Goal: Task Accomplishment & Management: Use online tool/utility

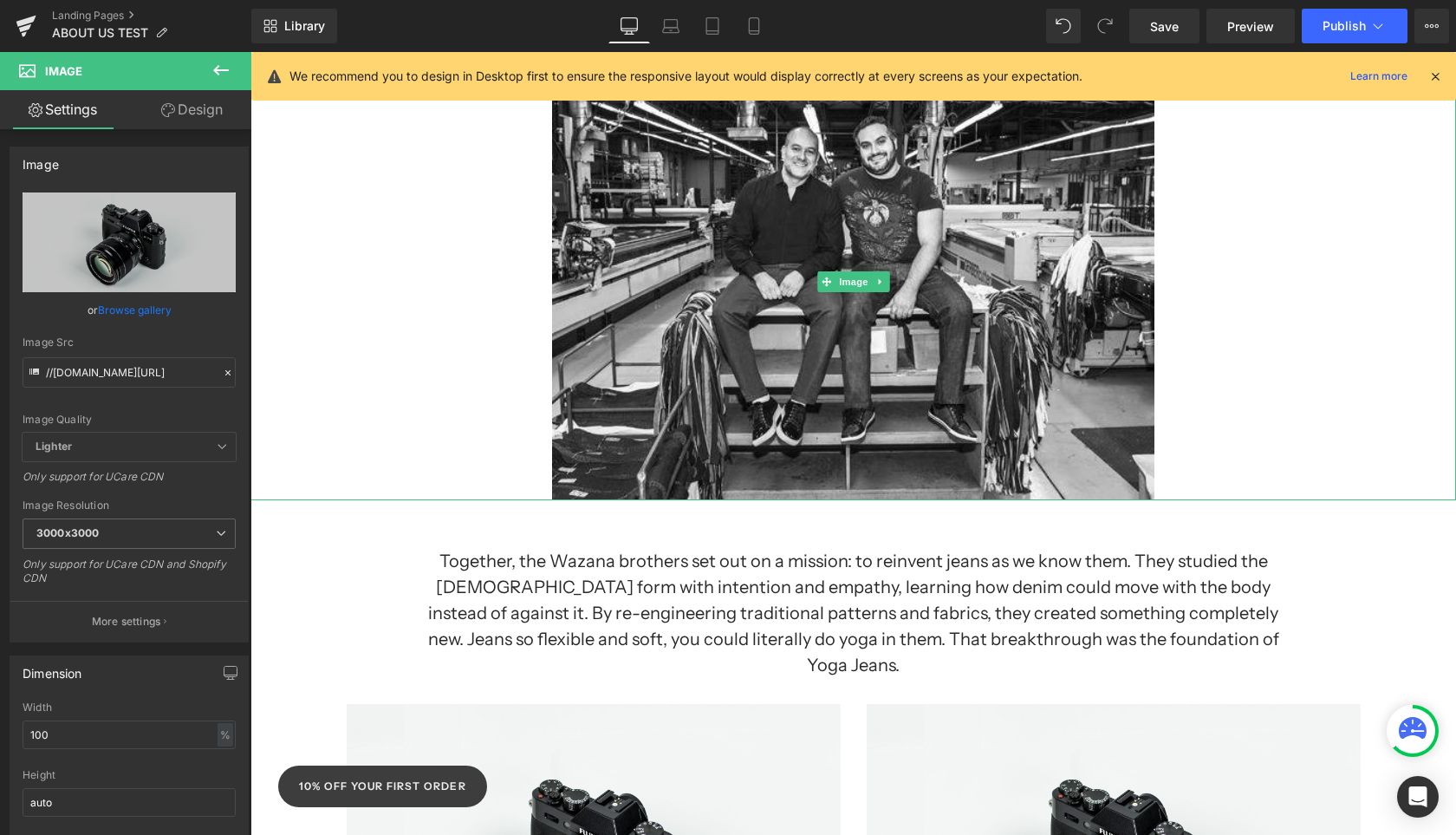
click at [1307, 448] on div at bounding box center [854, 281] width 1206 height 437
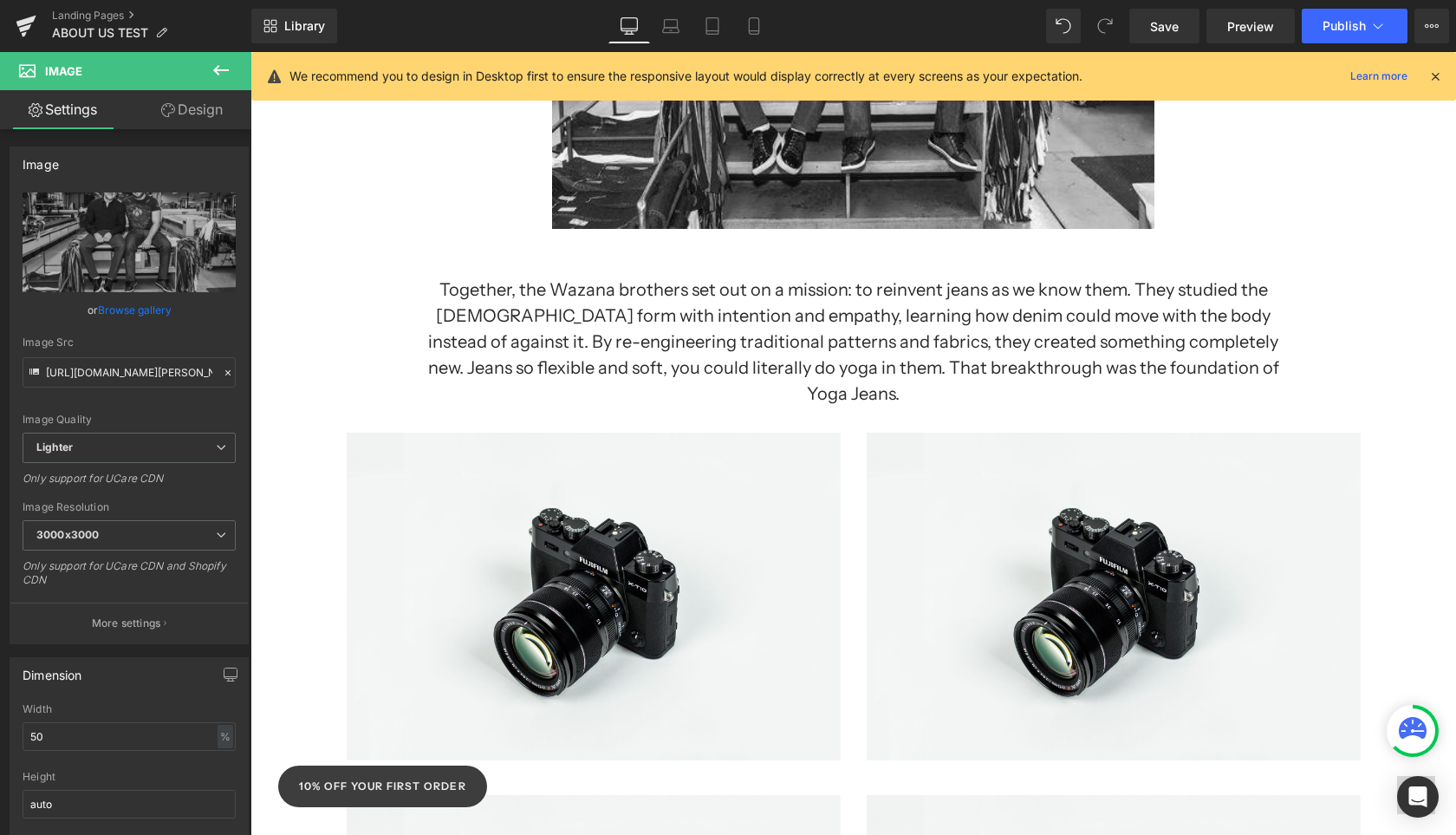
scroll to position [867, 0]
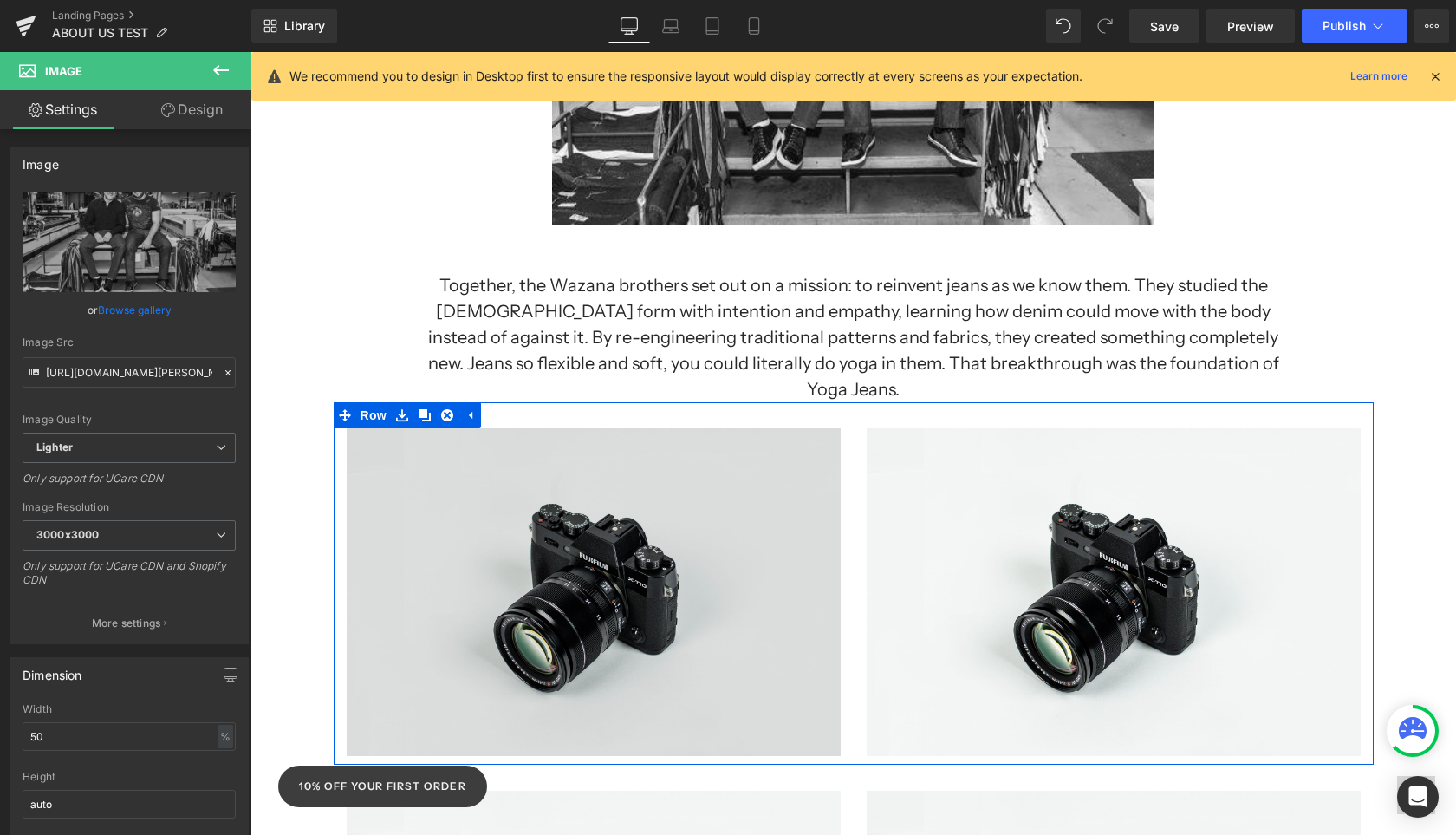
click at [769, 562] on img at bounding box center [593, 592] width 494 height 328
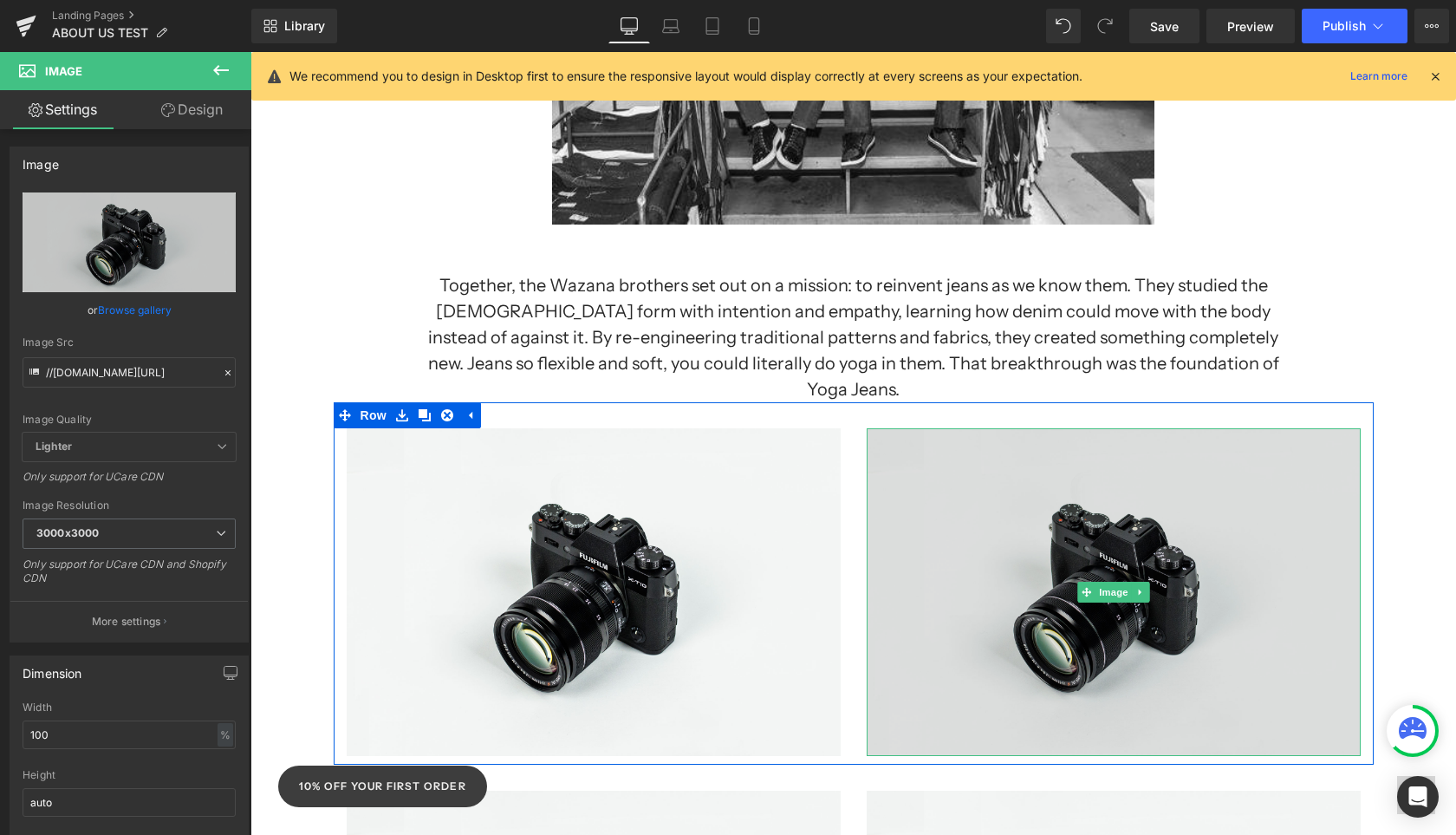
click at [972, 572] on img at bounding box center [1114, 592] width 494 height 328
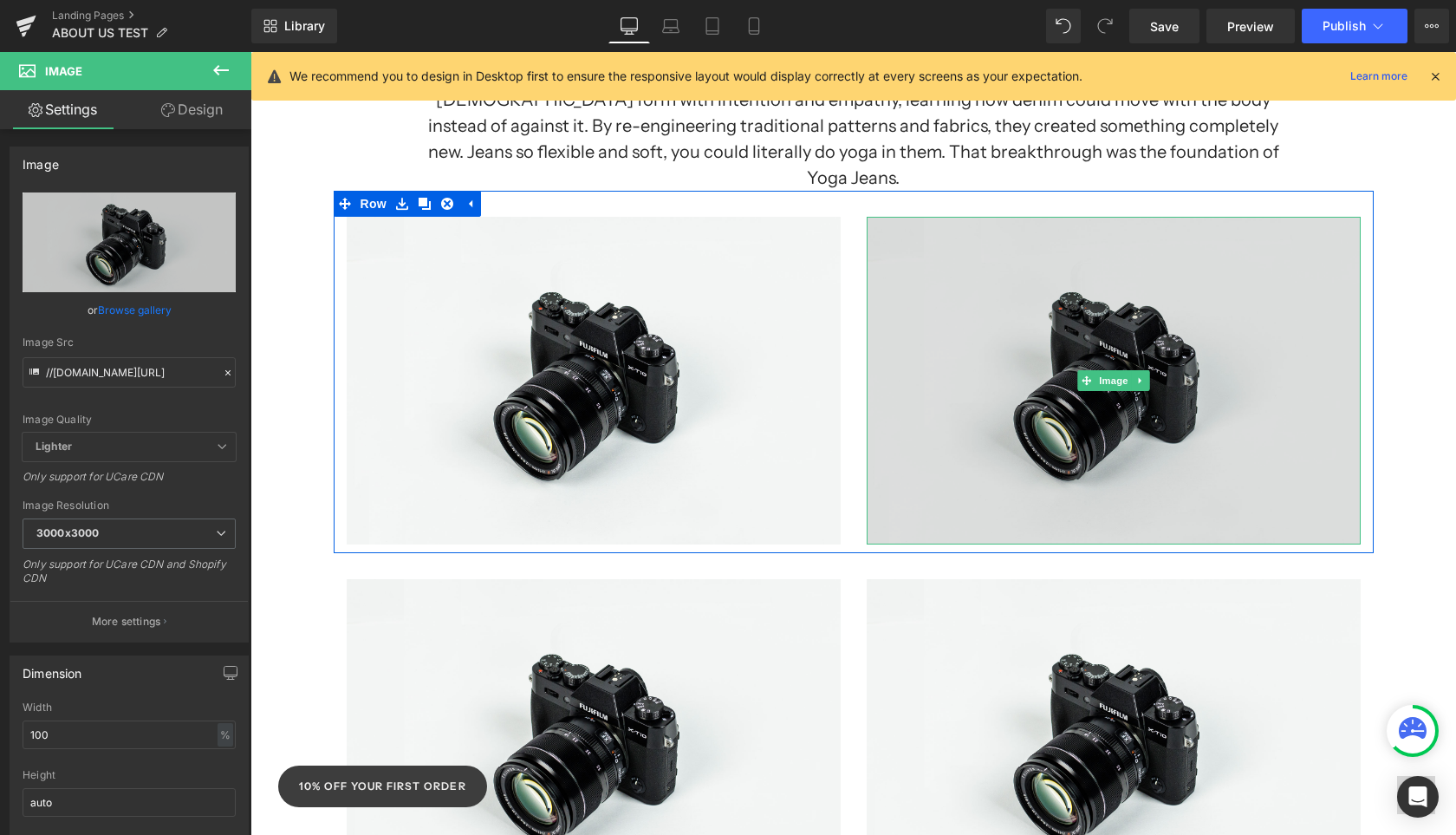
scroll to position [1216, 0]
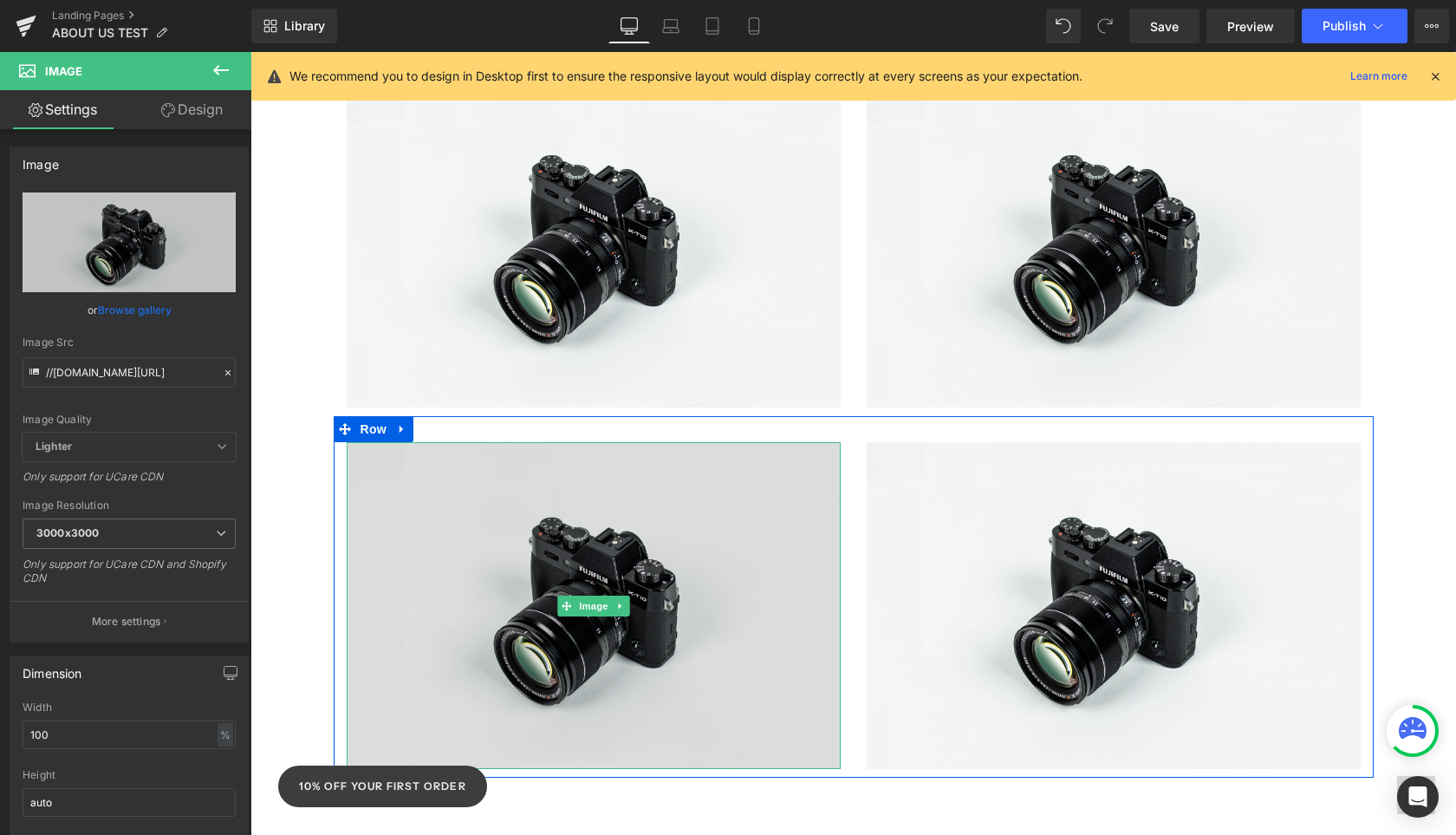
drag, startPoint x: 728, startPoint y: 454, endPoint x: 684, endPoint y: 309, distance: 151.5
click at [728, 454] on img at bounding box center [593, 605] width 494 height 328
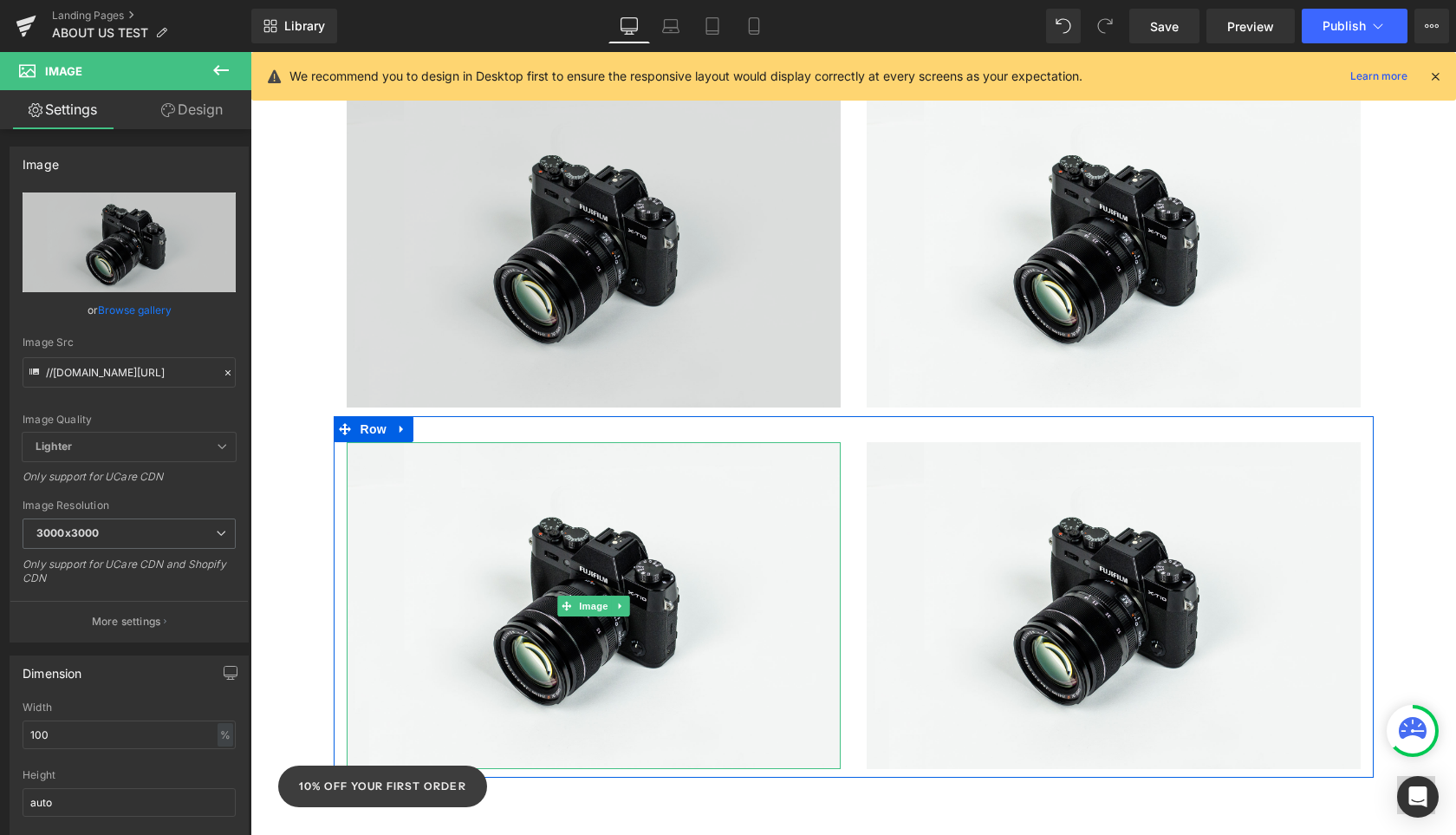
click at [684, 309] on img at bounding box center [593, 243] width 494 height 328
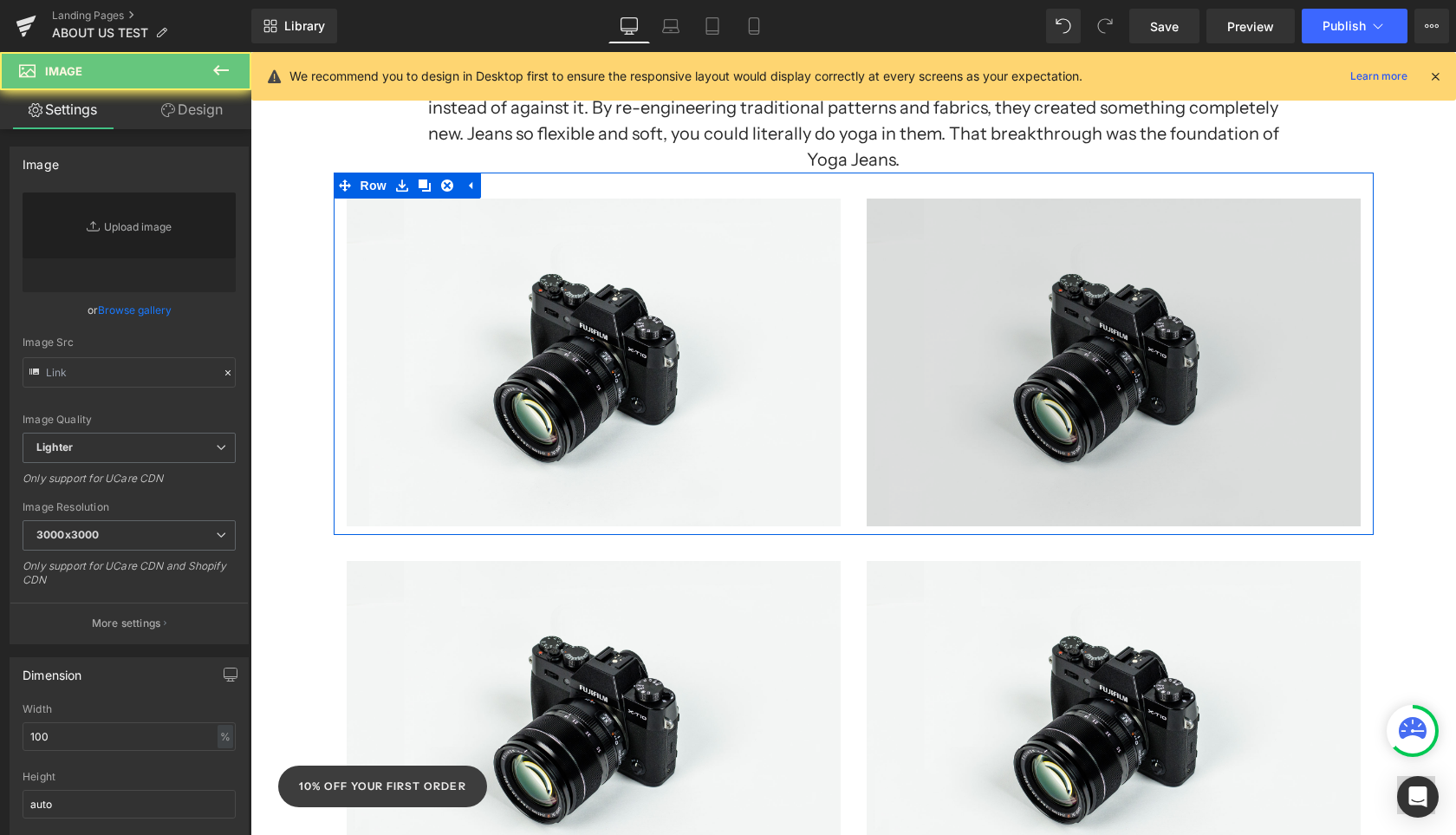
type input "//[DOMAIN_NAME][URL]"
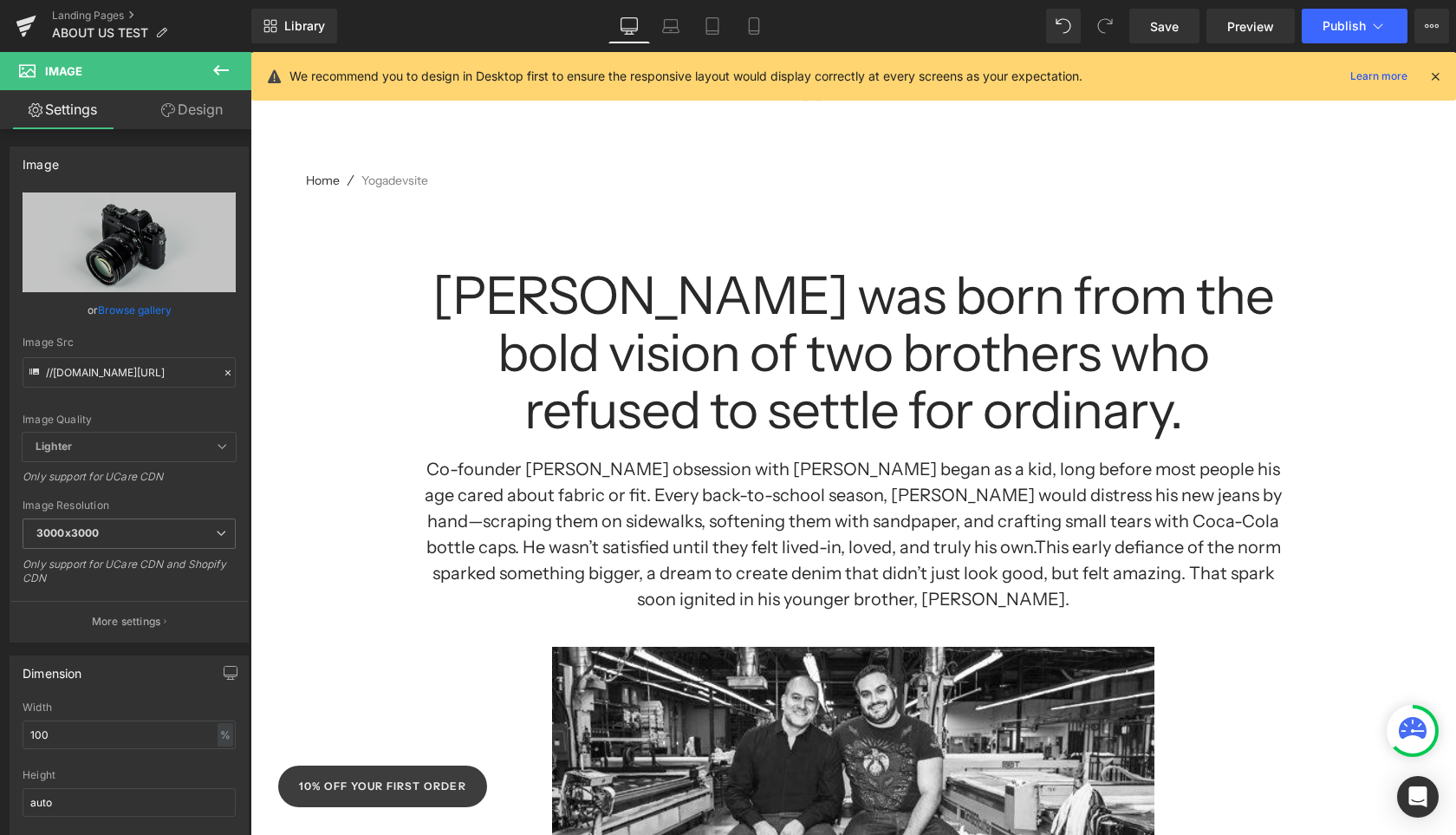
scroll to position [57, 0]
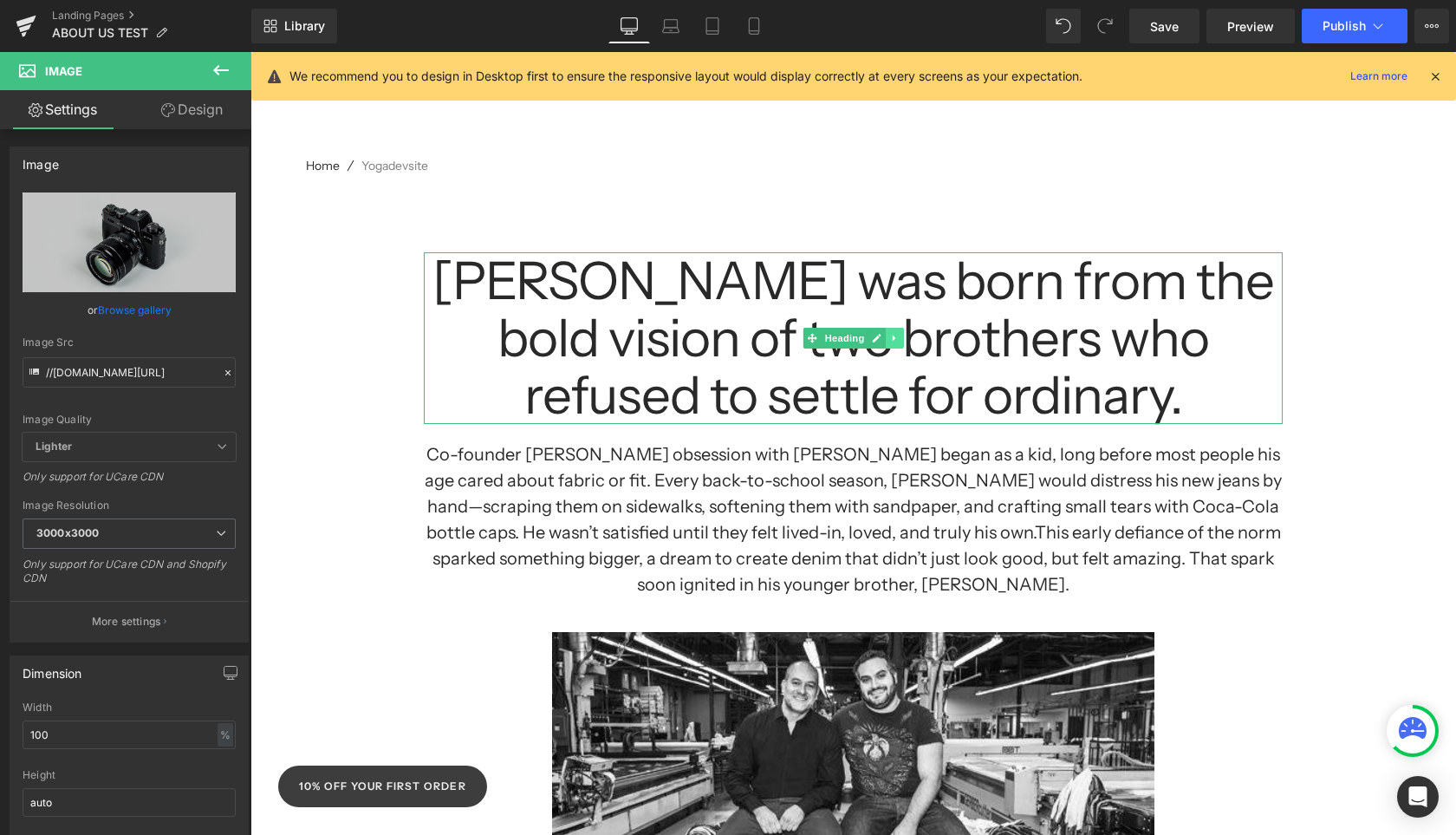
click at [896, 345] on link at bounding box center [895, 338] width 18 height 20
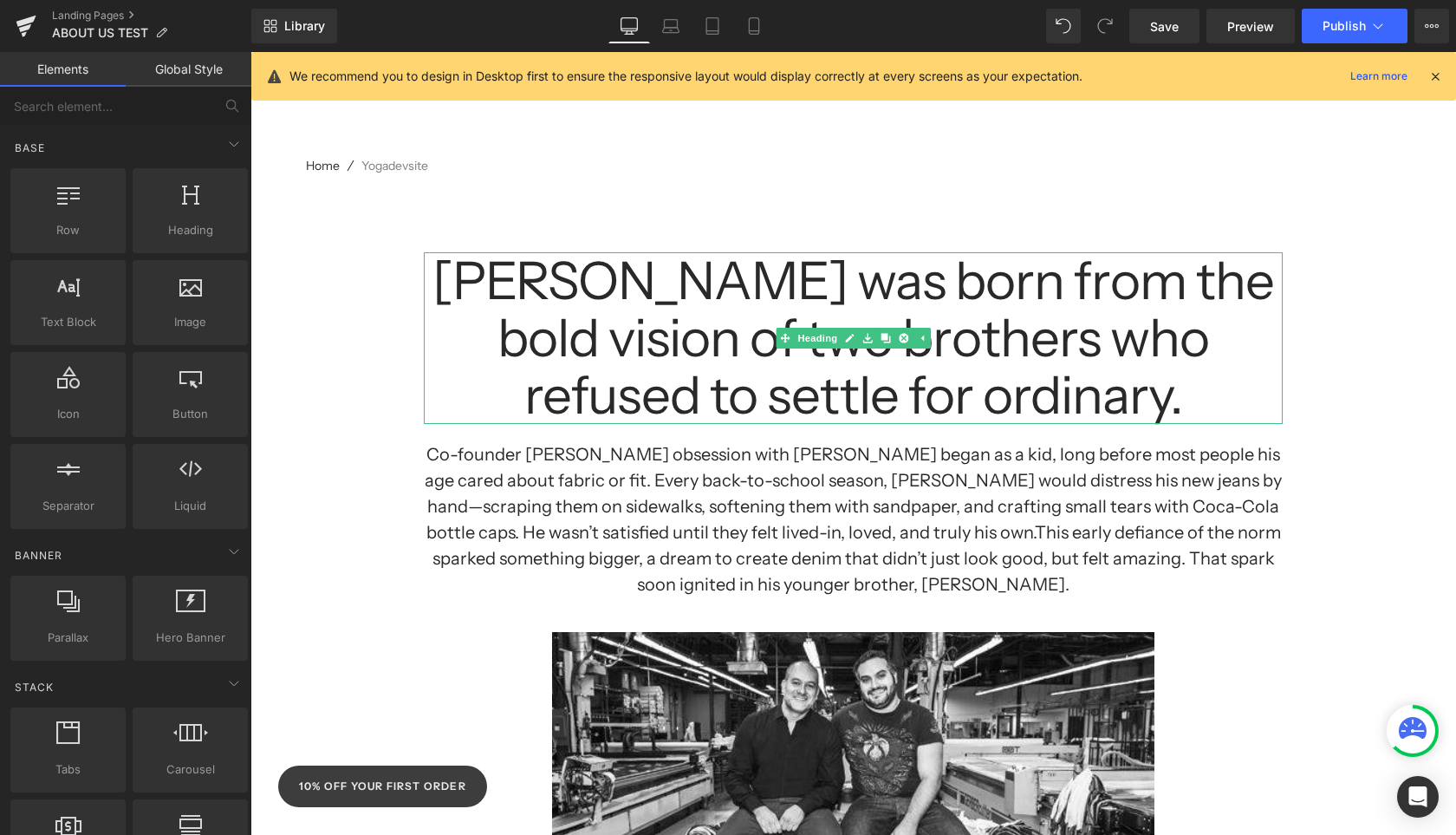
click at [1000, 324] on h1 "[PERSON_NAME] was born from the bold vision of two brothers who refused to sett…" at bounding box center [853, 338] width 859 height 171
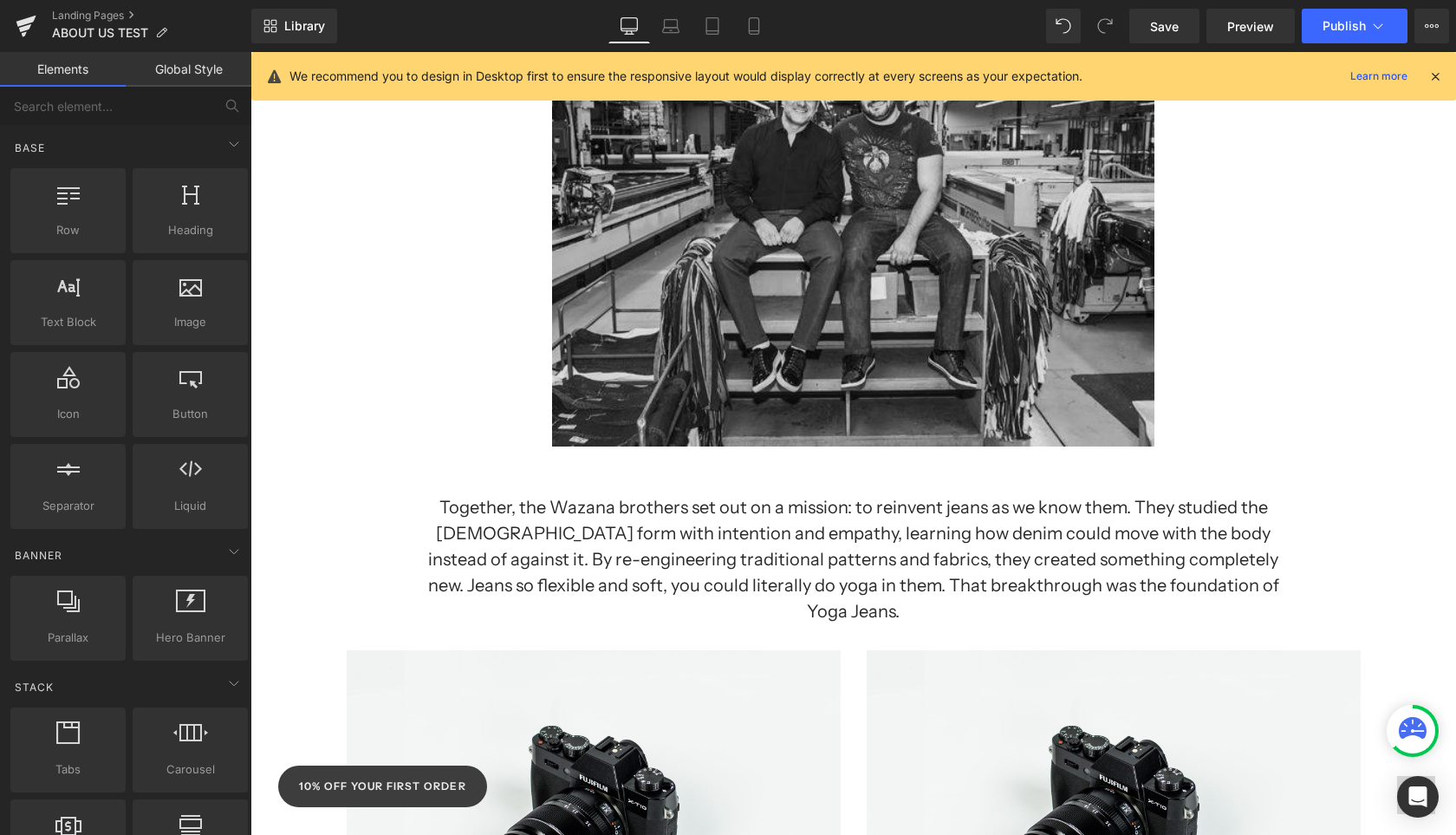
scroll to position [0, 0]
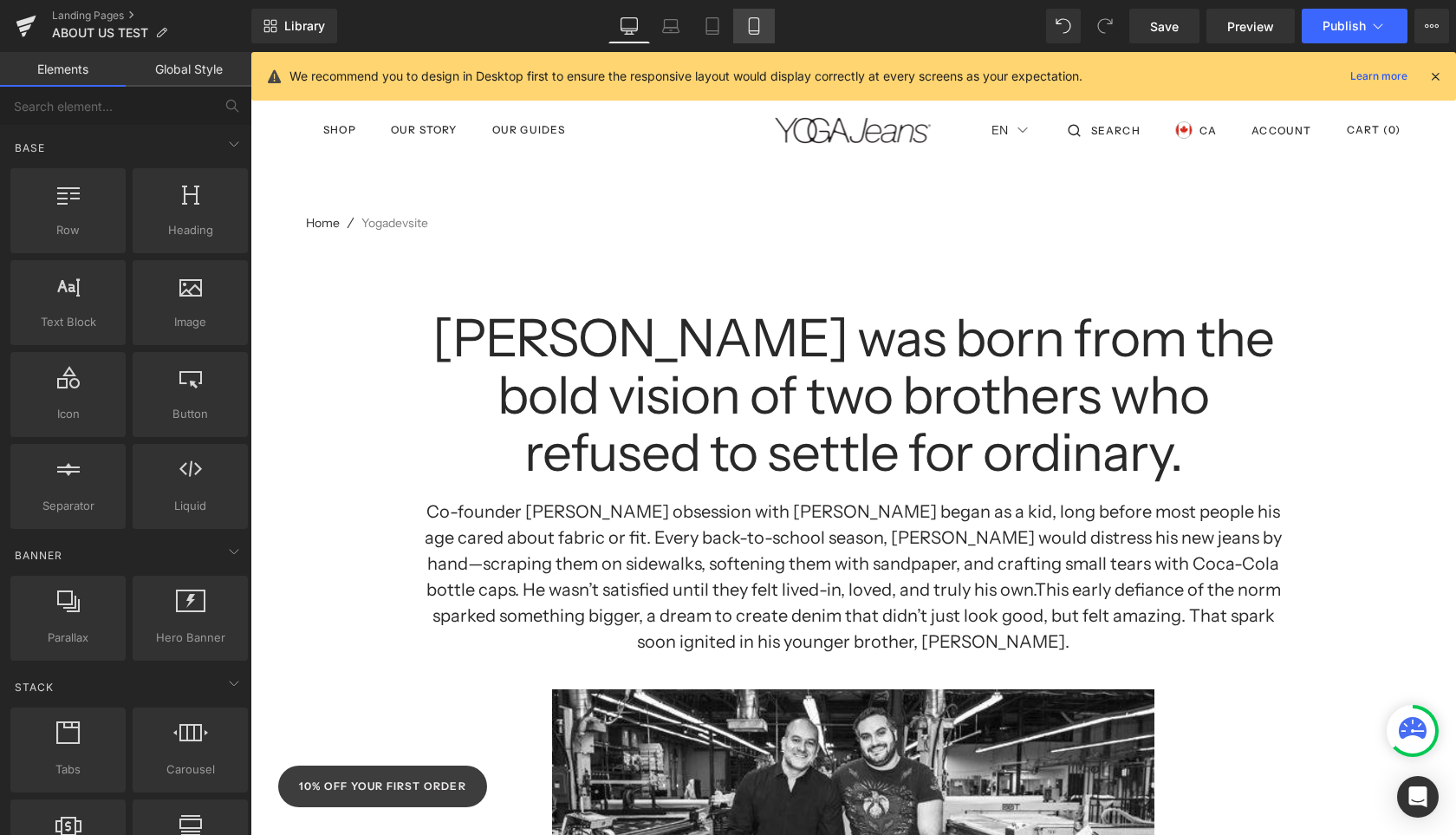
click at [757, 18] on icon at bounding box center [754, 26] width 18 height 18
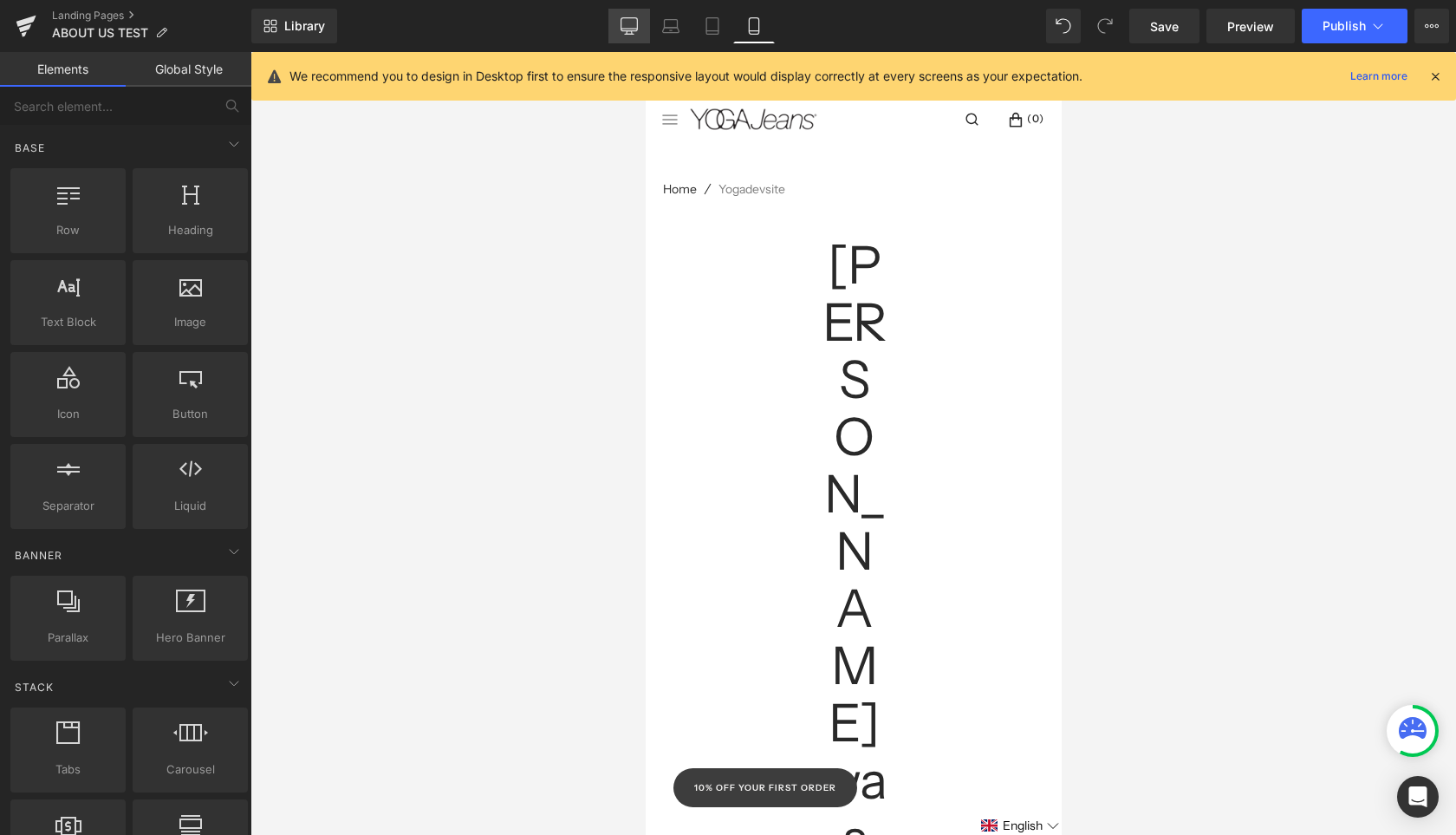
click at [625, 34] on icon at bounding box center [629, 34] width 9 height 0
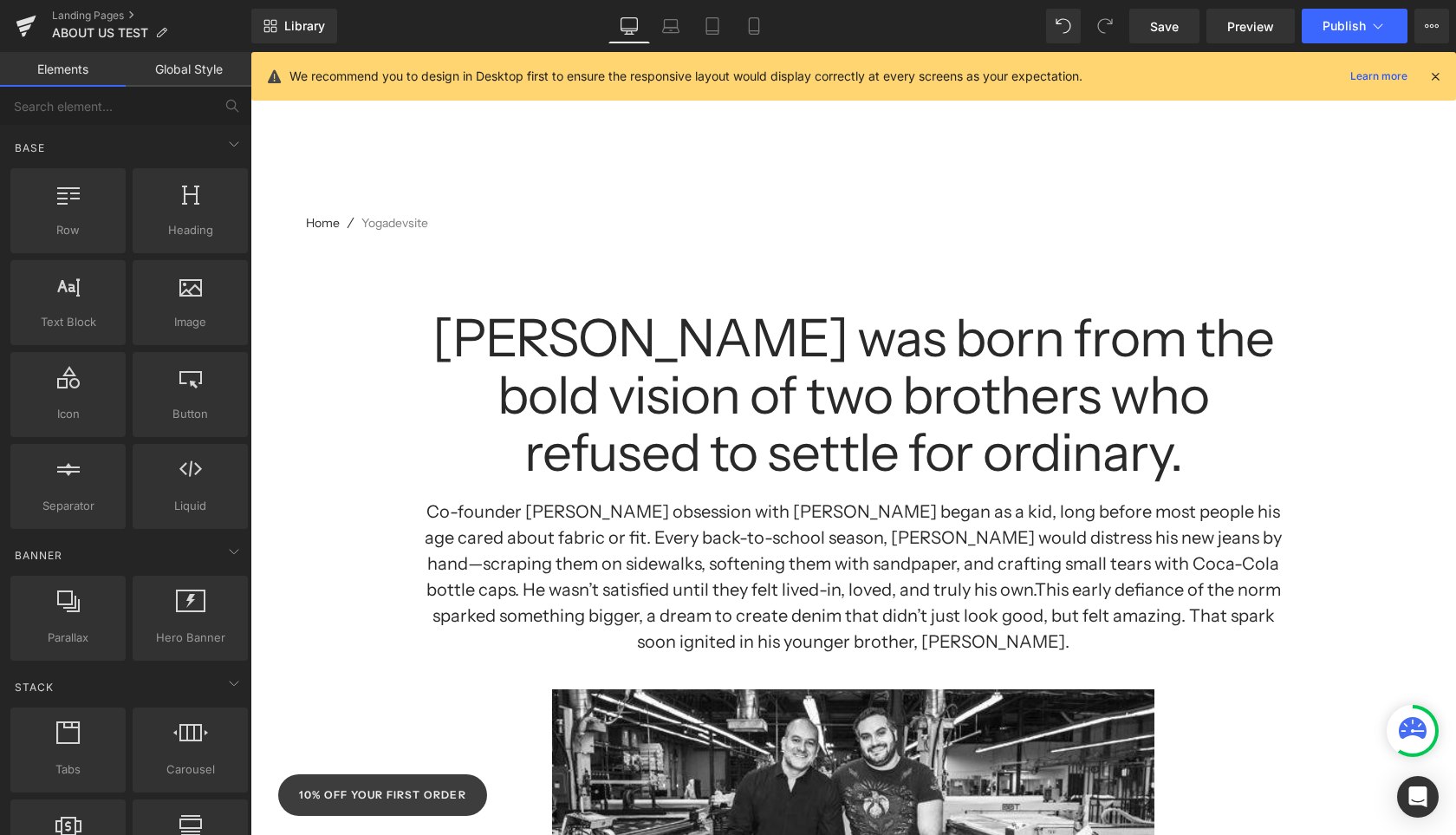
scroll to position [187, 0]
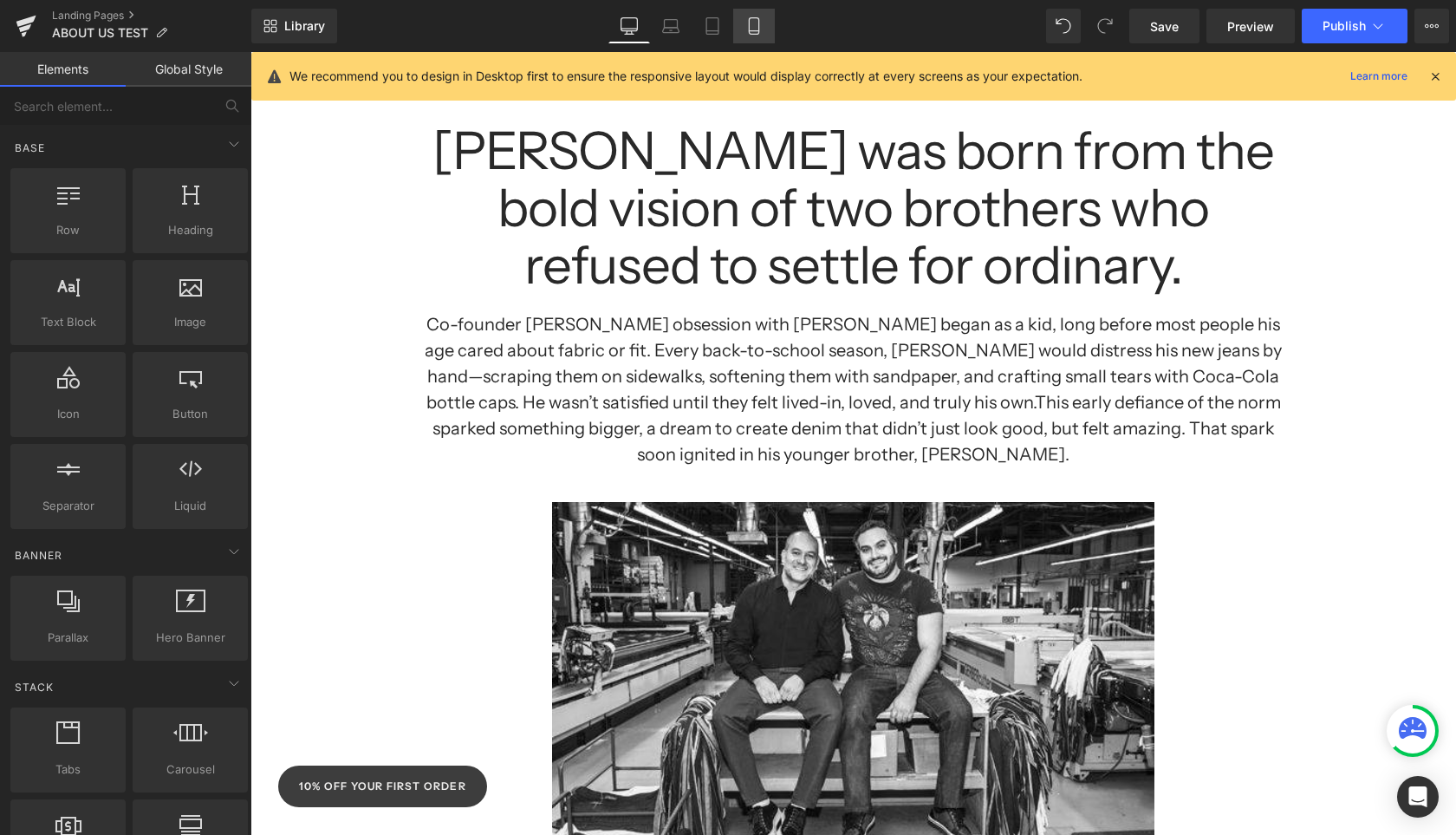
click at [748, 31] on icon at bounding box center [754, 26] width 18 height 18
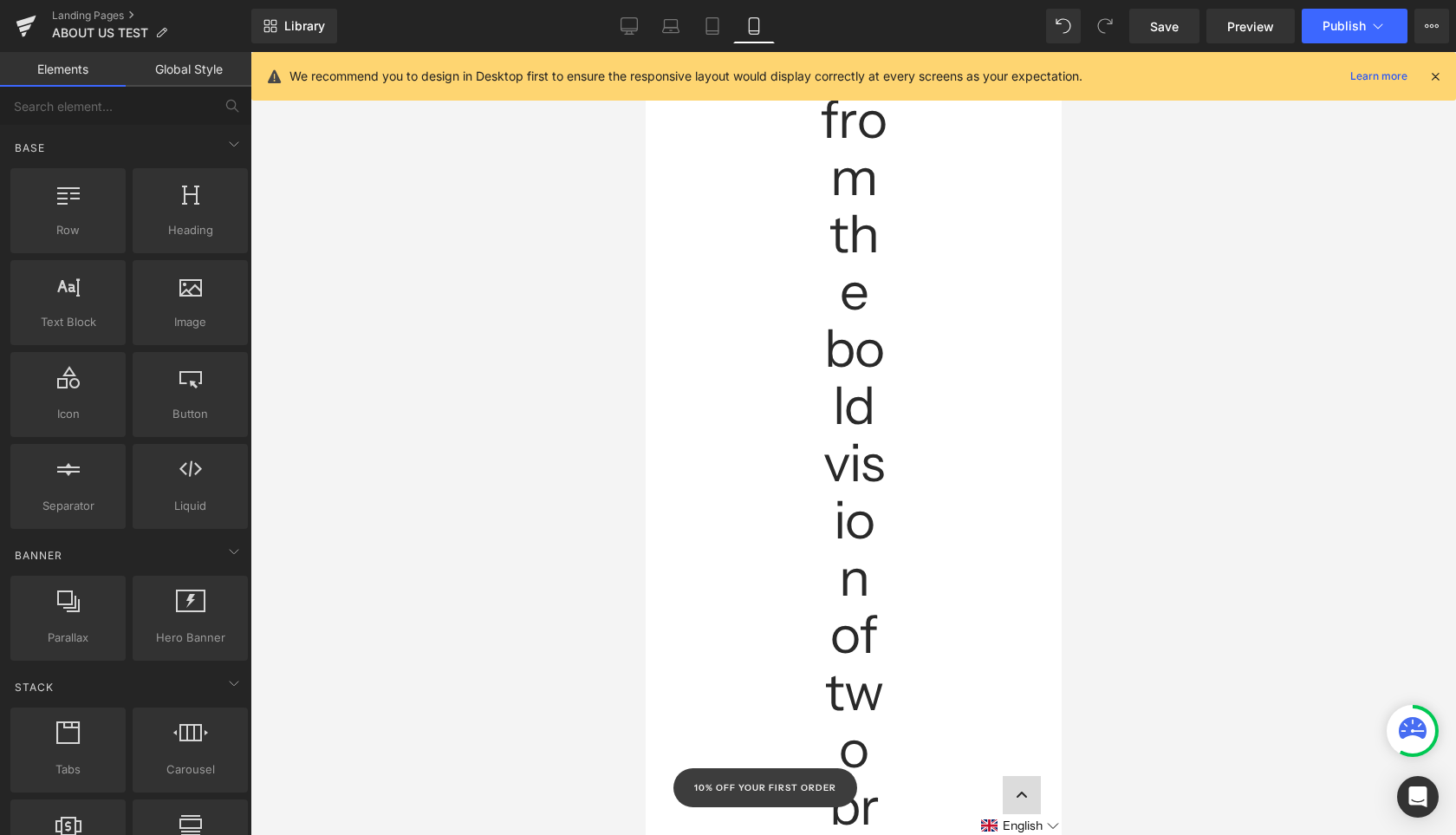
scroll to position [0, 0]
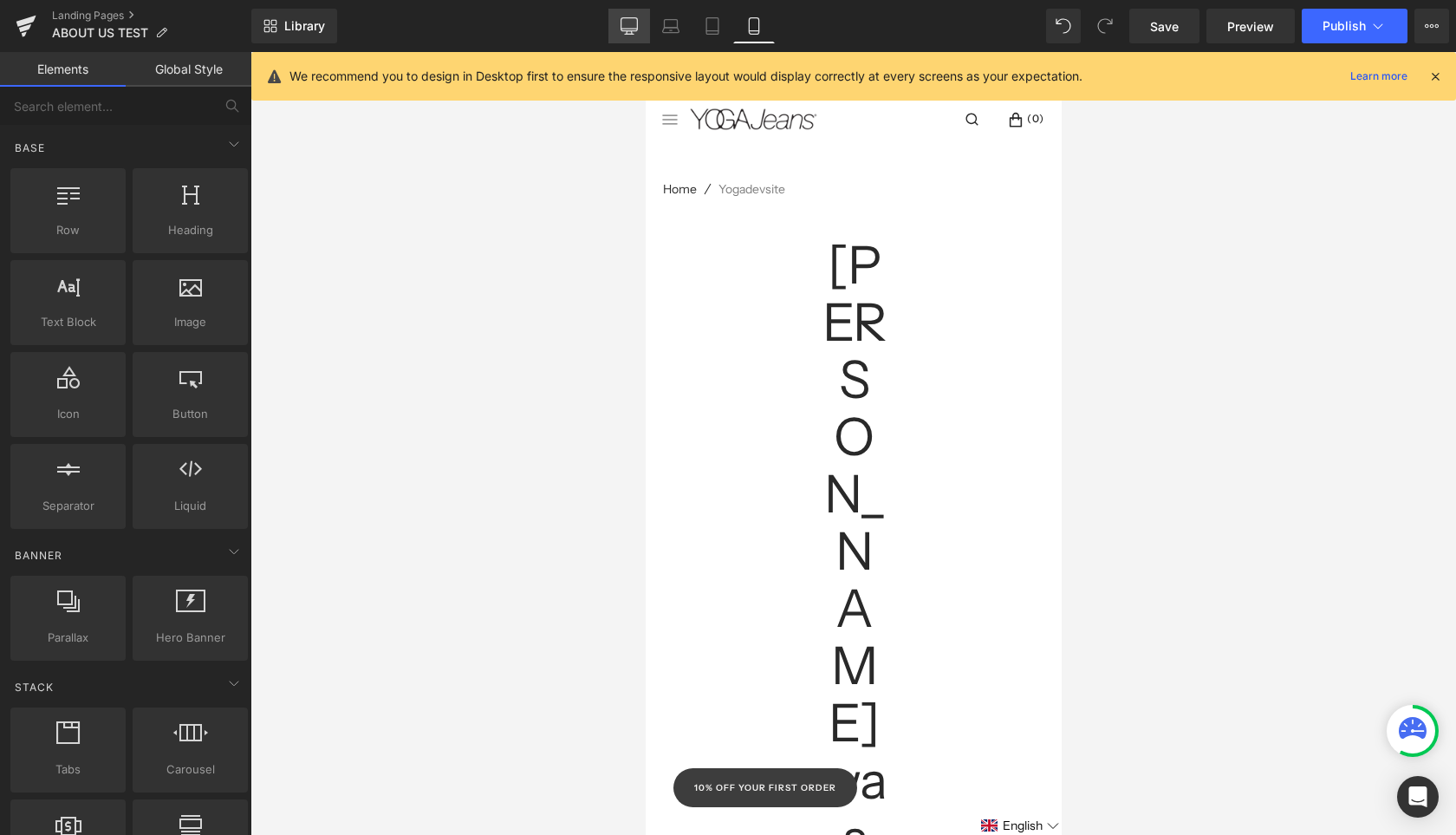
click at [628, 12] on link "Desktop" at bounding box center [629, 26] width 42 height 35
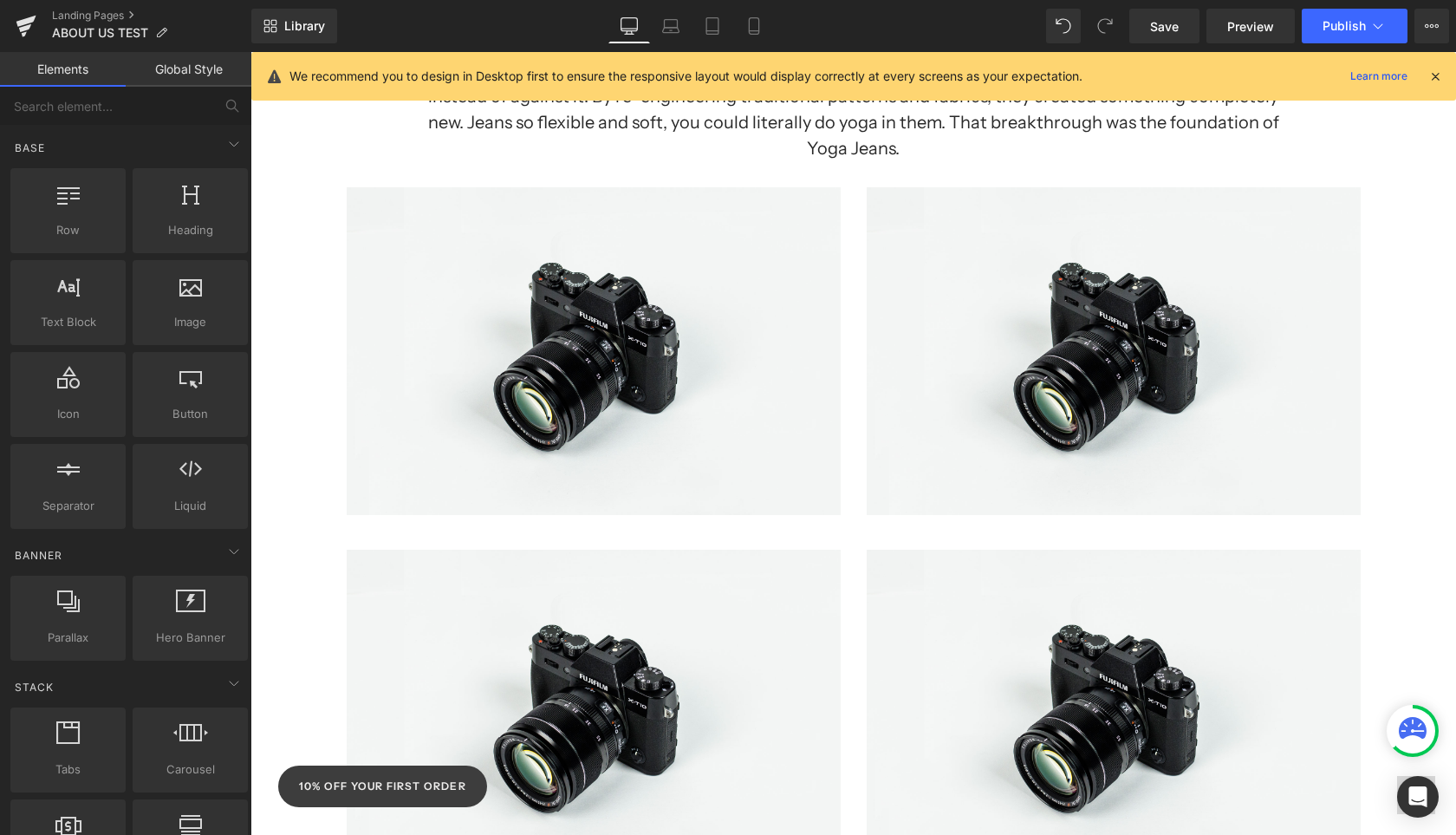
scroll to position [1134, 0]
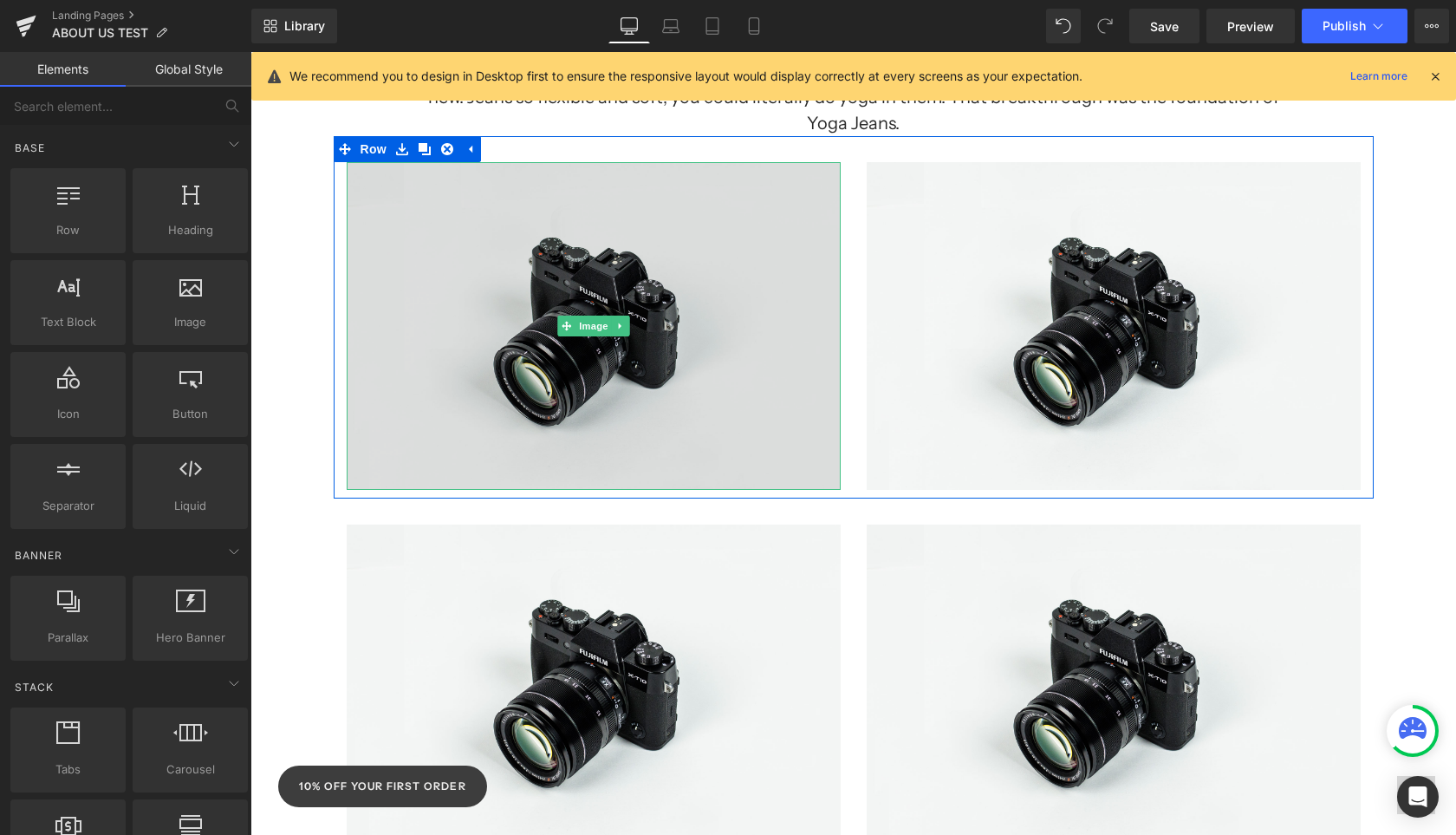
click at [607, 383] on img at bounding box center [593, 326] width 494 height 328
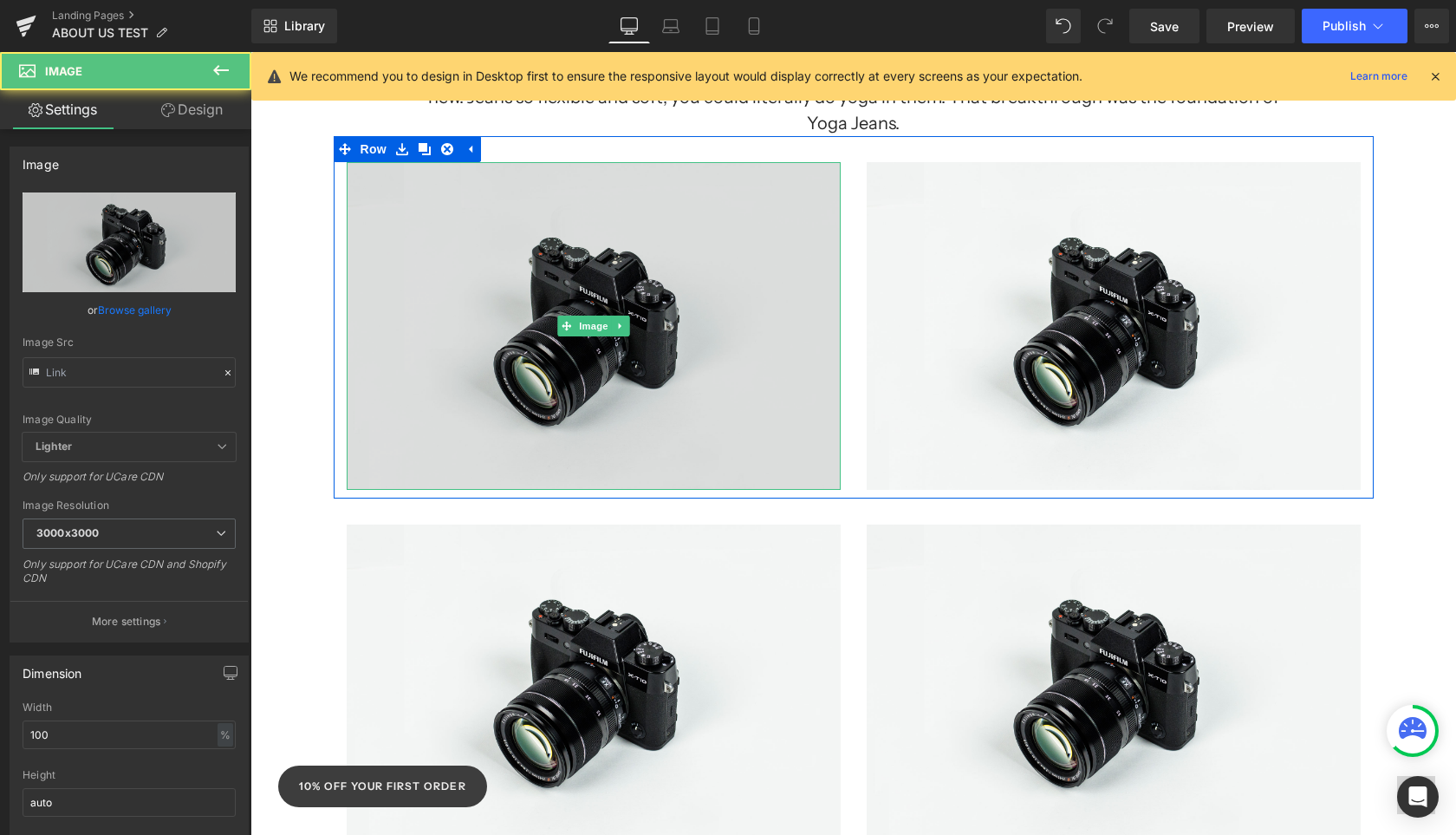
type input "//[DOMAIN_NAME][URL]"
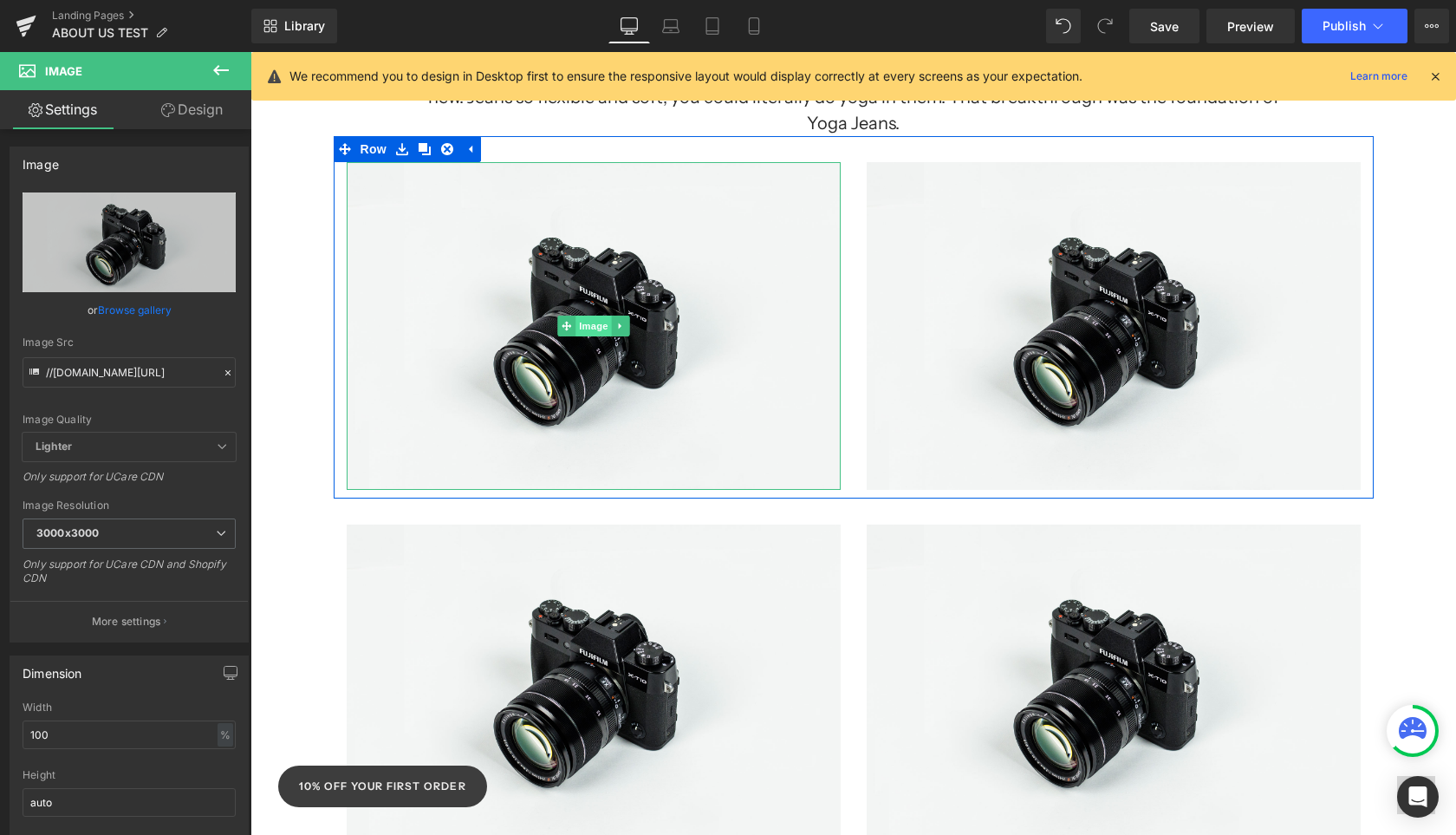
click at [580, 315] on span "Image" at bounding box center [593, 325] width 36 height 20
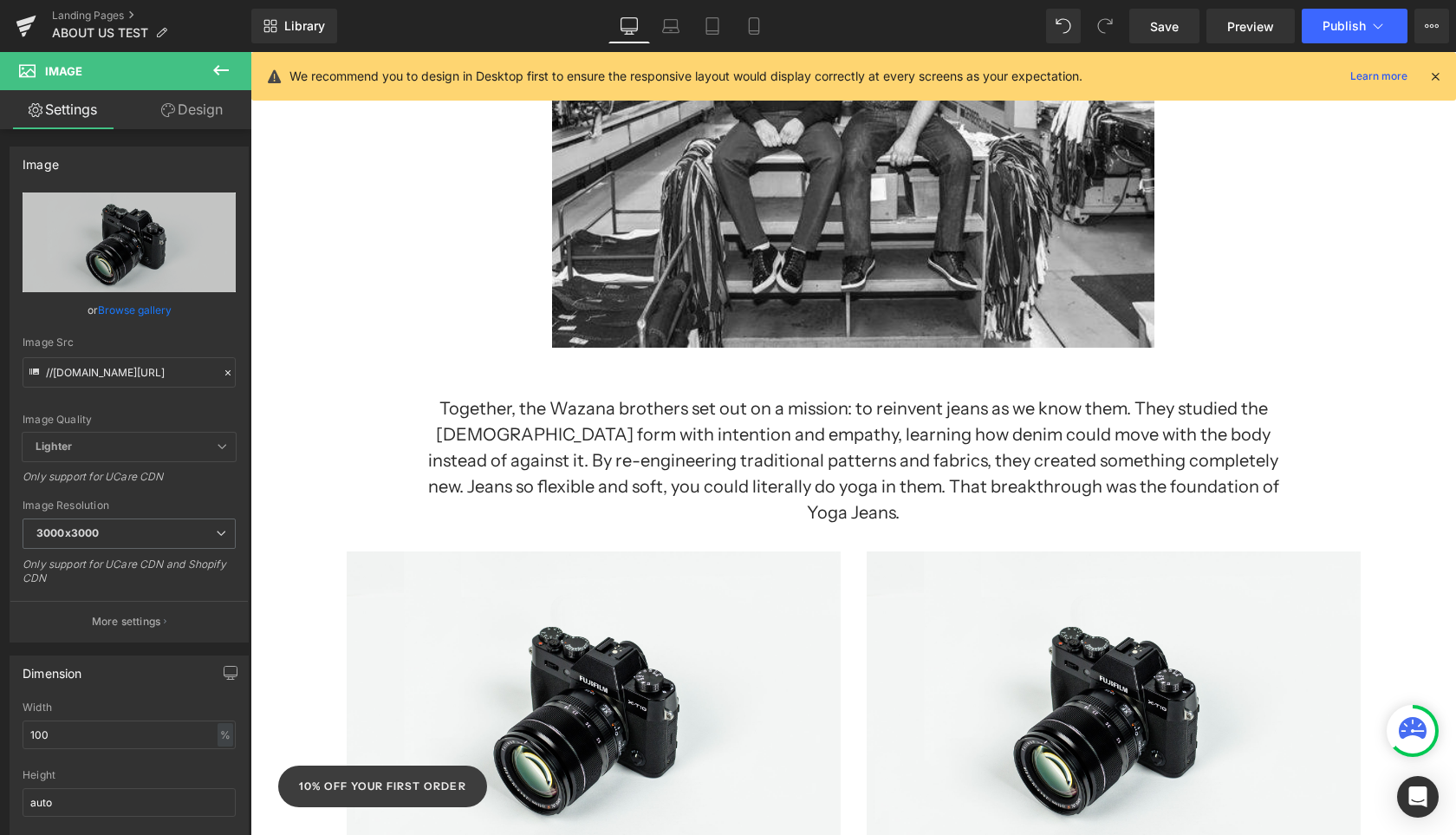
scroll to position [924, 0]
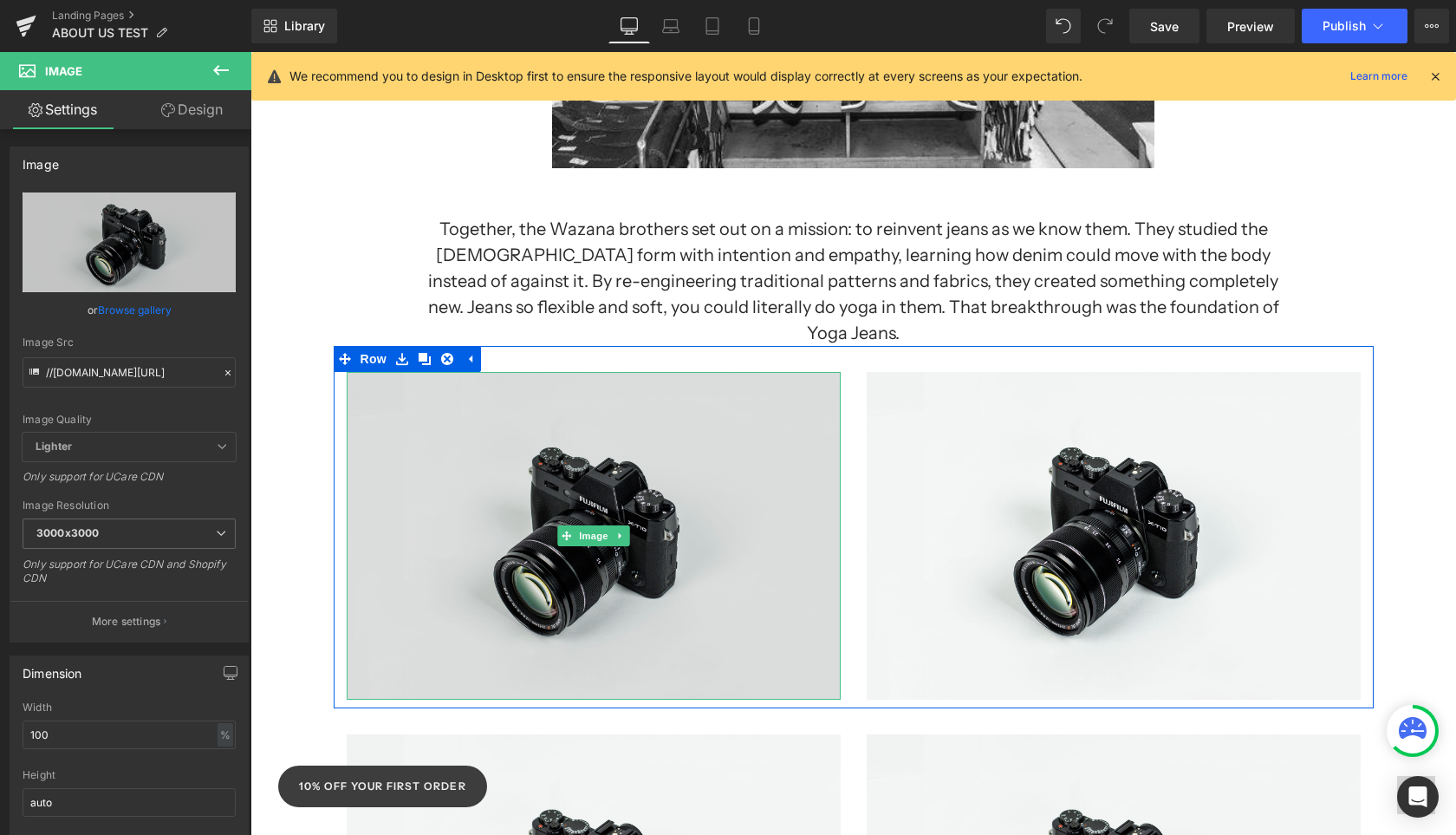
click at [705, 526] on img at bounding box center [593, 535] width 494 height 328
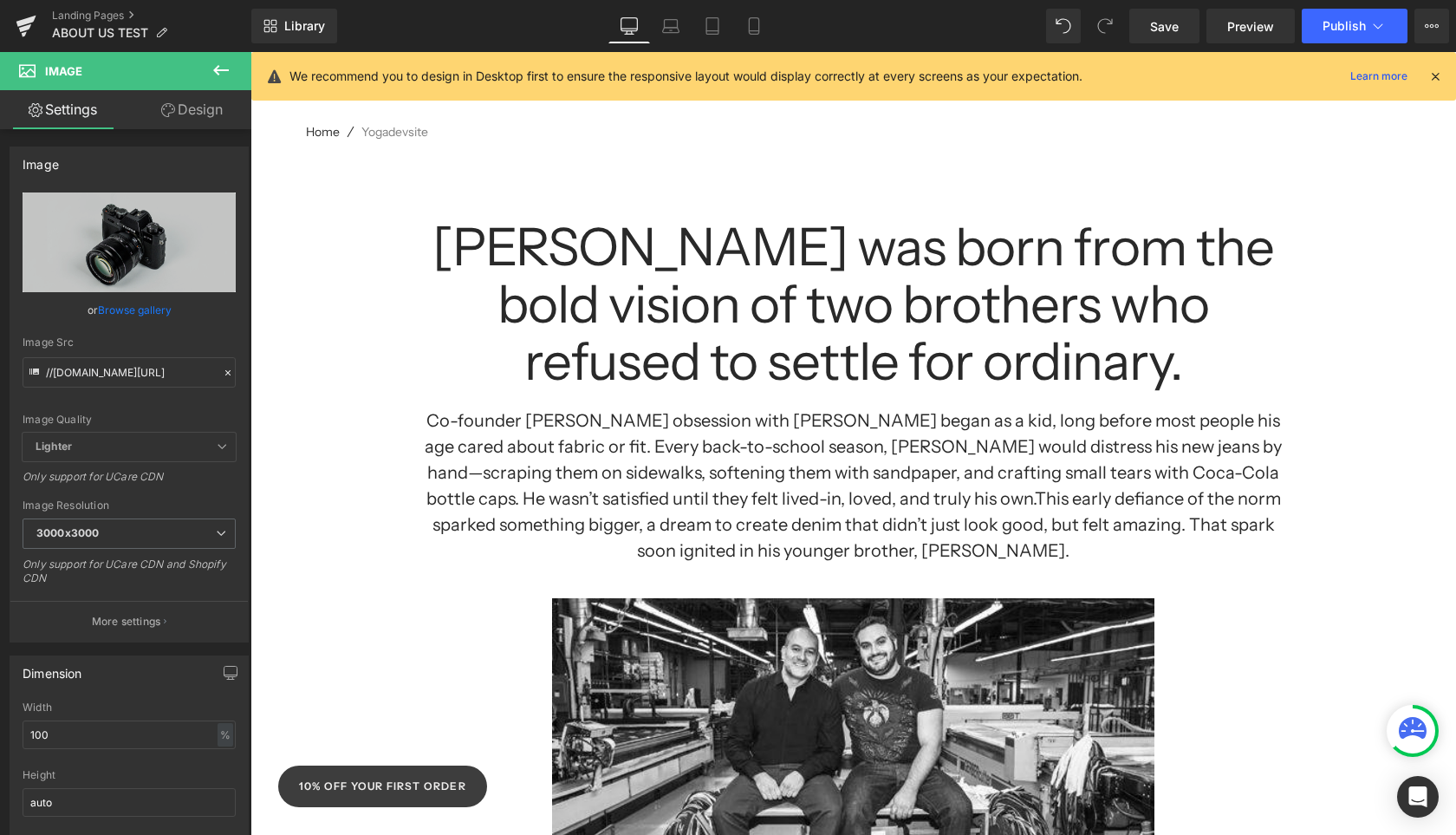
scroll to position [0, 0]
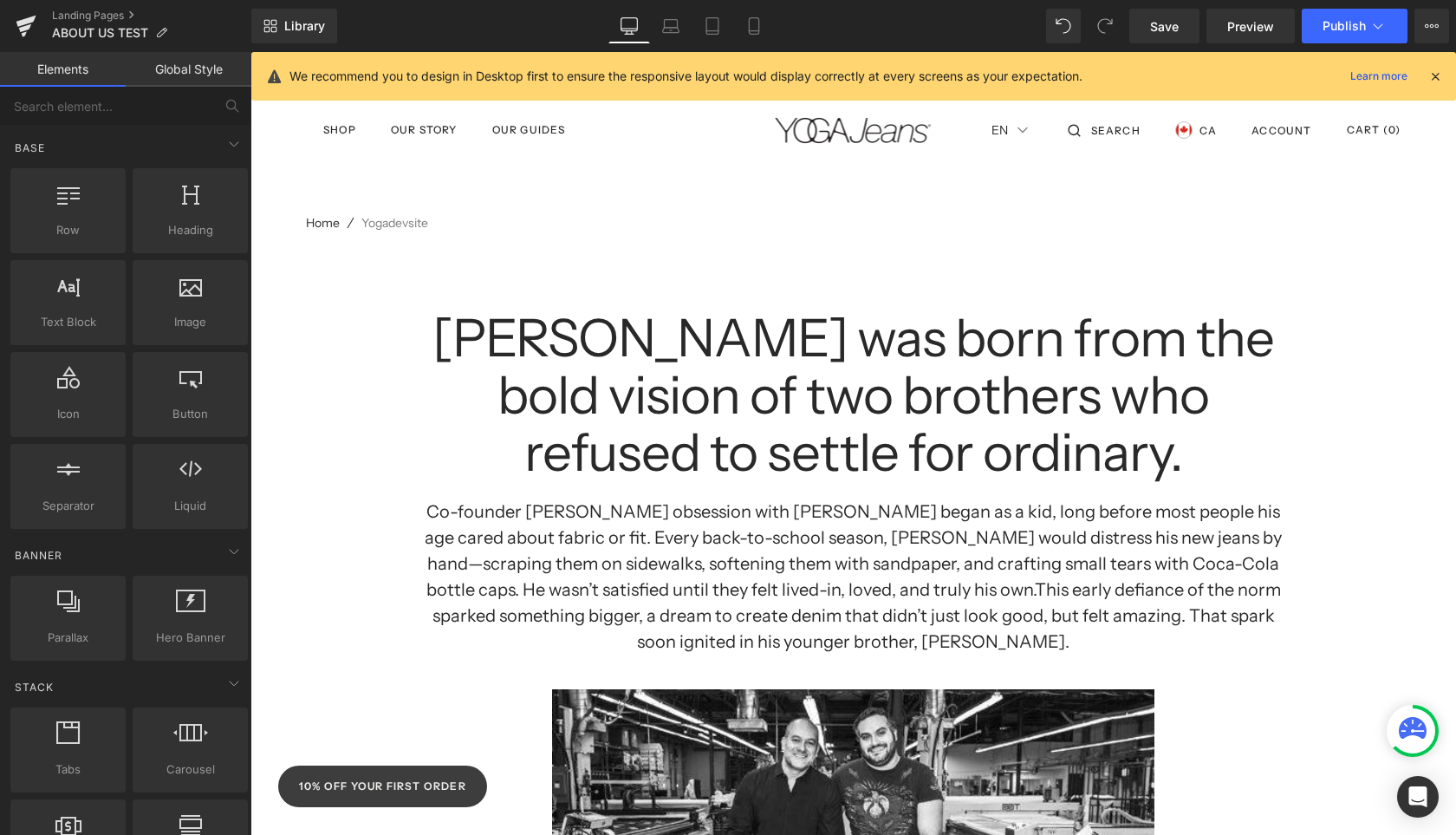
click at [831, 136] on img at bounding box center [853, 129] width 160 height 28
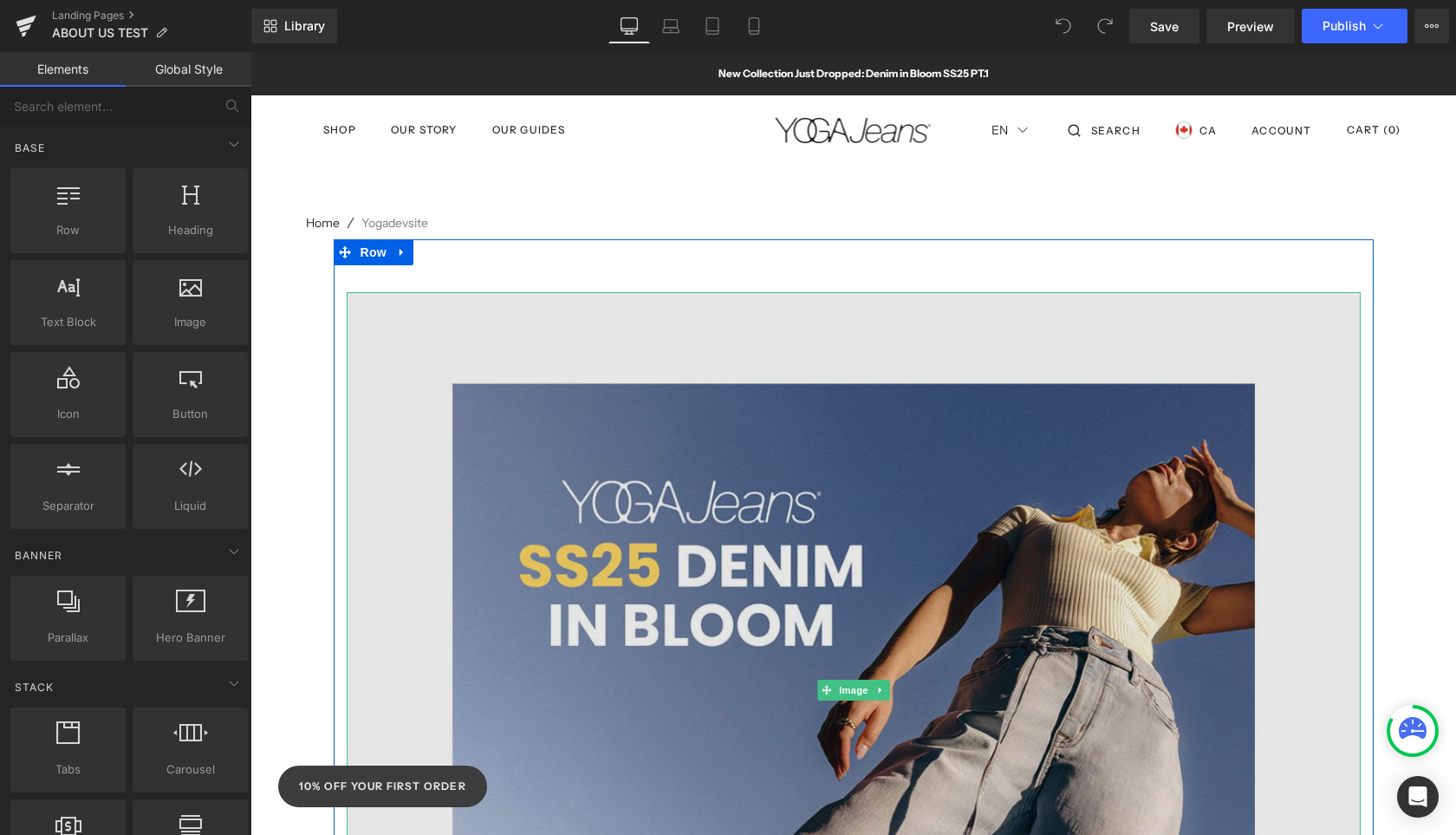
click at [823, 427] on img at bounding box center [853, 690] width 1014 height 796
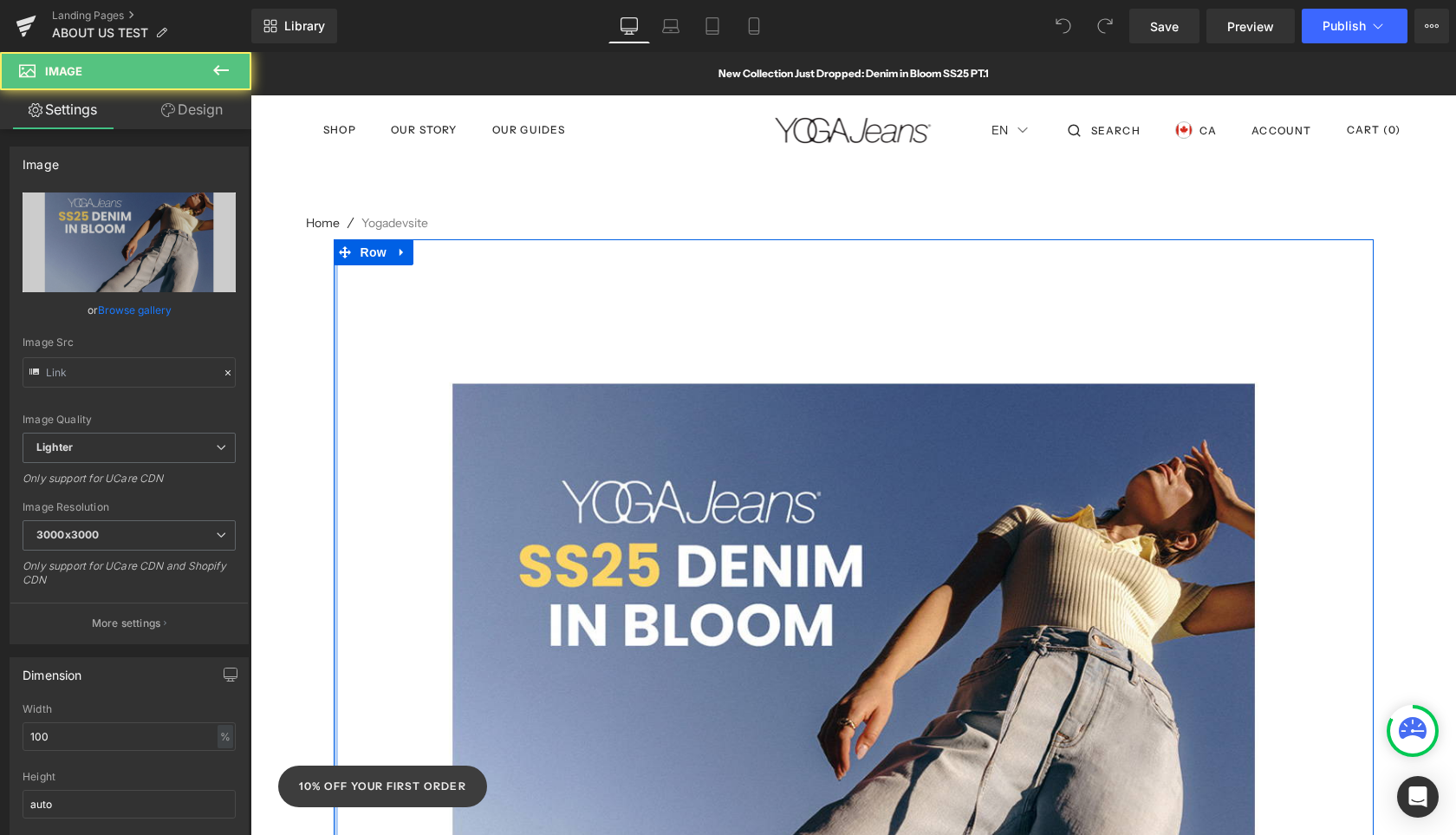
type input "https://ucarecdn.com/cd715280-5cc0-4ec2-ad2a-6ac9c96fcf59/-/format/auto/-/previ…"
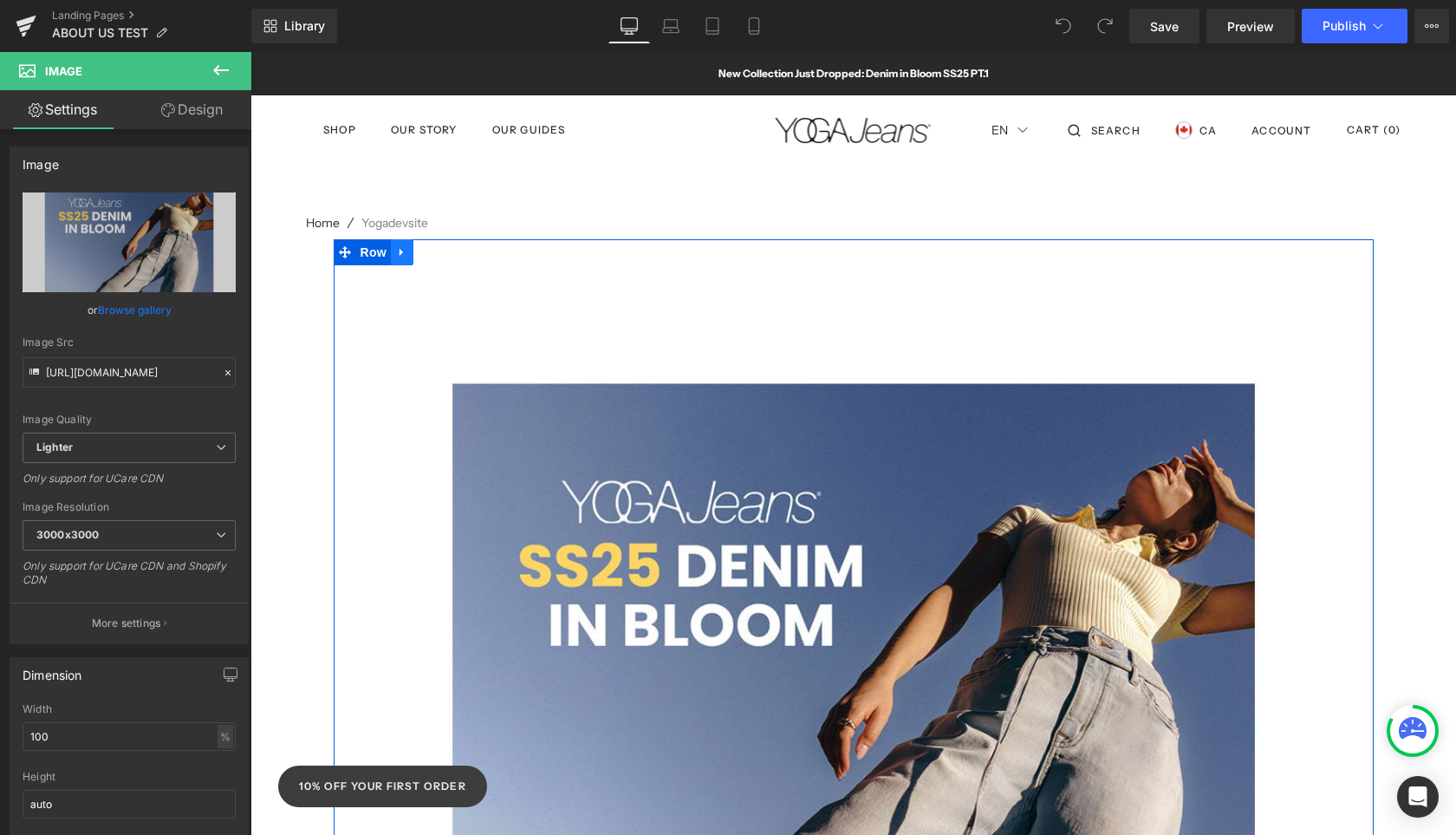
click at [403, 256] on icon at bounding box center [402, 252] width 12 height 13
click at [447, 249] on icon at bounding box center [447, 252] width 12 height 12
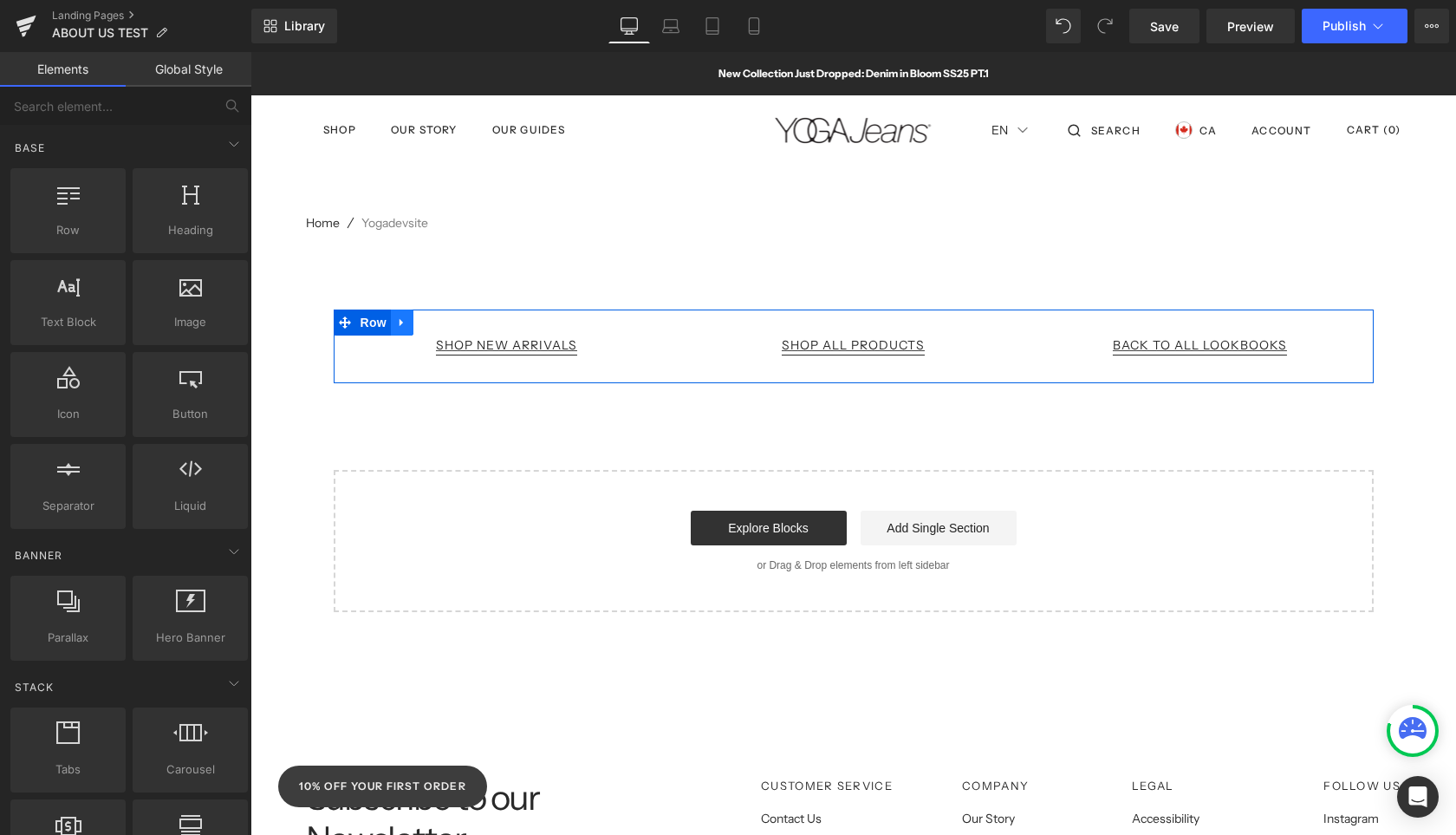
click at [406, 323] on icon at bounding box center [402, 322] width 12 height 13
click at [444, 317] on icon at bounding box center [447, 322] width 12 height 12
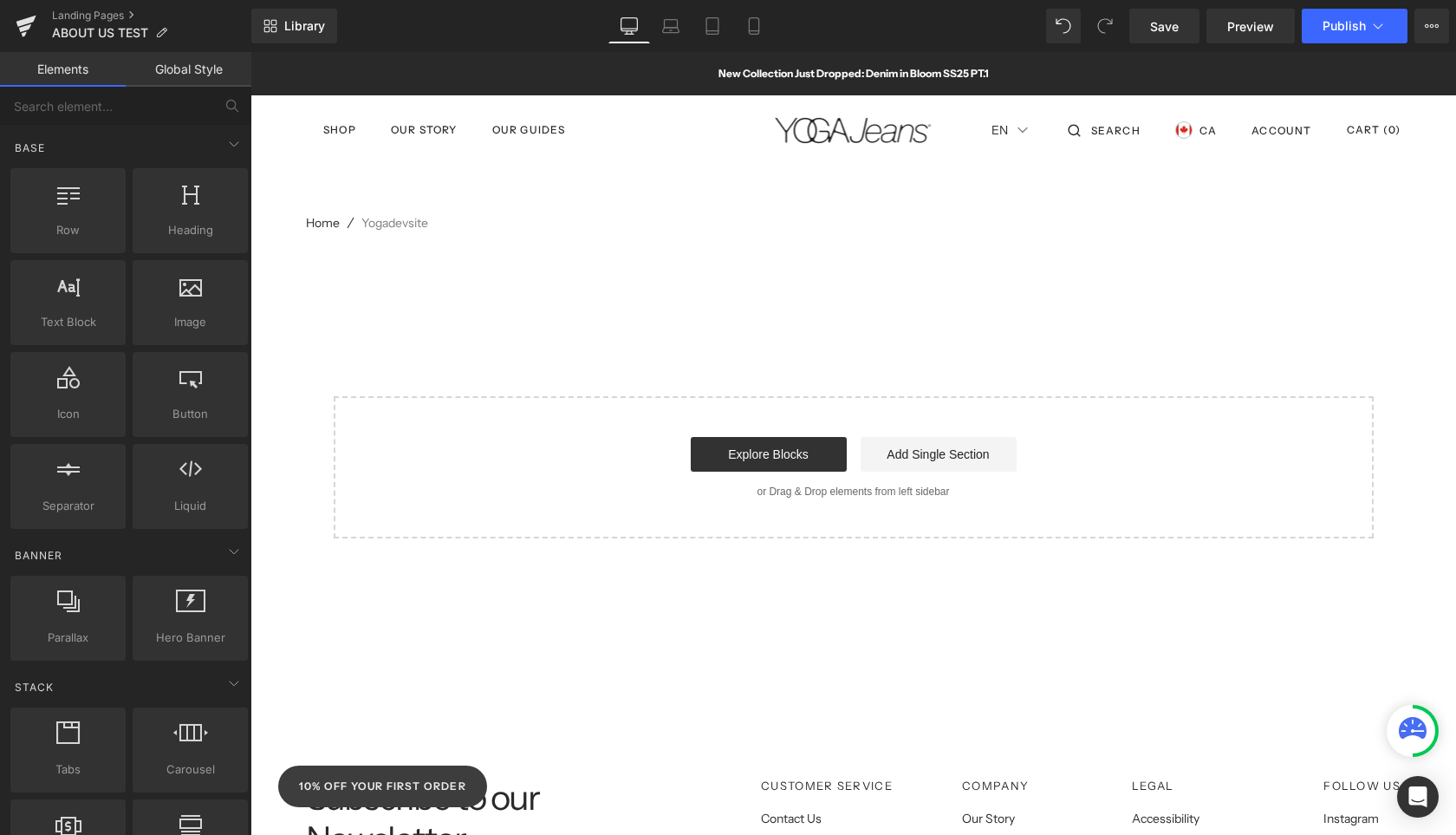
click at [570, 442] on div "Explore Blocks Add Single Section" at bounding box center [854, 454] width 984 height 35
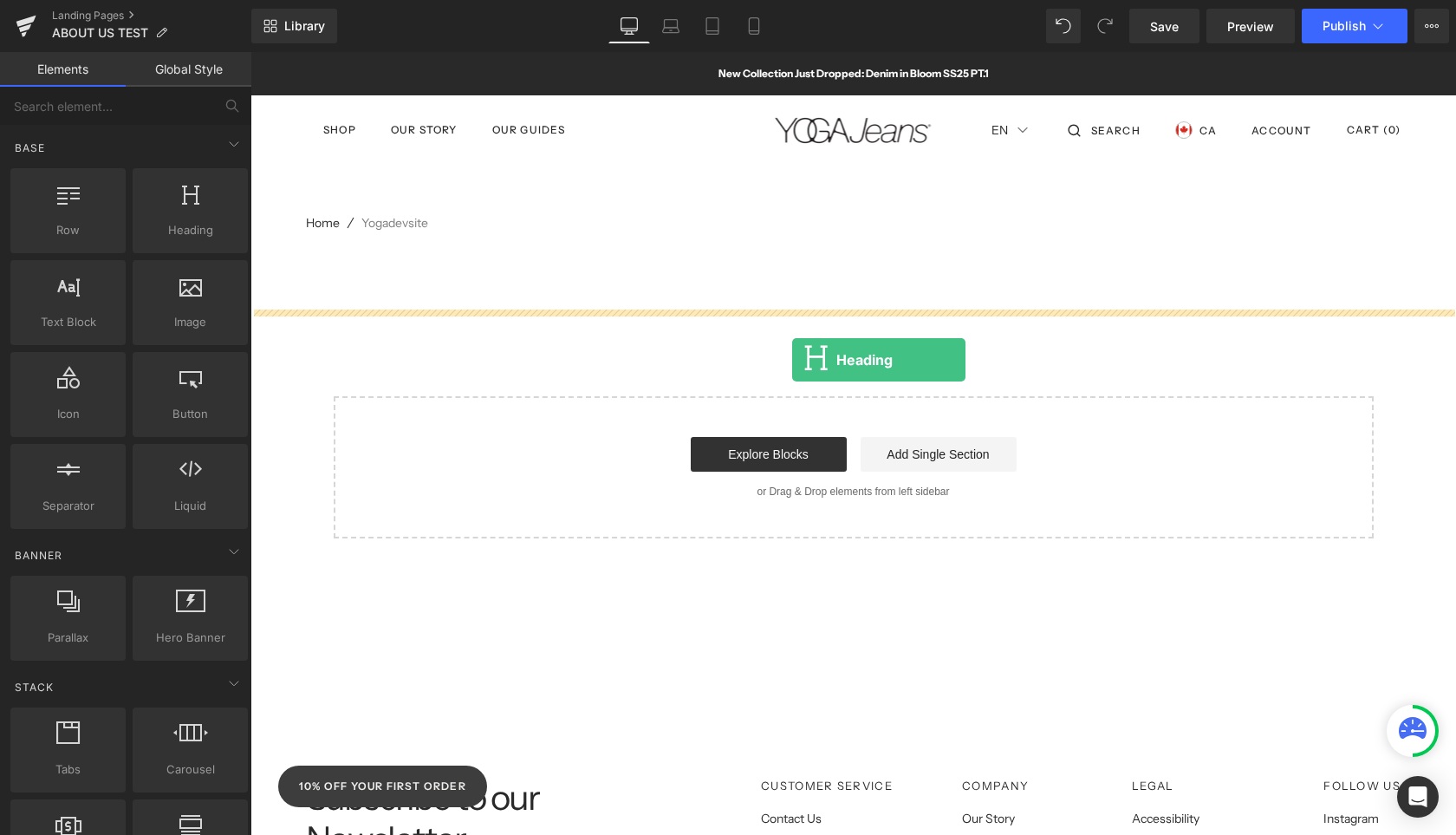
drag, startPoint x: 428, startPoint y: 249, endPoint x: 794, endPoint y: 357, distance: 381.6
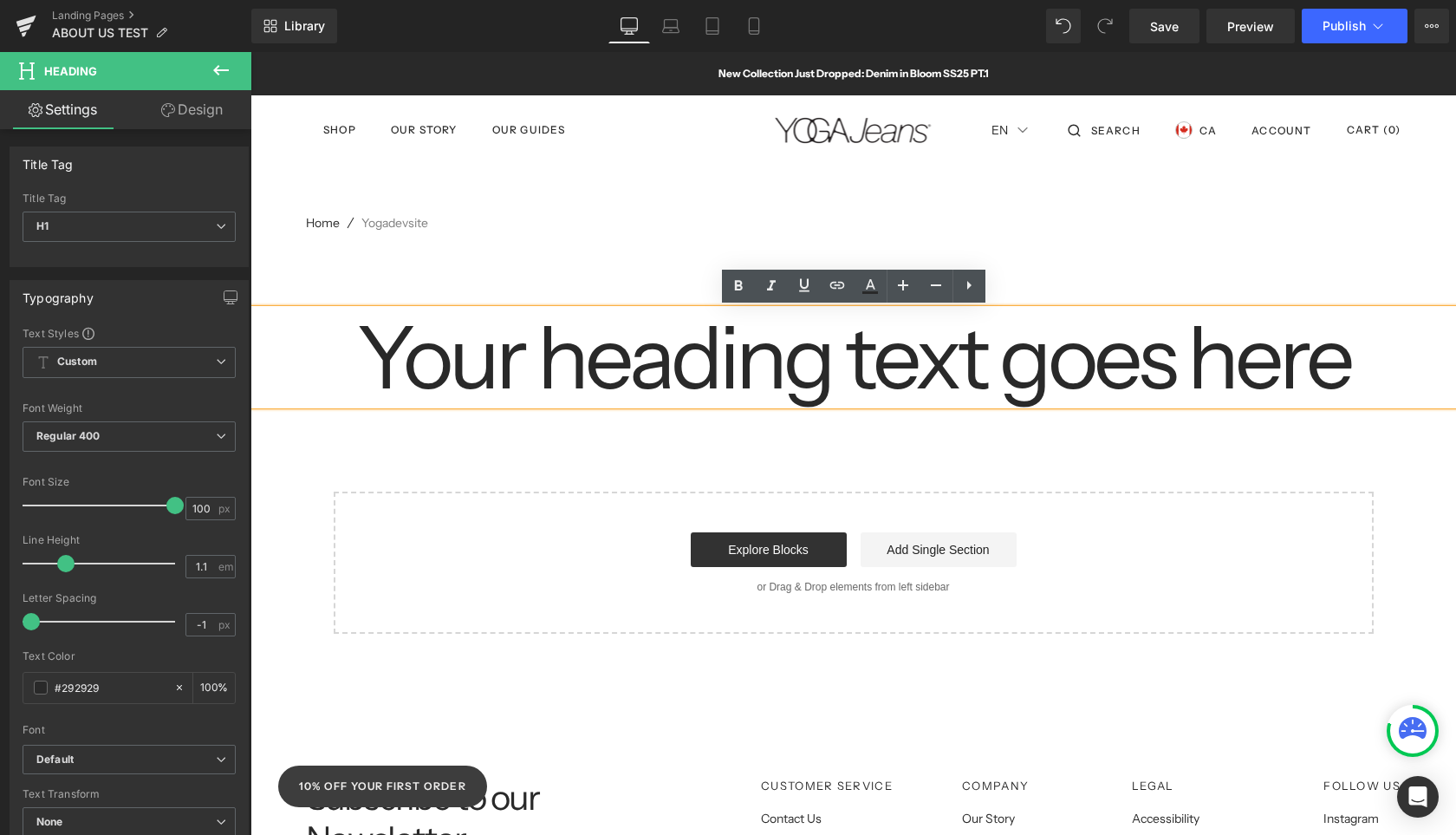
click at [677, 384] on h1 "Your heading text goes here" at bounding box center [854, 357] width 1206 height 95
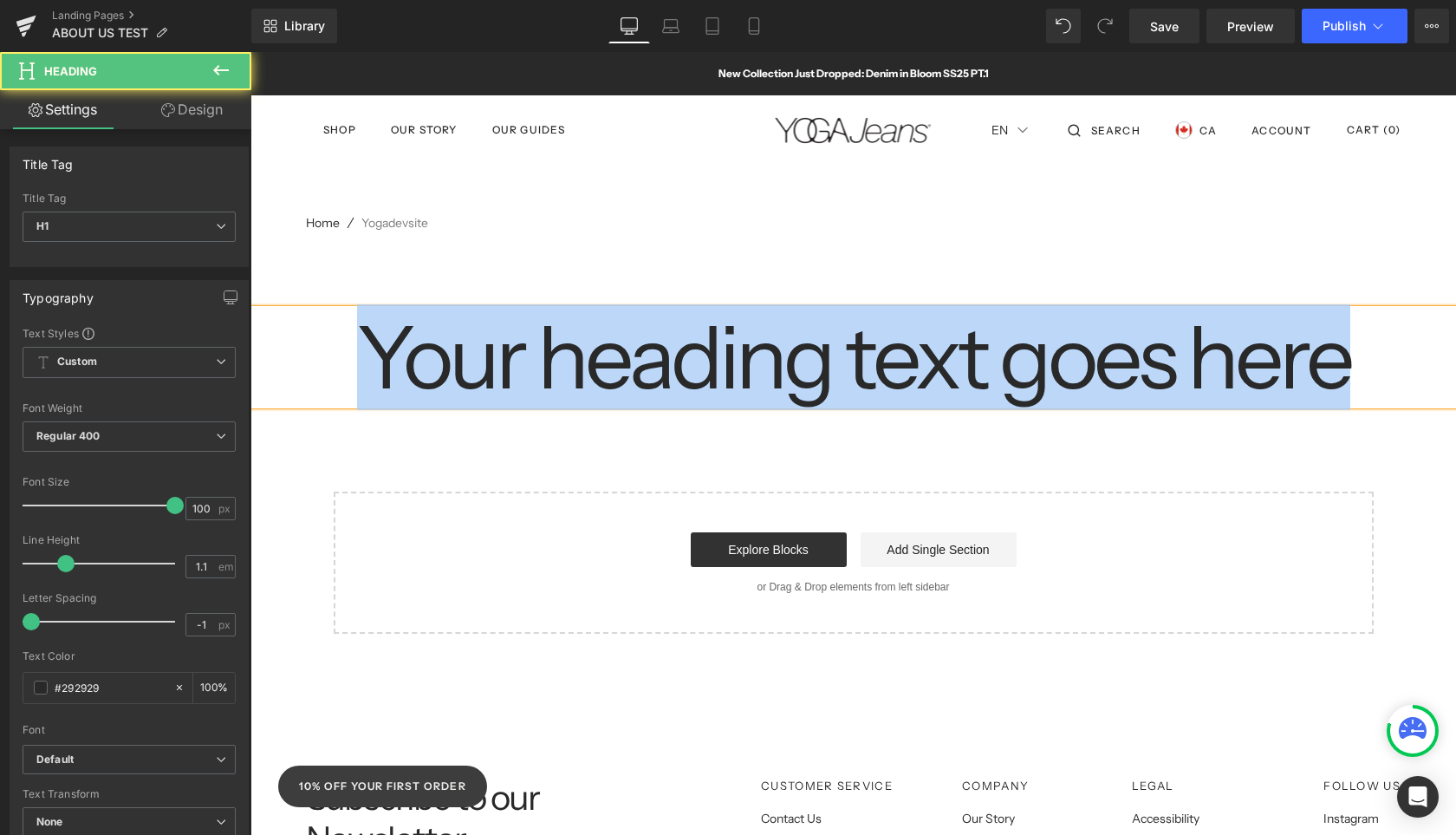
paste div
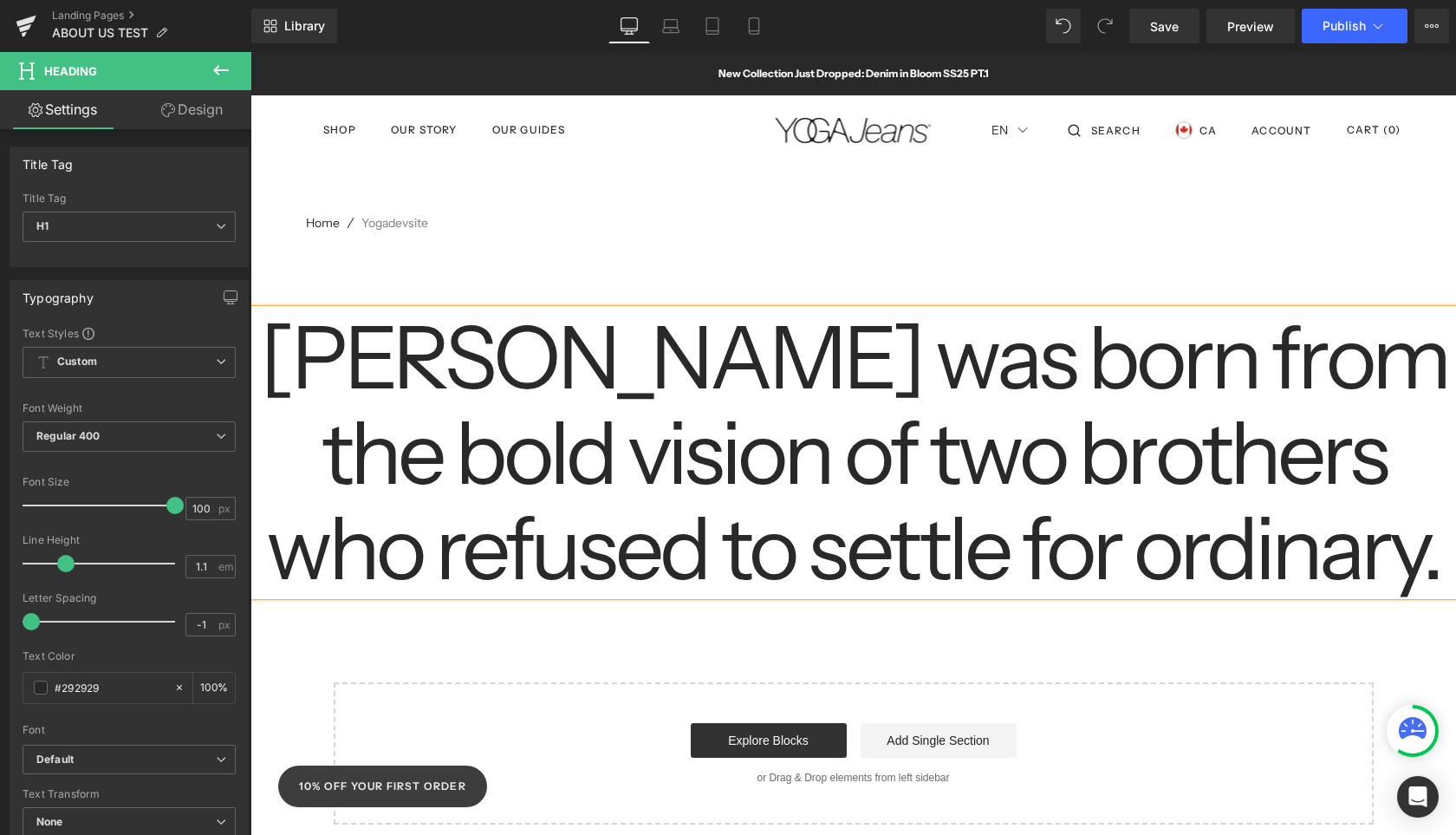
click at [1037, 236] on nav "Home Yogadevsite" at bounding box center [854, 223] width 1095 height 33
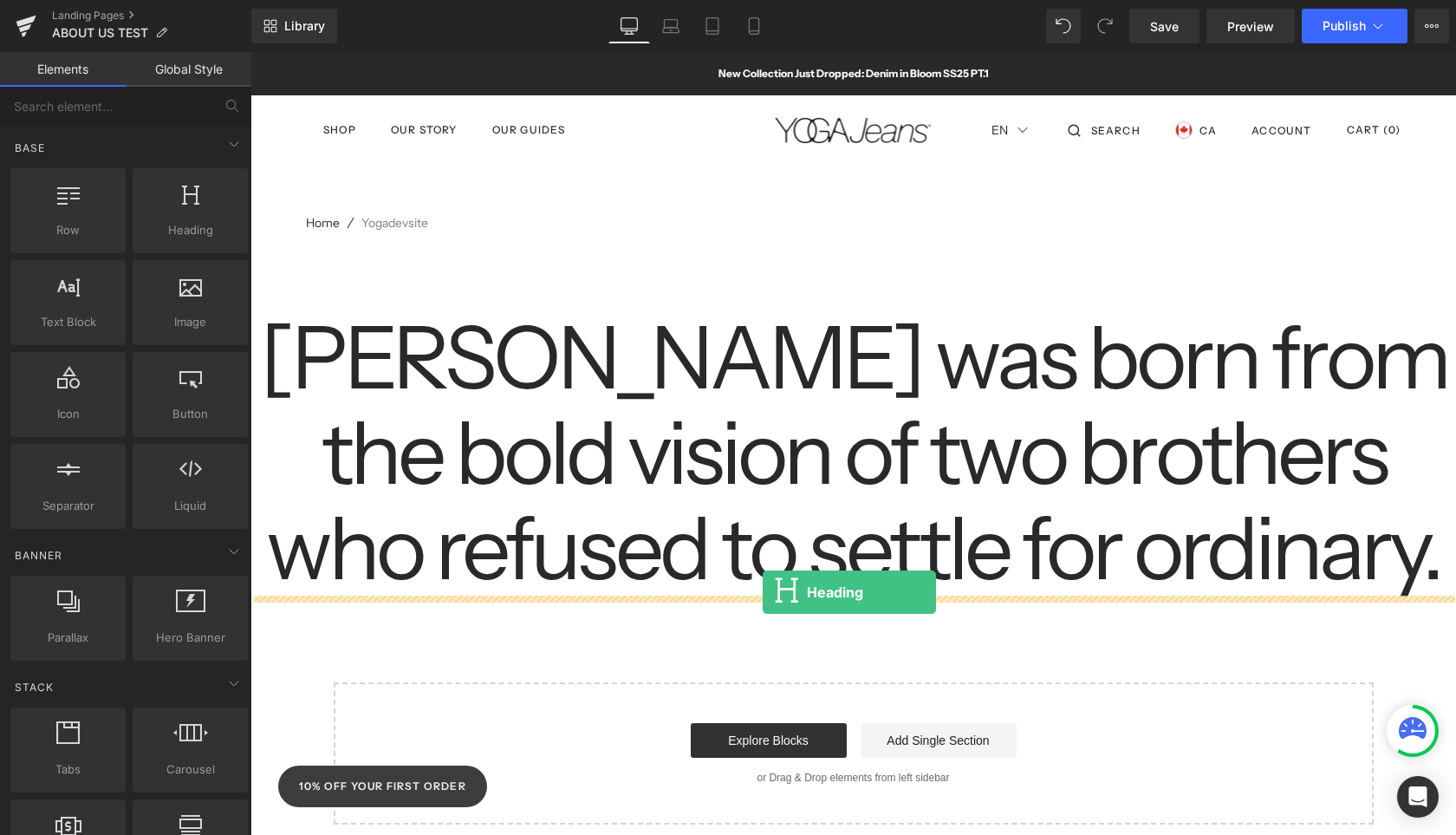
drag, startPoint x: 410, startPoint y: 280, endPoint x: 762, endPoint y: 592, distance: 470.4
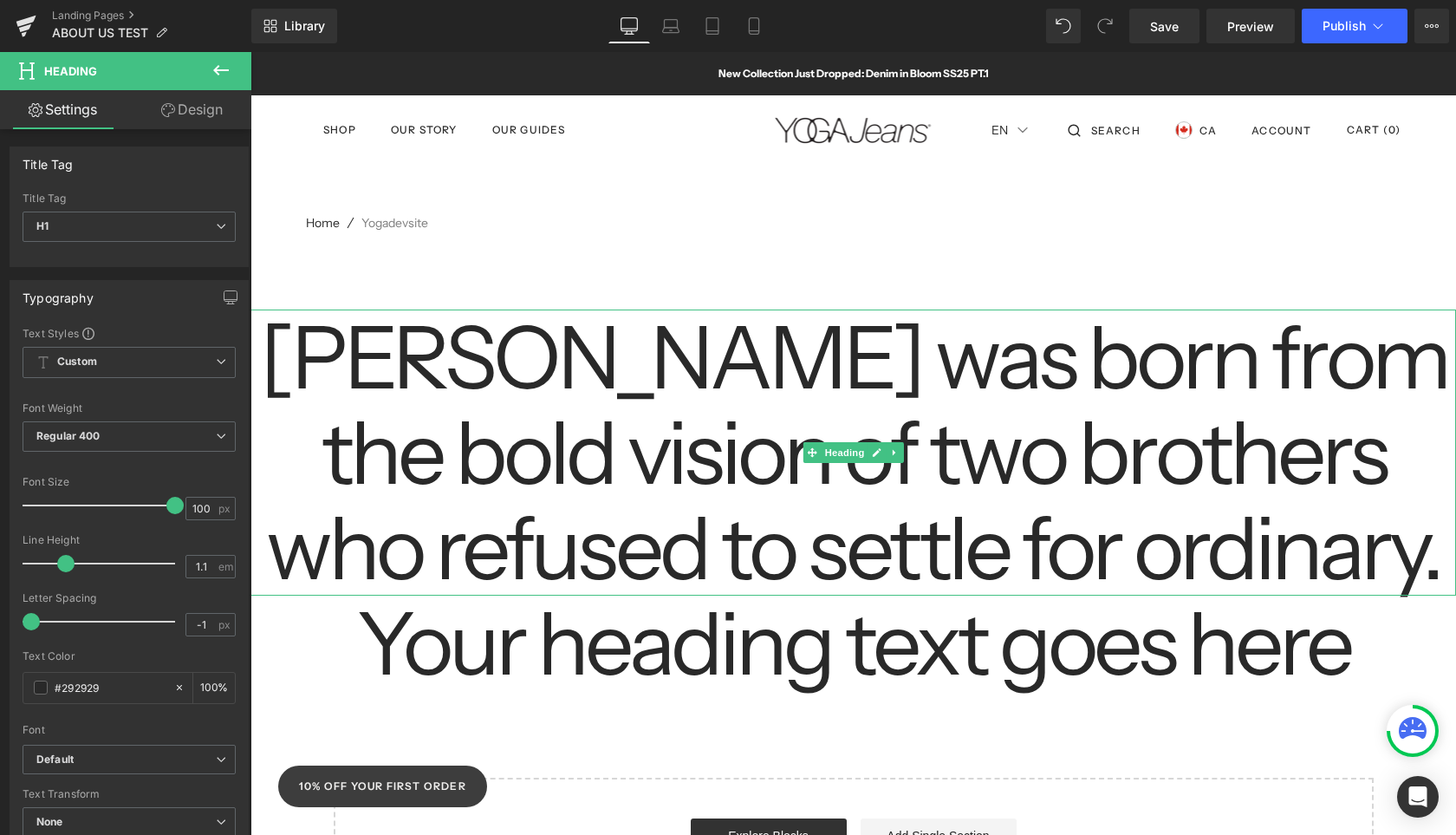
scroll to position [105, 0]
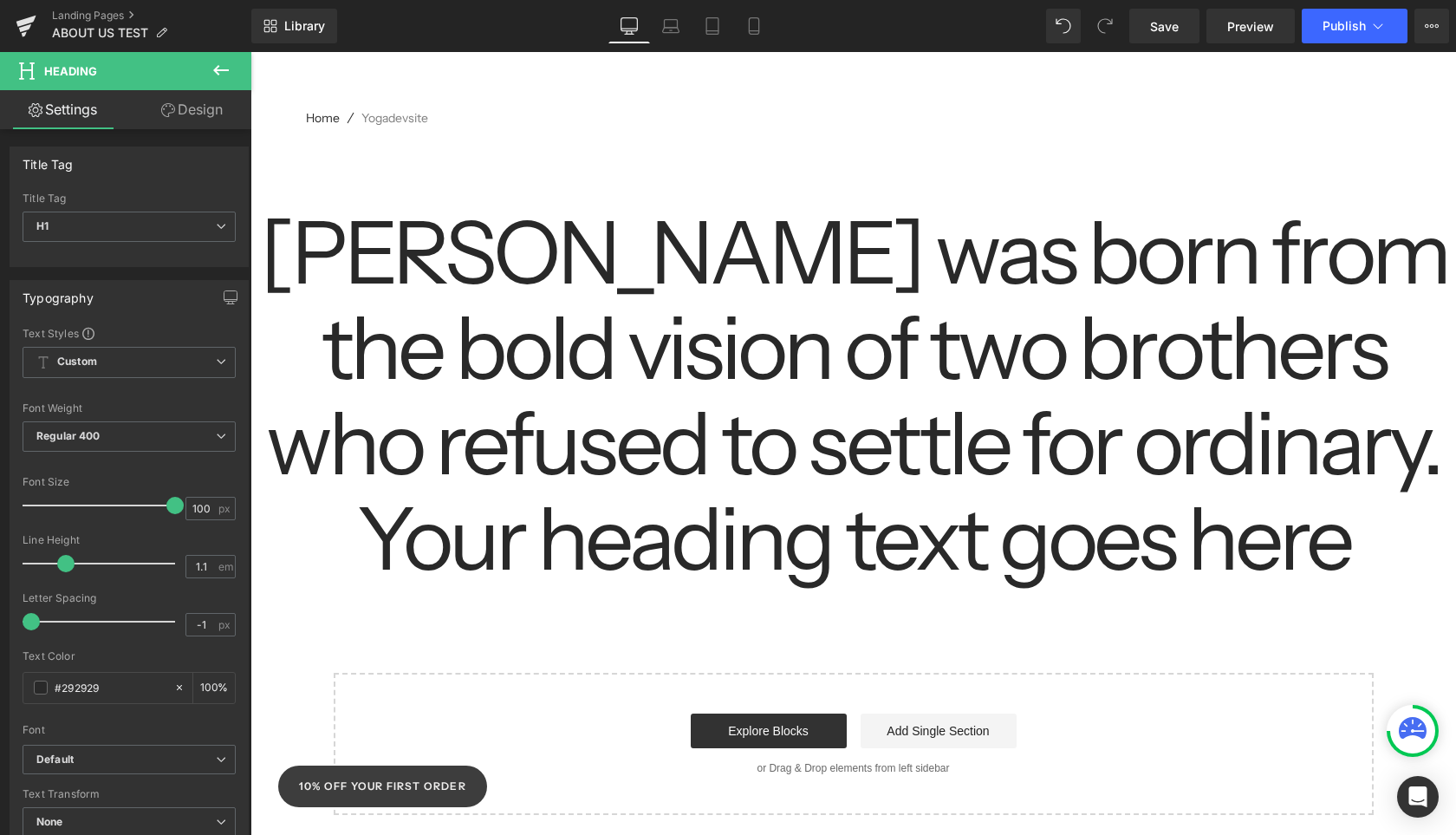
click at [829, 569] on h1 "Your heading text goes here" at bounding box center [854, 538] width 1206 height 95
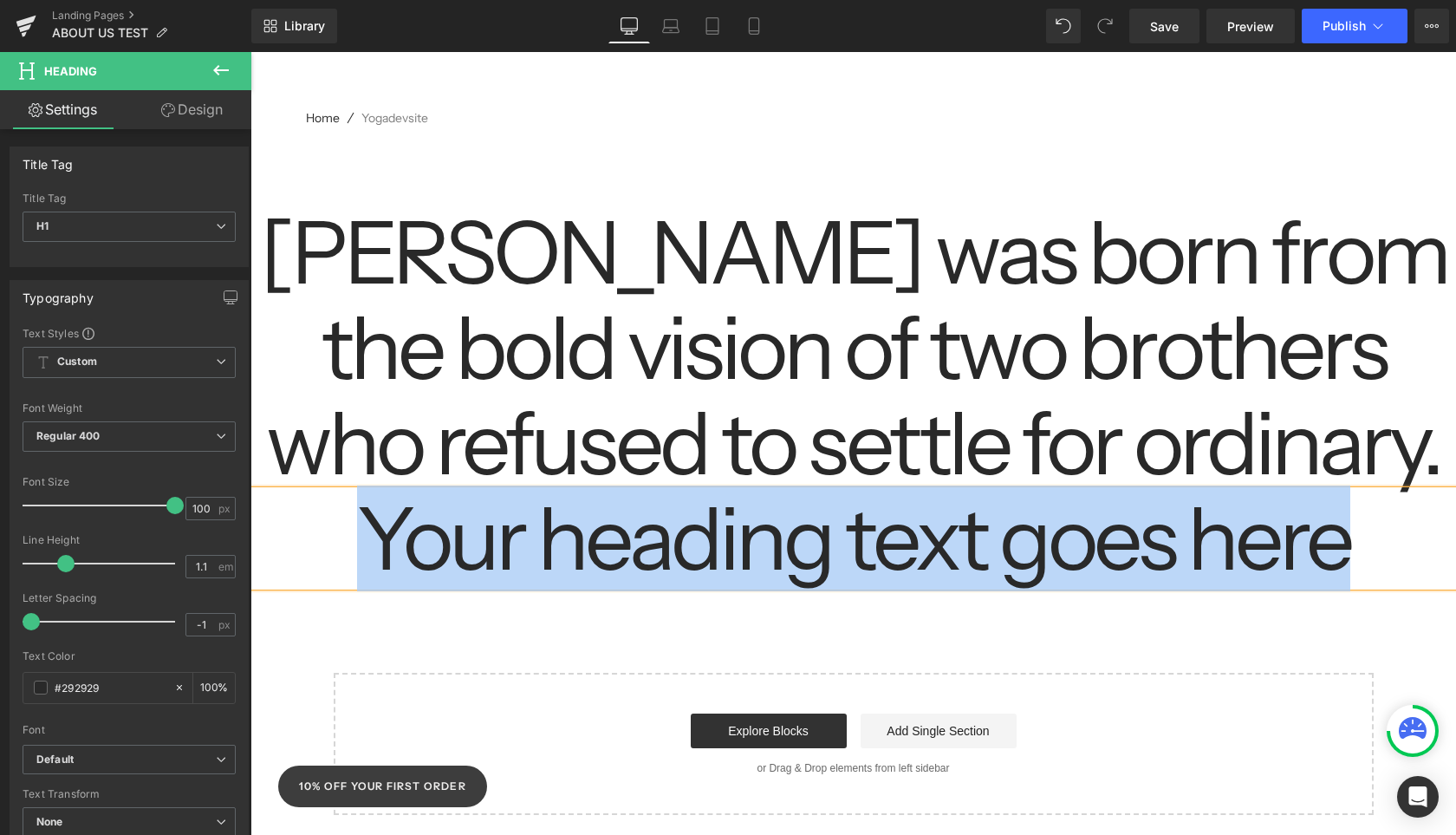
paste div
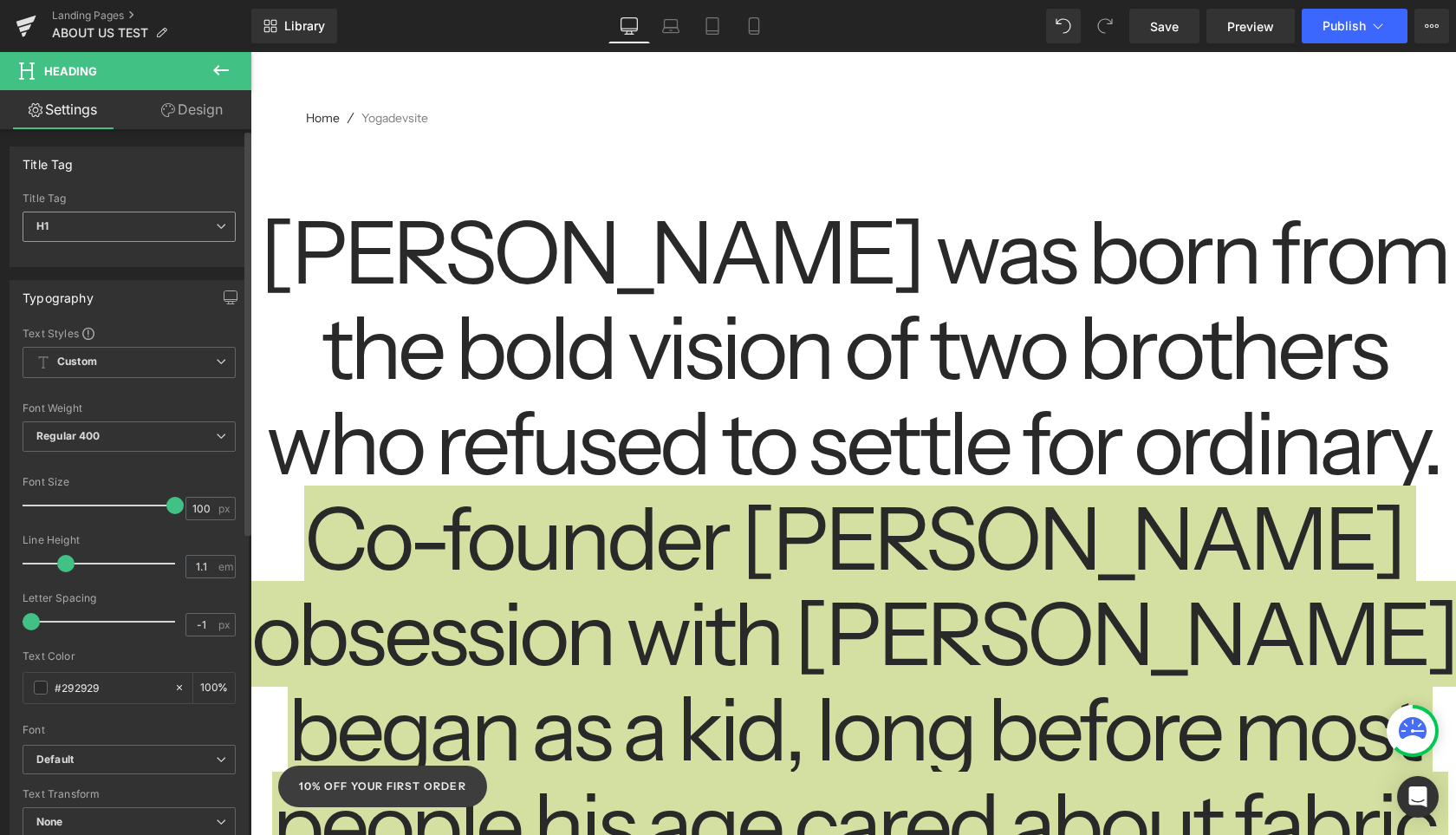
click at [179, 228] on span "H1" at bounding box center [128, 226] width 213 height 30
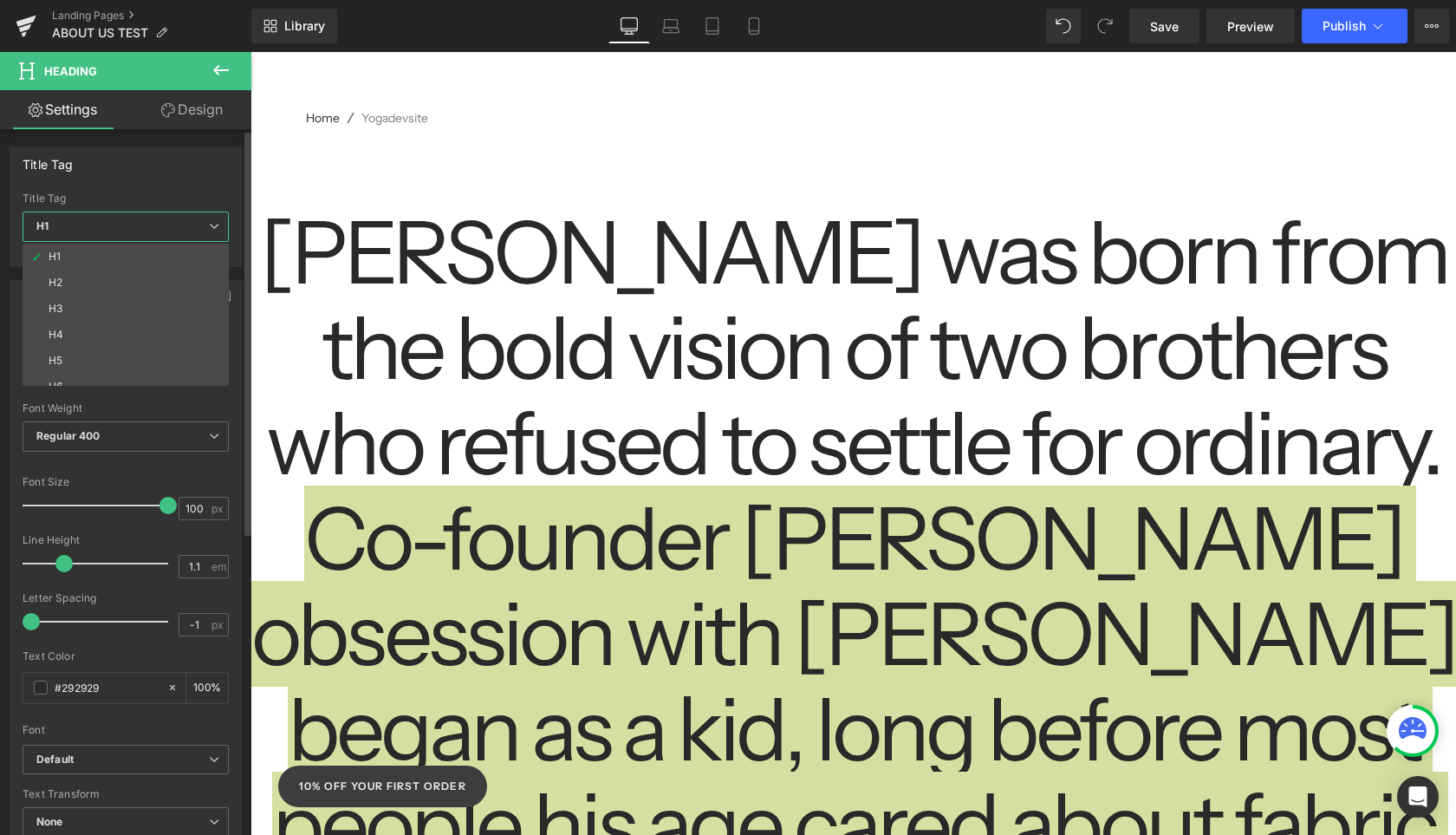
click at [105, 317] on li "H3" at bounding box center [129, 309] width 214 height 26
type input "56"
type input "100"
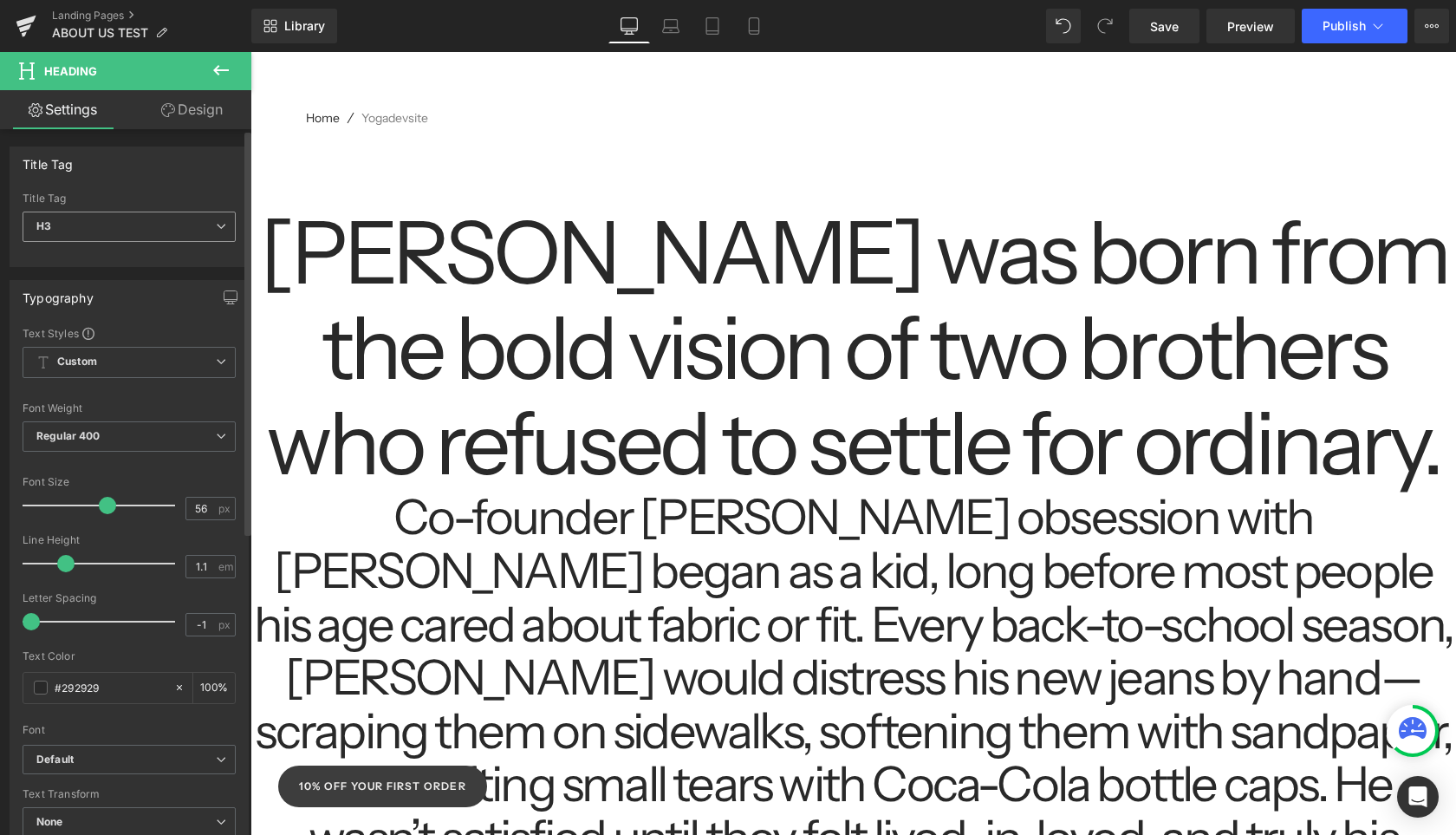
click at [154, 229] on span "H3" at bounding box center [128, 226] width 213 height 30
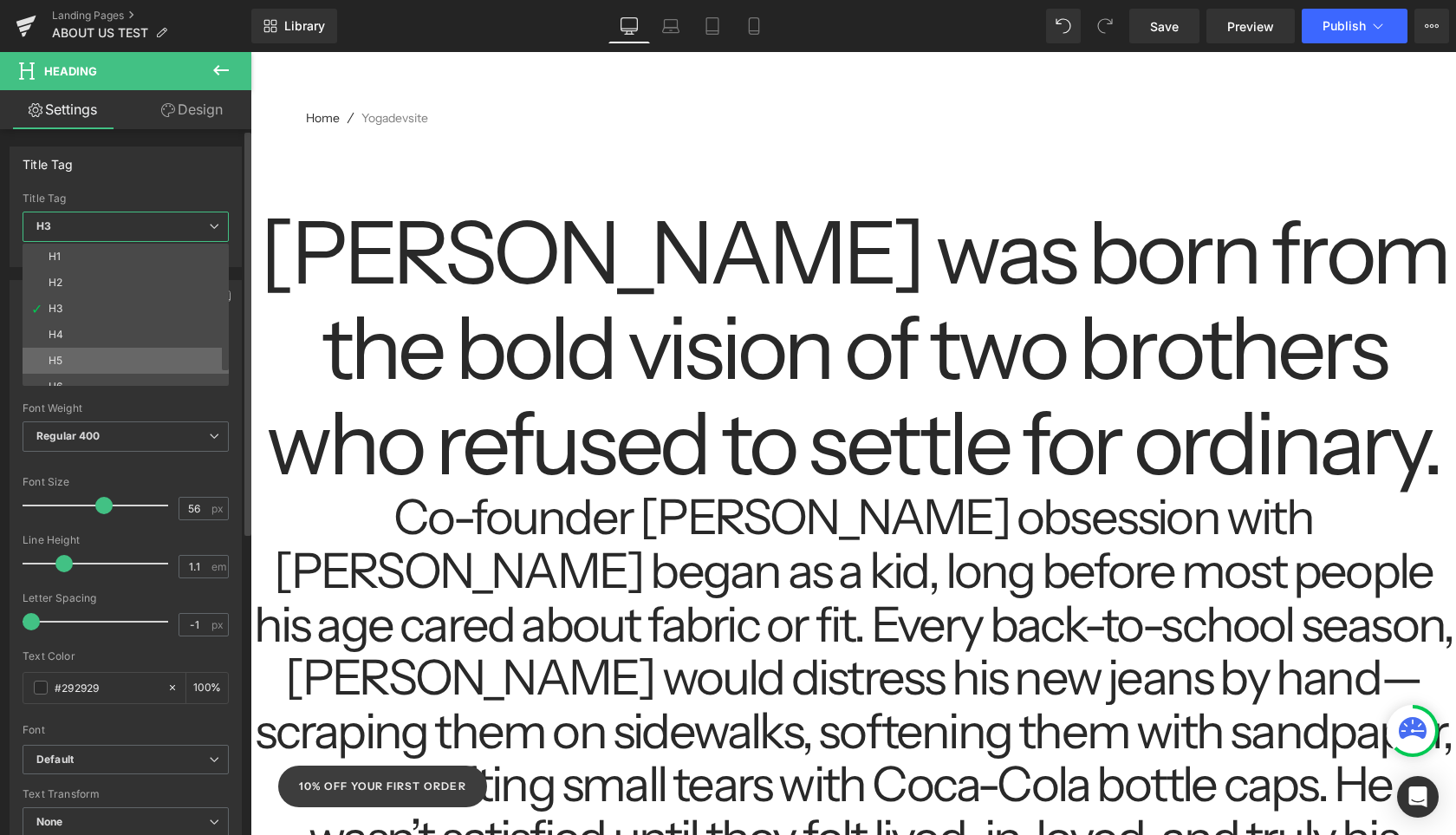
click at [119, 353] on li "H5" at bounding box center [129, 360] width 214 height 26
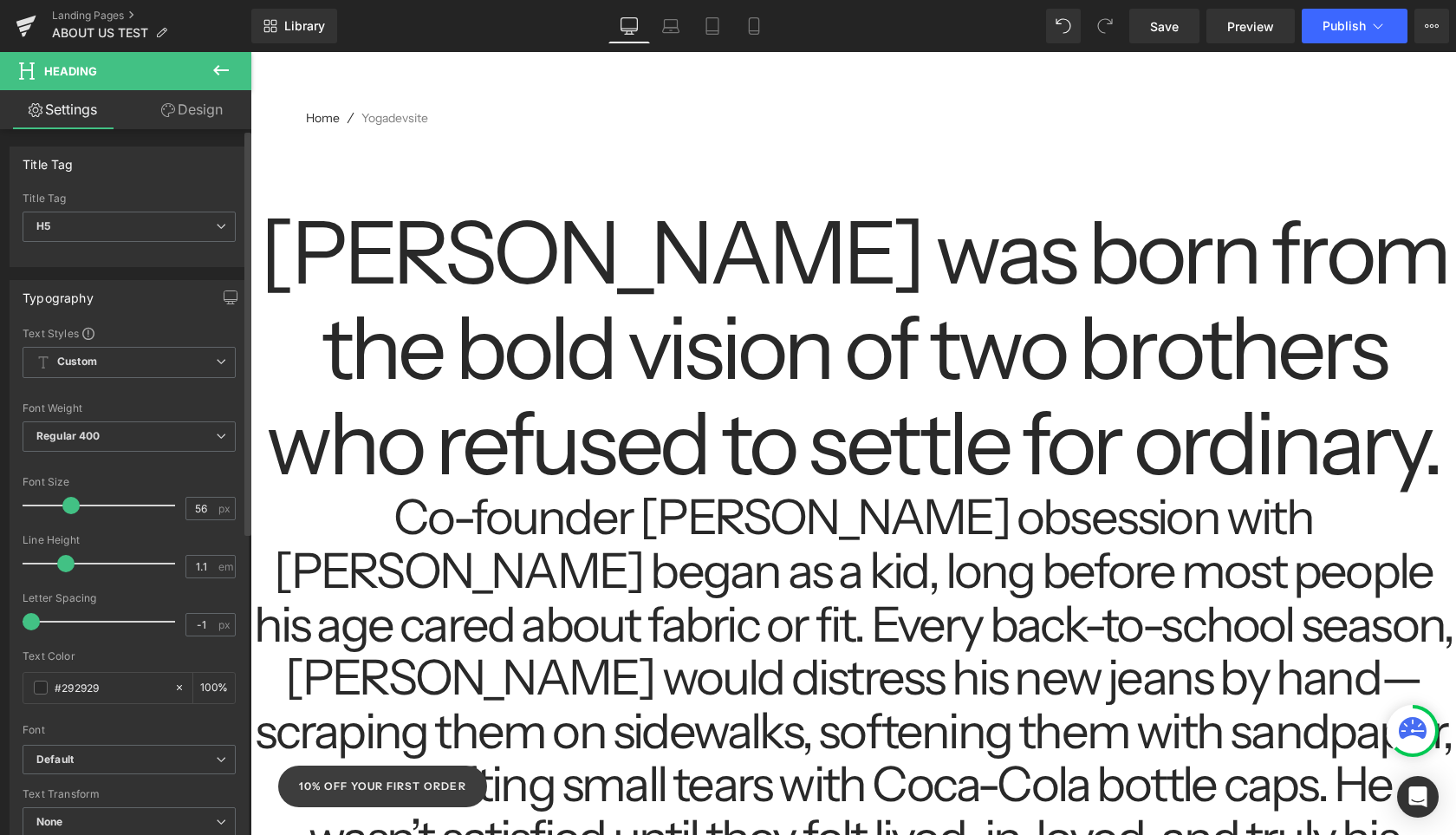
type input "32"
type input "100"
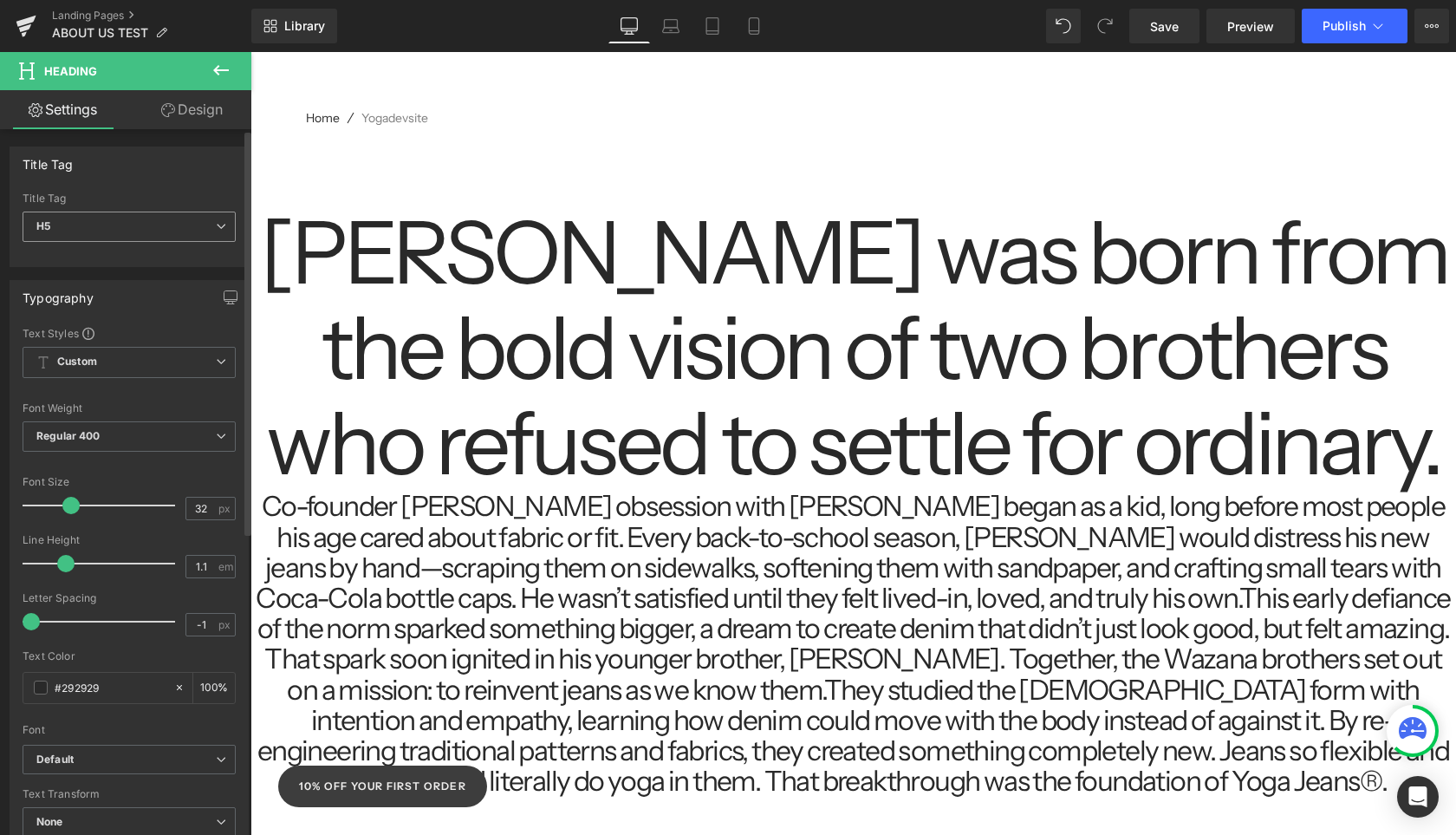
click at [193, 232] on span "H5" at bounding box center [128, 226] width 213 height 30
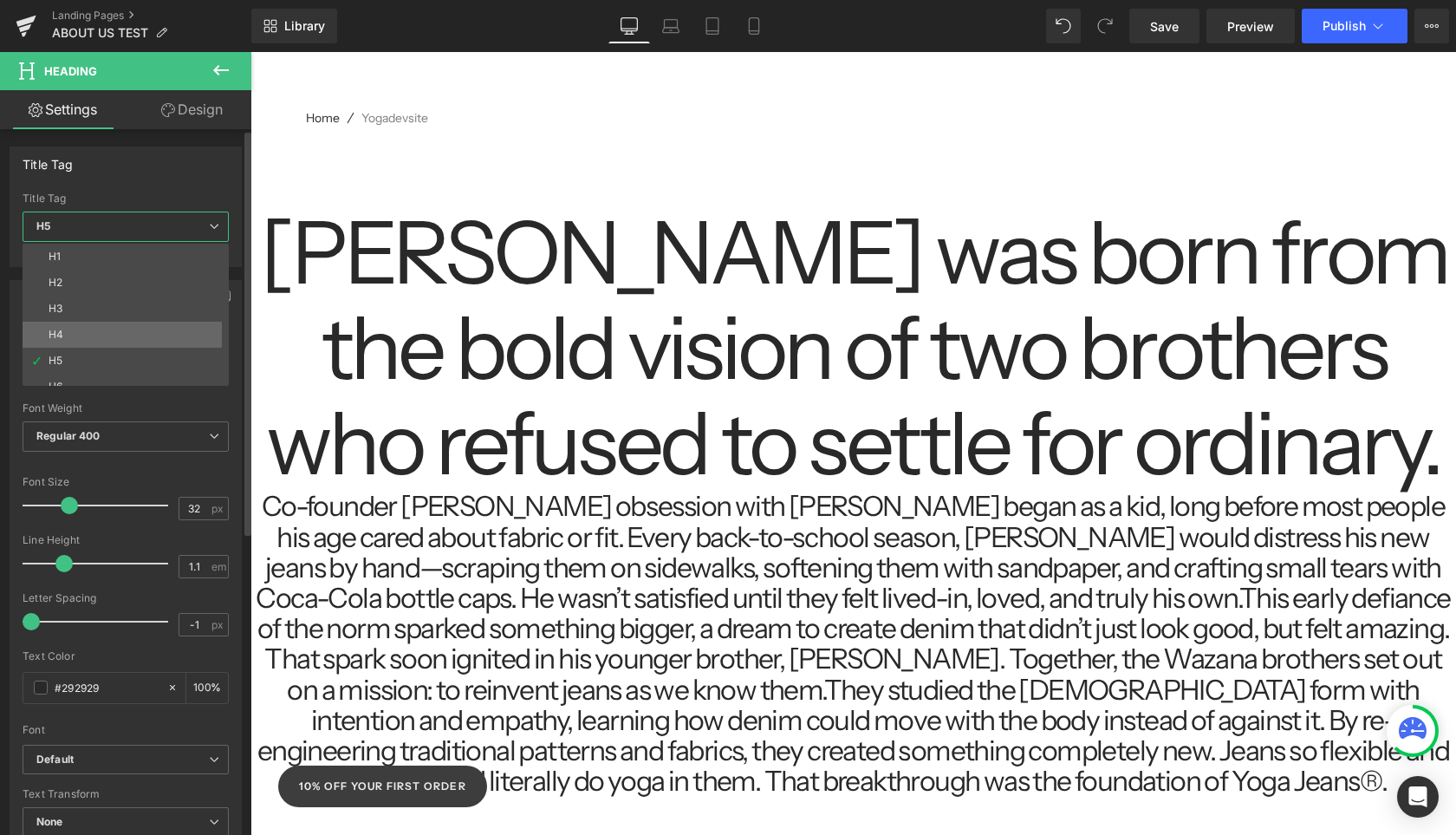
scroll to position [14, 0]
click at [144, 329] on li "H4" at bounding box center [129, 320] width 214 height 26
type input "40"
type input "100"
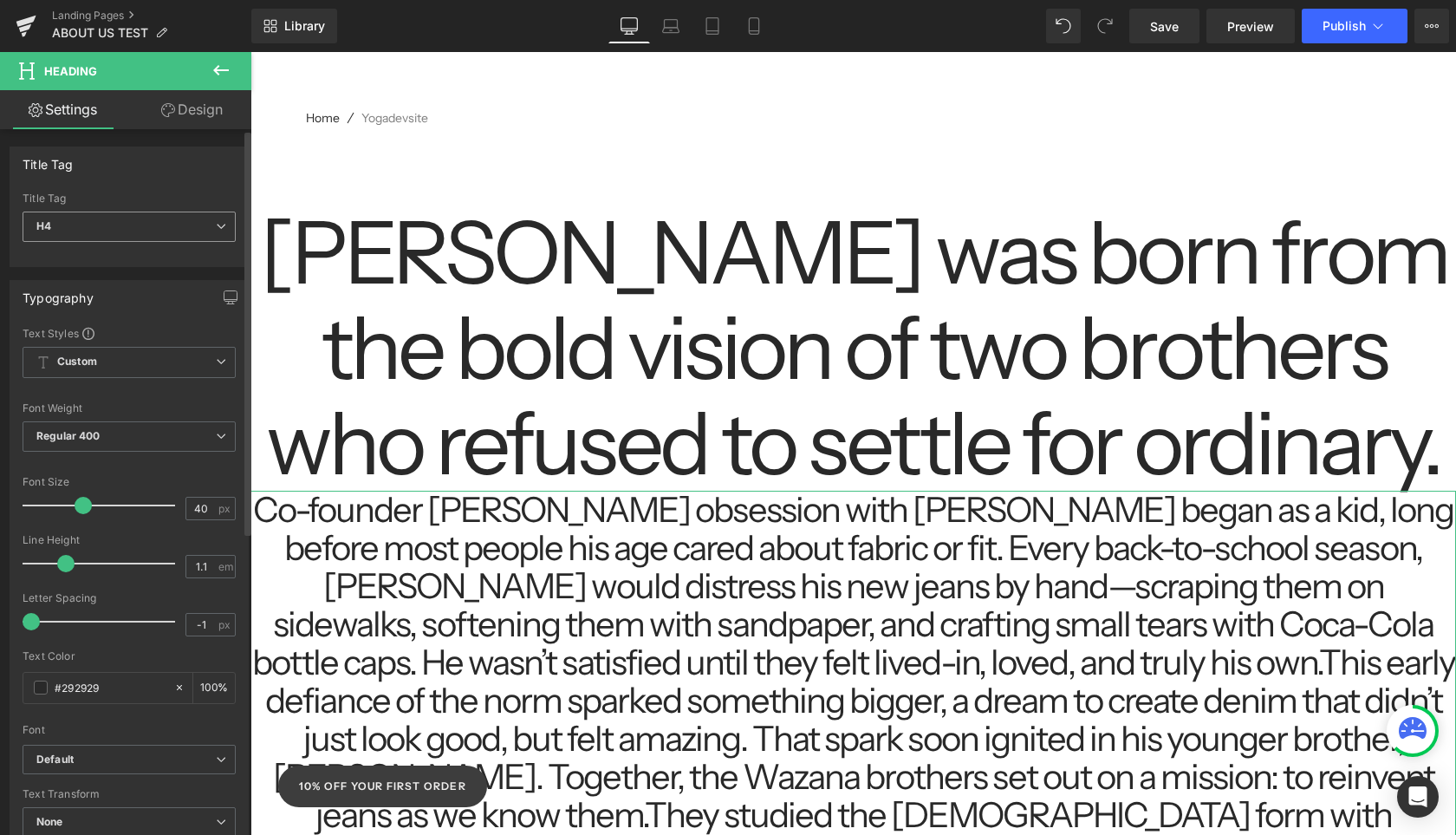
click at [138, 230] on span "H4" at bounding box center [128, 226] width 213 height 30
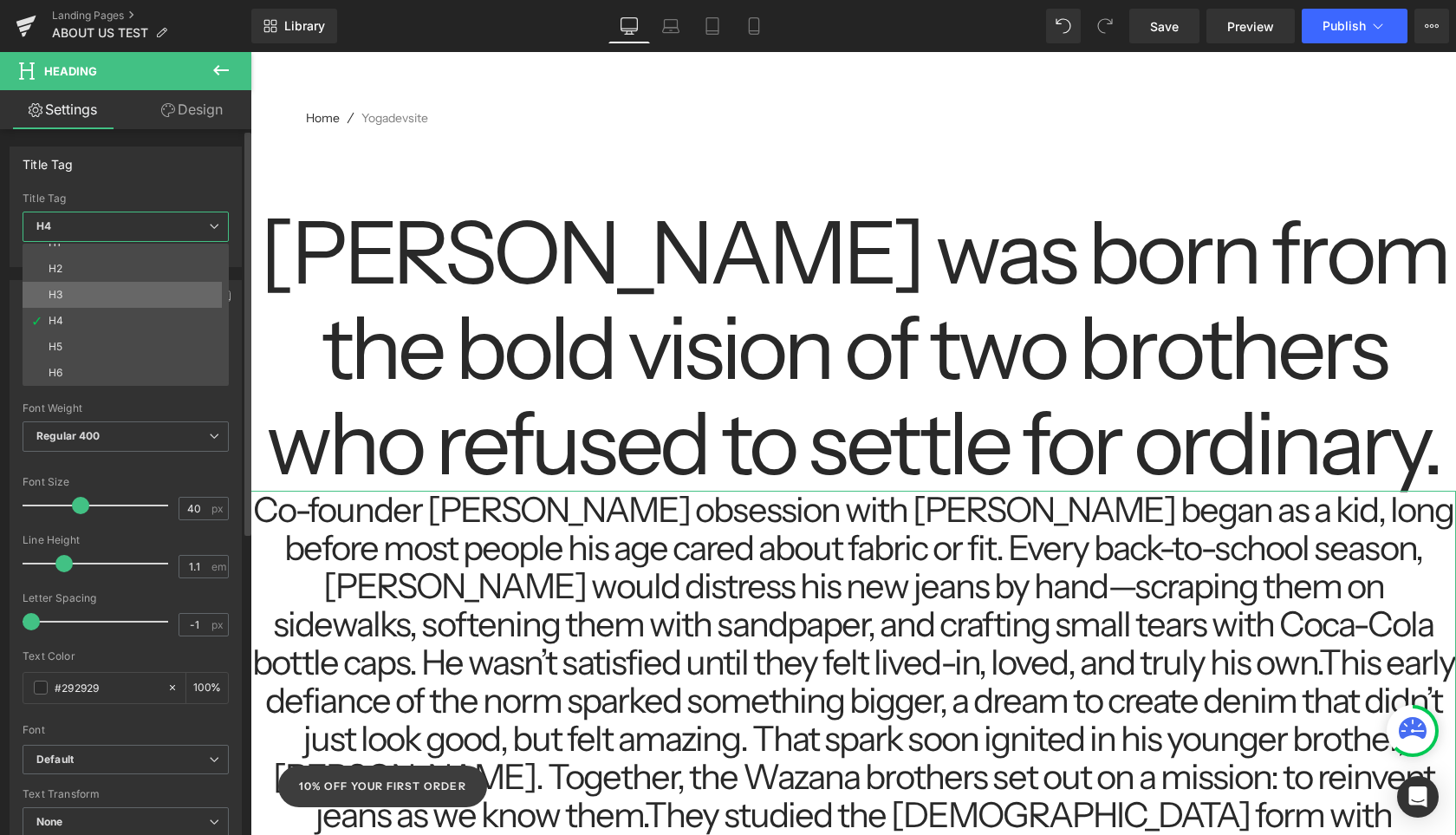
click at [146, 289] on li "H3" at bounding box center [129, 295] width 214 height 26
type input "56"
type input "100"
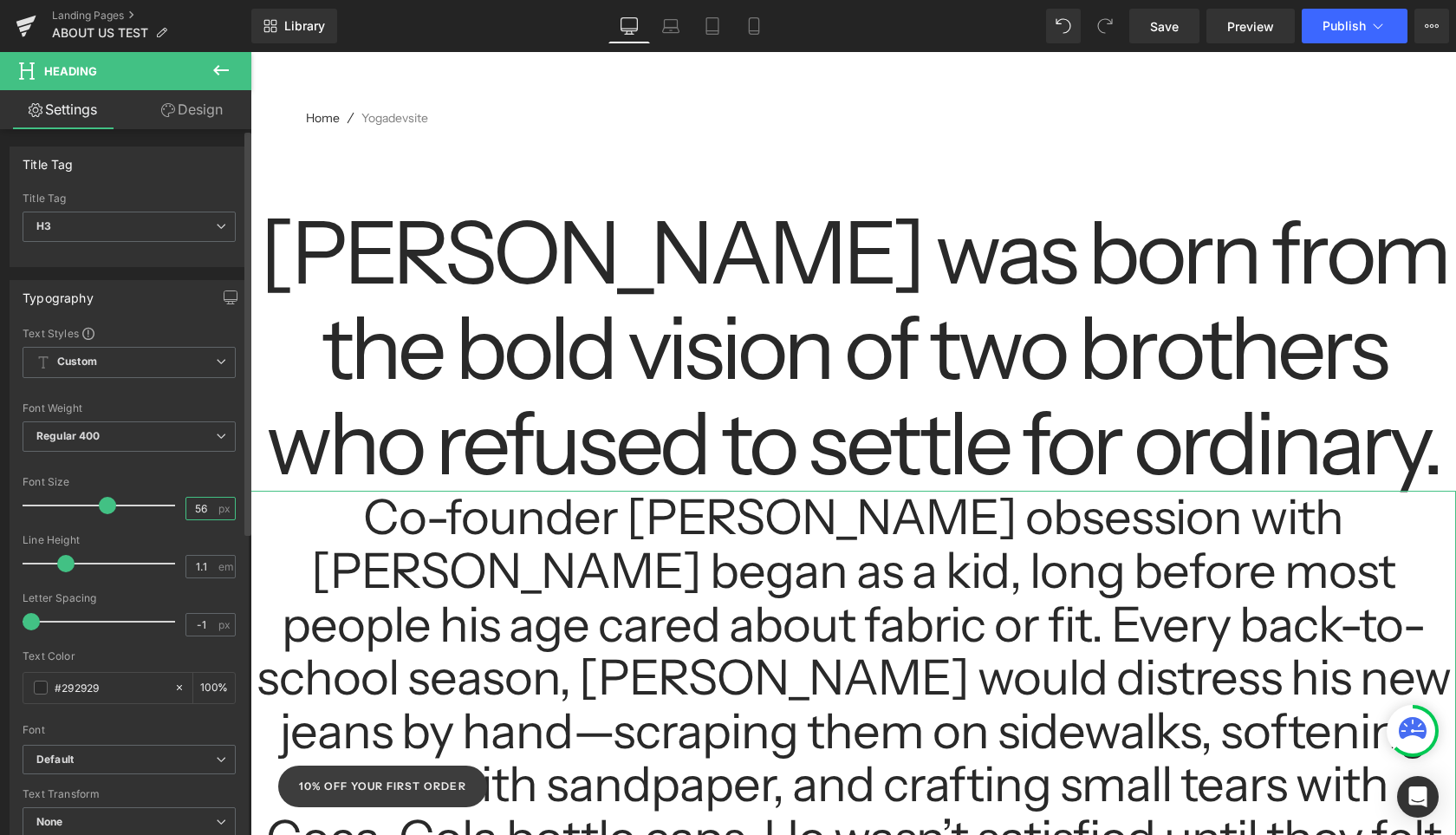
click at [208, 508] on input "56" at bounding box center [201, 509] width 30 height 21
type input "4"
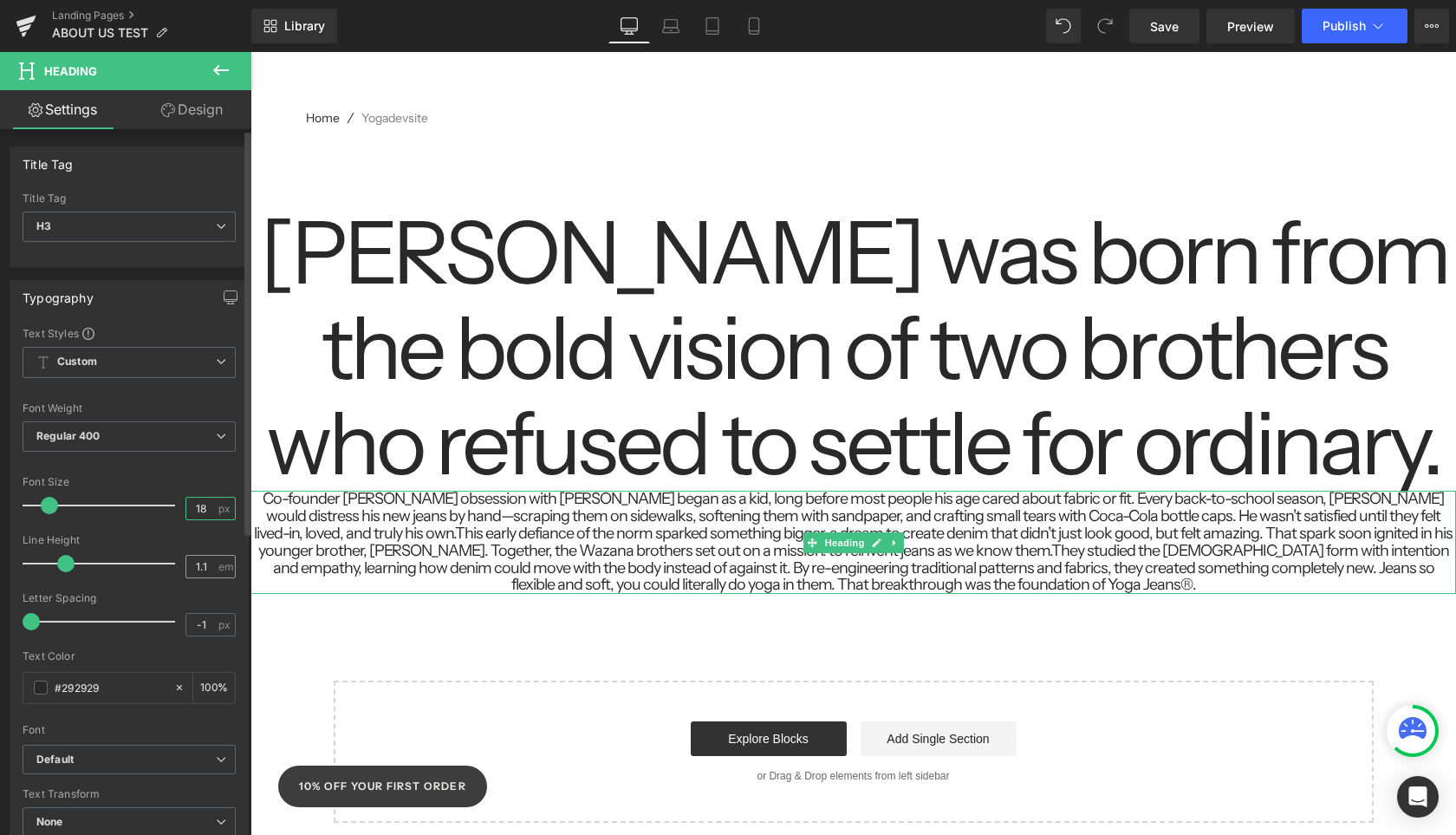
type input "18"
click at [197, 570] on input "1.1" at bounding box center [201, 566] width 30 height 21
type input "1.4"
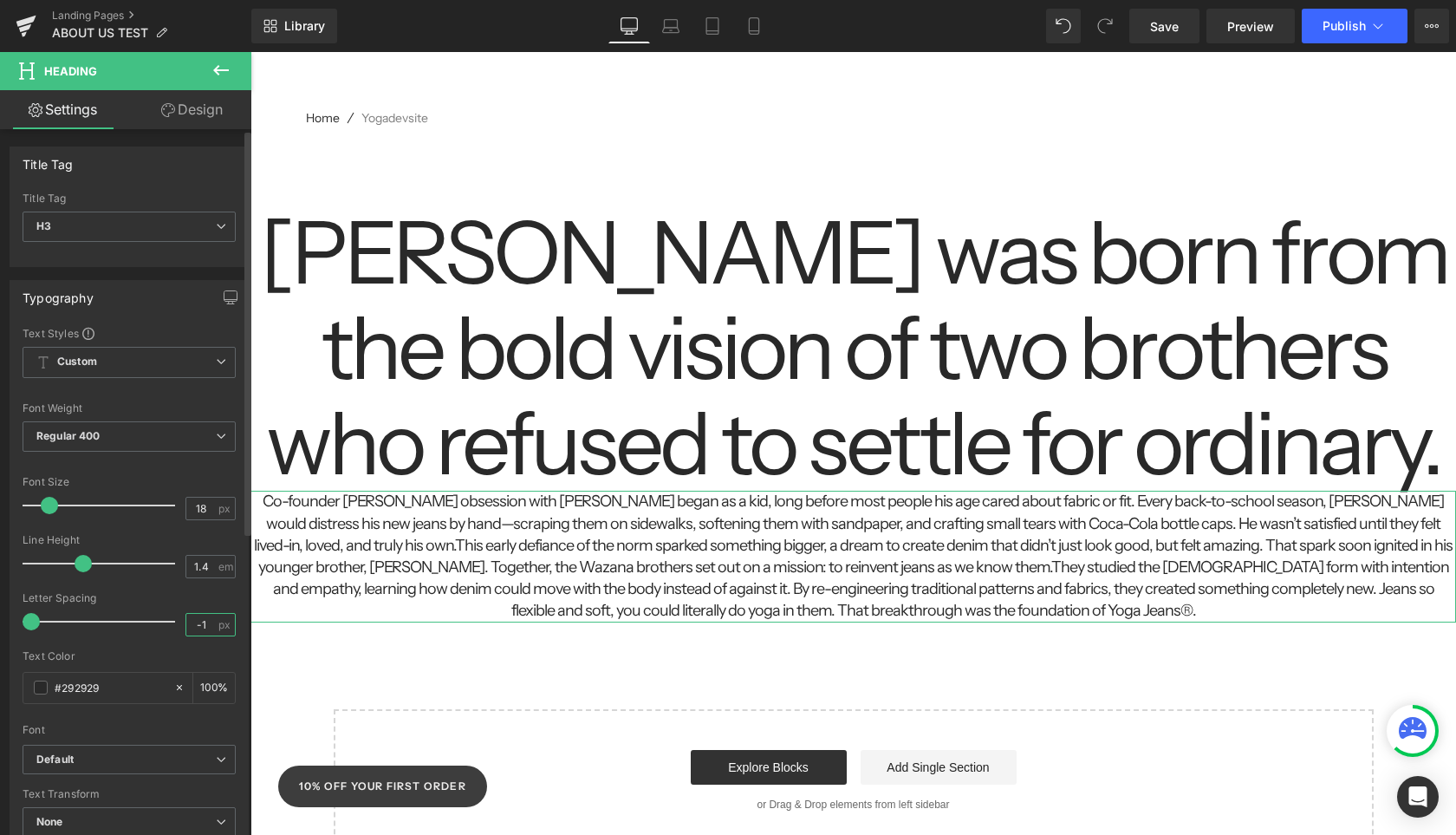
click at [207, 627] on input "-1" at bounding box center [201, 625] width 30 height 21
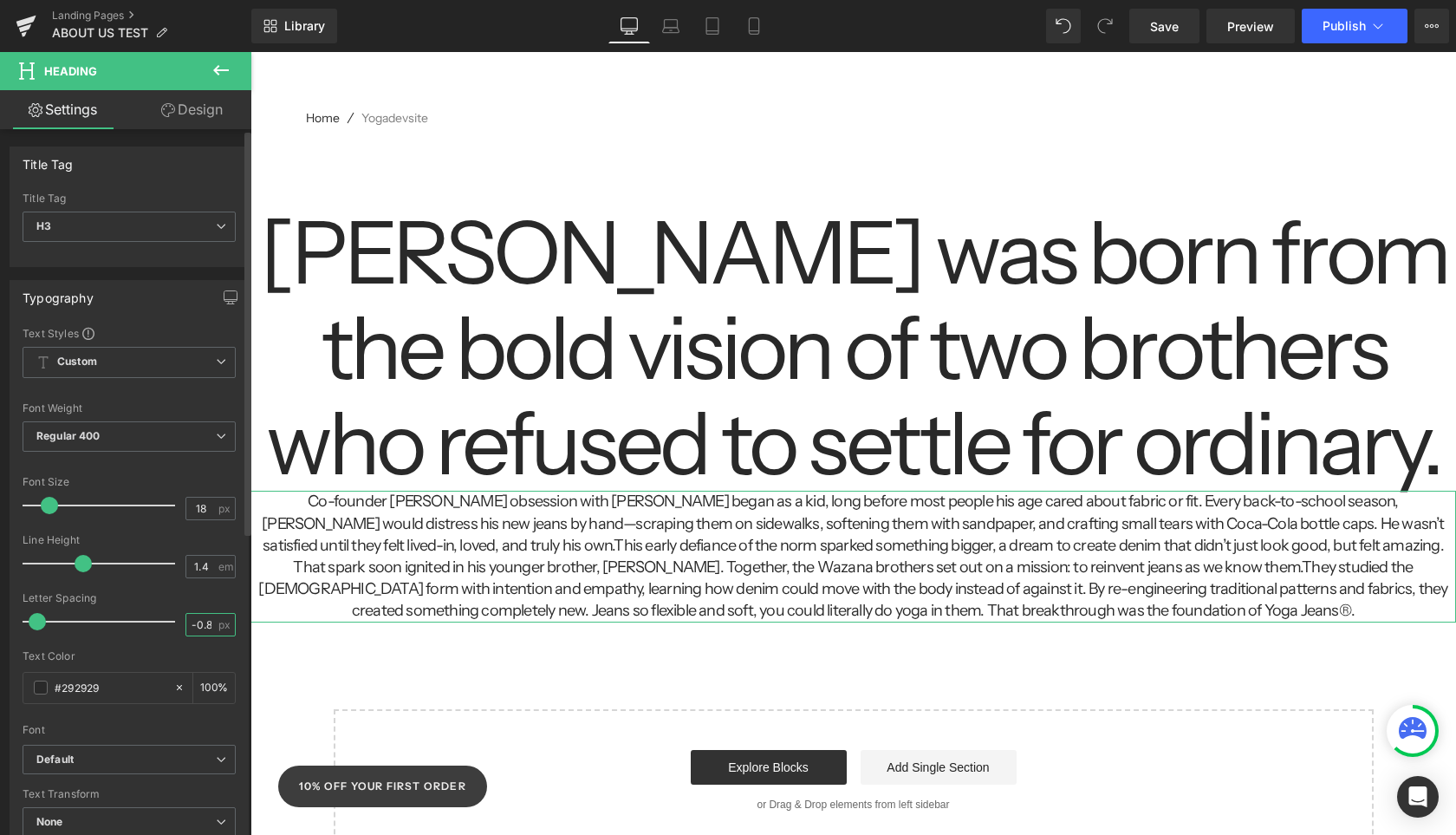
click at [195, 624] on input "-0.8" at bounding box center [201, 625] width 30 height 21
type input "0"
click at [198, 602] on div "Letter Spacing" at bounding box center [128, 599] width 213 height 12
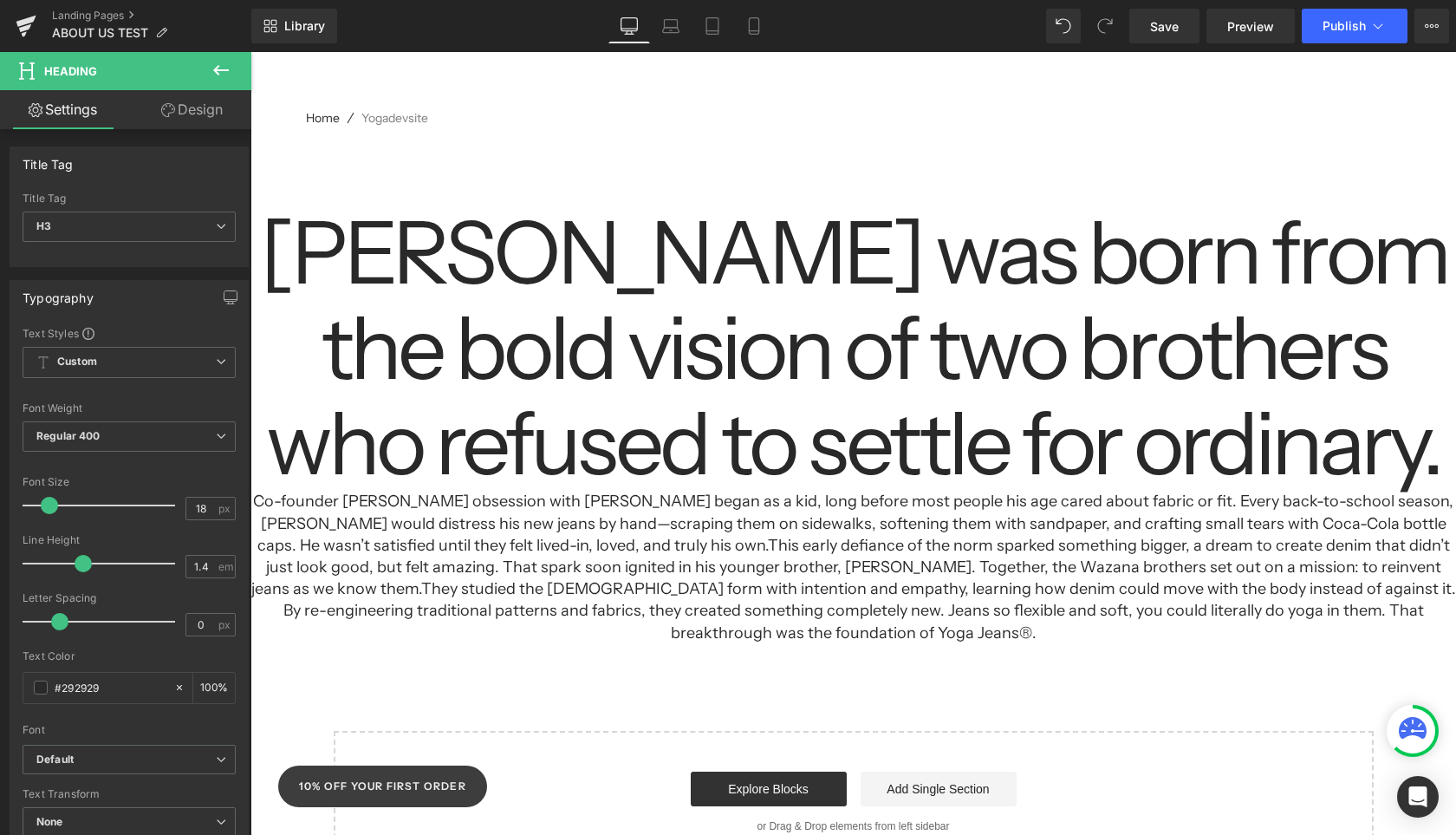
click at [654, 567] on h3 "Co-founder Eric Wazana’s obsession with denim began as a kid, long before most …" at bounding box center [854, 566] width 1206 height 153
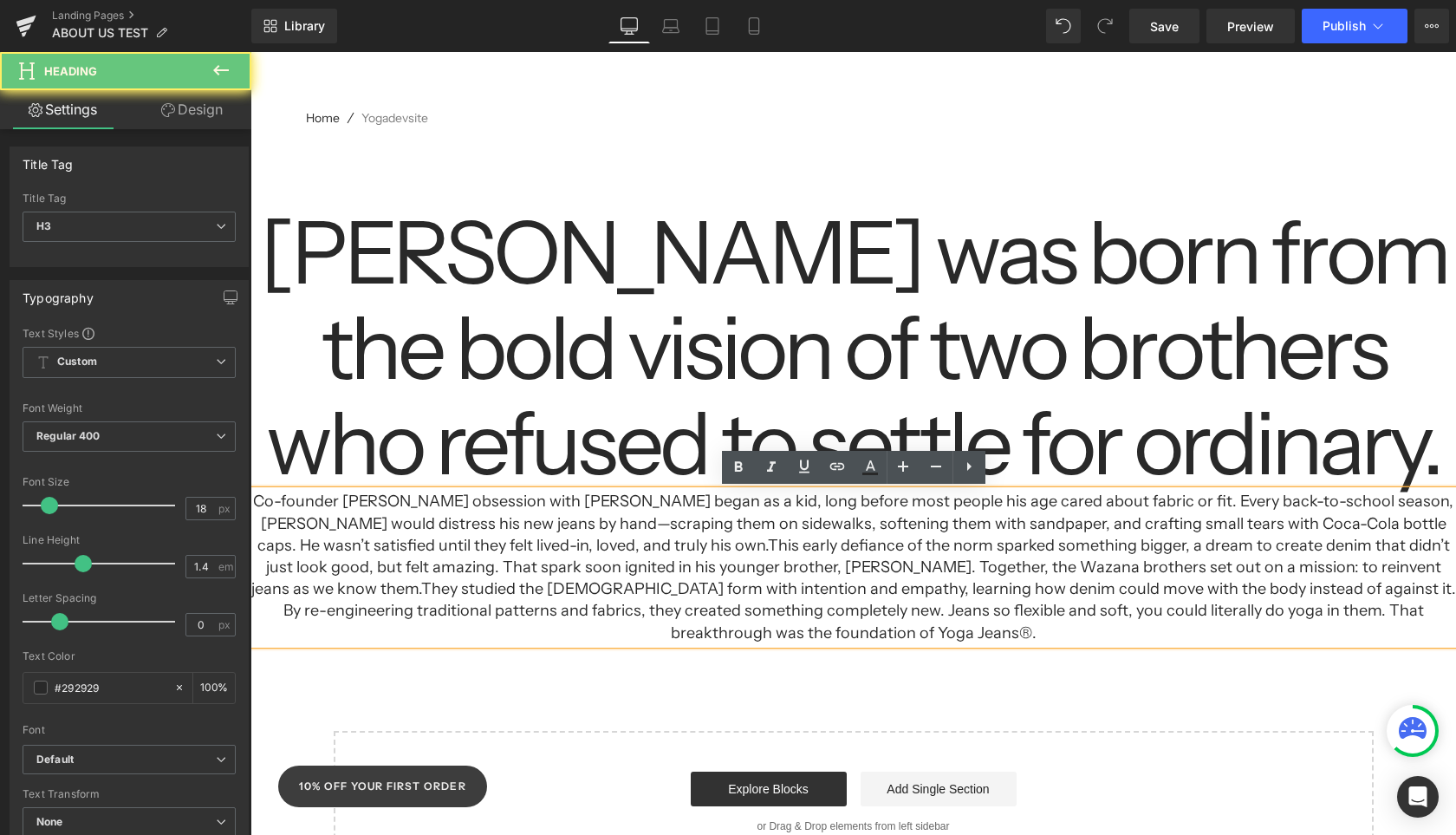
click at [813, 550] on h3 "Co-founder Eric Wazana’s obsession with denim began as a kid, long before most …" at bounding box center [854, 566] width 1206 height 153
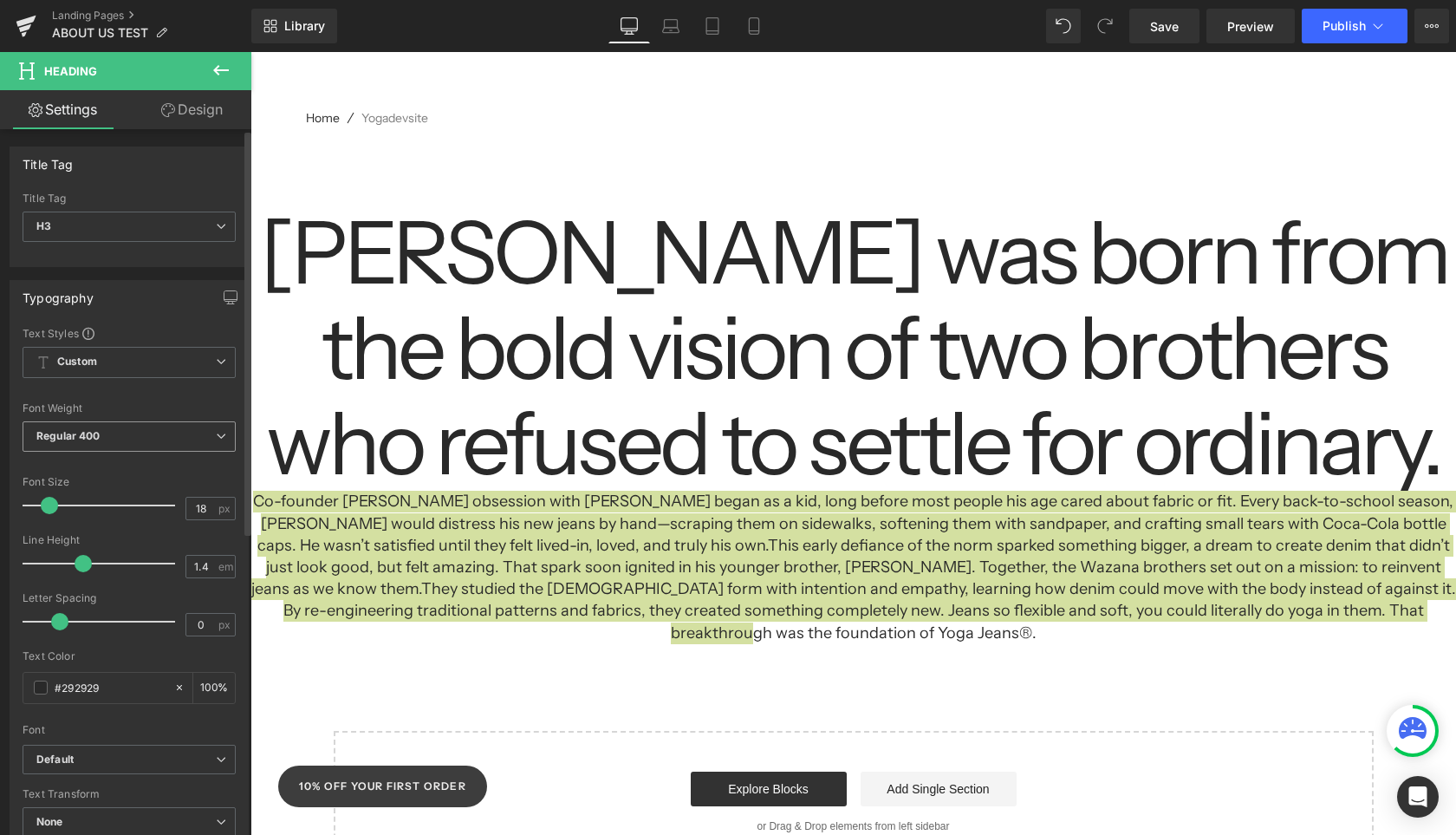
click at [205, 433] on span "Regular 400" at bounding box center [128, 436] width 213 height 30
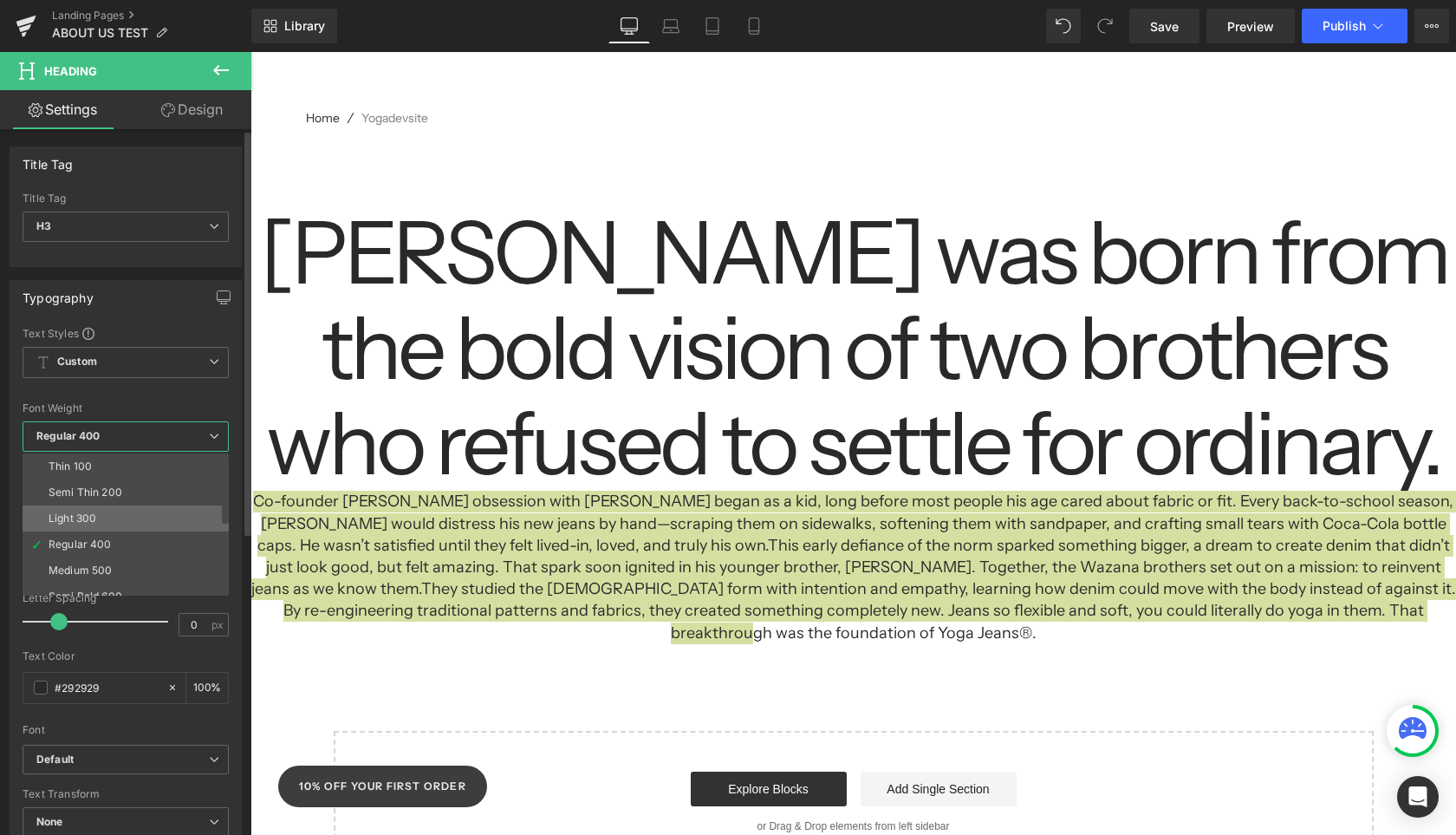
drag, startPoint x: 116, startPoint y: 513, endPoint x: 291, endPoint y: 558, distance: 180.7
click at [116, 513] on li "Light 300" at bounding box center [129, 519] width 214 height 26
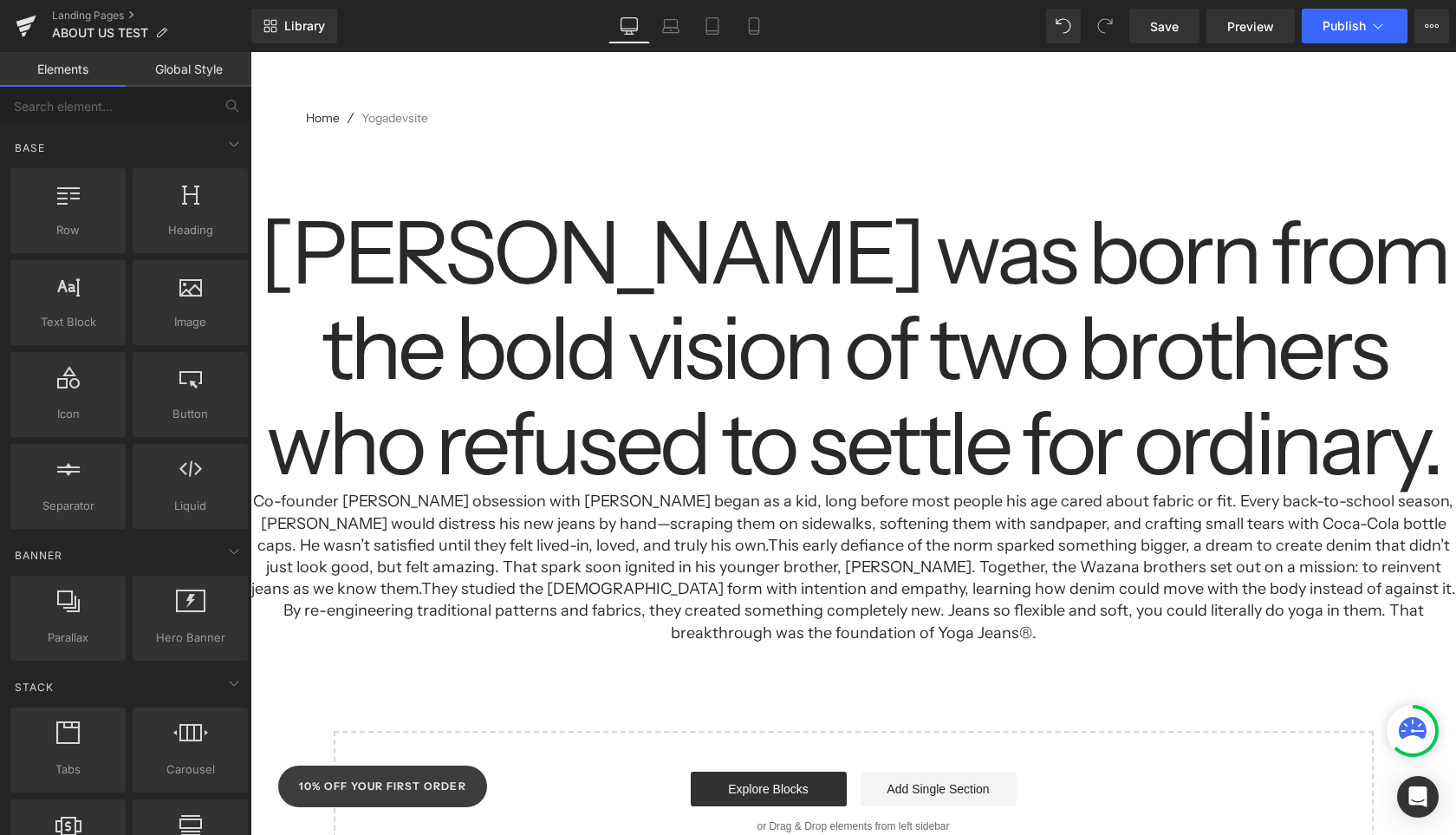
click at [538, 662] on div "Separator Yoga Jeans was born from the bold vision of two brothers who refused …" at bounding box center [854, 503] width 1206 height 739
click at [609, 570] on h3 "Co-founder Eric Wazana’s obsession with denim began as a kid, long before most …" at bounding box center [854, 566] width 1206 height 153
click at [619, 512] on h3 "Co-founder Eric Wazana’s obsession with denim began as a kid, long before most …" at bounding box center [854, 566] width 1206 height 153
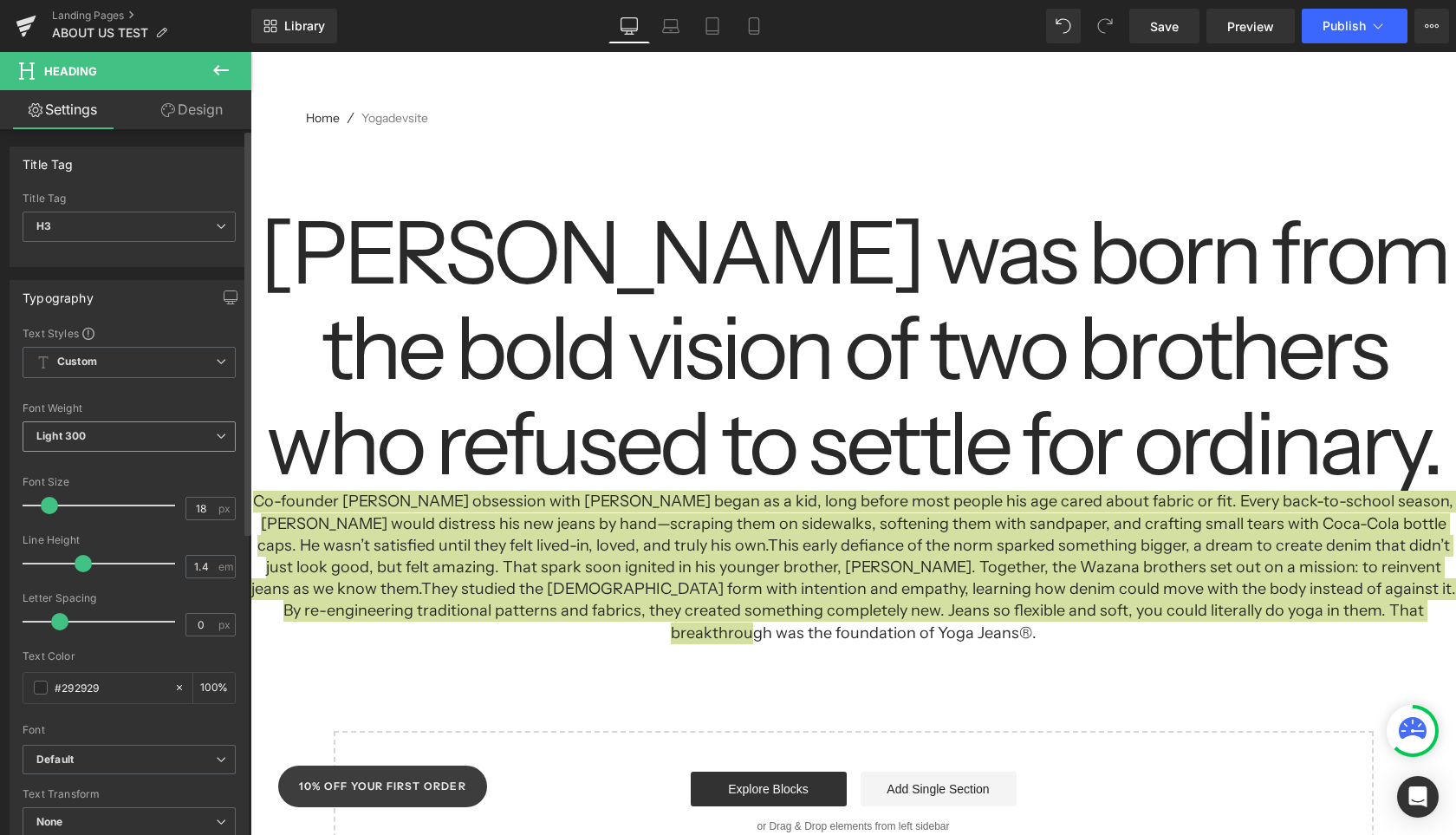
click at [157, 433] on span "Light 300" at bounding box center [128, 436] width 213 height 30
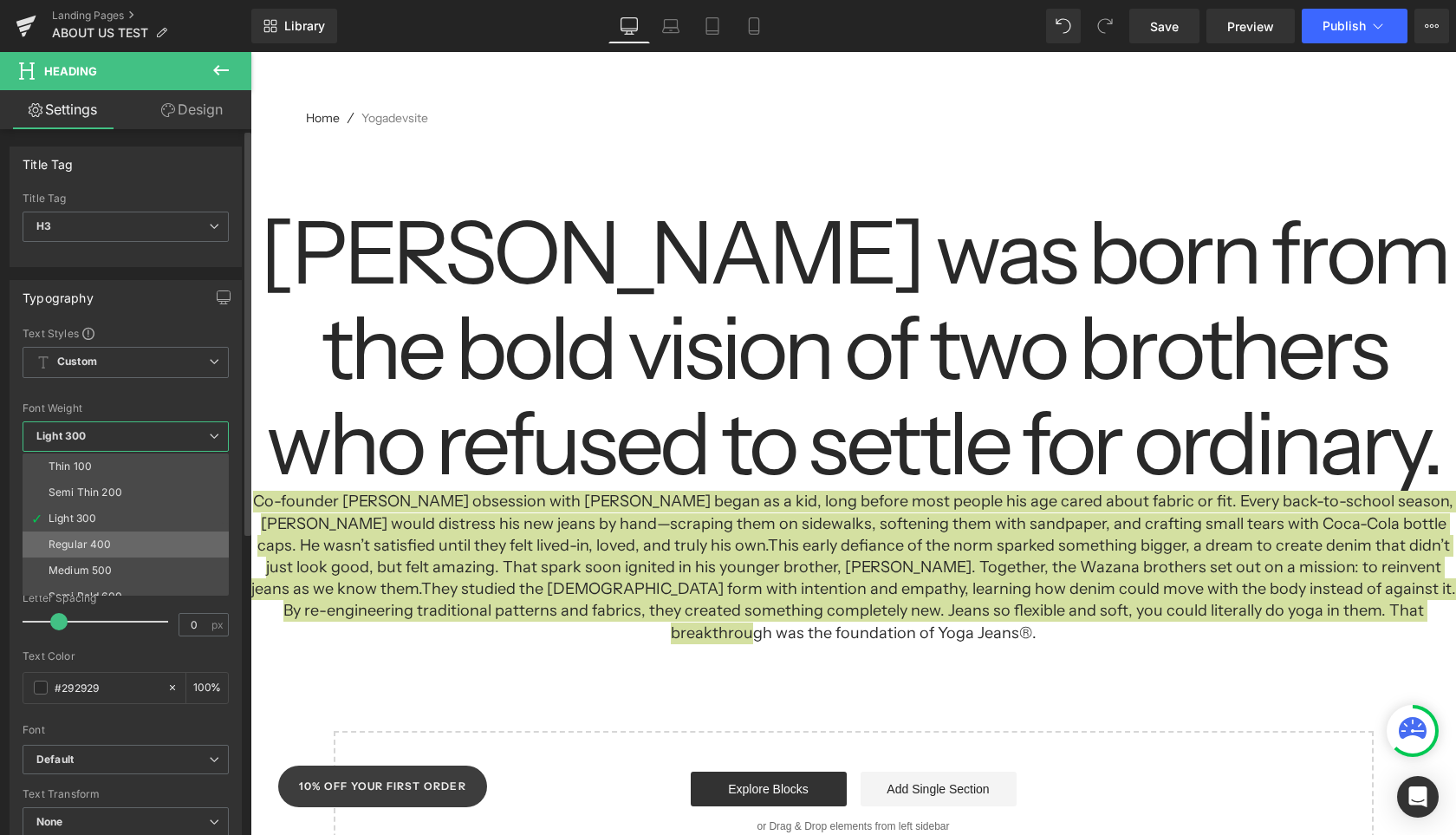
click at [148, 540] on li "Regular 400" at bounding box center [129, 544] width 214 height 26
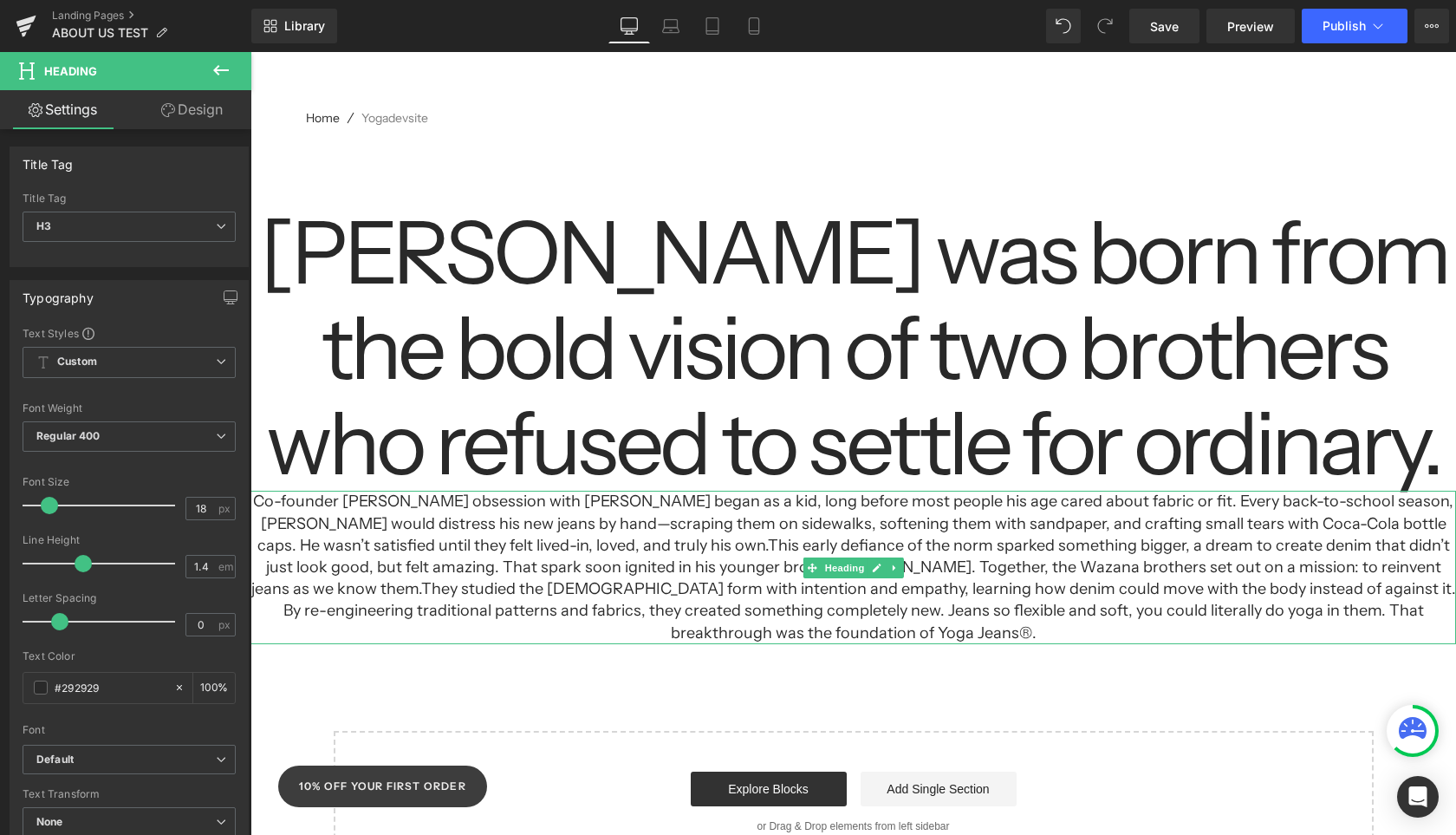
click at [534, 607] on h3 "Co-founder Eric Wazana’s obsession with denim began as a kid, long before most …" at bounding box center [854, 566] width 1206 height 153
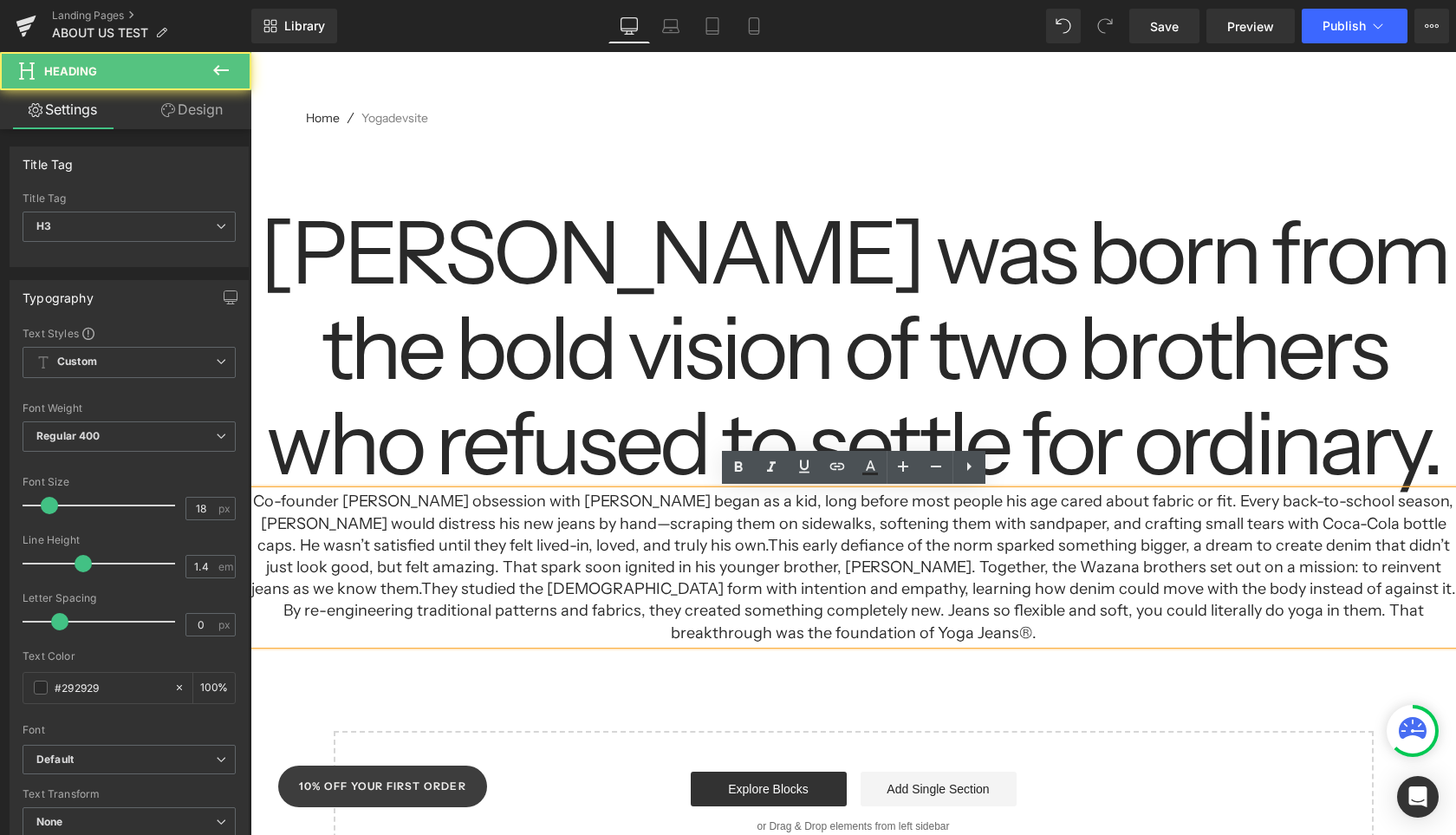
click at [602, 677] on div "Separator Yoga Jeans was born from the bold vision of two brothers who refused …" at bounding box center [854, 503] width 1206 height 739
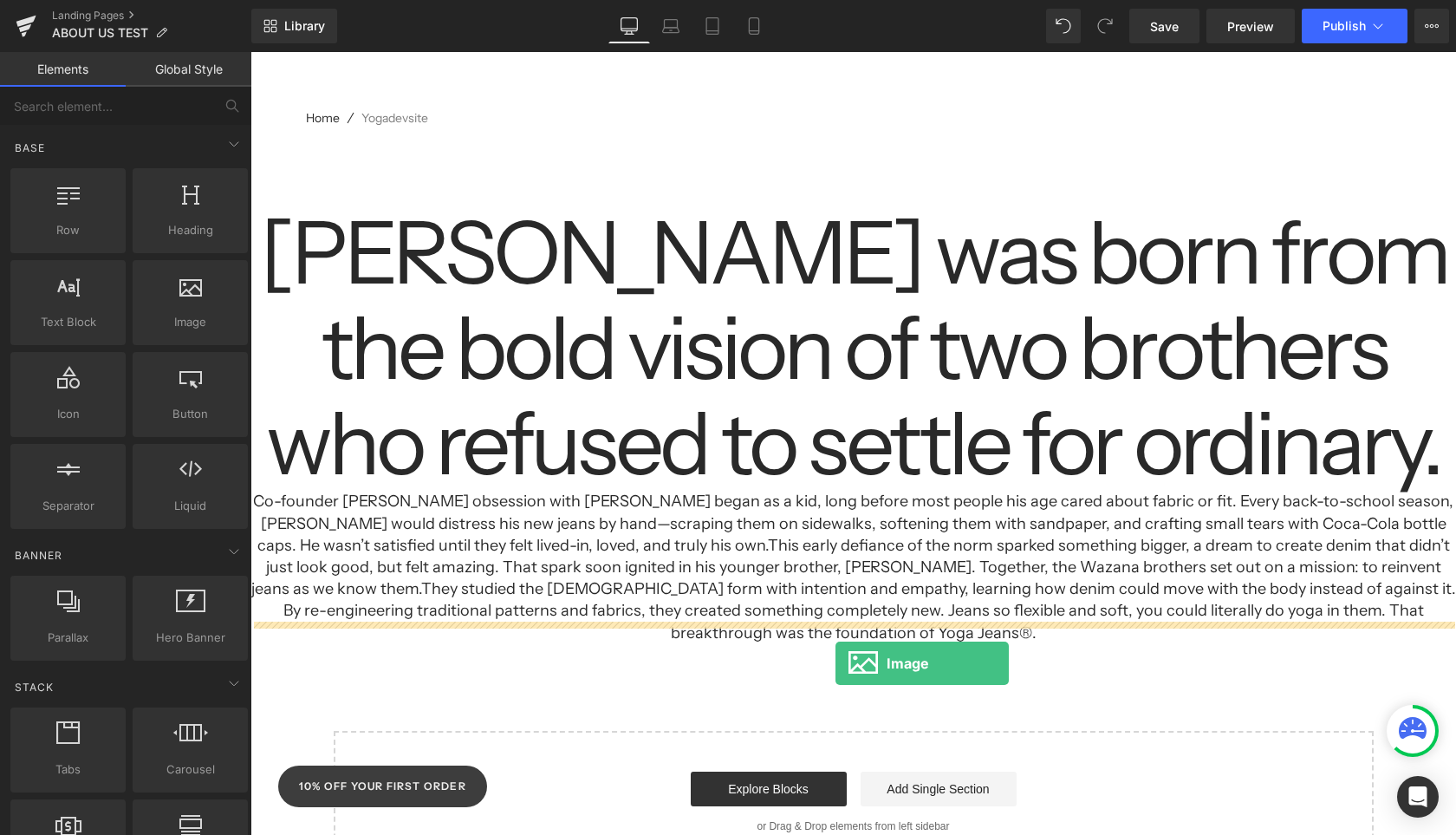
drag, startPoint x: 432, startPoint y: 342, endPoint x: 835, endPoint y: 664, distance: 515.8
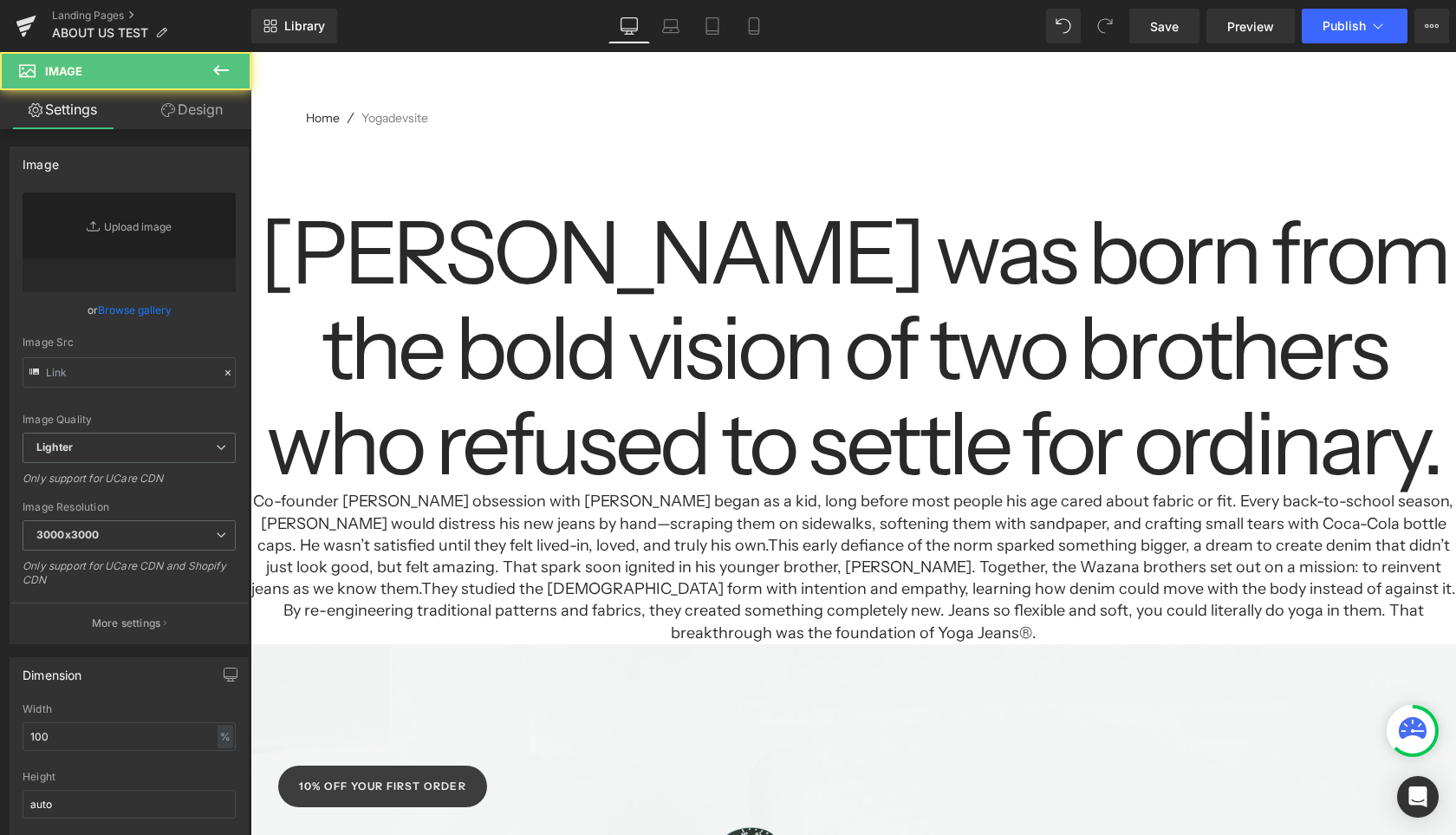
type input "//[DOMAIN_NAME][URL]"
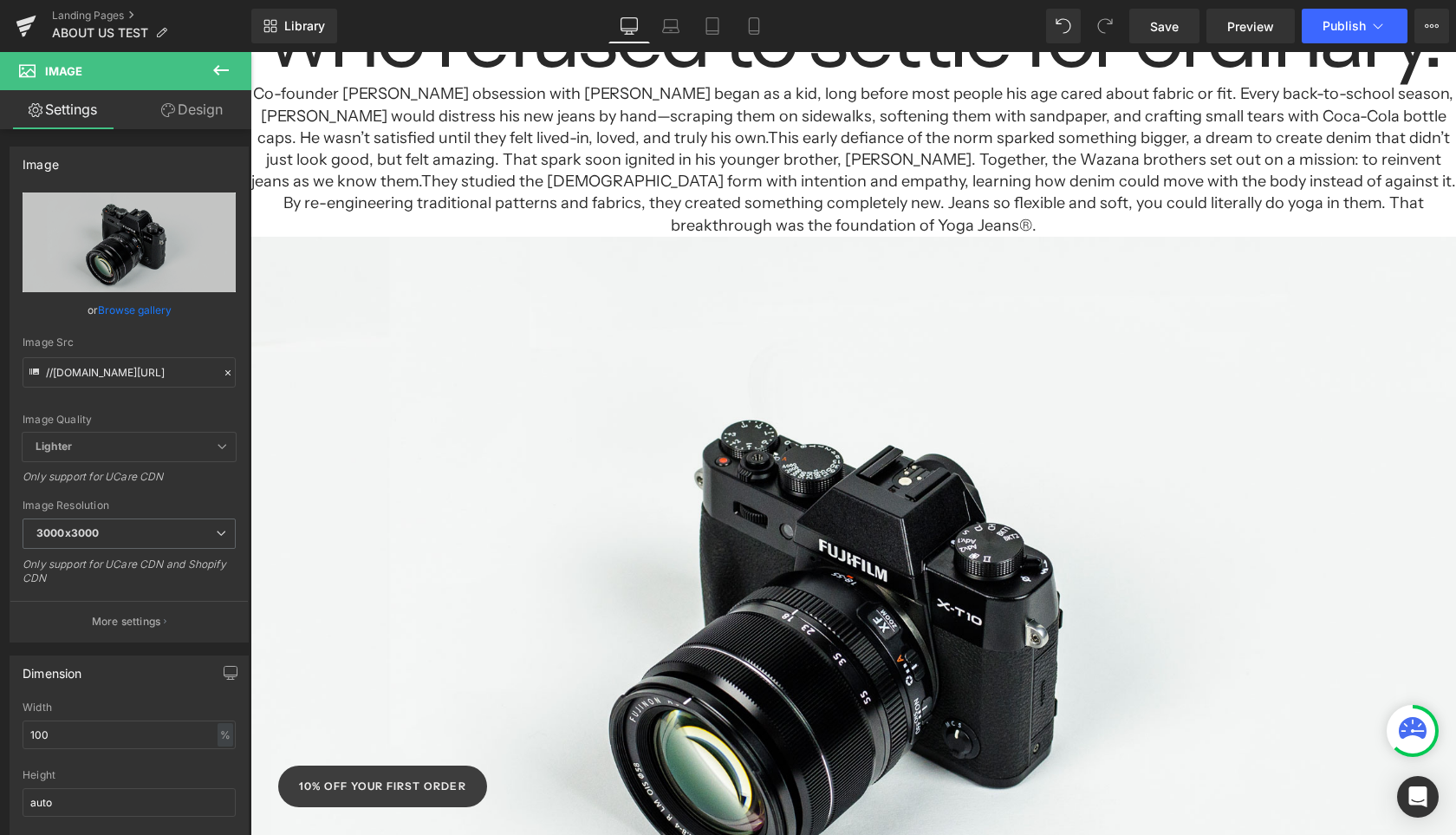
scroll to position [460, 0]
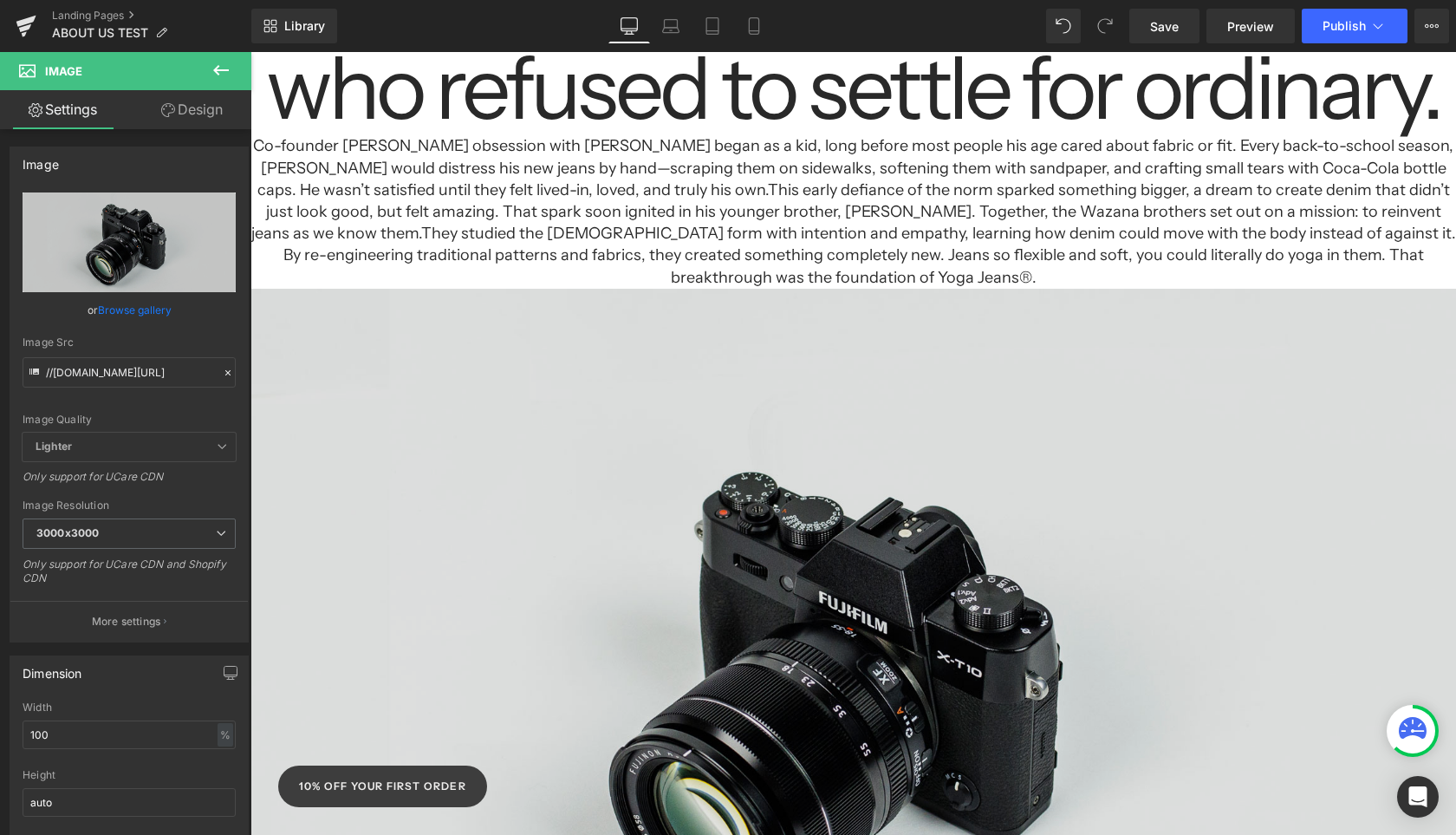
click at [835, 664] on div "Image" at bounding box center [854, 689] width 1206 height 800
click at [682, 507] on img at bounding box center [854, 689] width 1206 height 800
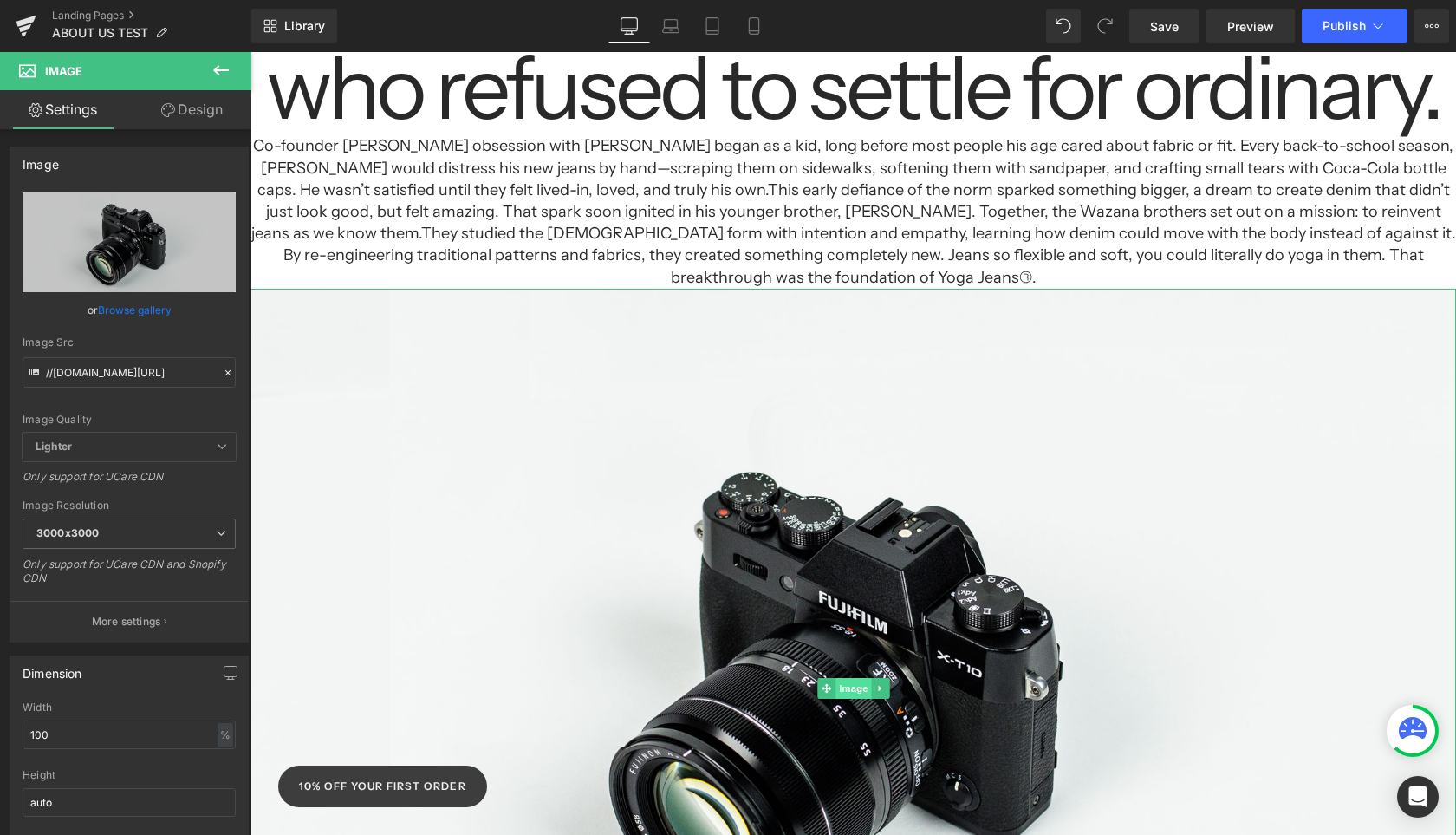
click at [841, 678] on span "Image" at bounding box center [853, 688] width 36 height 20
click at [878, 678] on link at bounding box center [880, 688] width 18 height 20
click at [839, 678] on span "Image" at bounding box center [826, 688] width 36 height 20
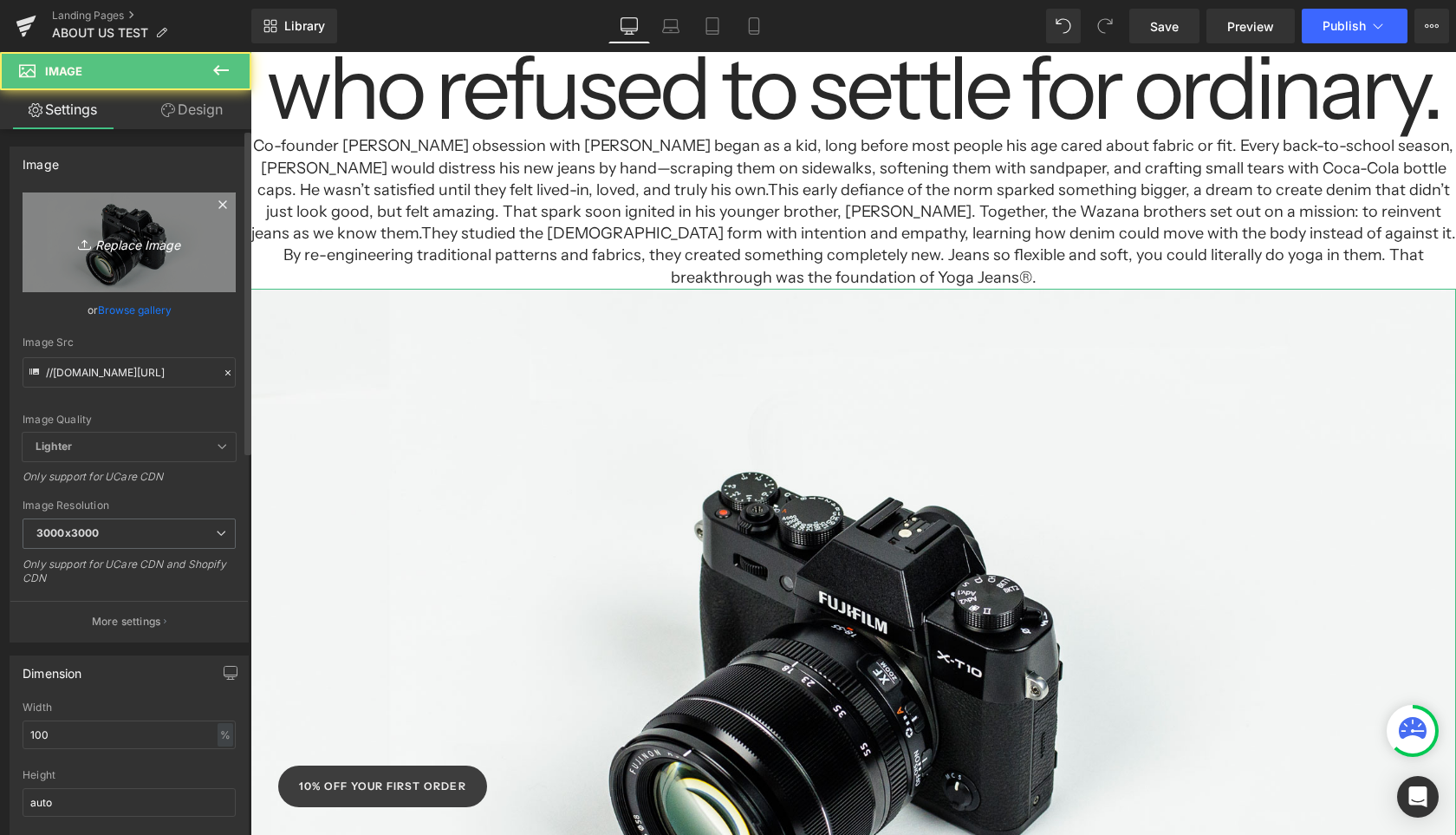
click at [121, 269] on link "Replace Image" at bounding box center [128, 242] width 213 height 99
type input "C:\fakepath\eric.jpeg"
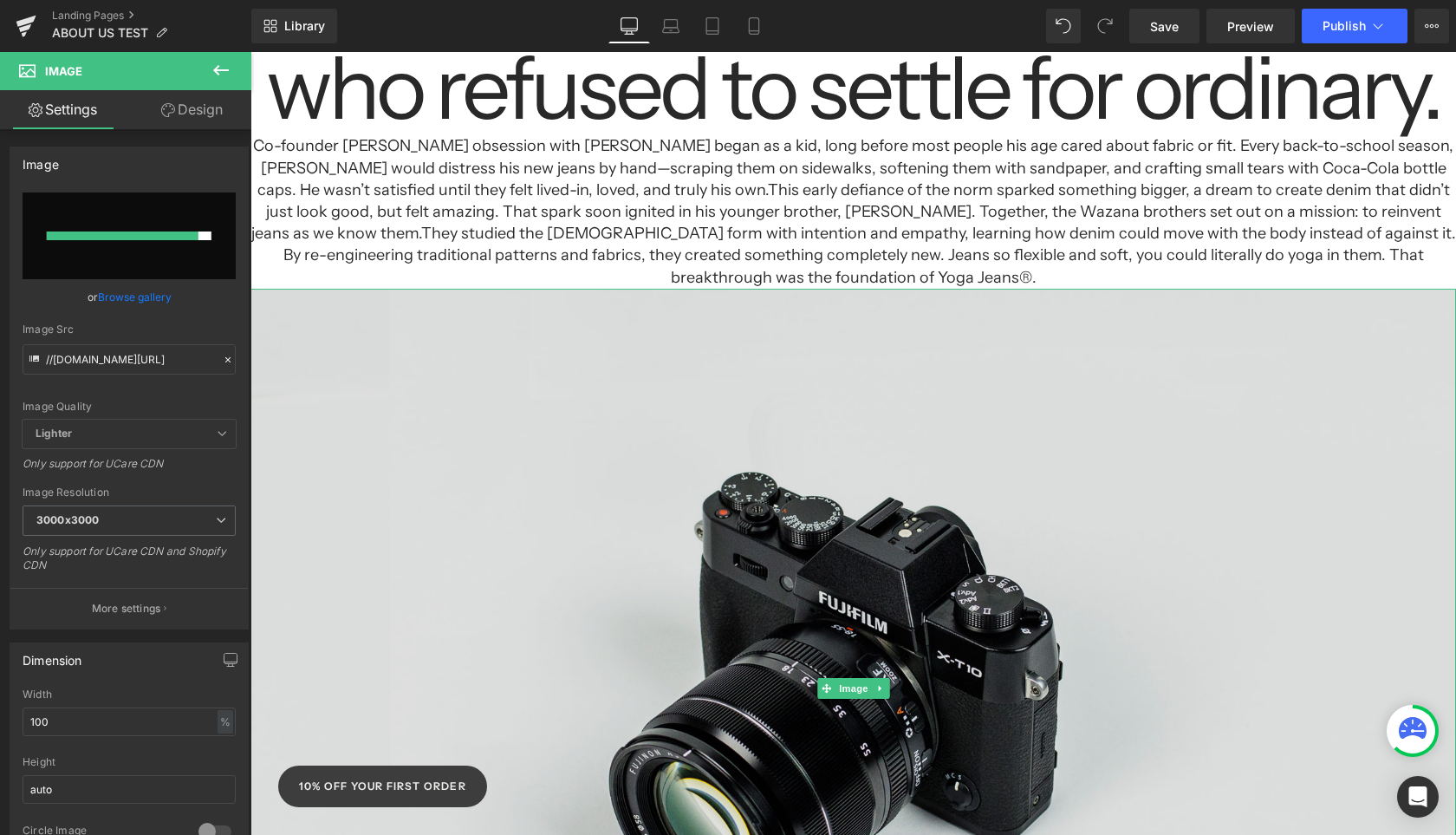
type input "https://ucarecdn.com/f032c1a6-29d0-4095-9f37-321e724d836c/-/format/auto/-/previ…"
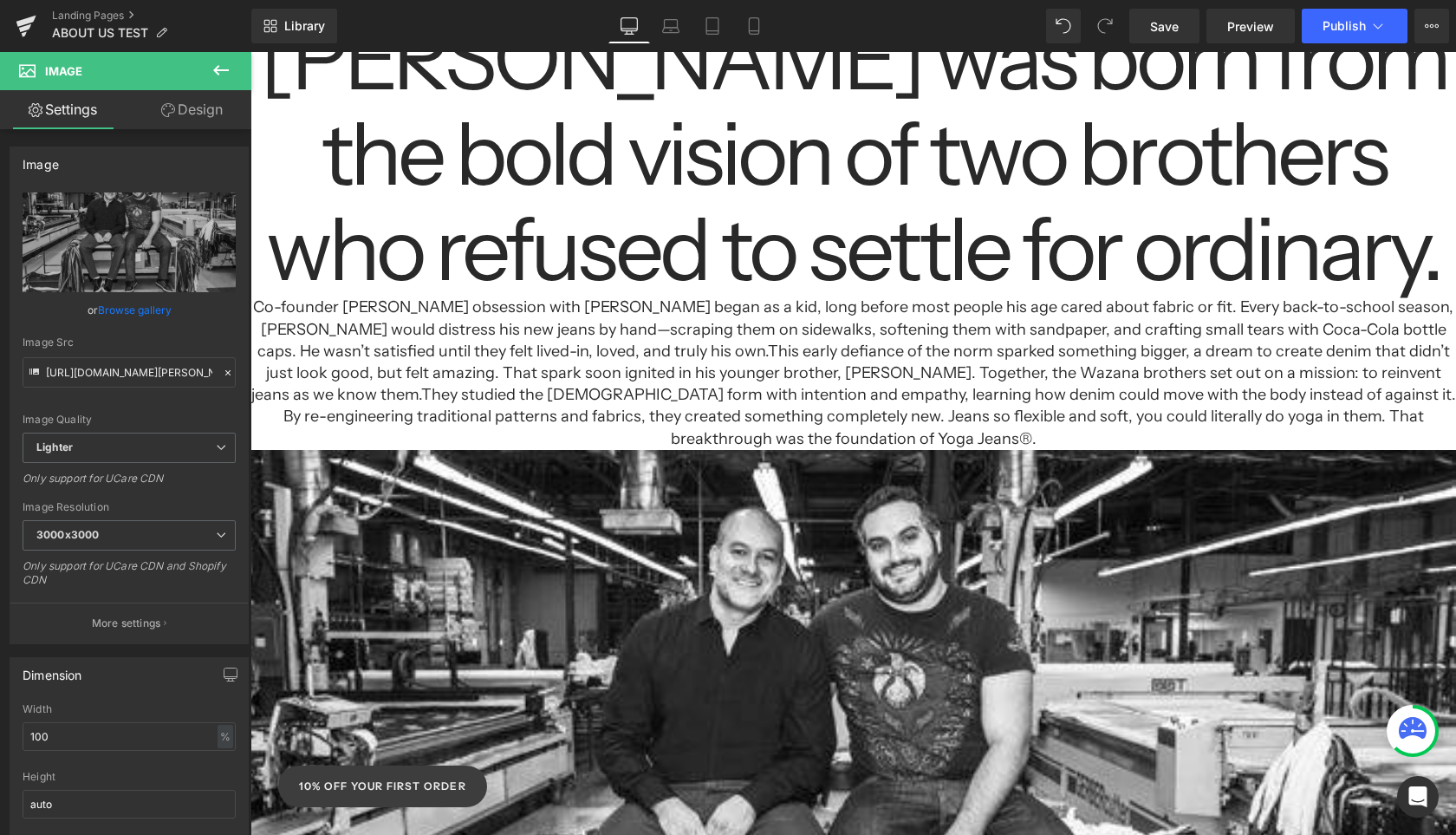
scroll to position [706, 0]
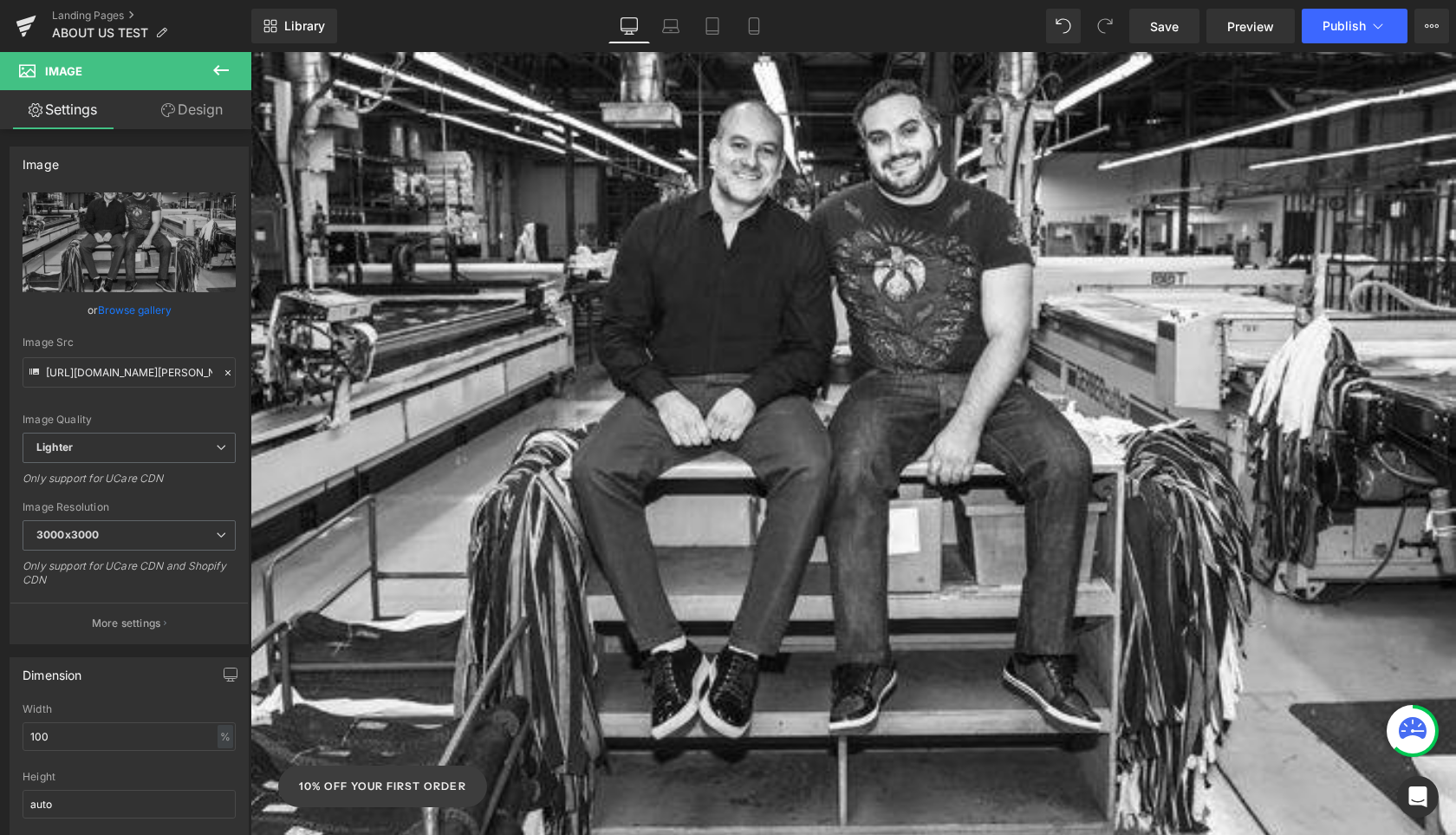
click at [231, 66] on icon at bounding box center [221, 69] width 20 height 20
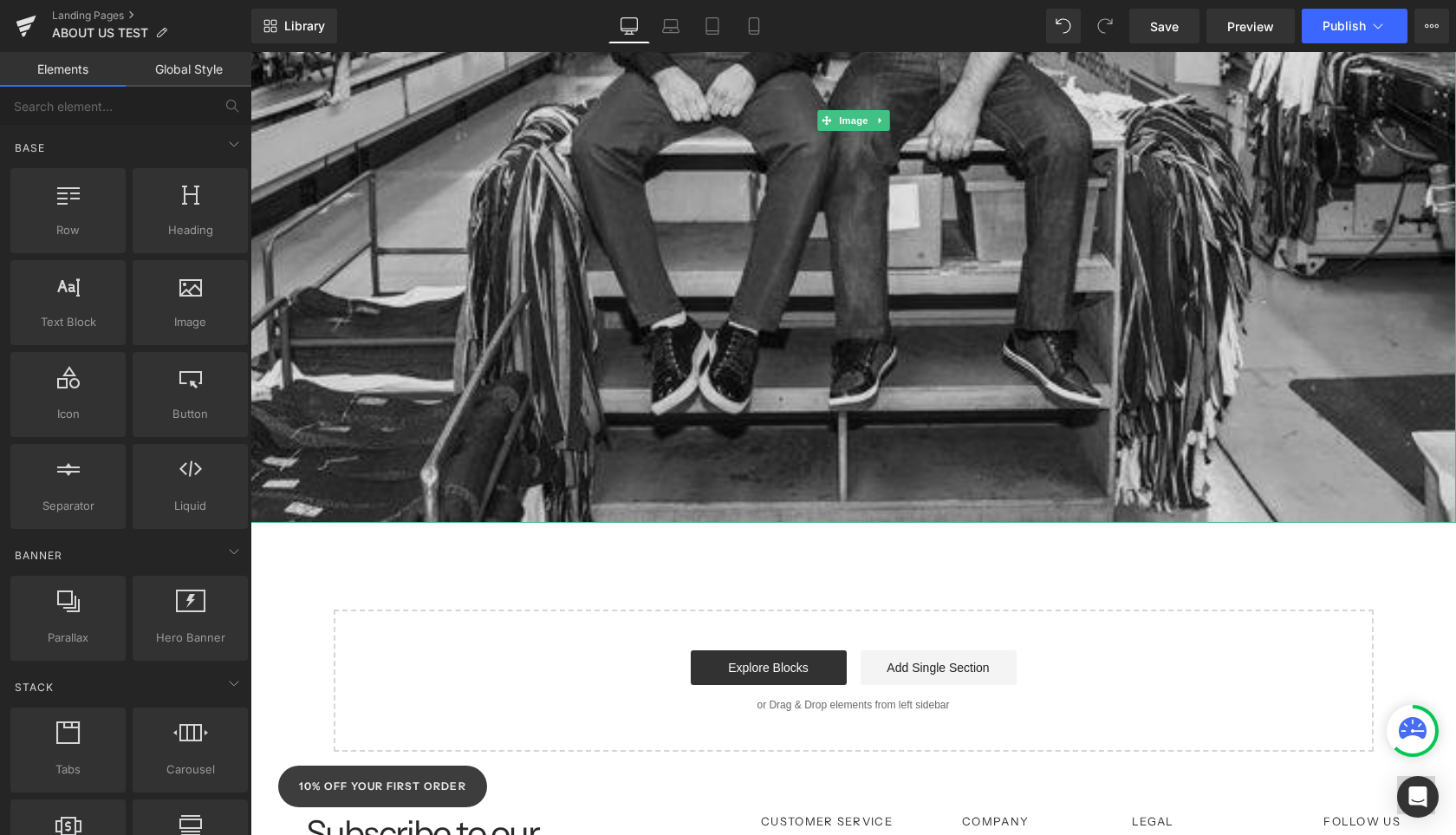
scroll to position [1068, 0]
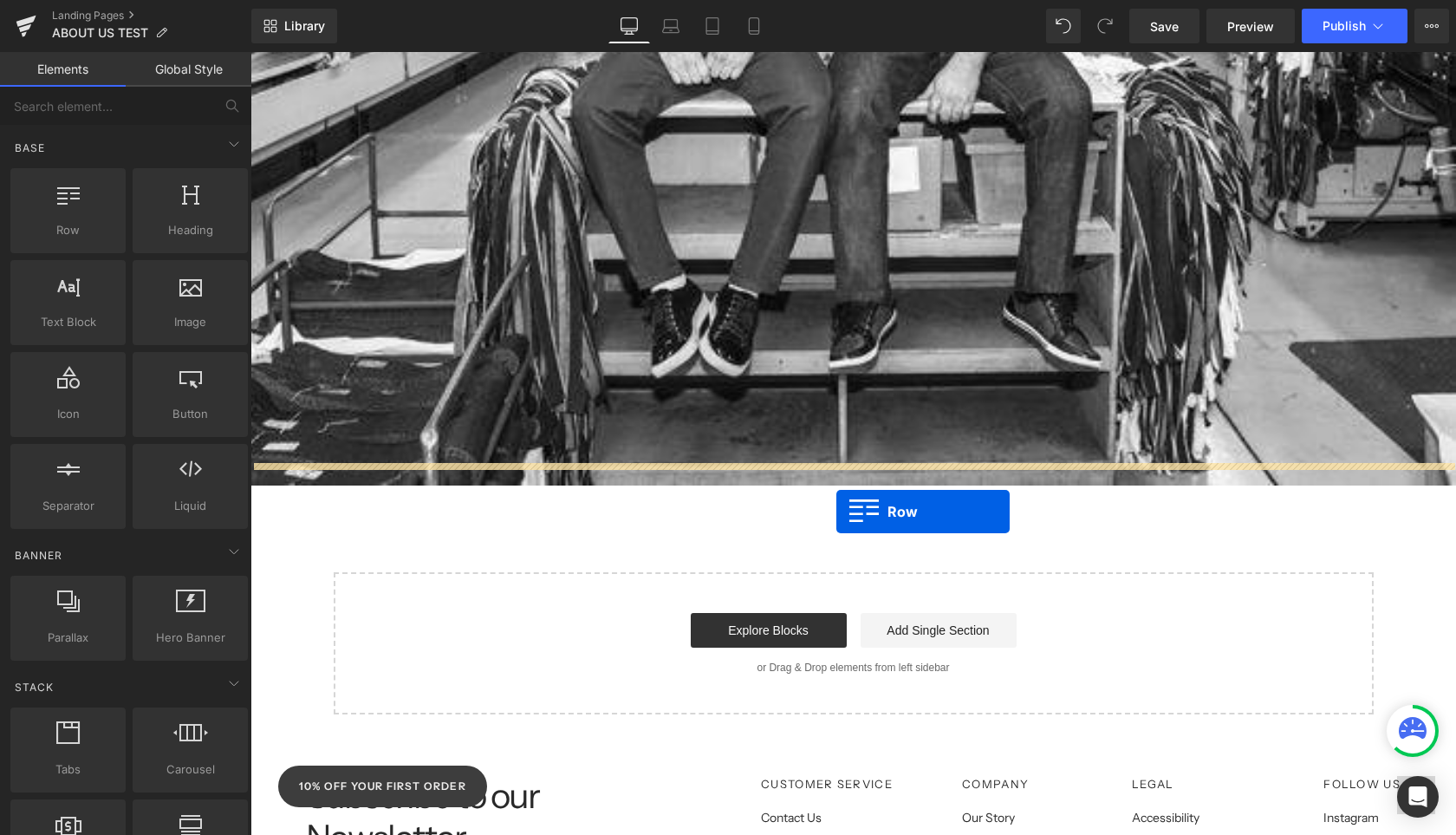
drag, startPoint x: 289, startPoint y: 259, endPoint x: 835, endPoint y: 509, distance: 600.5
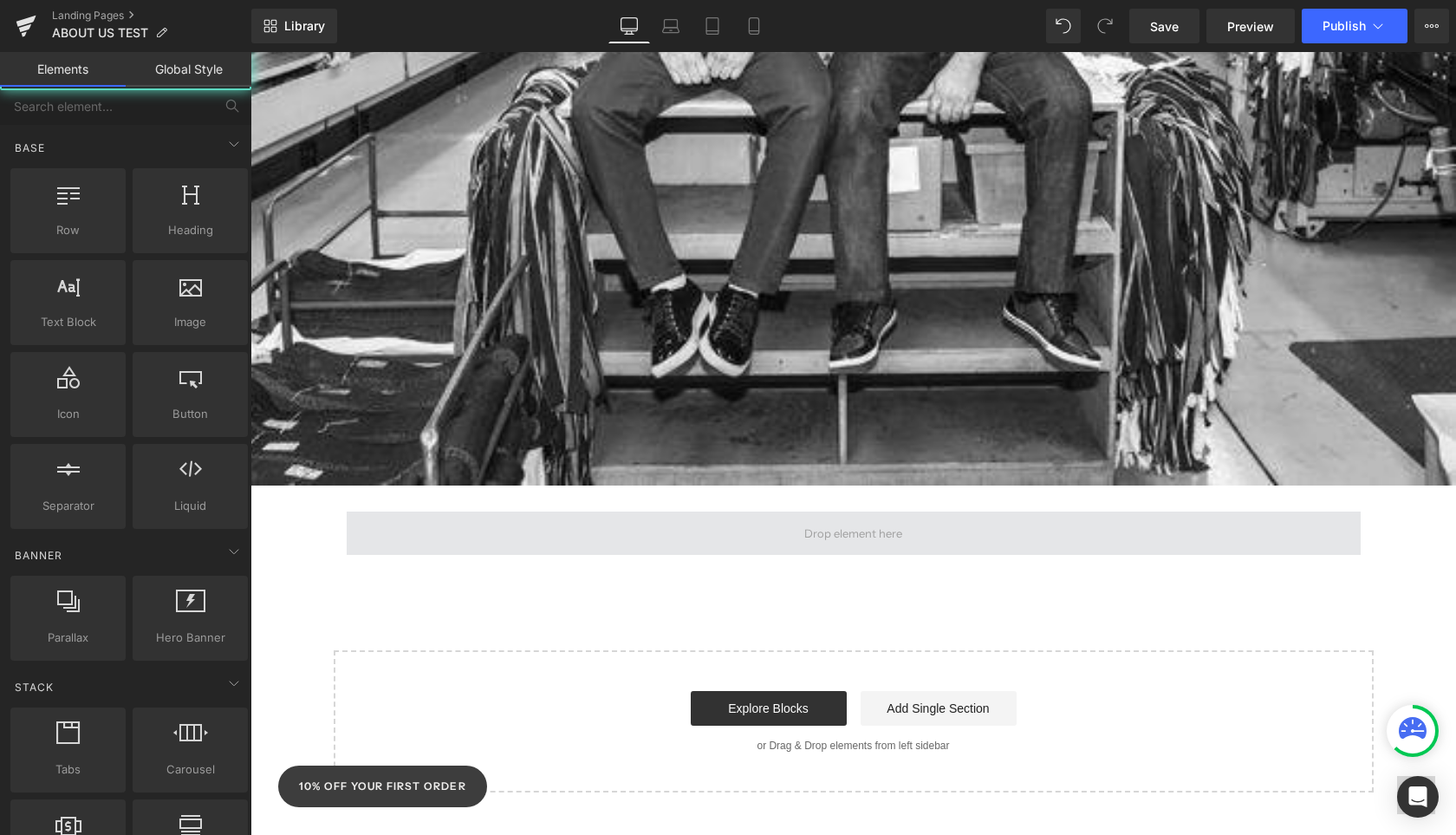
click at [855, 520] on span at bounding box center [853, 533] width 110 height 28
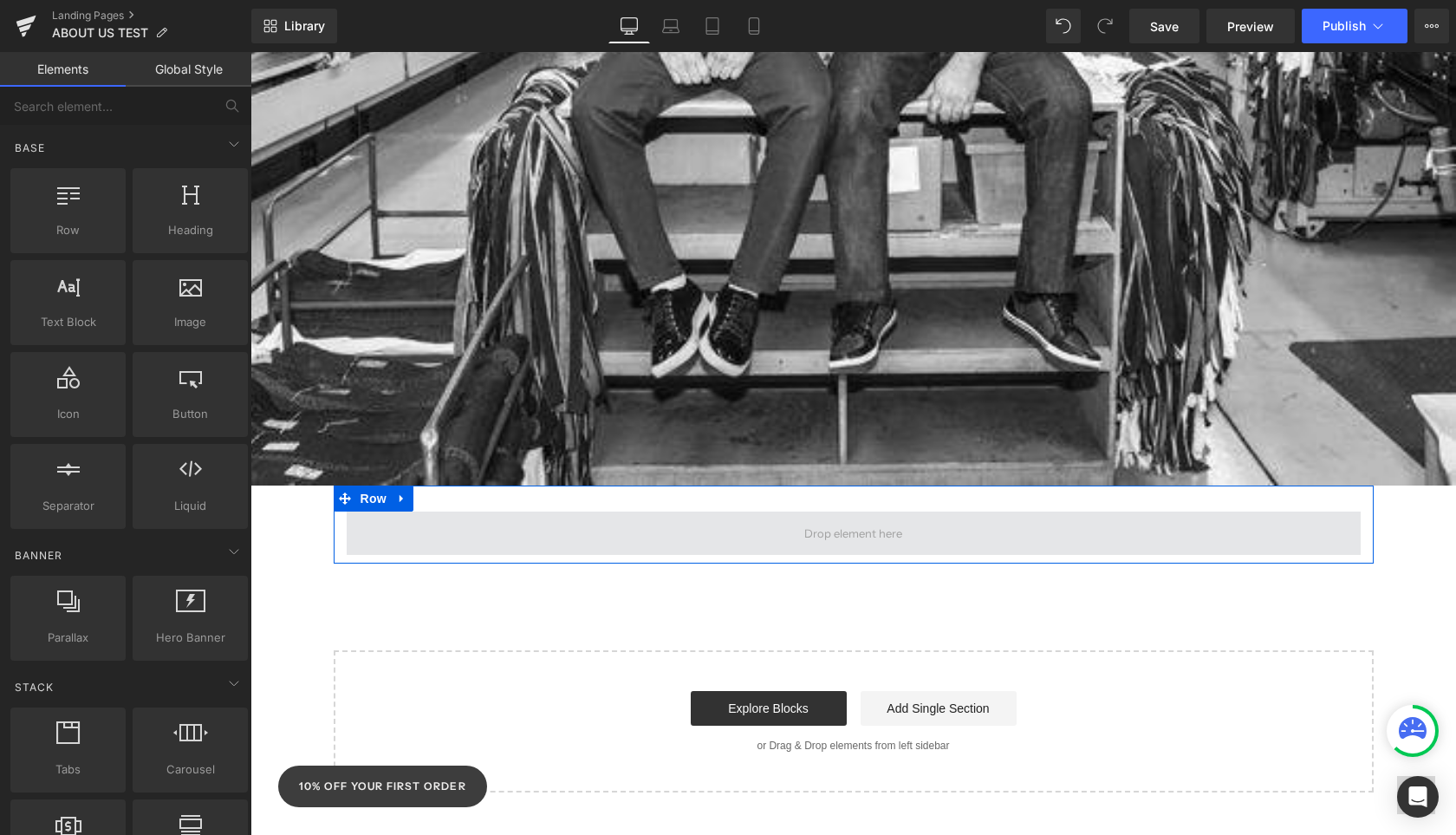
click at [761, 513] on span at bounding box center [853, 533] width 1014 height 44
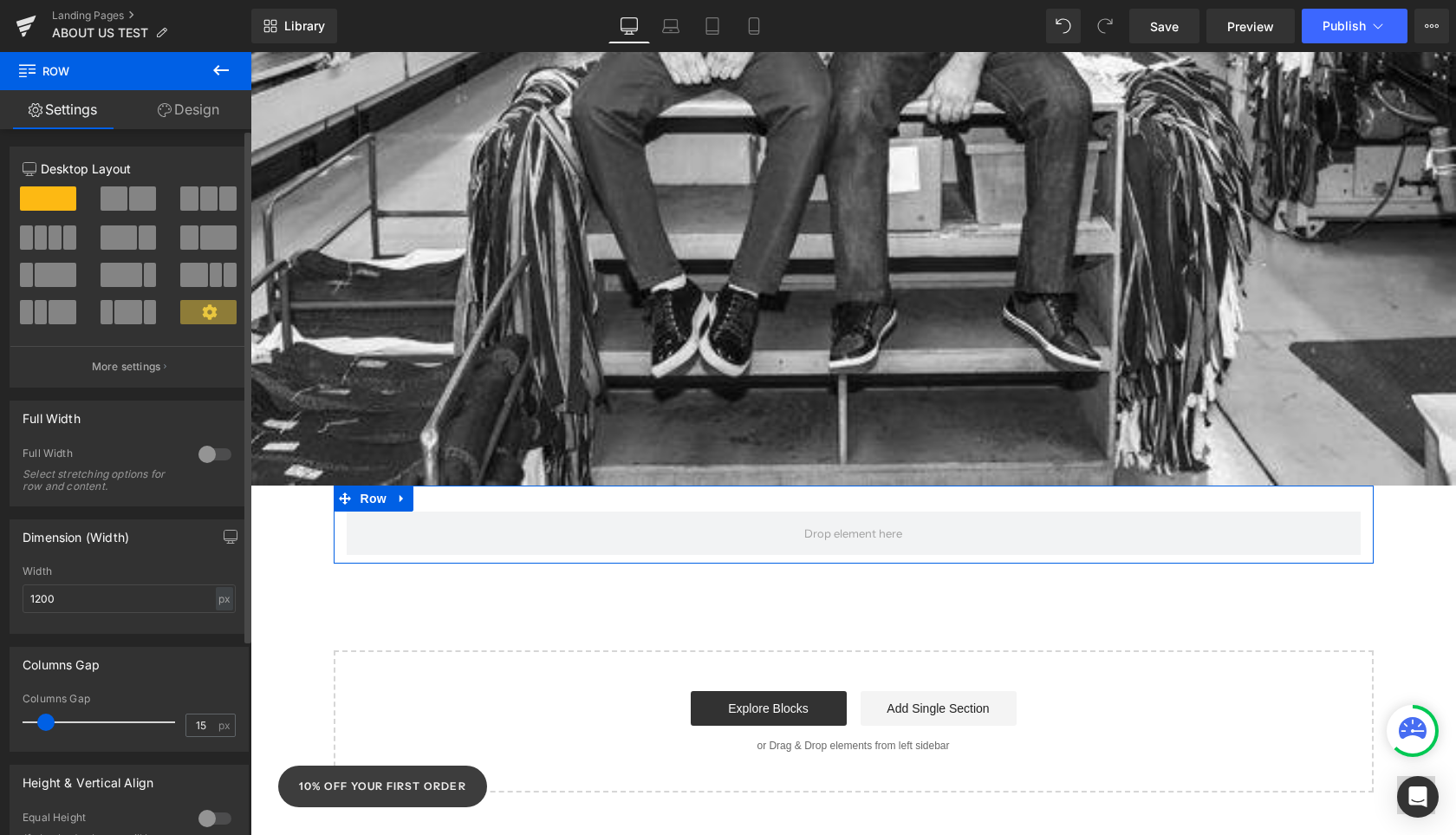
drag, startPoint x: 119, startPoint y: 196, endPoint x: 303, endPoint y: 353, distance: 241.9
click at [119, 196] on span at bounding box center [114, 199] width 27 height 24
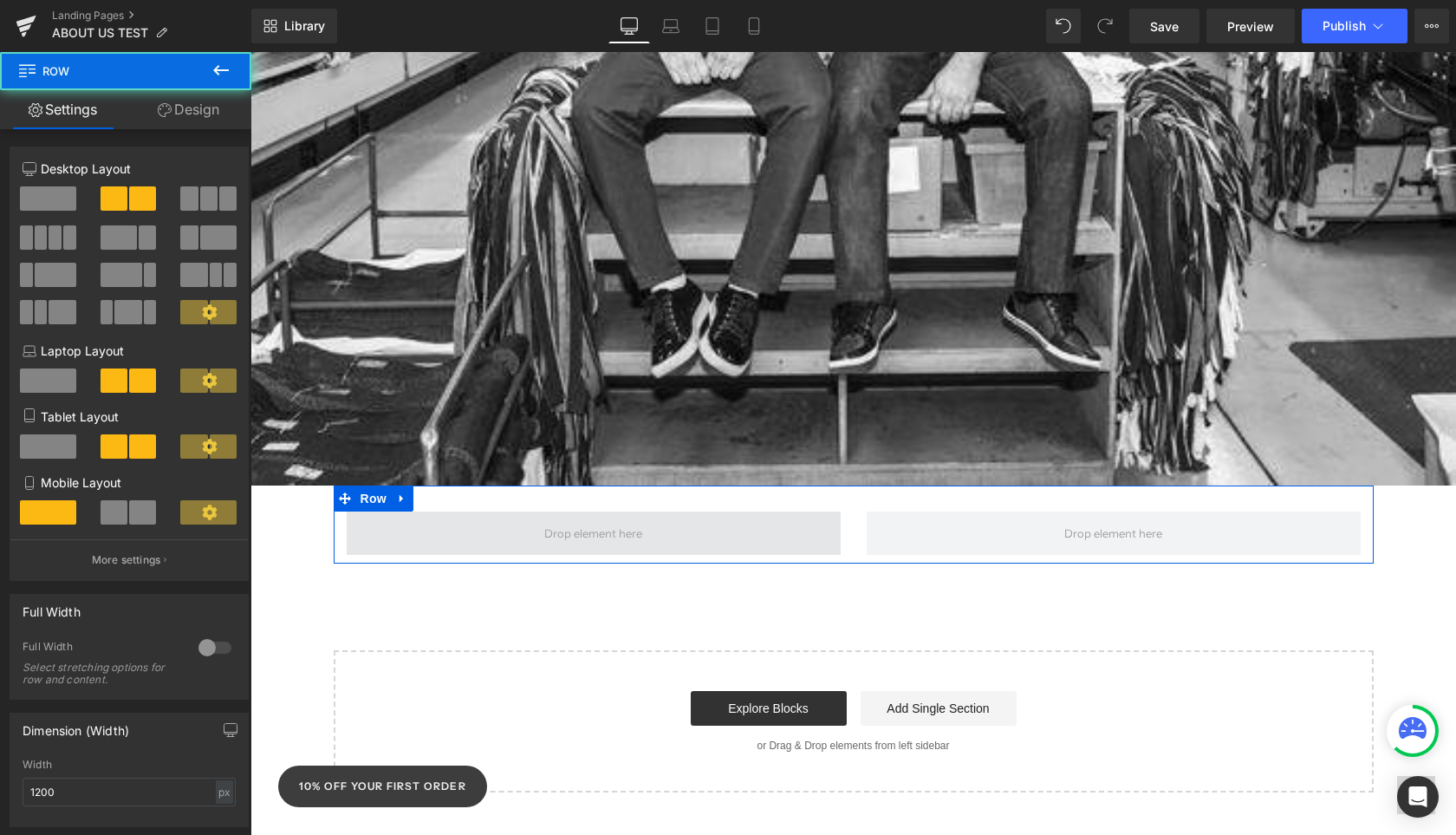
click at [695, 522] on span at bounding box center [593, 533] width 494 height 44
click at [505, 512] on span at bounding box center [593, 533] width 494 height 44
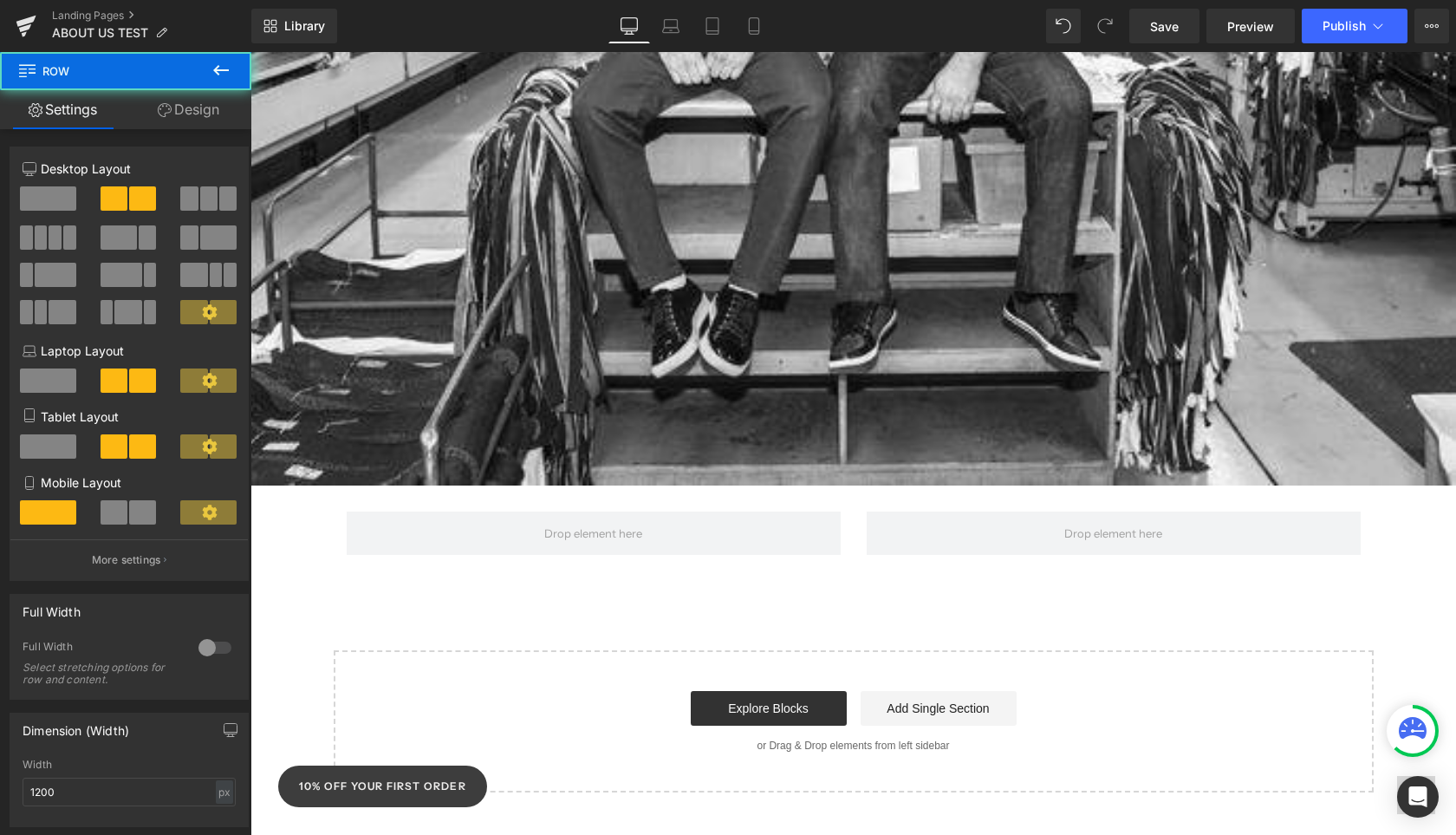
click at [228, 68] on icon at bounding box center [221, 69] width 20 height 20
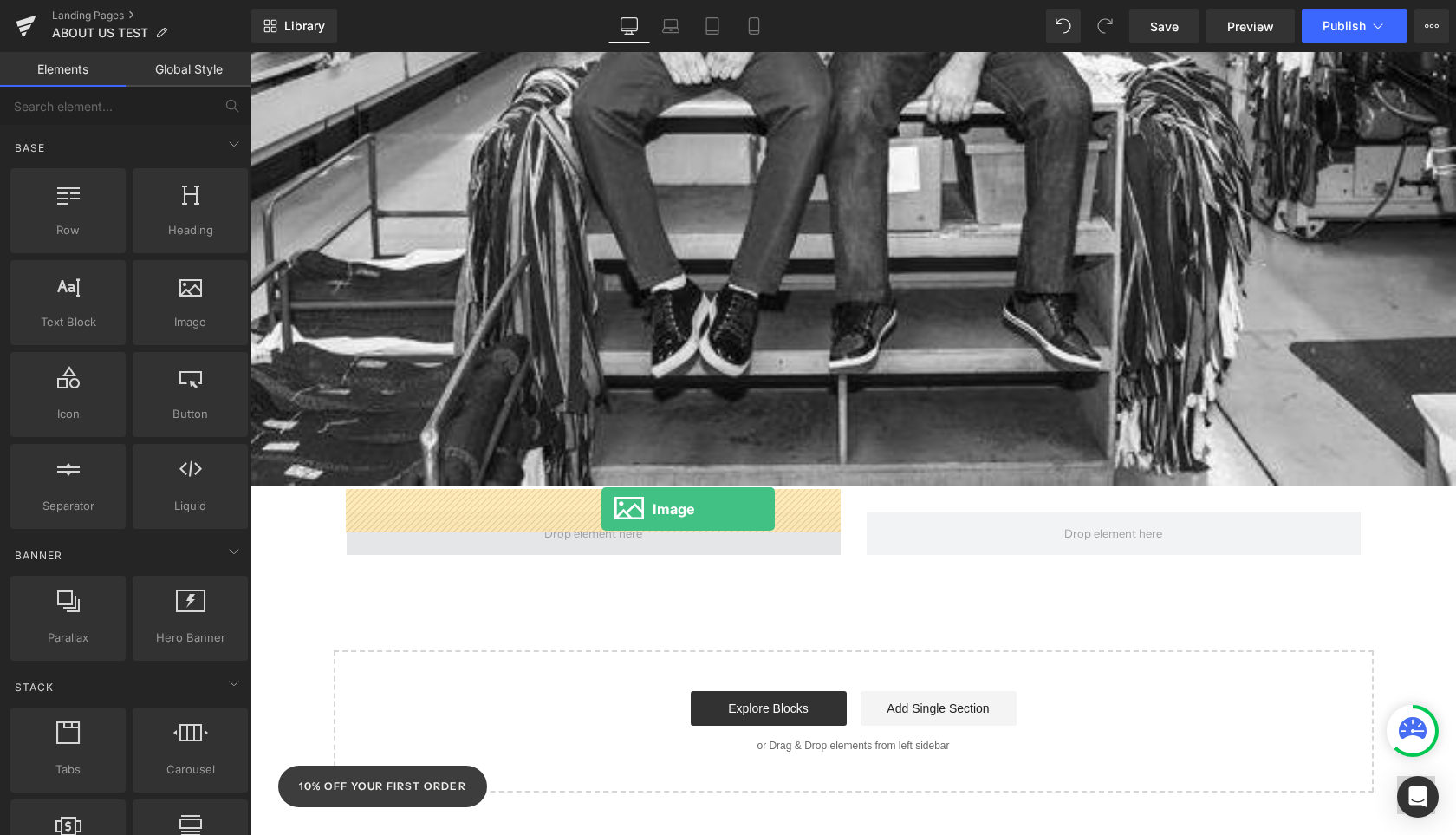
drag, startPoint x: 402, startPoint y: 345, endPoint x: 601, endPoint y: 510, distance: 258.5
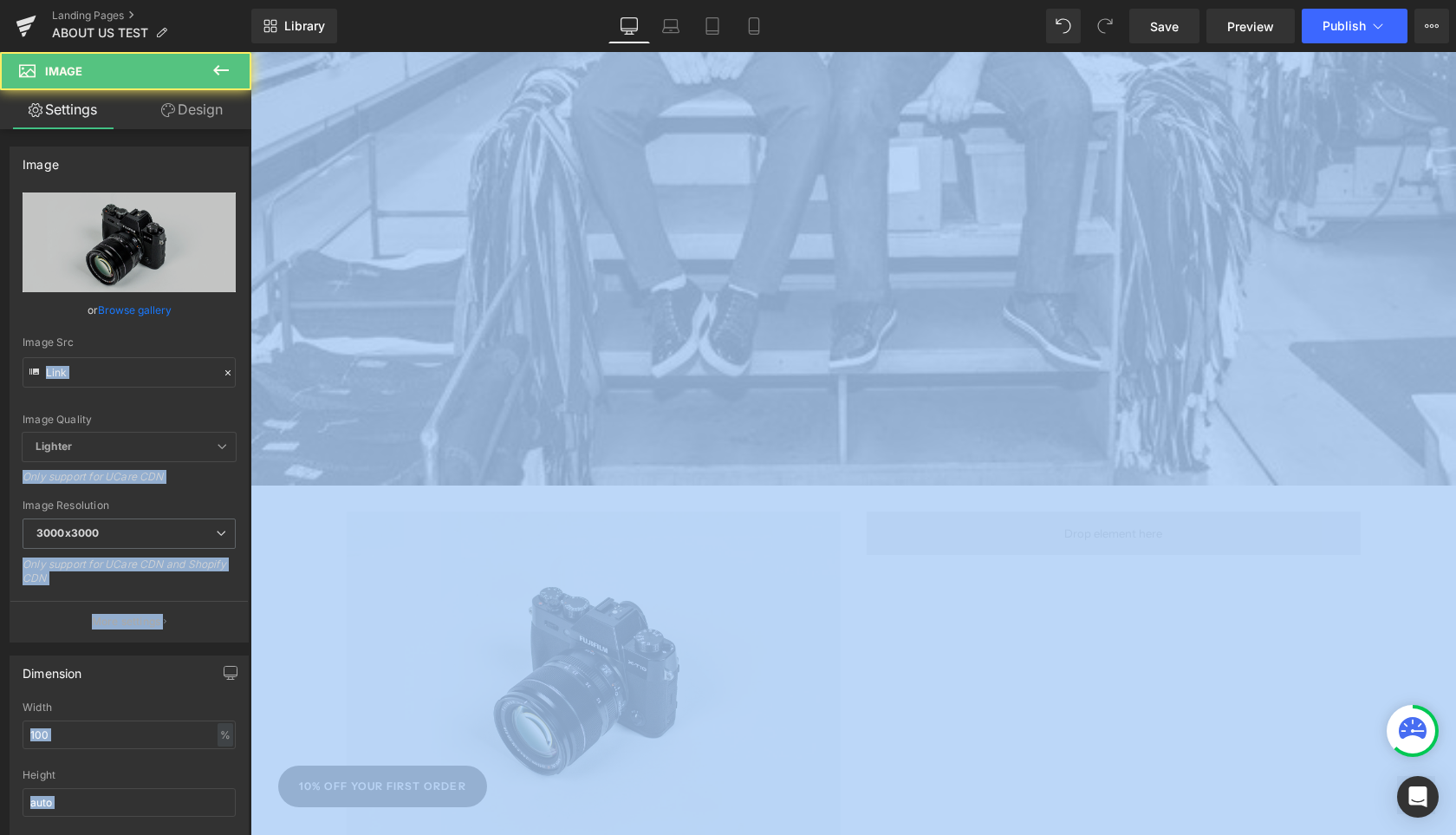
type input "//[DOMAIN_NAME][URL]"
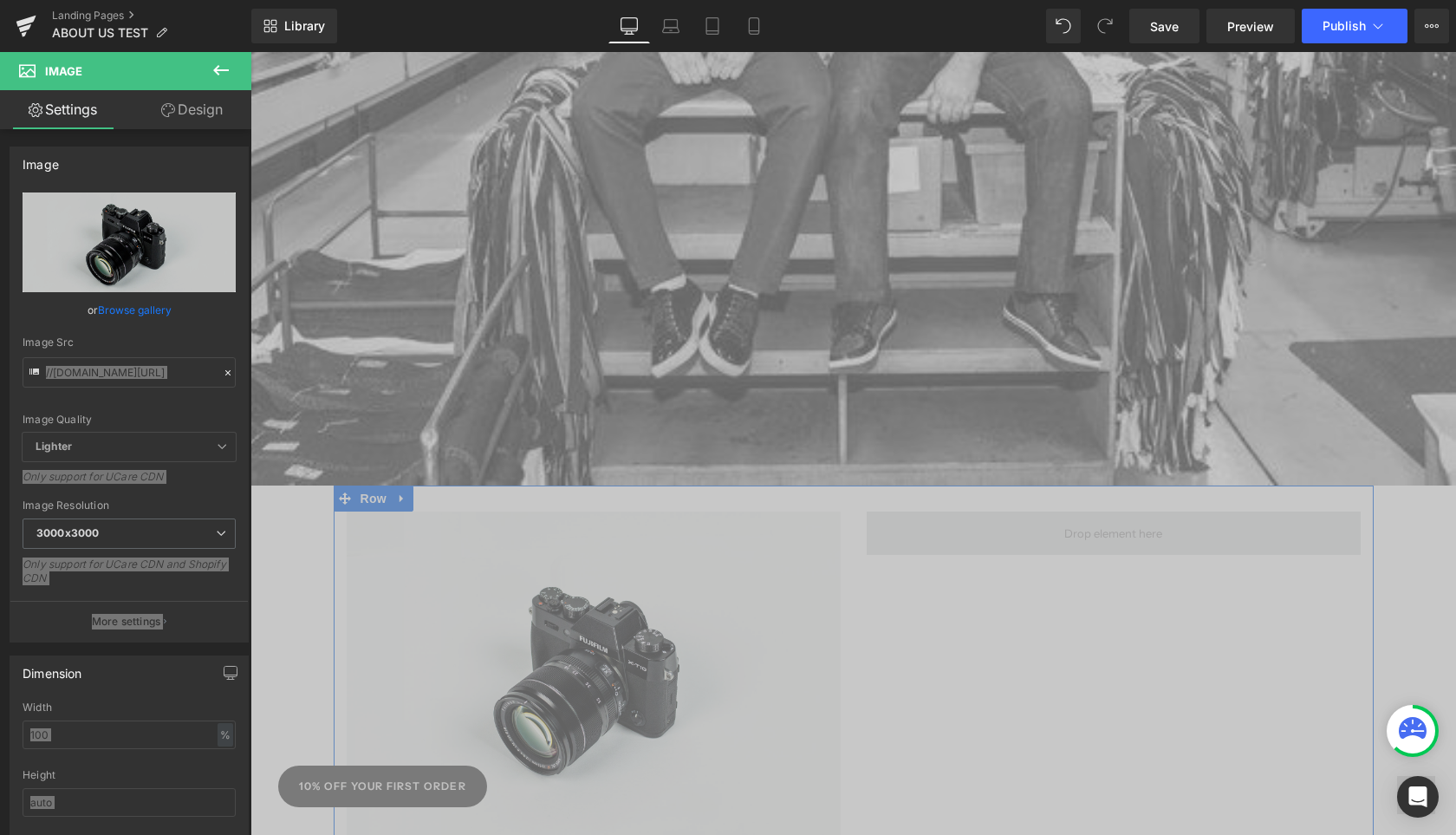
click at [1272, 522] on span at bounding box center [1114, 533] width 494 height 44
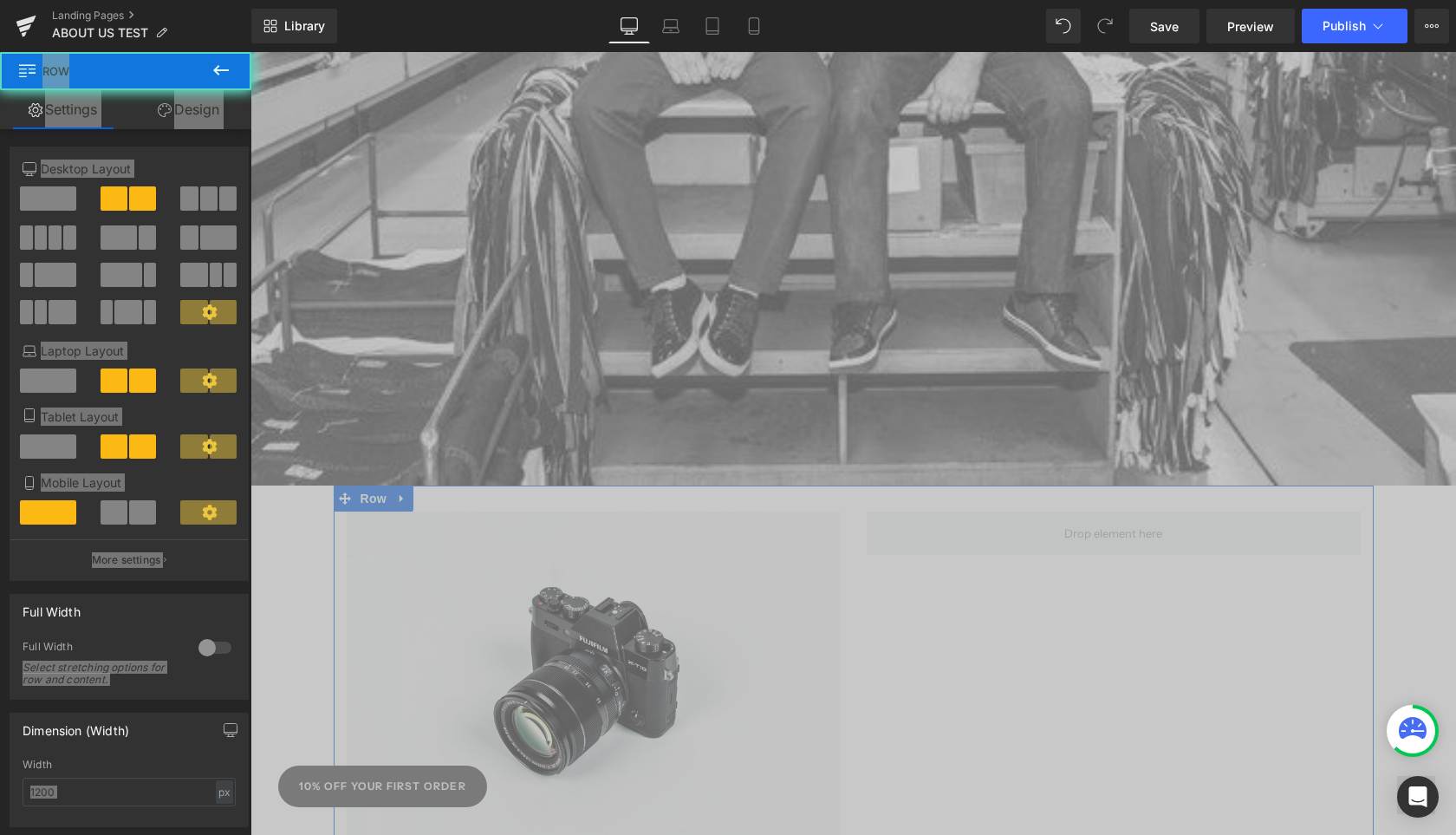
click at [1189, 694] on div "Image Row" at bounding box center [853, 667] width 1040 height 363
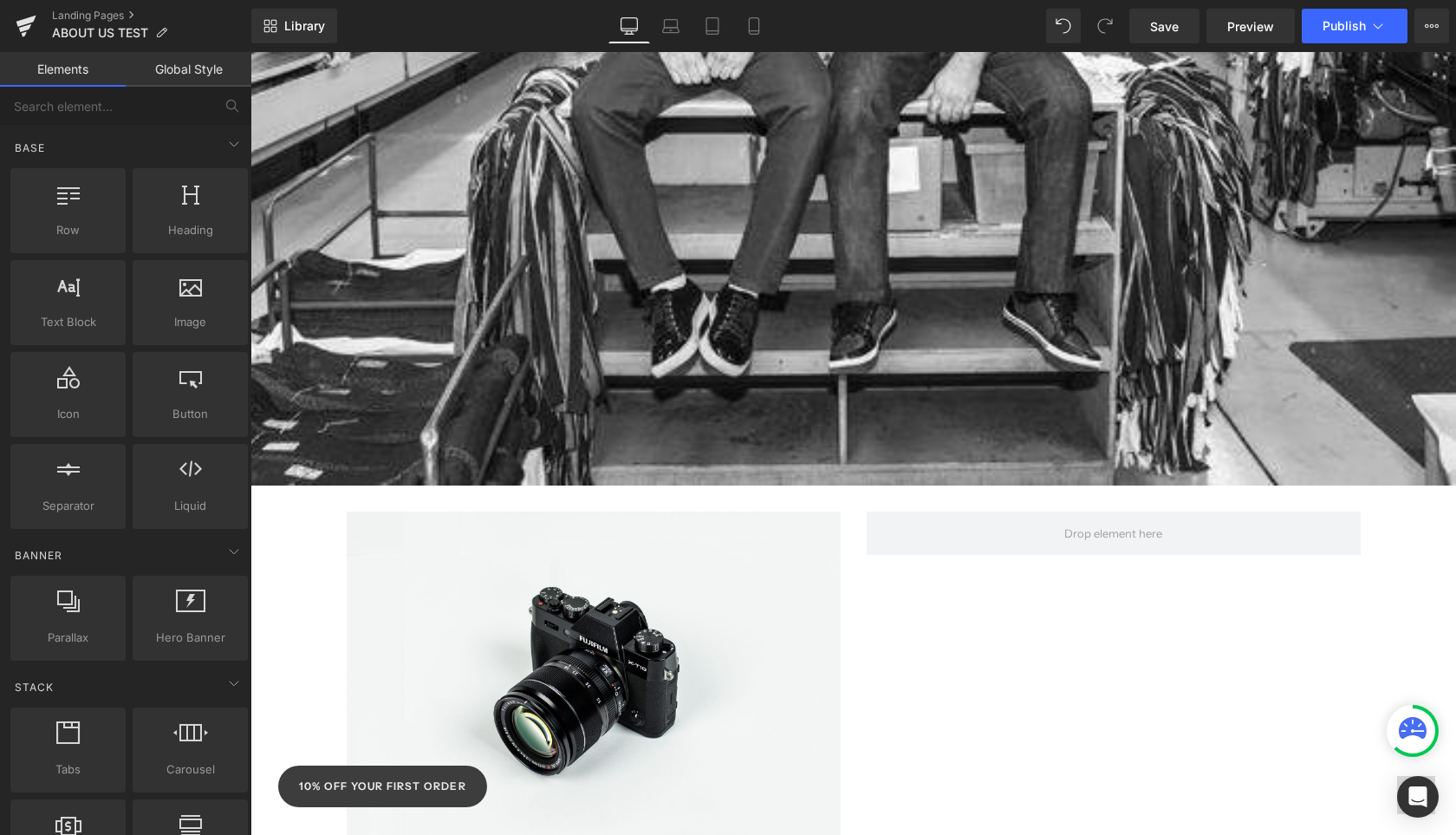
click at [288, 526] on div "Separator Yoga Jeans was born from the bold vision of two brothers who refused …" at bounding box center [854, 125] width 1206 height 1906
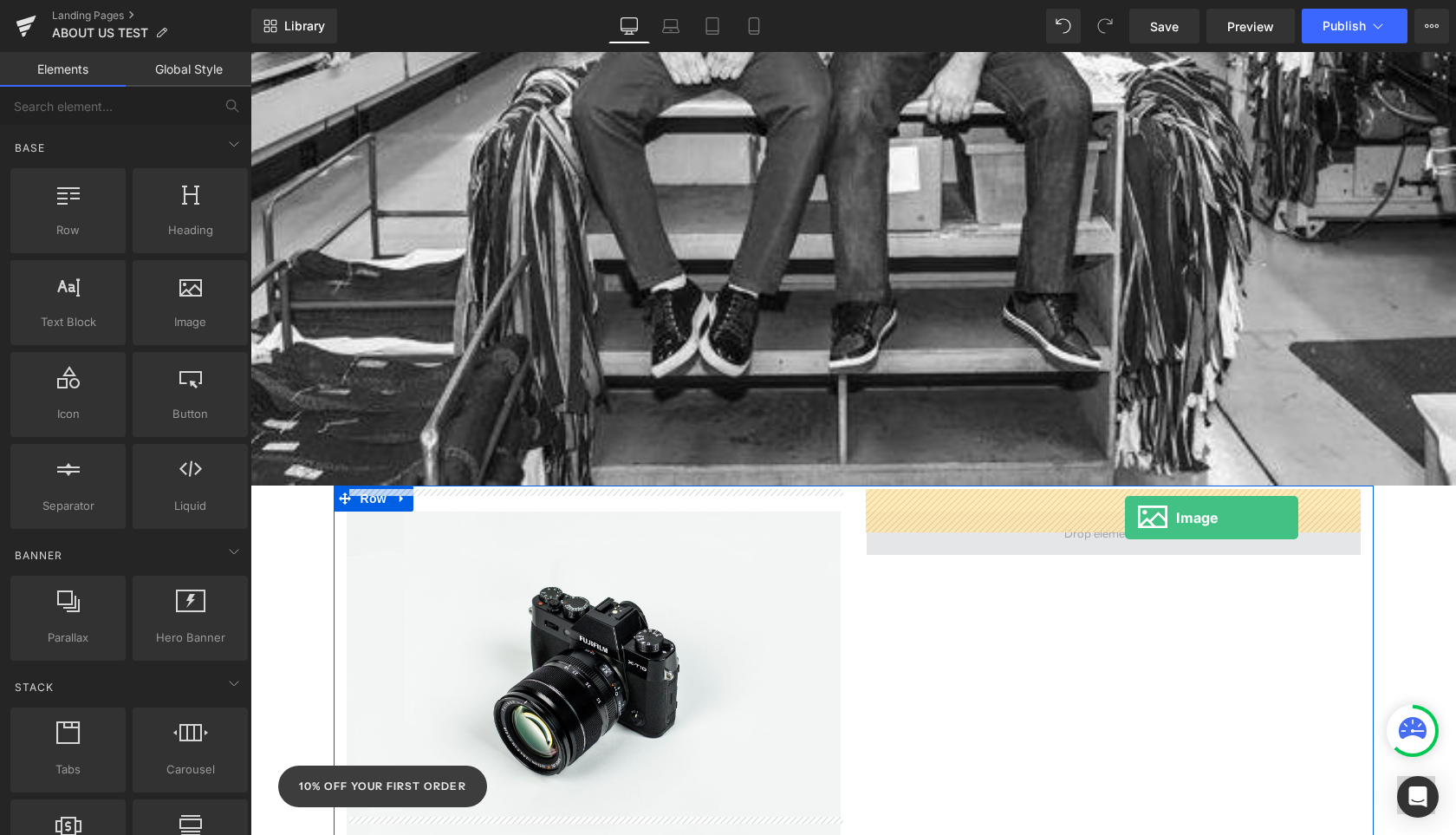
drag, startPoint x: 443, startPoint y: 335, endPoint x: 1124, endPoint y: 519, distance: 705.4
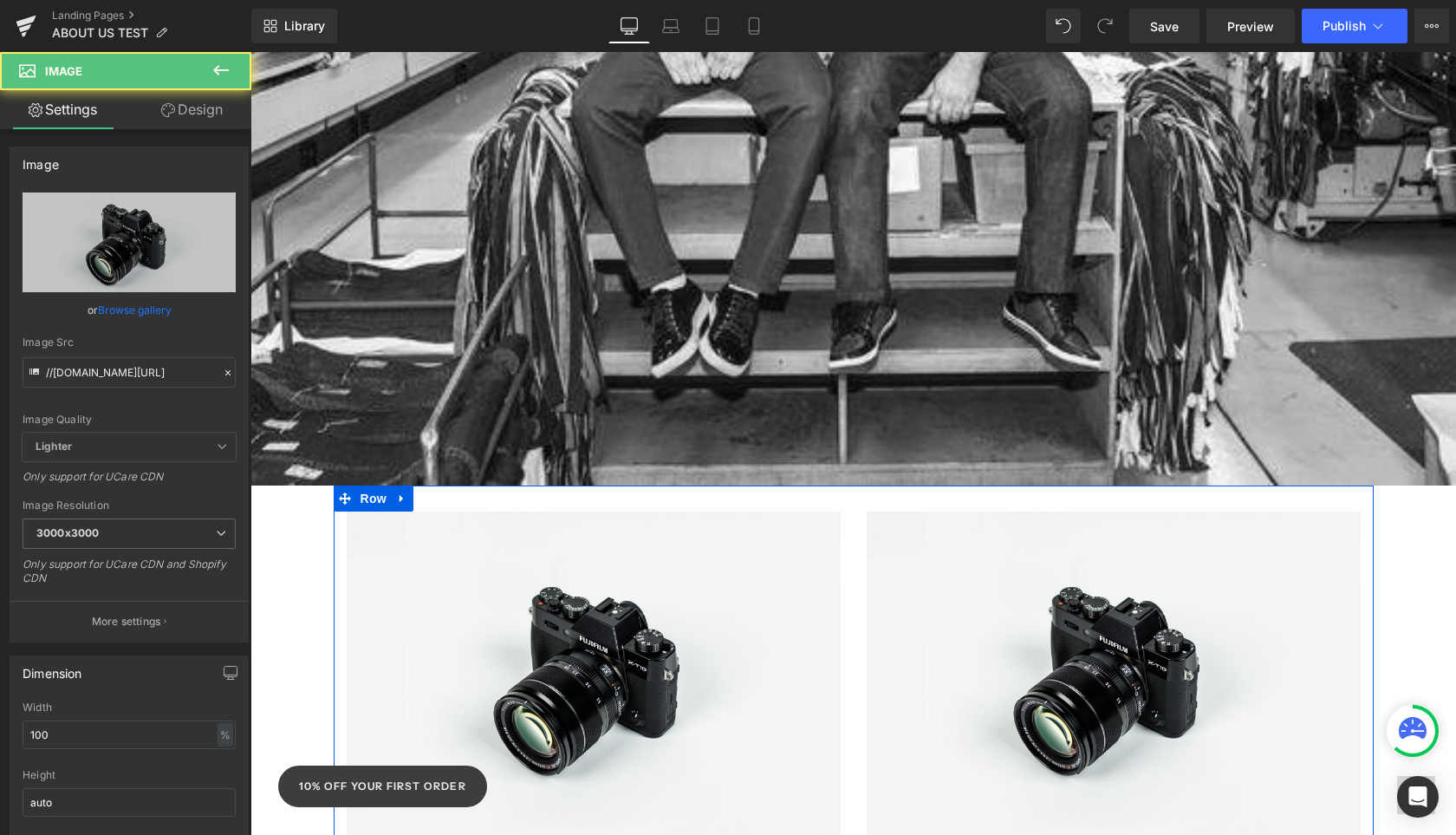
scroll to position [1275, 0]
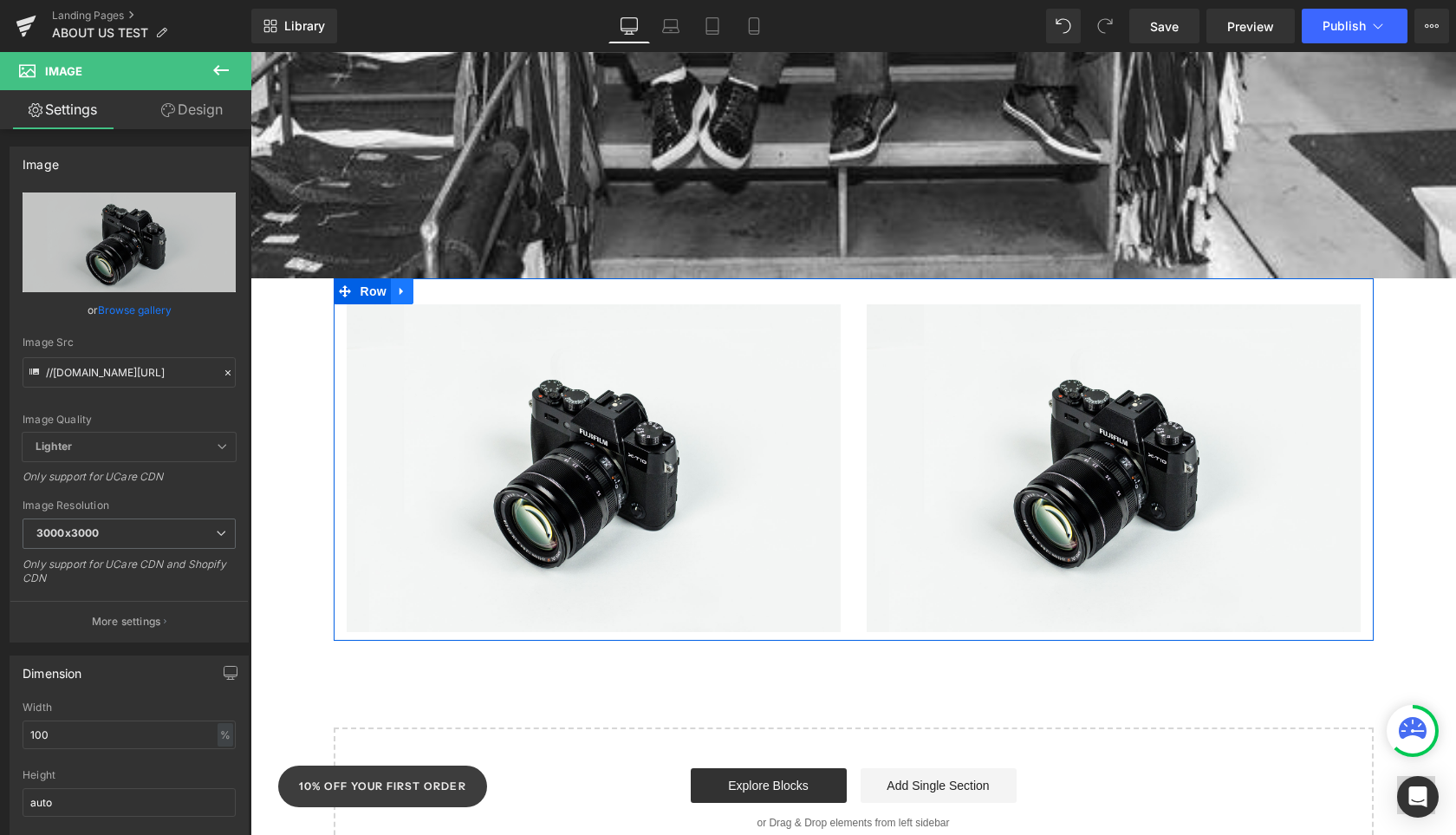
click at [400, 288] on icon at bounding box center [402, 292] width 4 height 8
click at [421, 285] on icon at bounding box center [424, 291] width 12 height 12
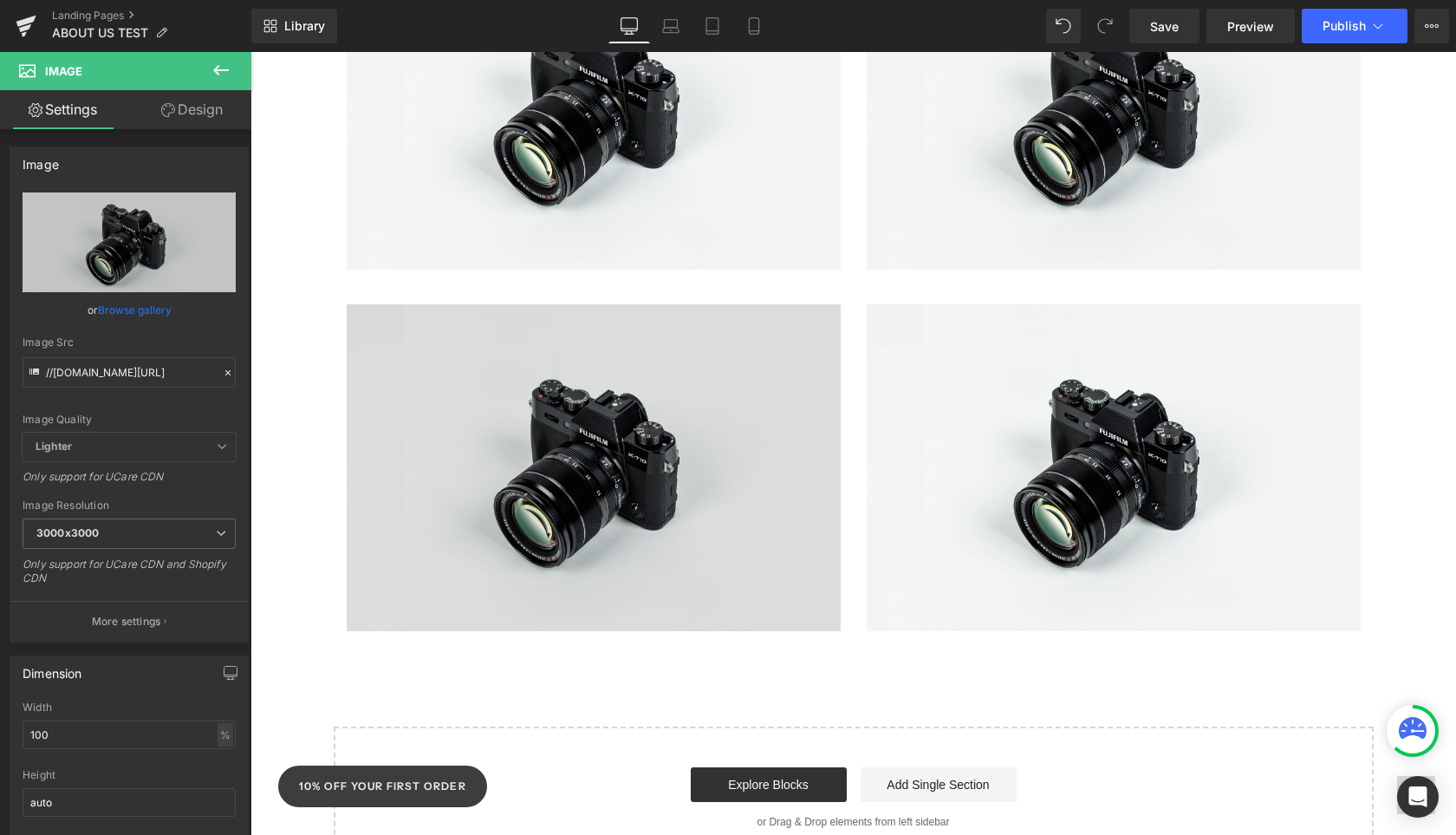
scroll to position [1402, 0]
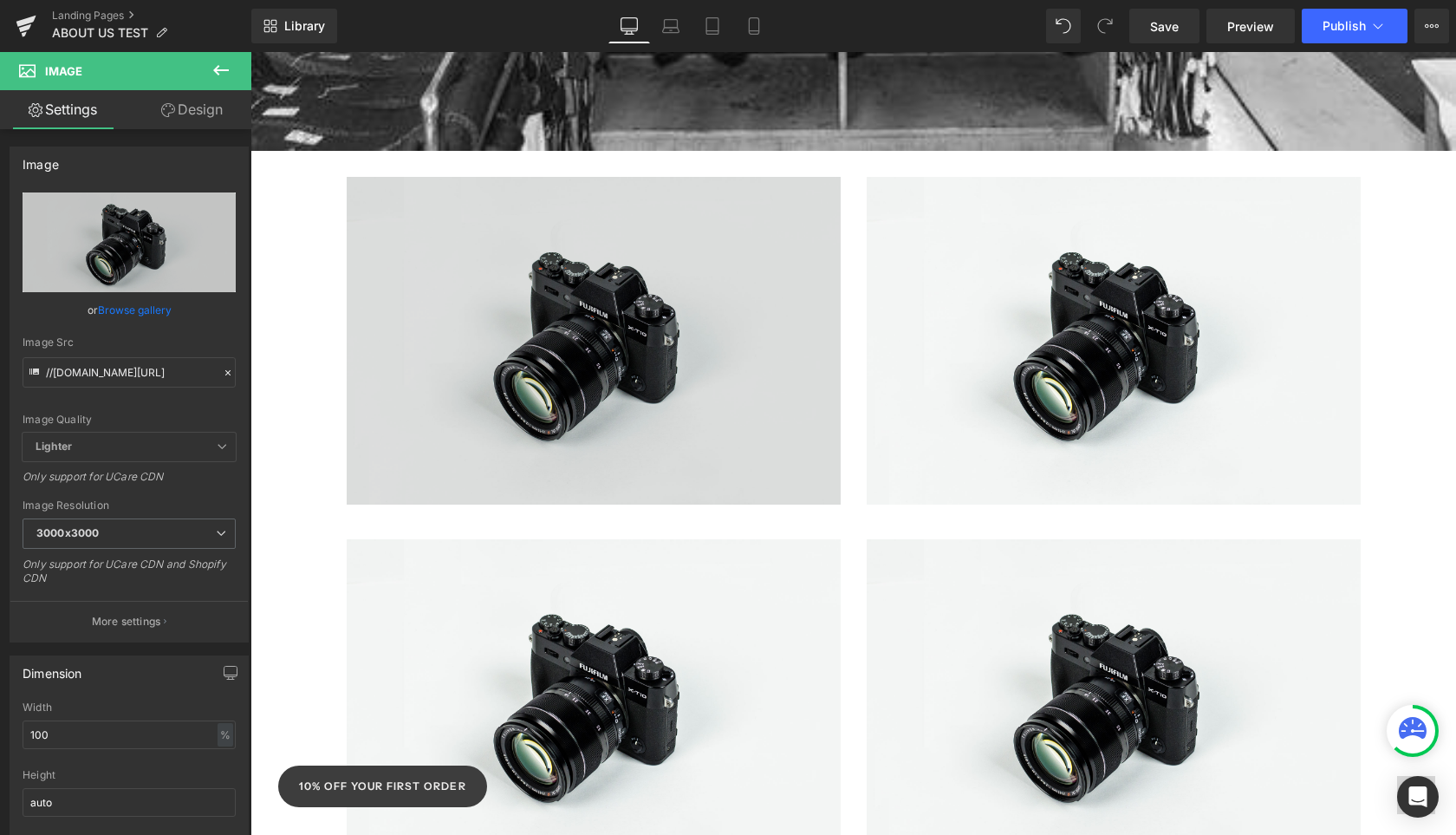
click at [691, 358] on img at bounding box center [593, 341] width 494 height 328
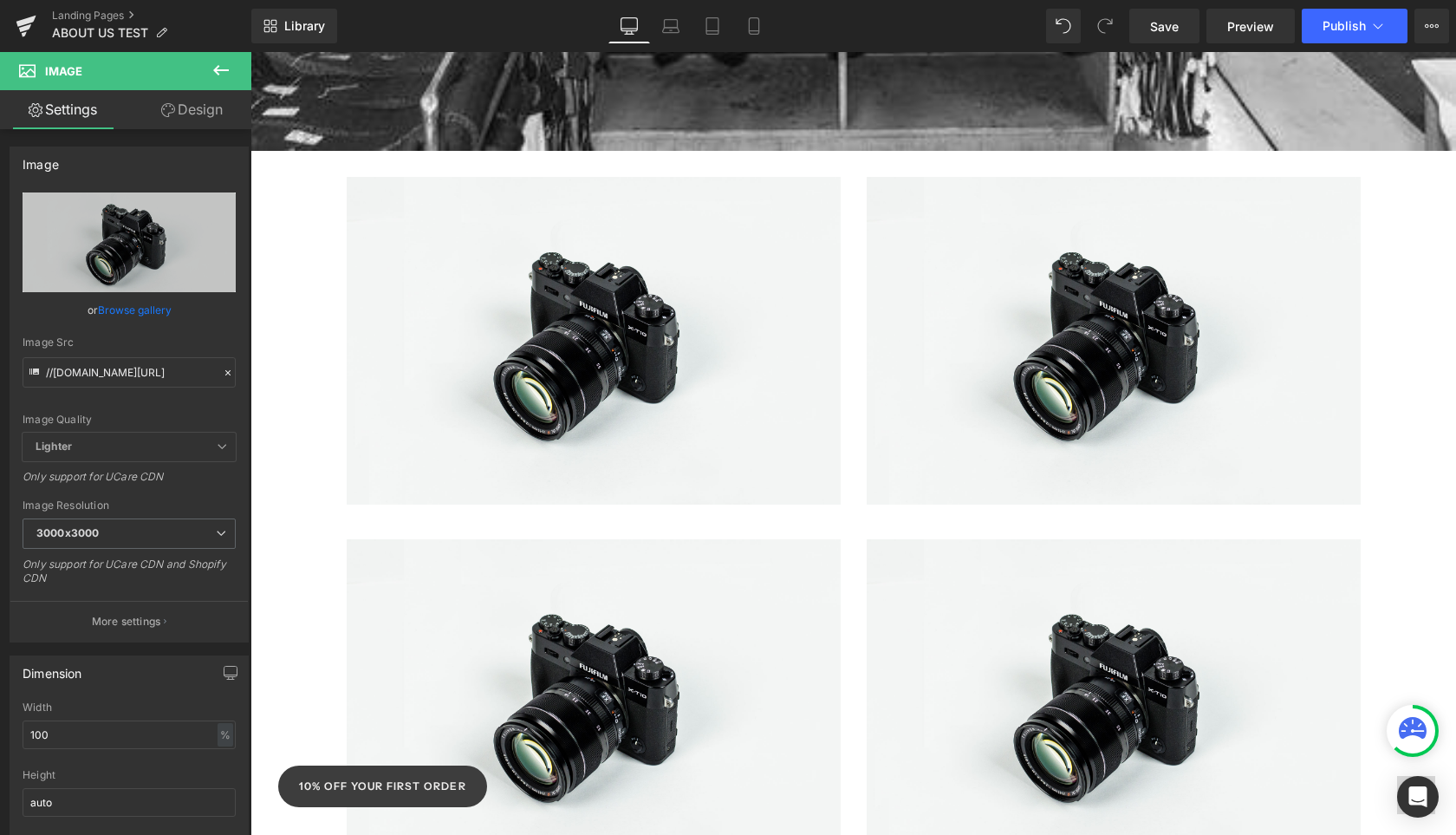
click at [220, 73] on icon at bounding box center [221, 69] width 20 height 20
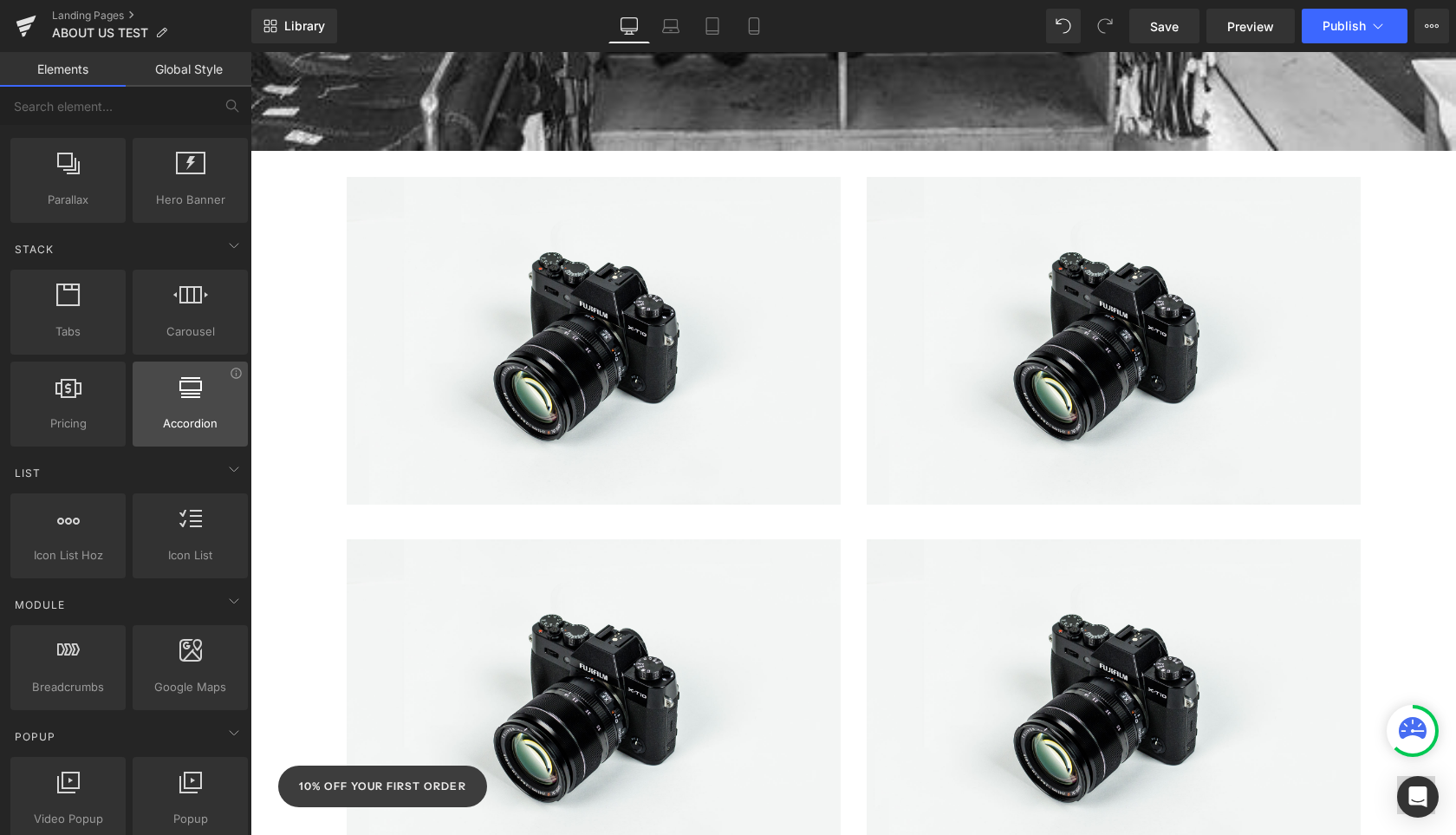
scroll to position [437, 0]
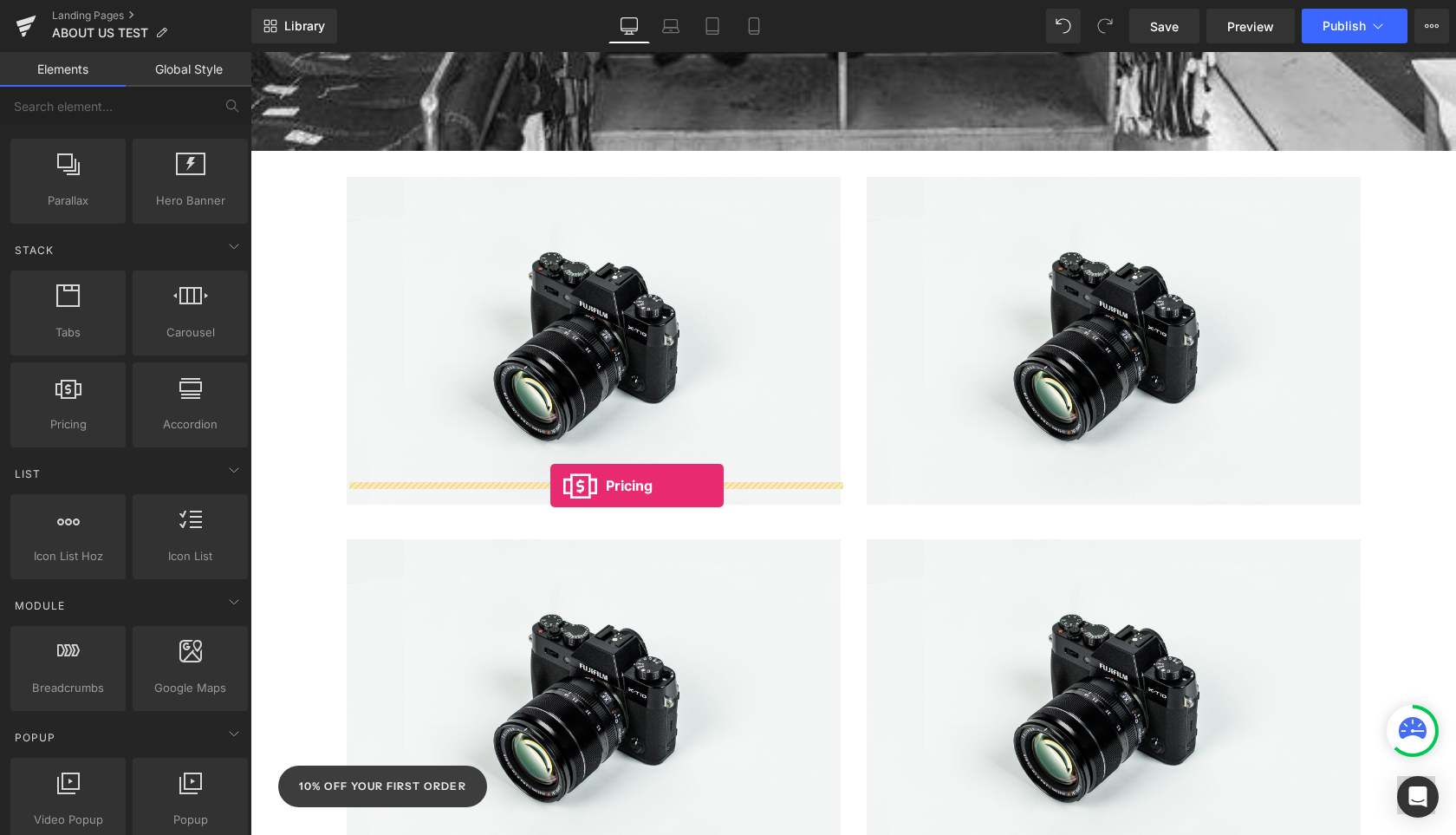
drag, startPoint x: 317, startPoint y: 483, endPoint x: 550, endPoint y: 485, distance: 233.0
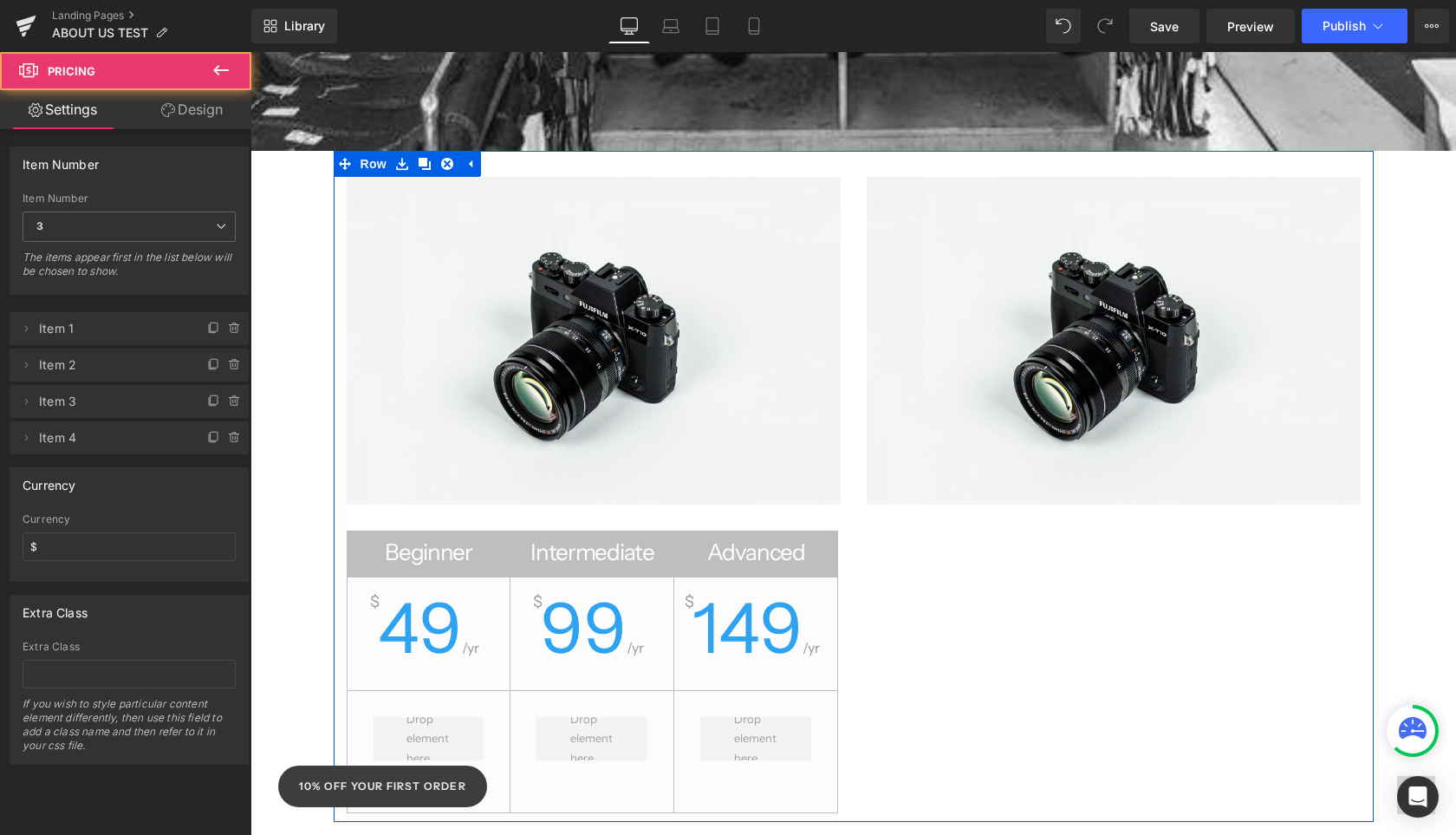
click at [632, 608] on div "$ 99 /yr" at bounding box center [592, 641] width 163 height 98
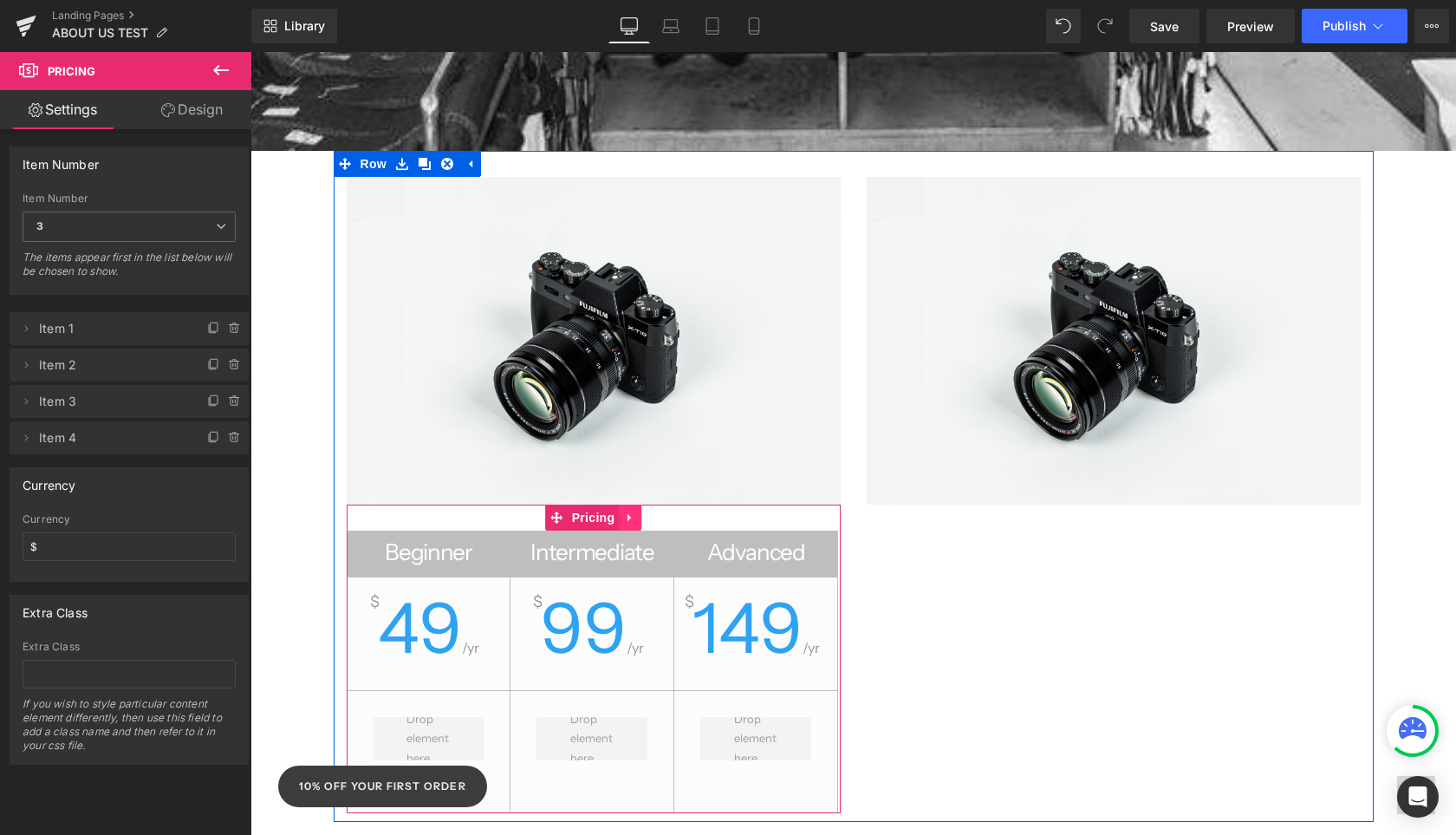
click at [631, 511] on icon at bounding box center [630, 517] width 12 height 13
click at [641, 512] on icon at bounding box center [641, 518] width 12 height 12
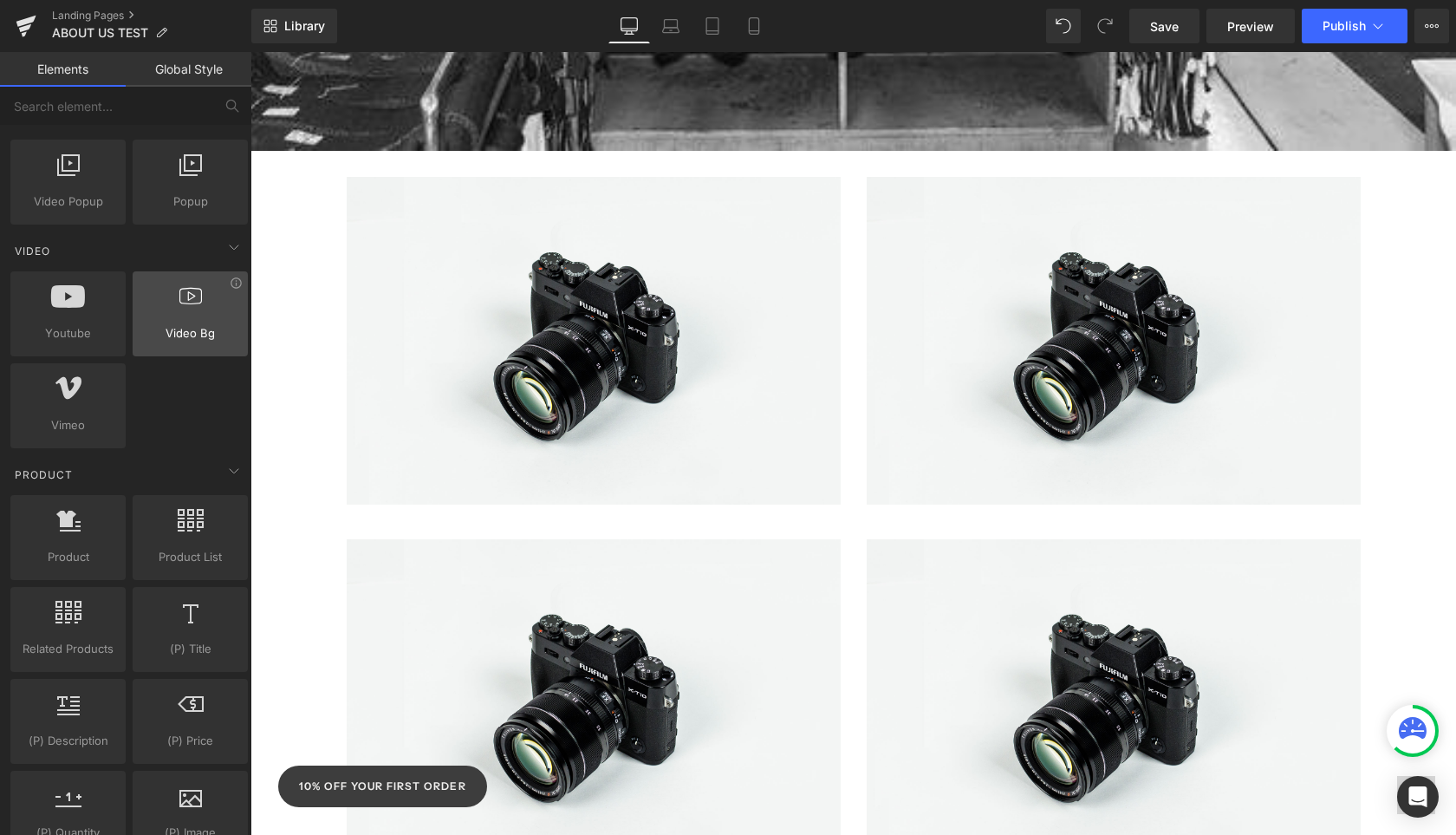
scroll to position [1057, 0]
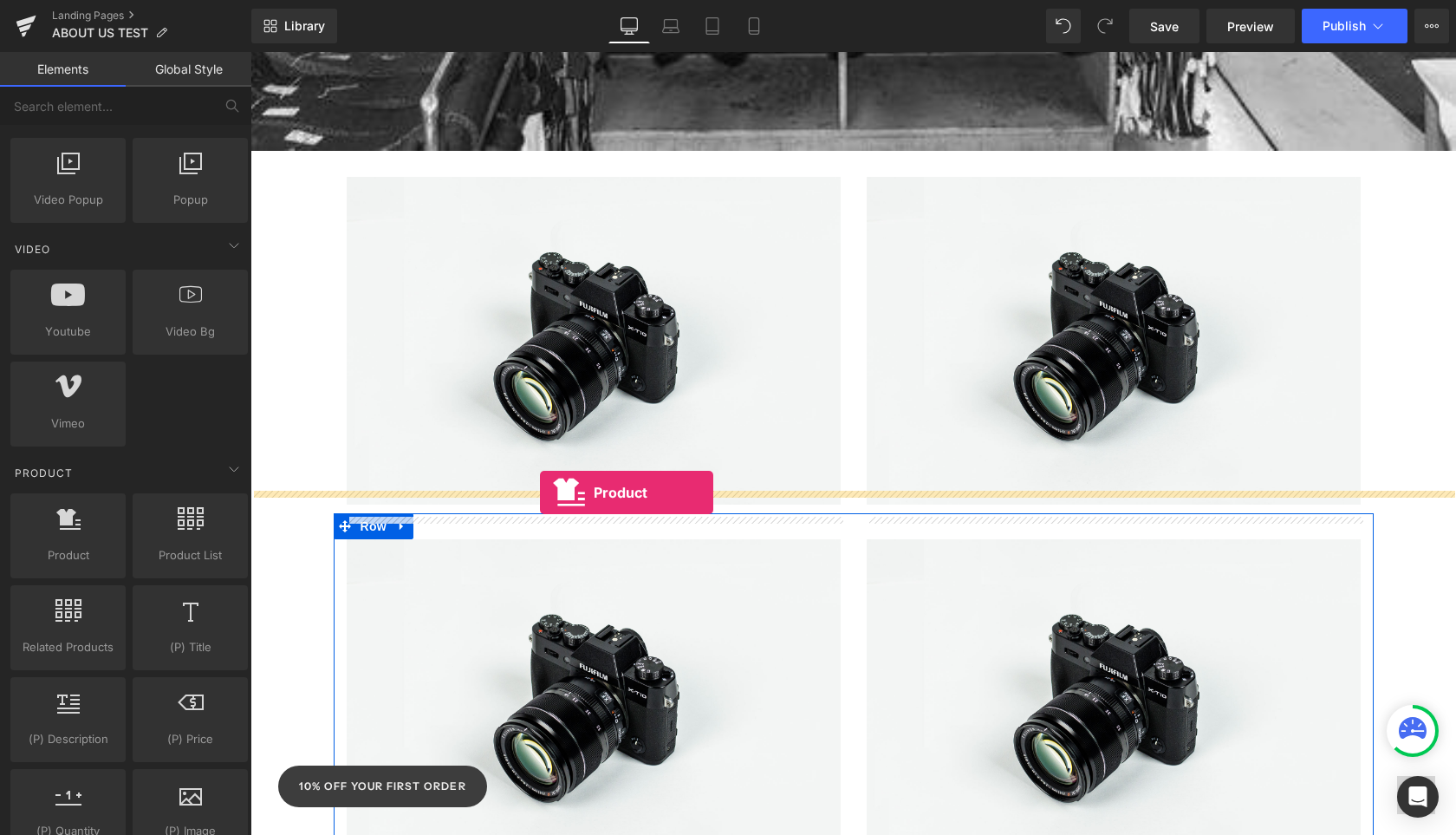
drag, startPoint x: 306, startPoint y: 579, endPoint x: 540, endPoint y: 491, distance: 250.0
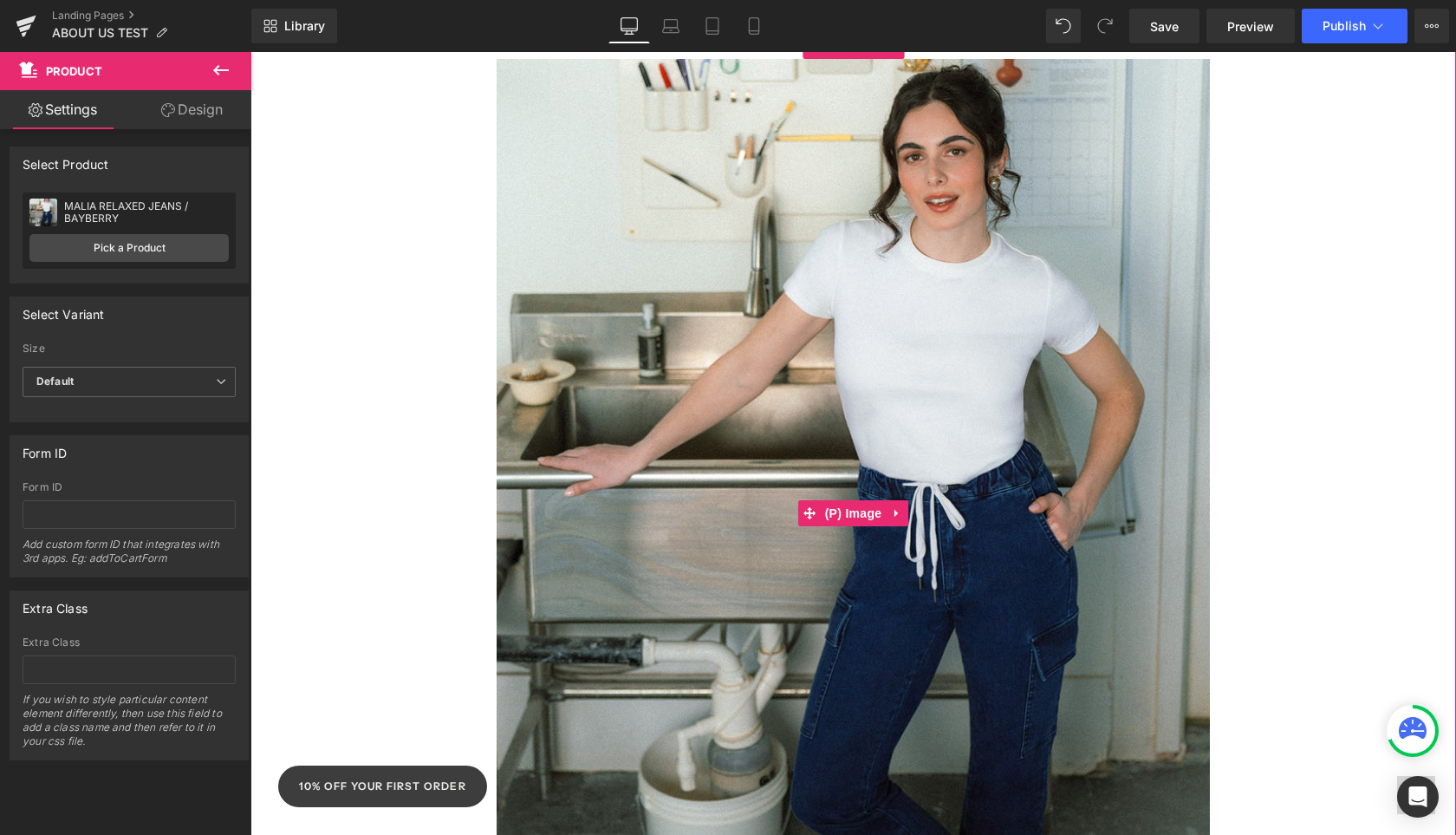
scroll to position [1539, 0]
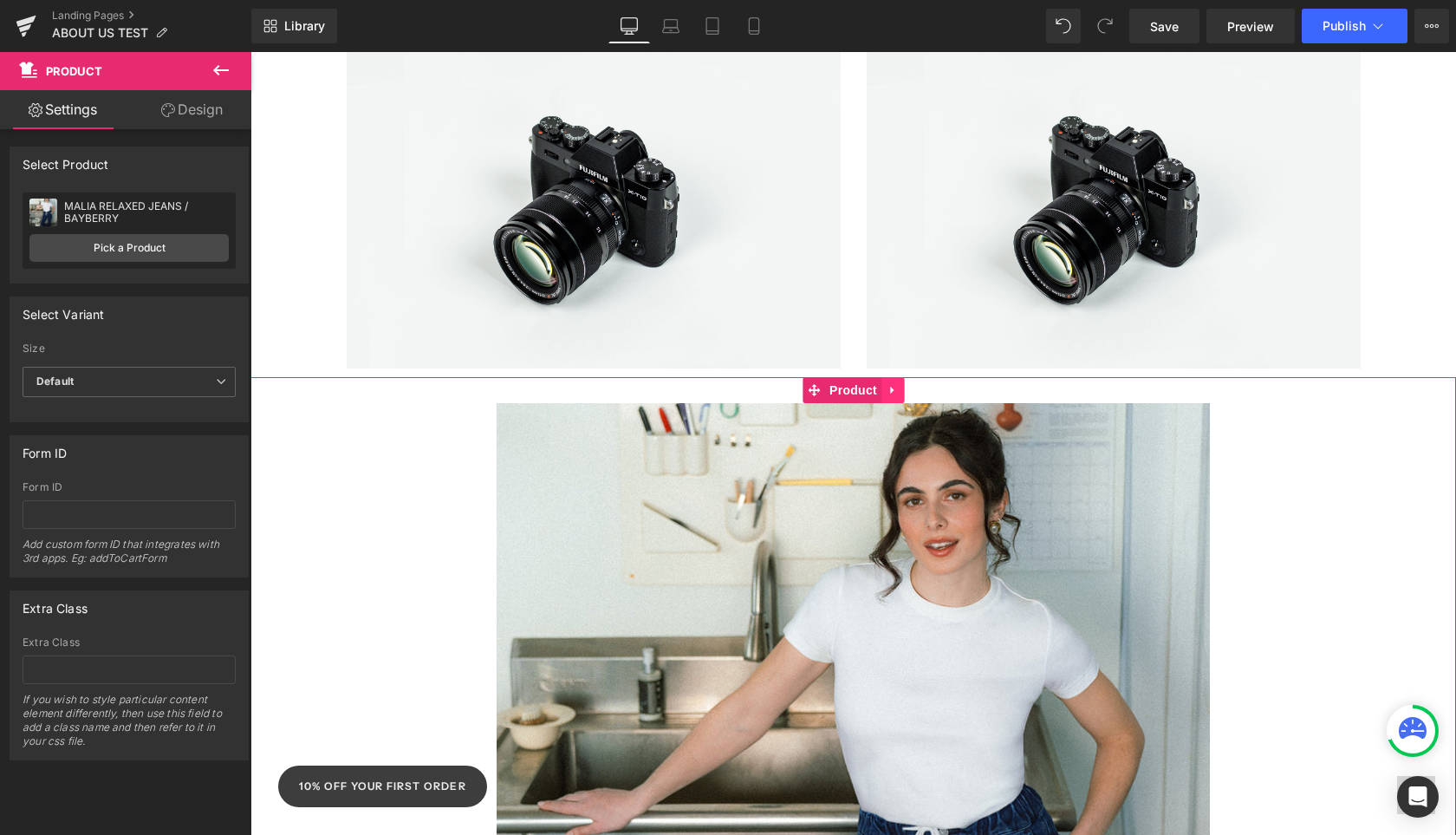
click at [899, 378] on link at bounding box center [892, 390] width 22 height 26
click at [911, 378] on link at bounding box center [904, 390] width 22 height 26
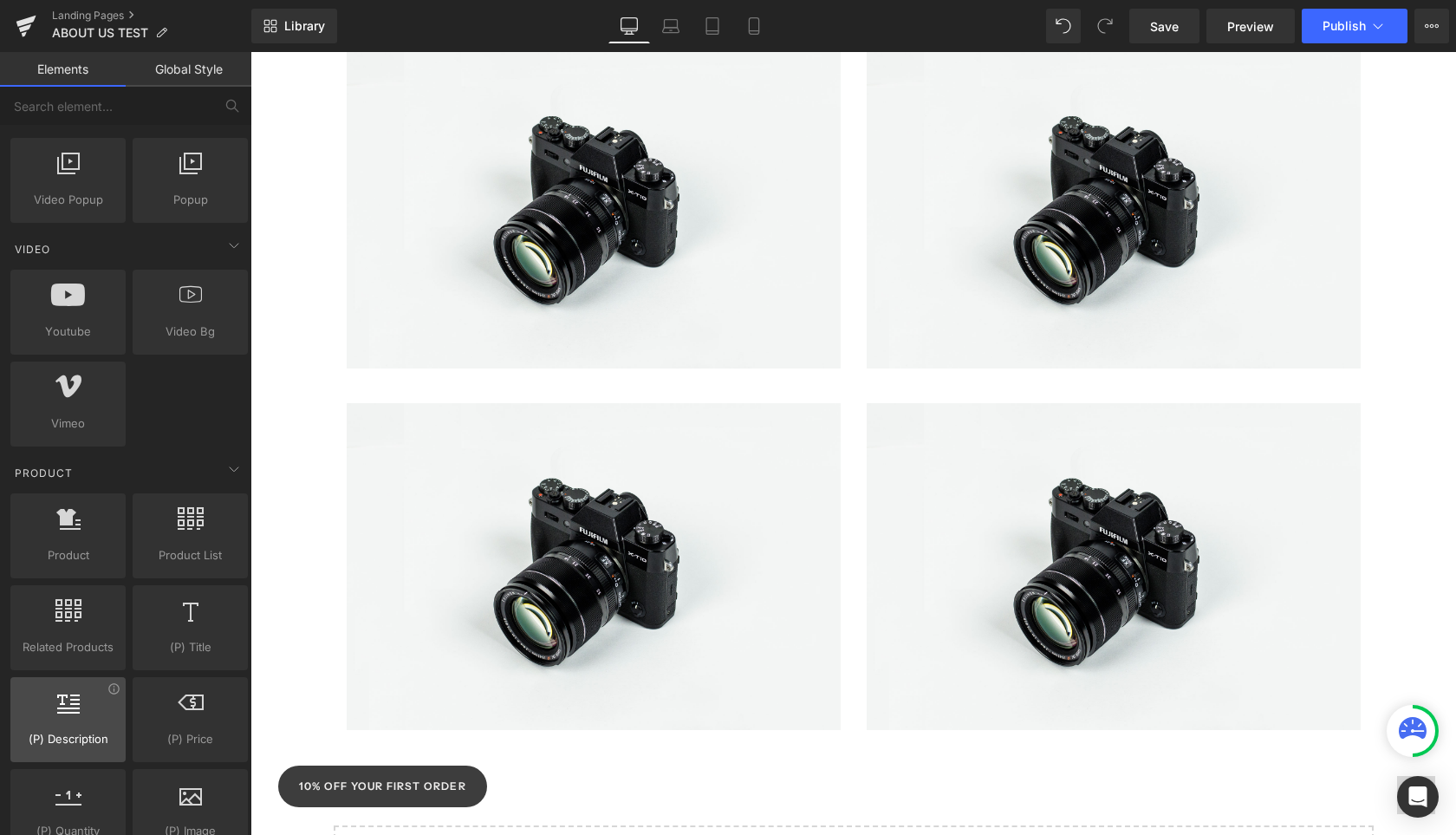
scroll to position [1194, 0]
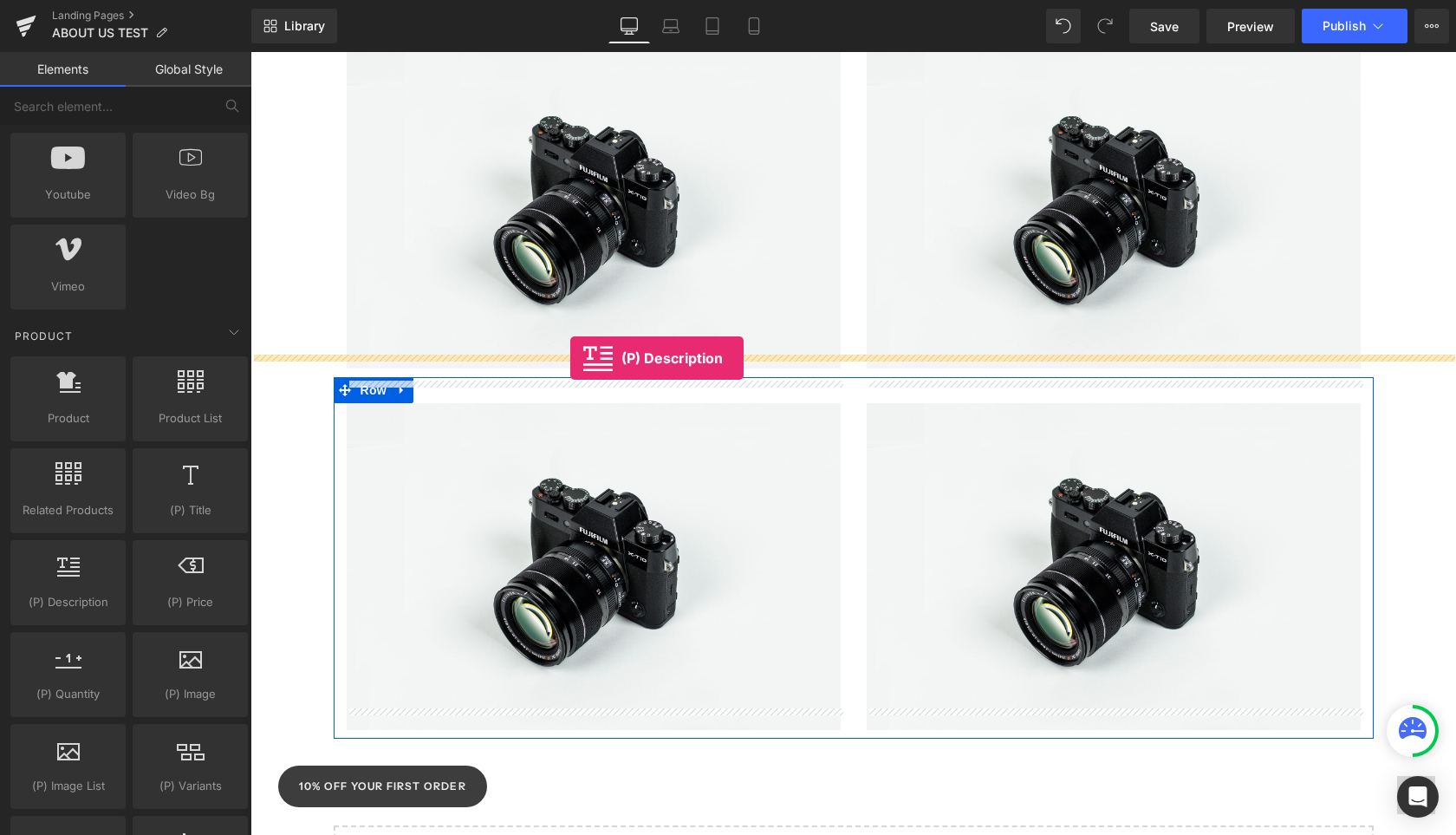
drag, startPoint x: 317, startPoint y: 638, endPoint x: 571, endPoint y: 357, distance: 378.8
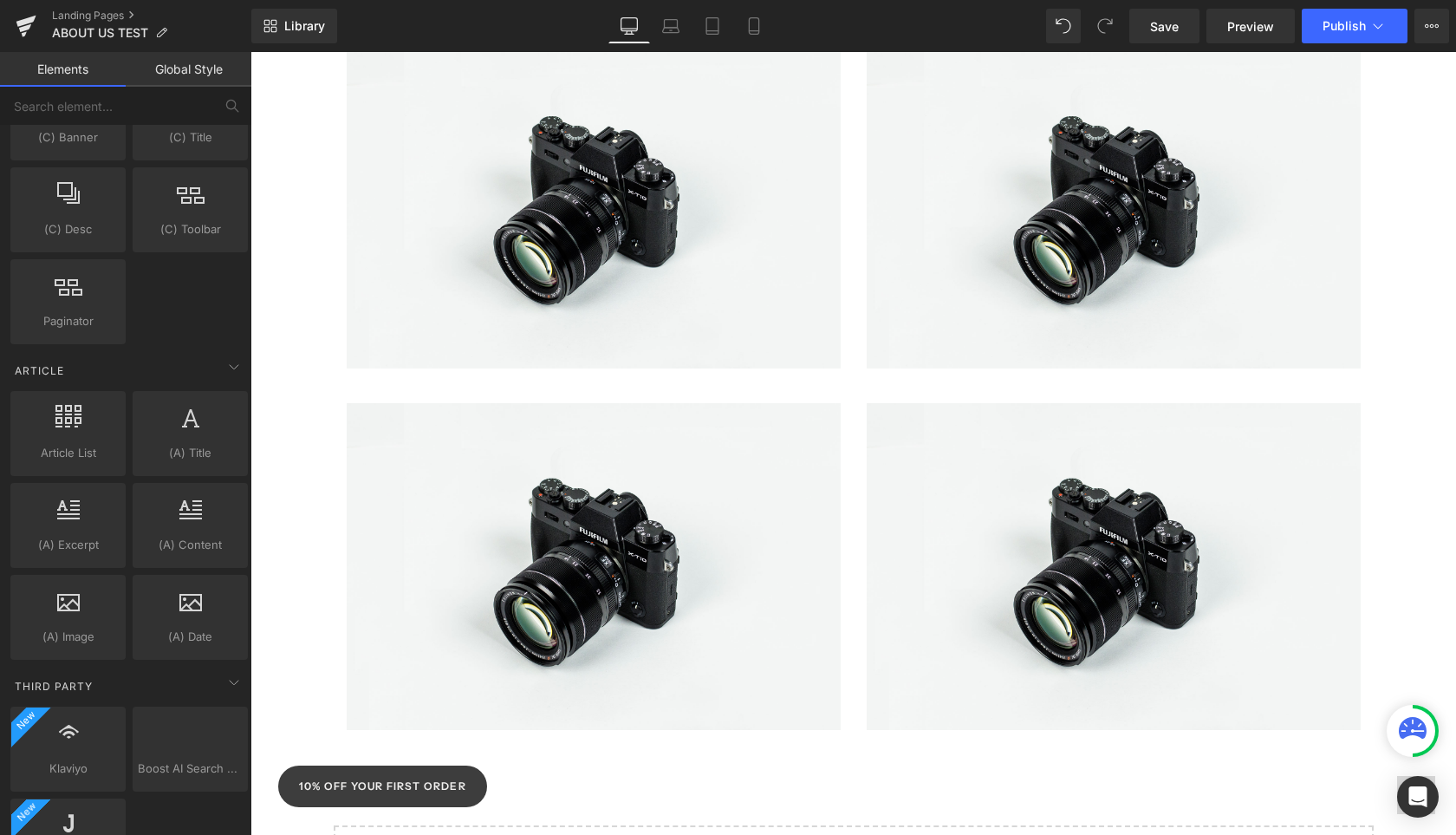
scroll to position [2820, 0]
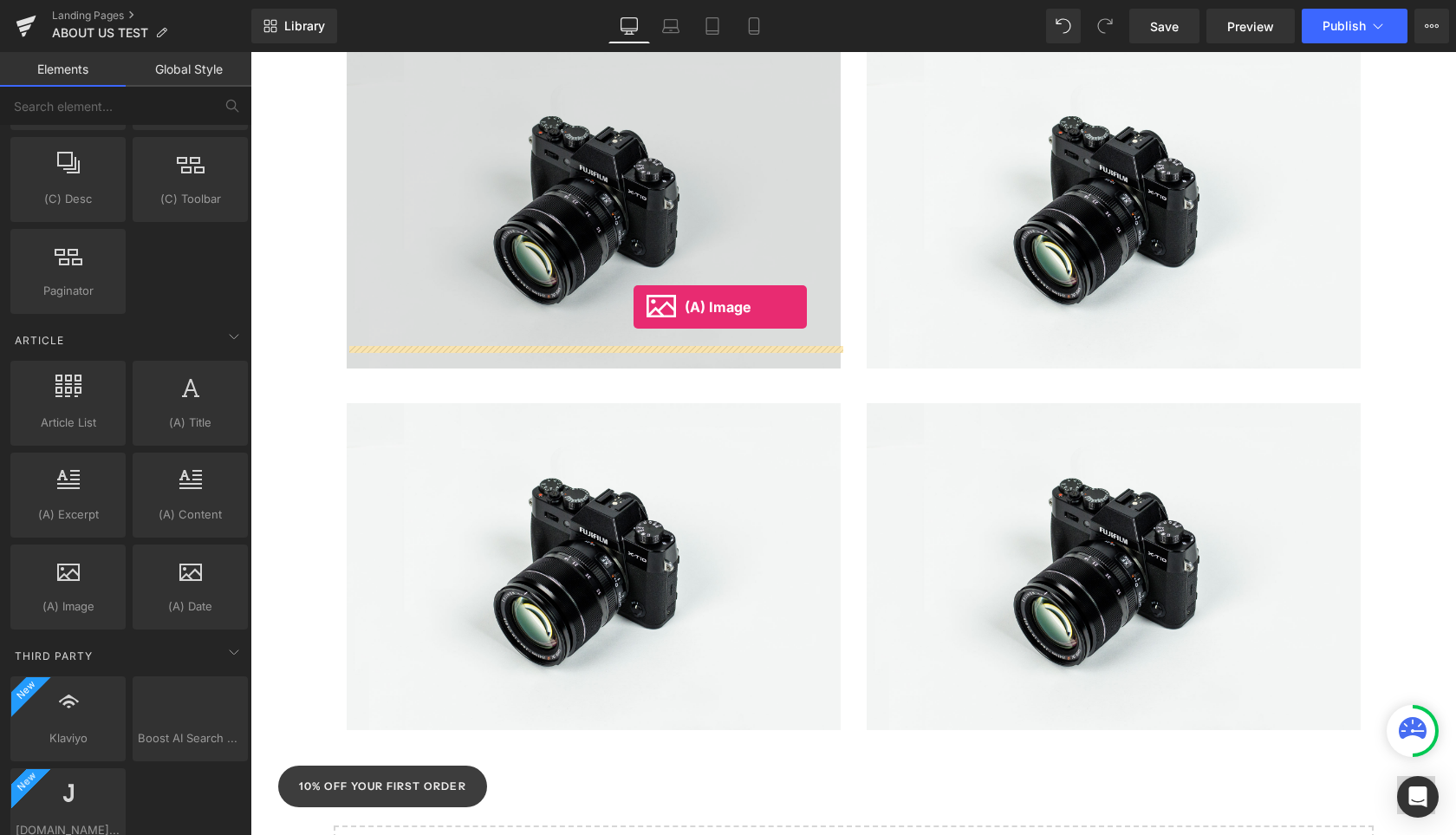
drag, startPoint x: 302, startPoint y: 647, endPoint x: 633, endPoint y: 307, distance: 474.5
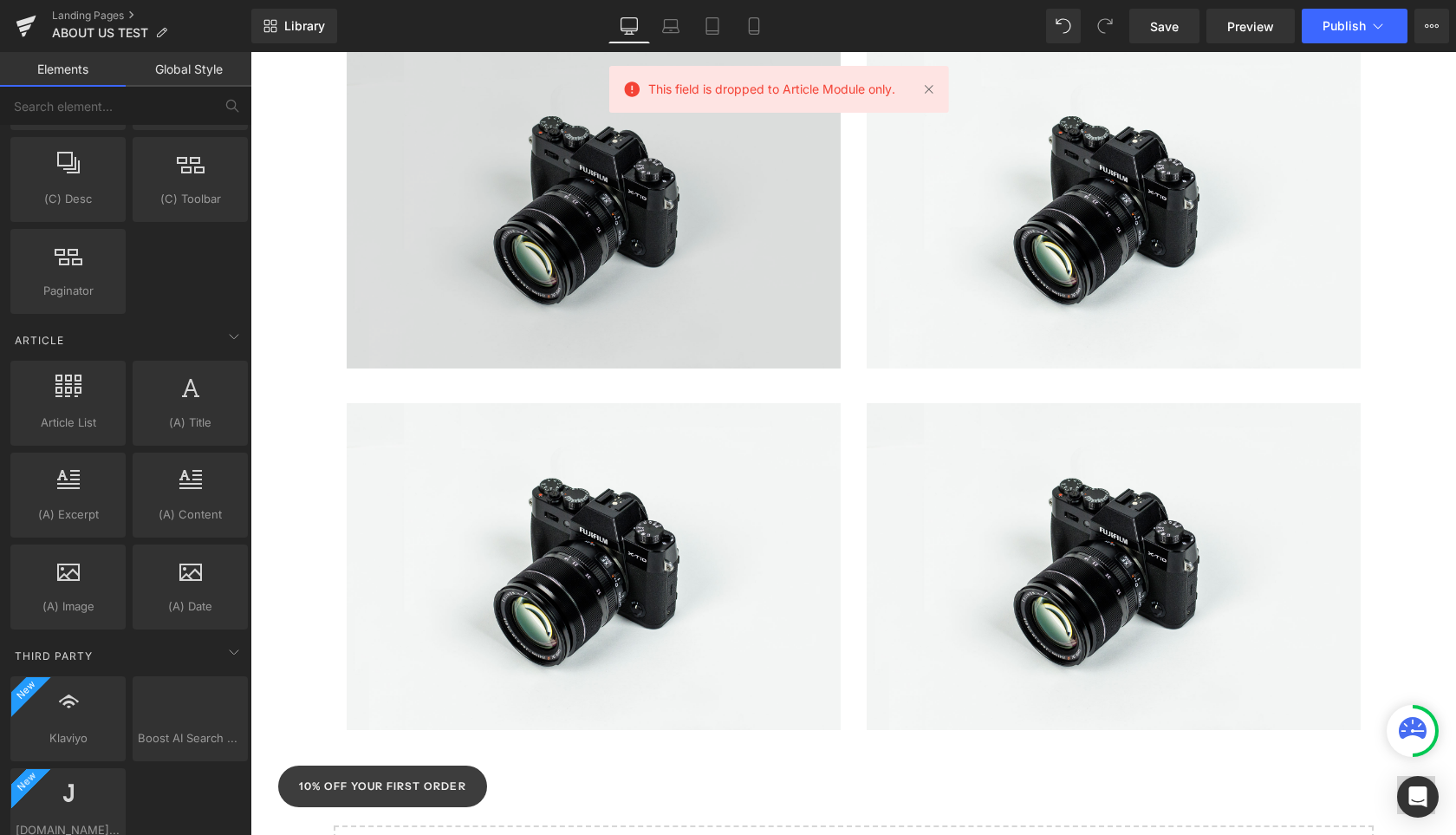
click at [633, 307] on img at bounding box center [593, 204] width 494 height 328
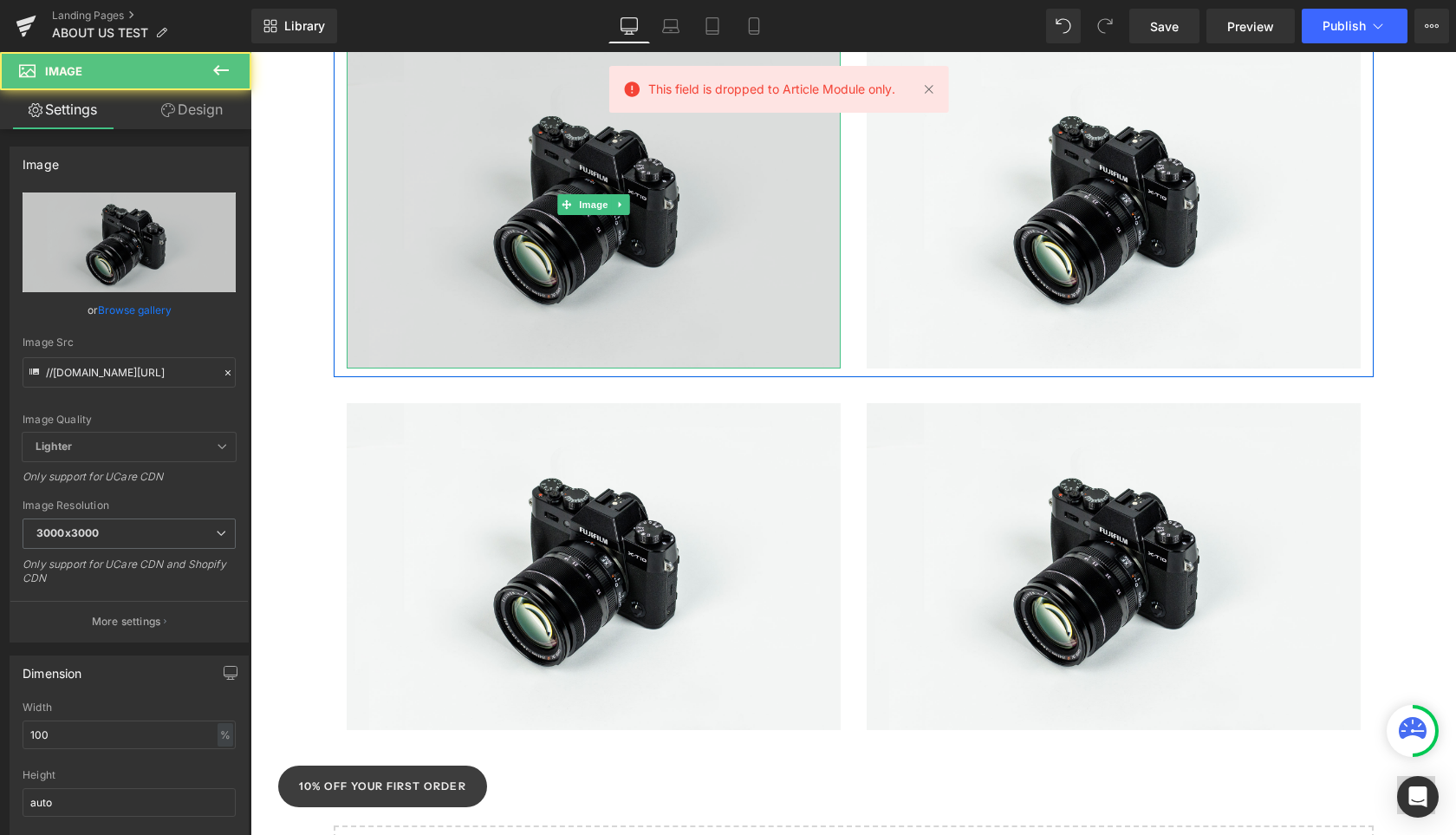
scroll to position [1271, 0]
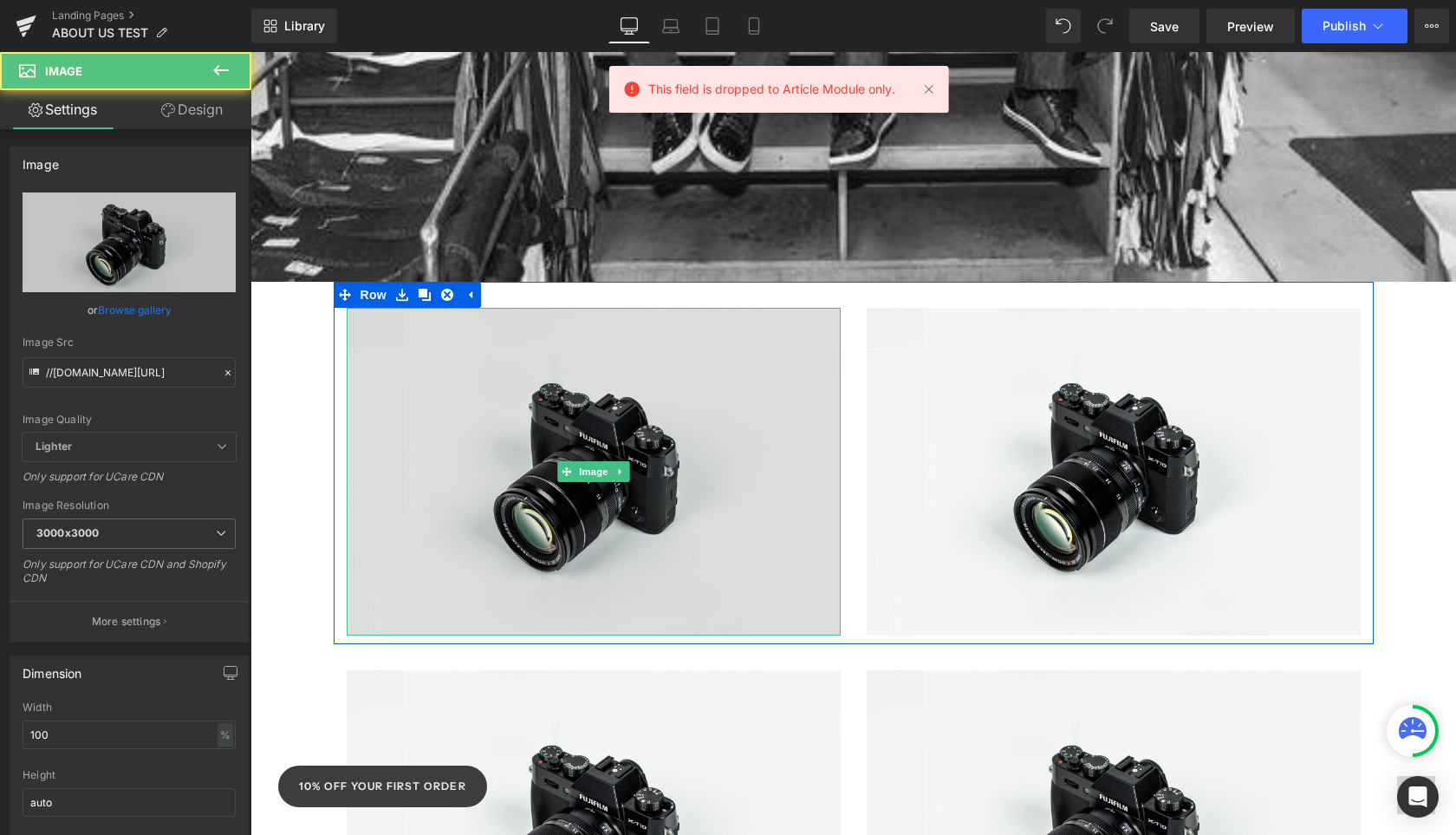
click at [650, 457] on img at bounding box center [593, 471] width 494 height 328
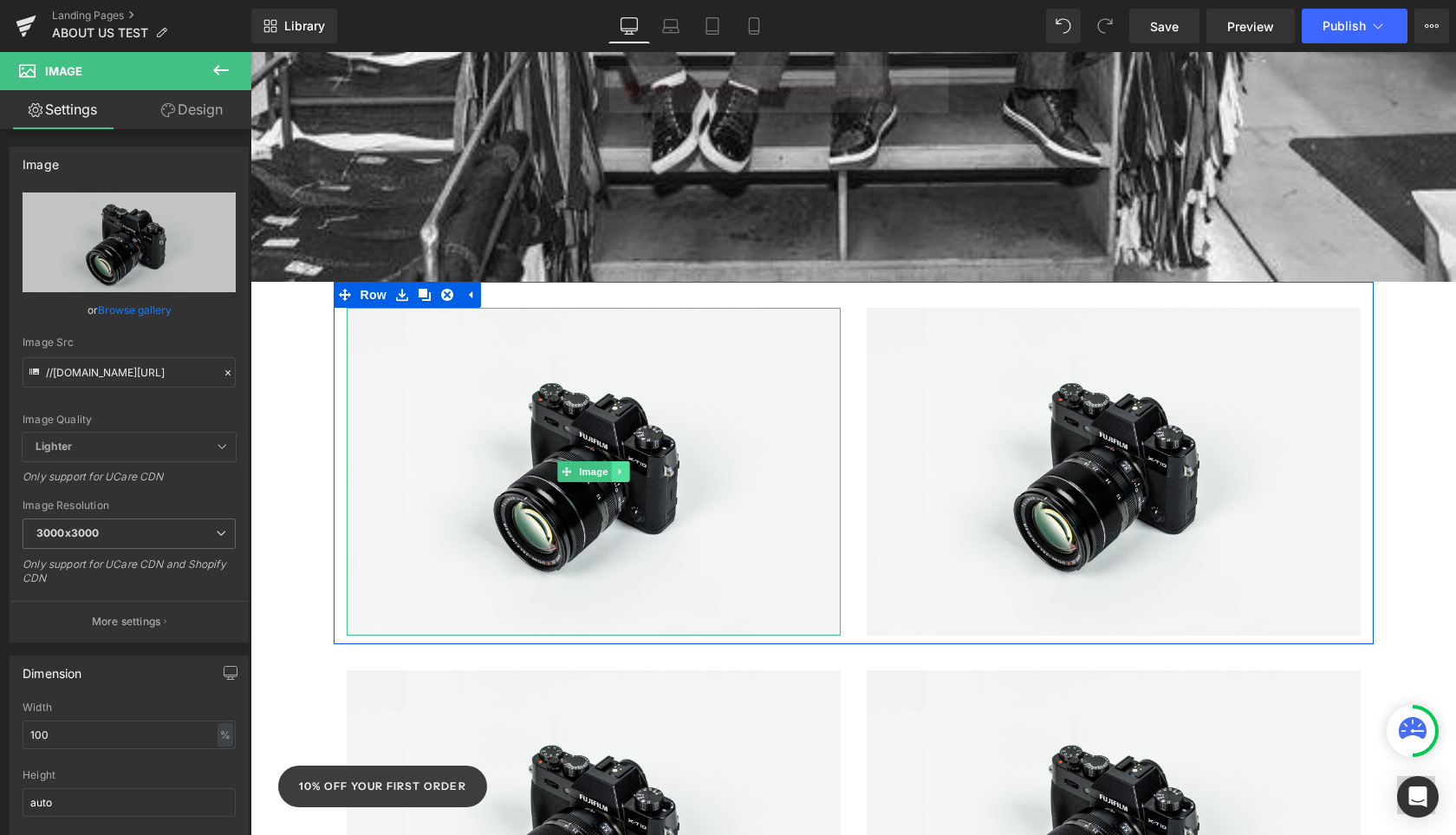
click at [621, 466] on icon at bounding box center [621, 471] width 10 height 11
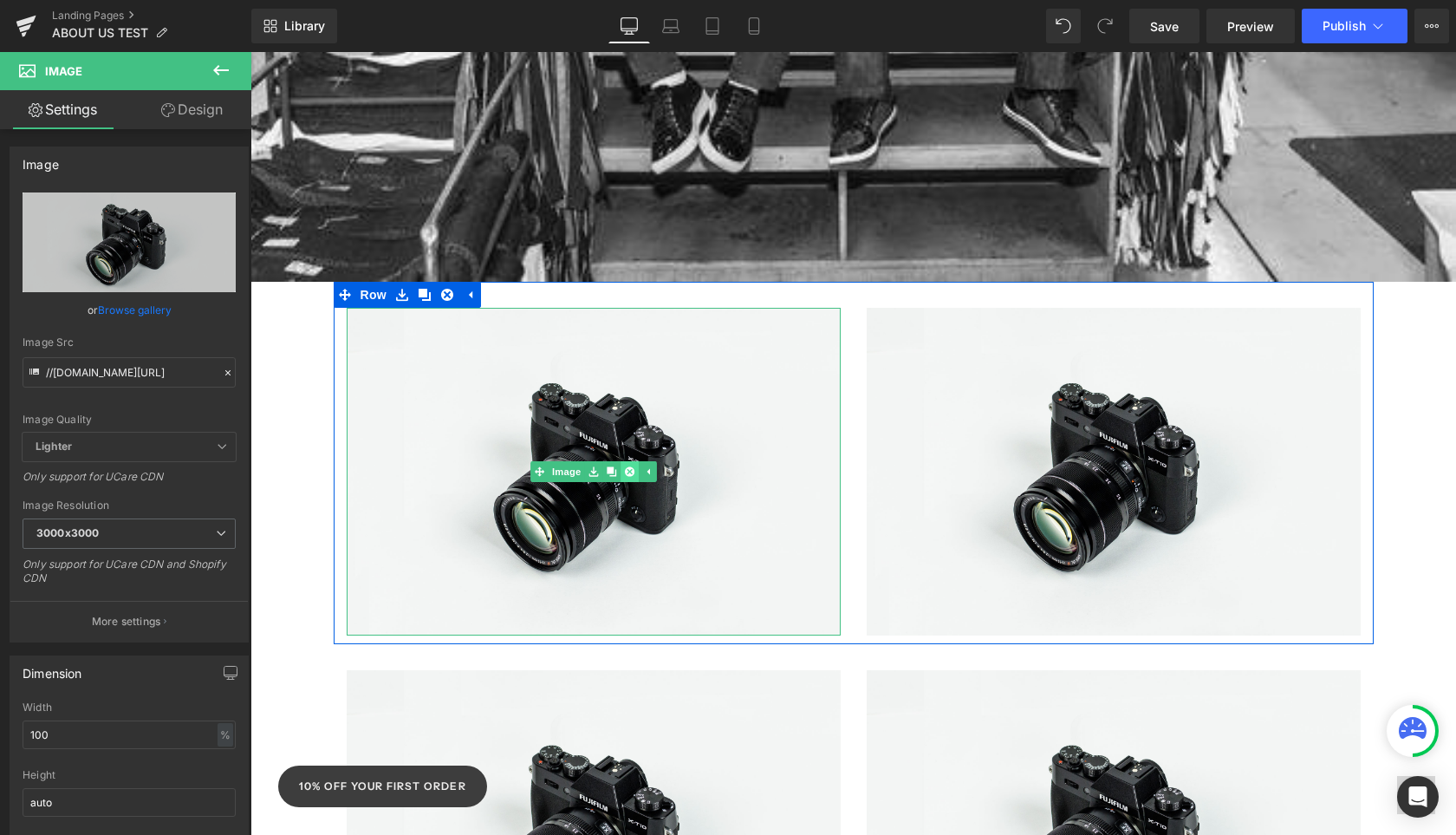
click at [633, 466] on icon at bounding box center [629, 471] width 10 height 11
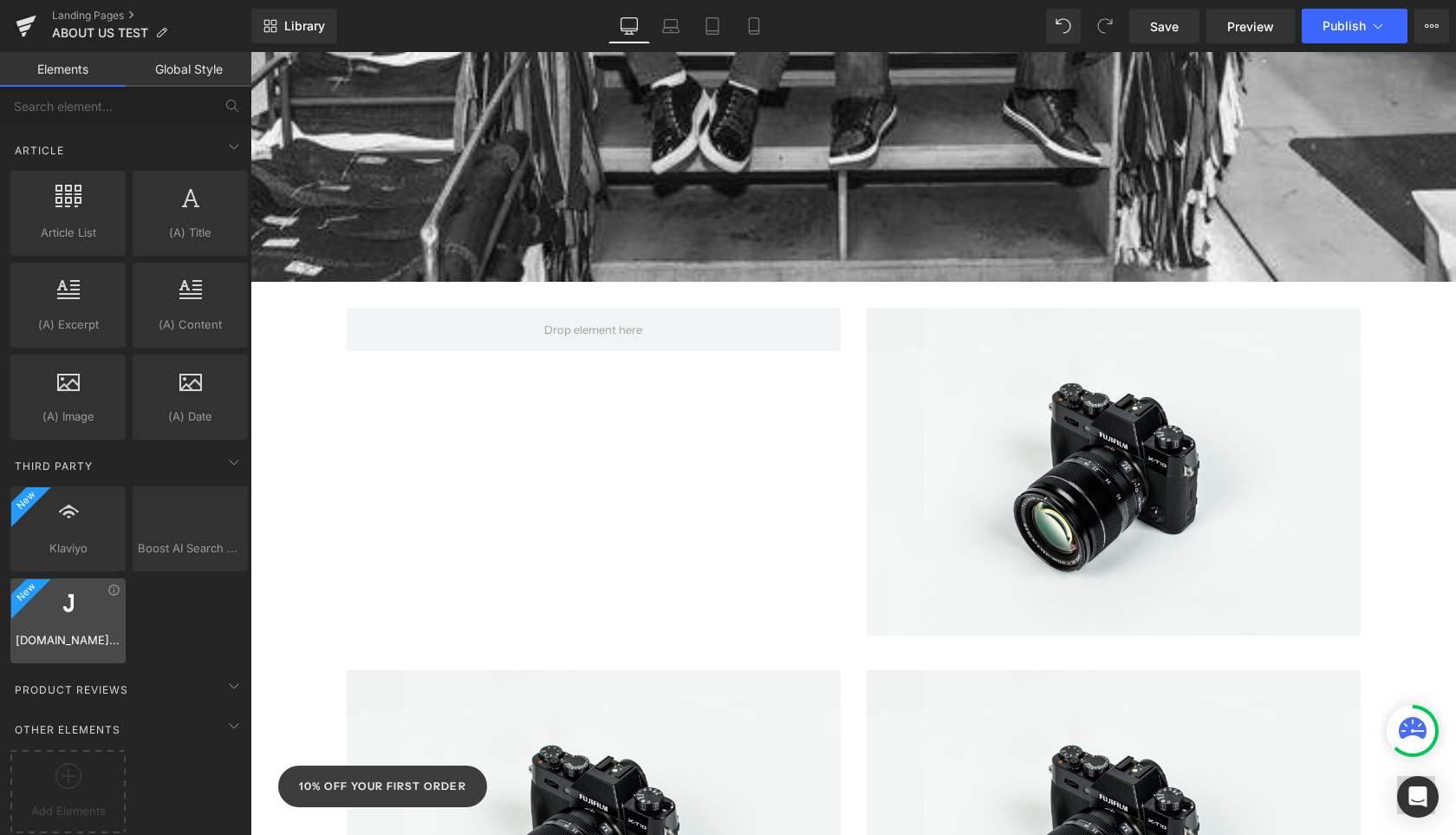
scroll to position [2881, 0]
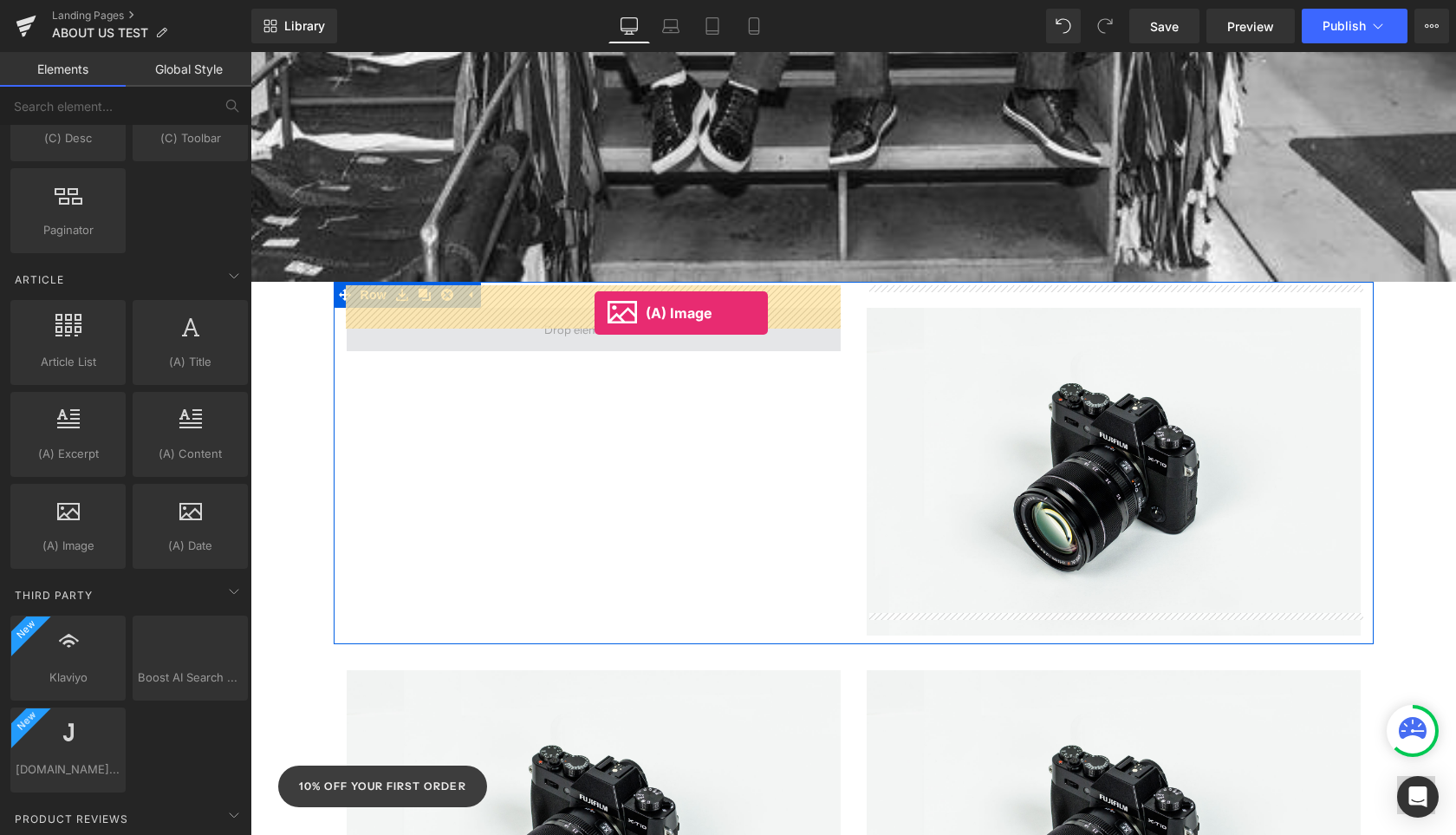
drag, startPoint x: 336, startPoint y: 573, endPoint x: 594, endPoint y: 313, distance: 366.3
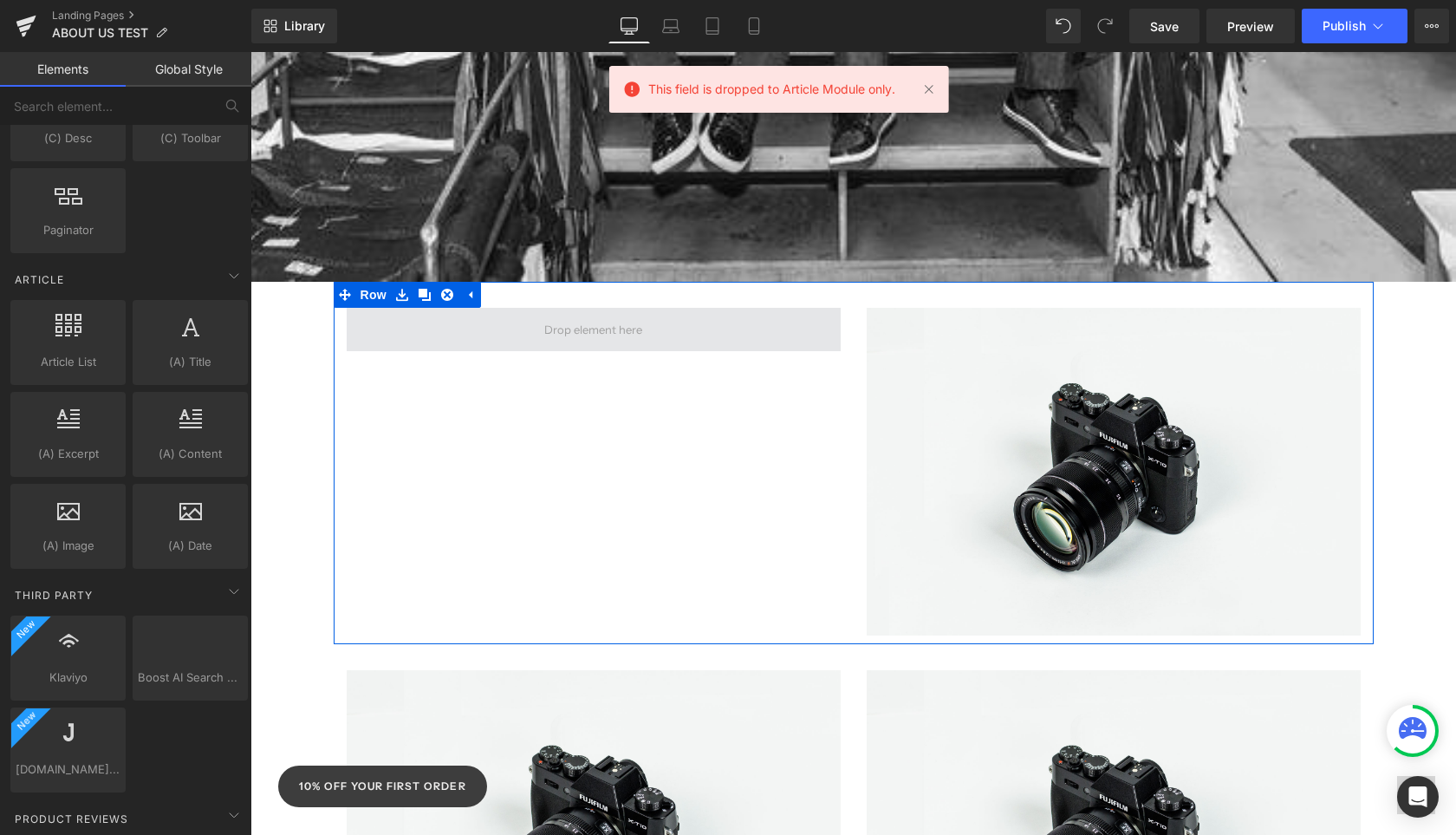
click at [594, 315] on span at bounding box center [592, 329] width 110 height 28
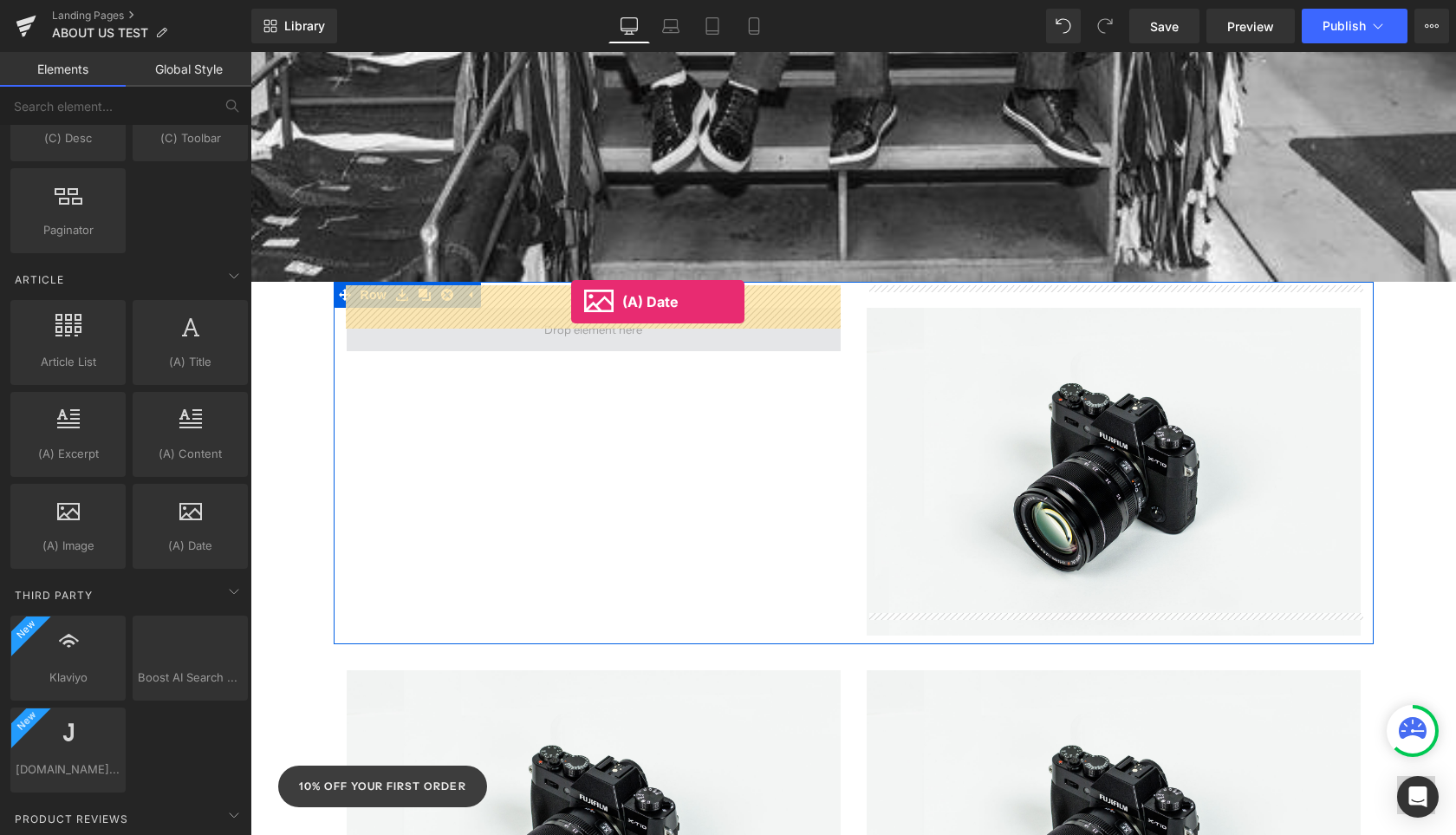
drag, startPoint x: 420, startPoint y: 559, endPoint x: 570, endPoint y: 302, distance: 297.6
drag, startPoint x: 322, startPoint y: 563, endPoint x: 571, endPoint y: 307, distance: 357.1
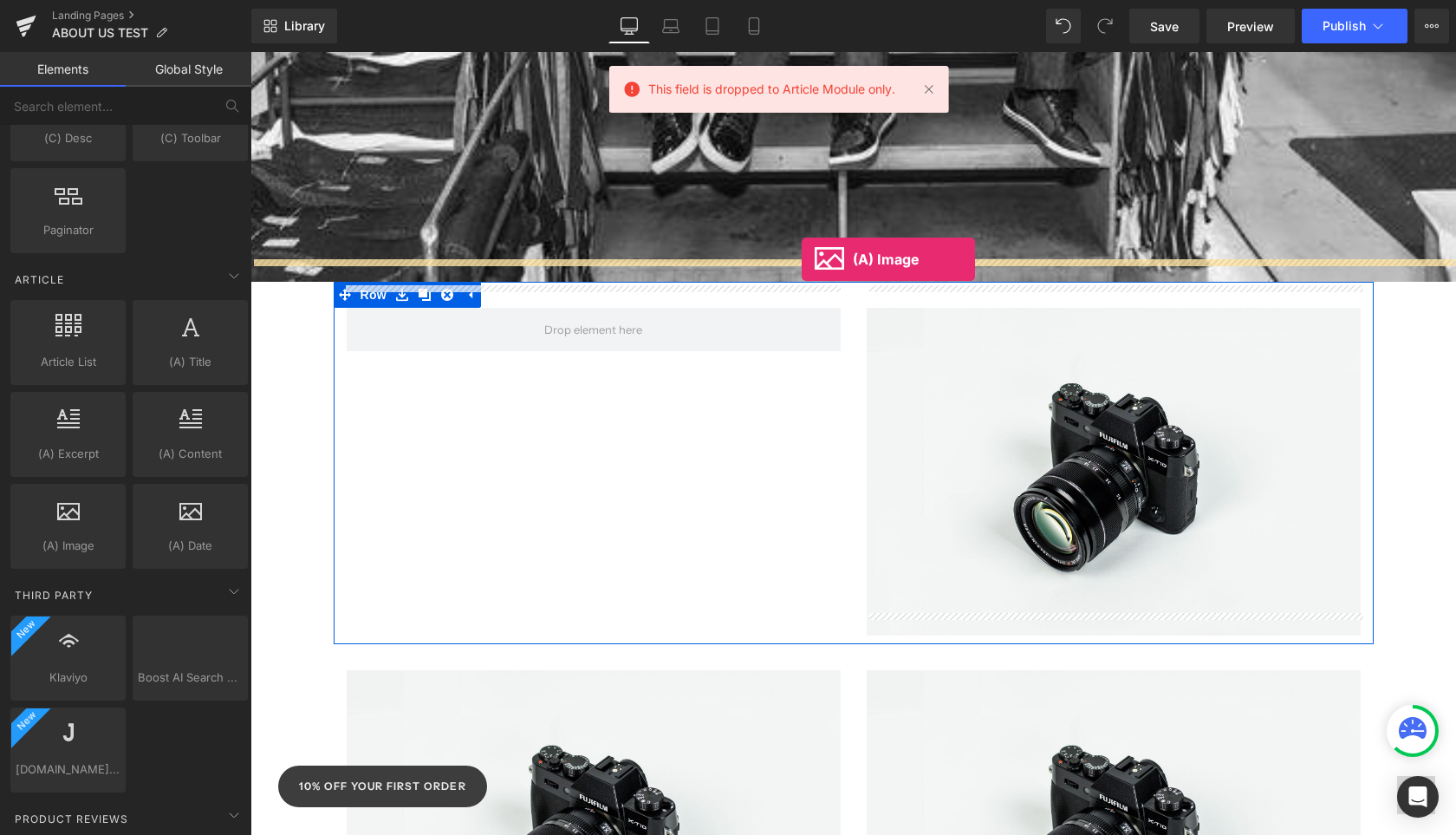
drag, startPoint x: 294, startPoint y: 573, endPoint x: 801, endPoint y: 259, distance: 596.4
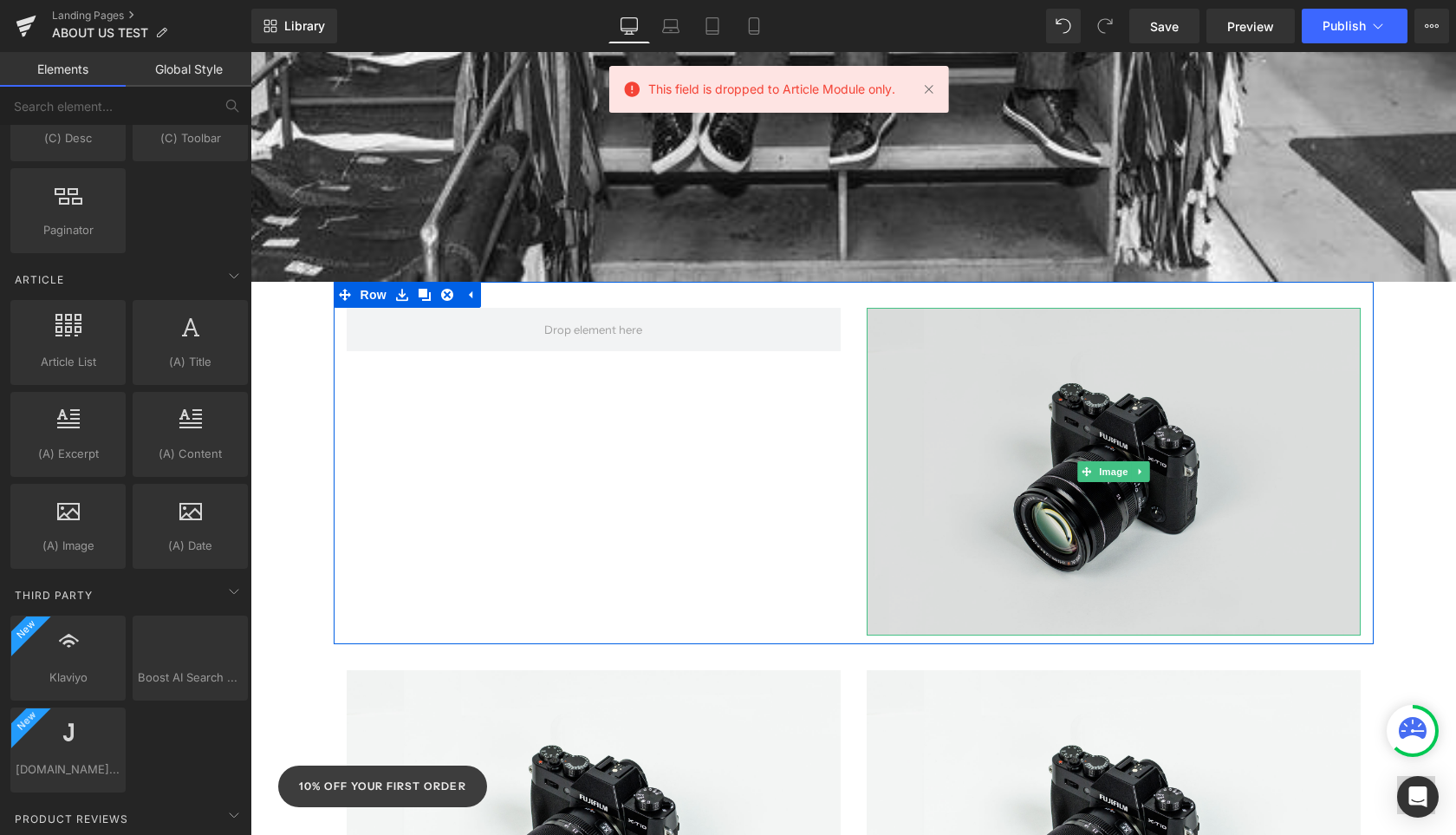
click at [1094, 411] on img at bounding box center [1114, 471] width 494 height 328
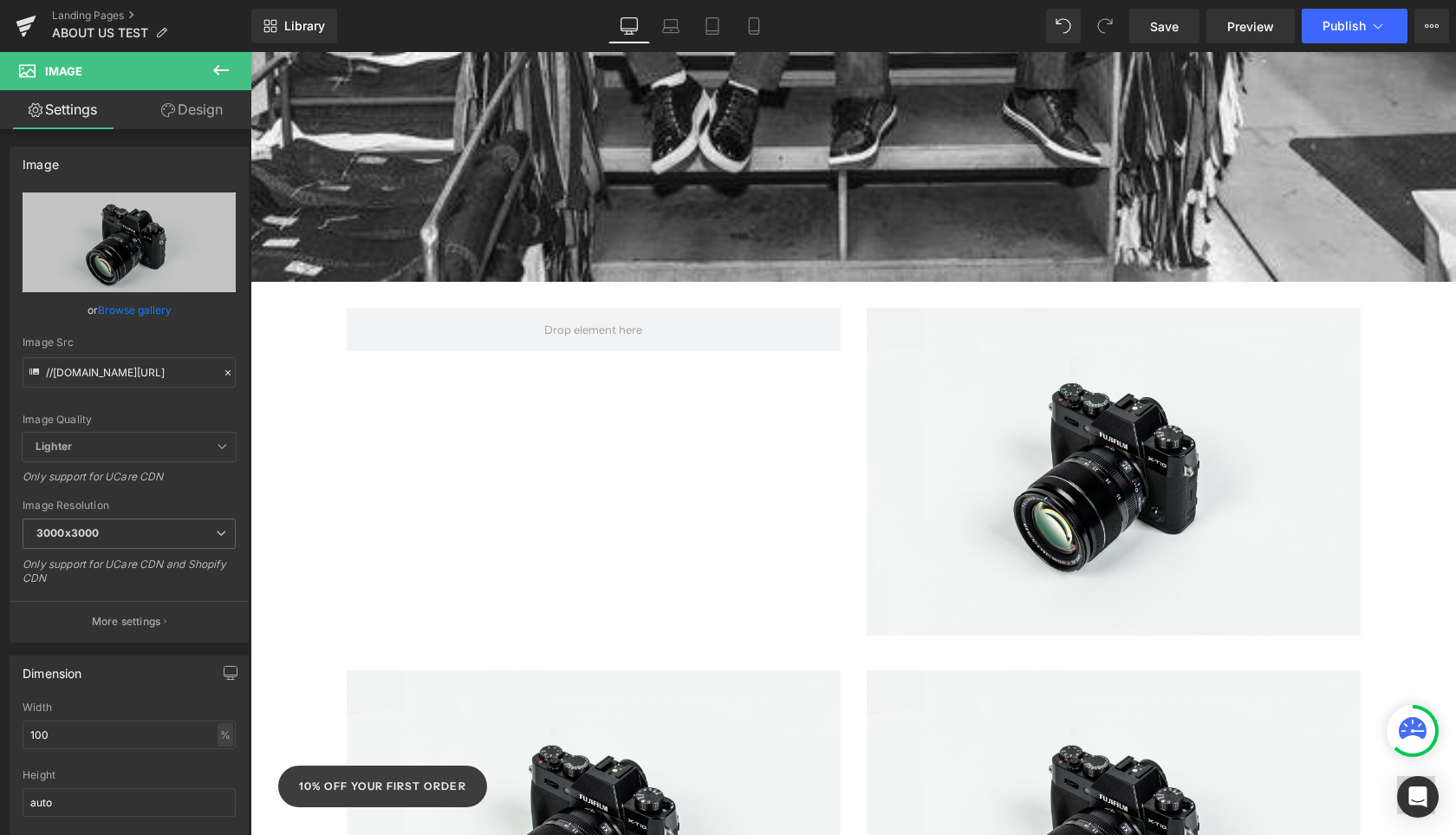
click at [229, 77] on icon at bounding box center [221, 69] width 20 height 20
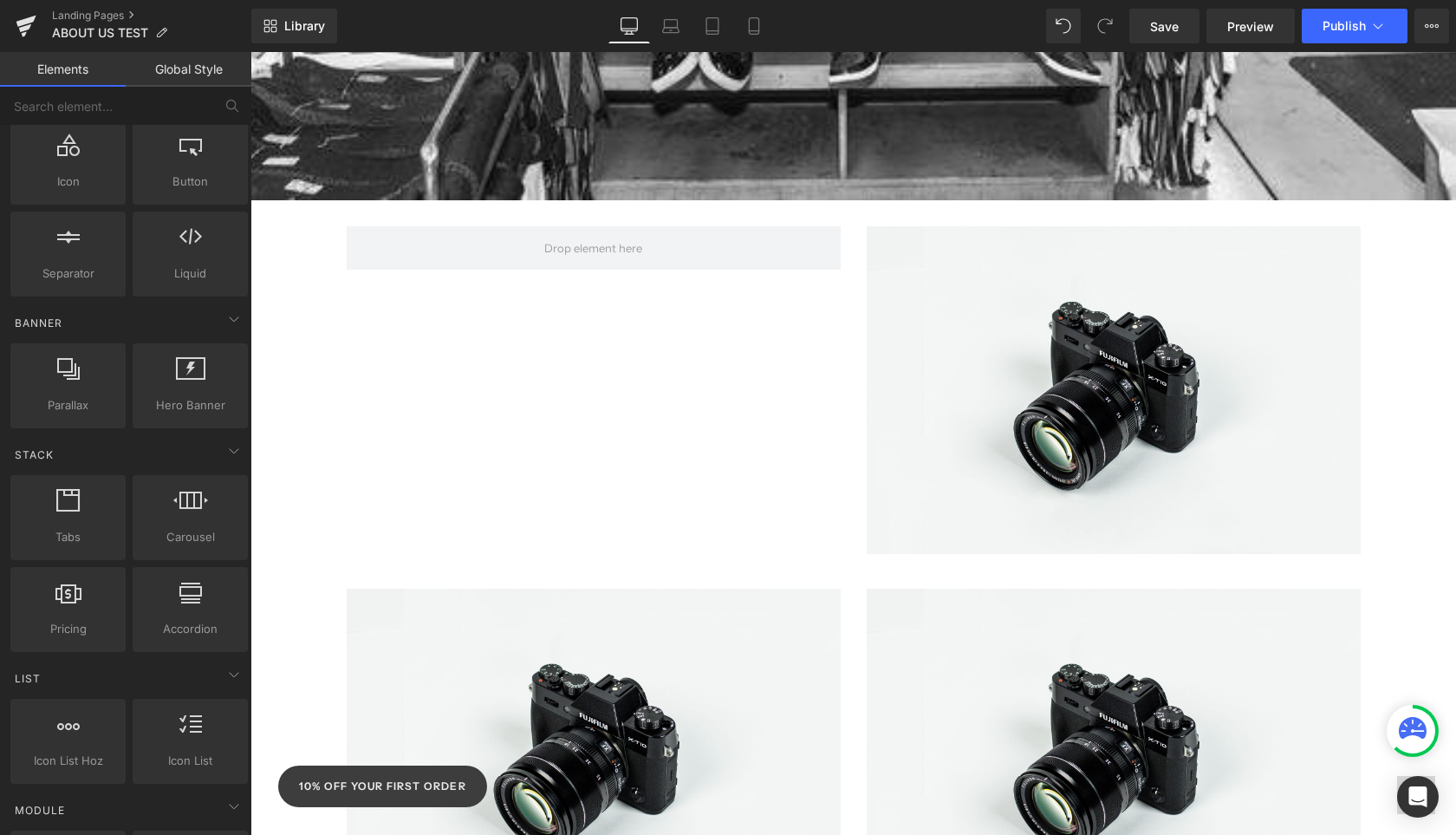
scroll to position [0, 0]
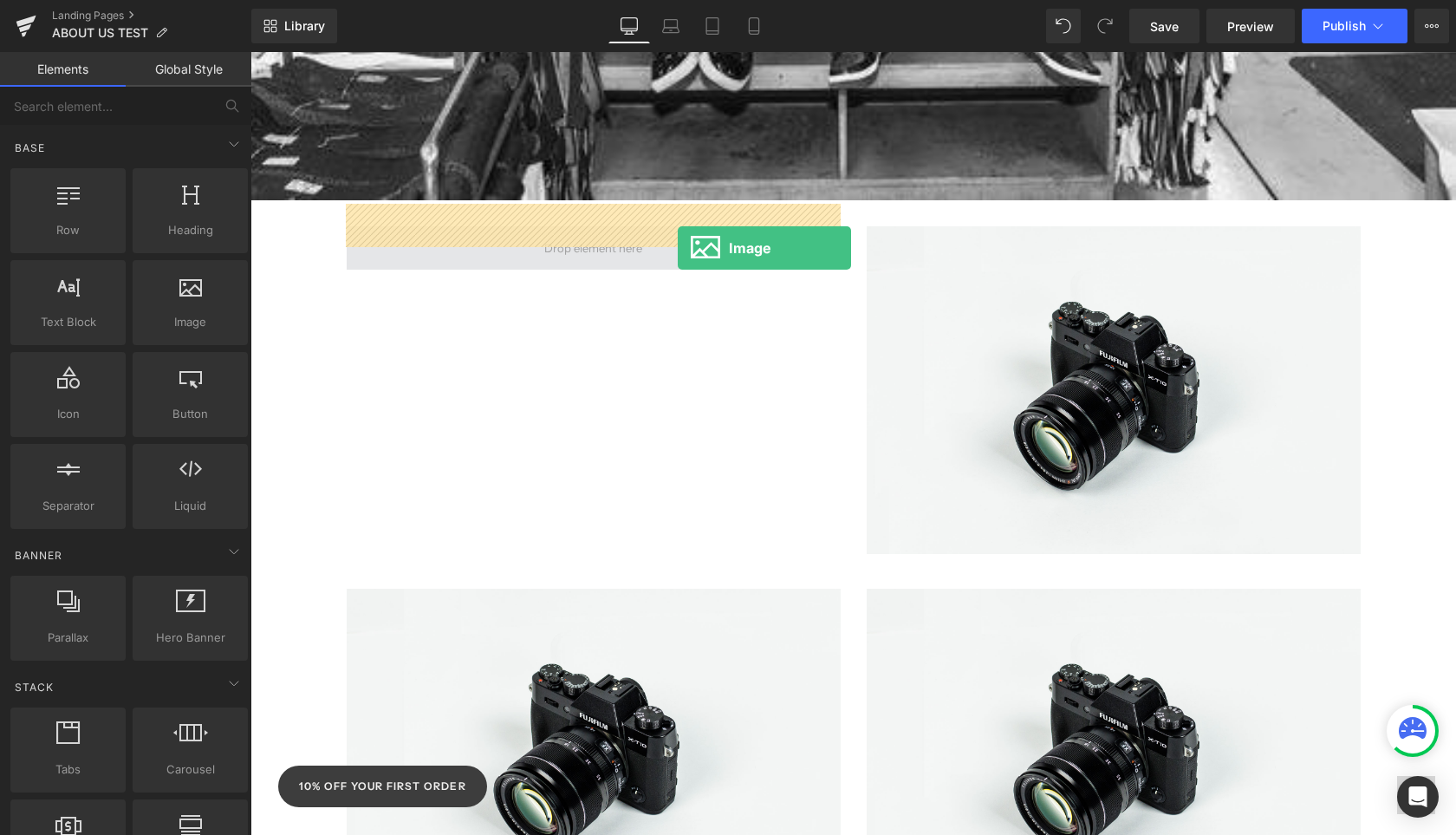
drag, startPoint x: 447, startPoint y: 374, endPoint x: 678, endPoint y: 247, distance: 263.6
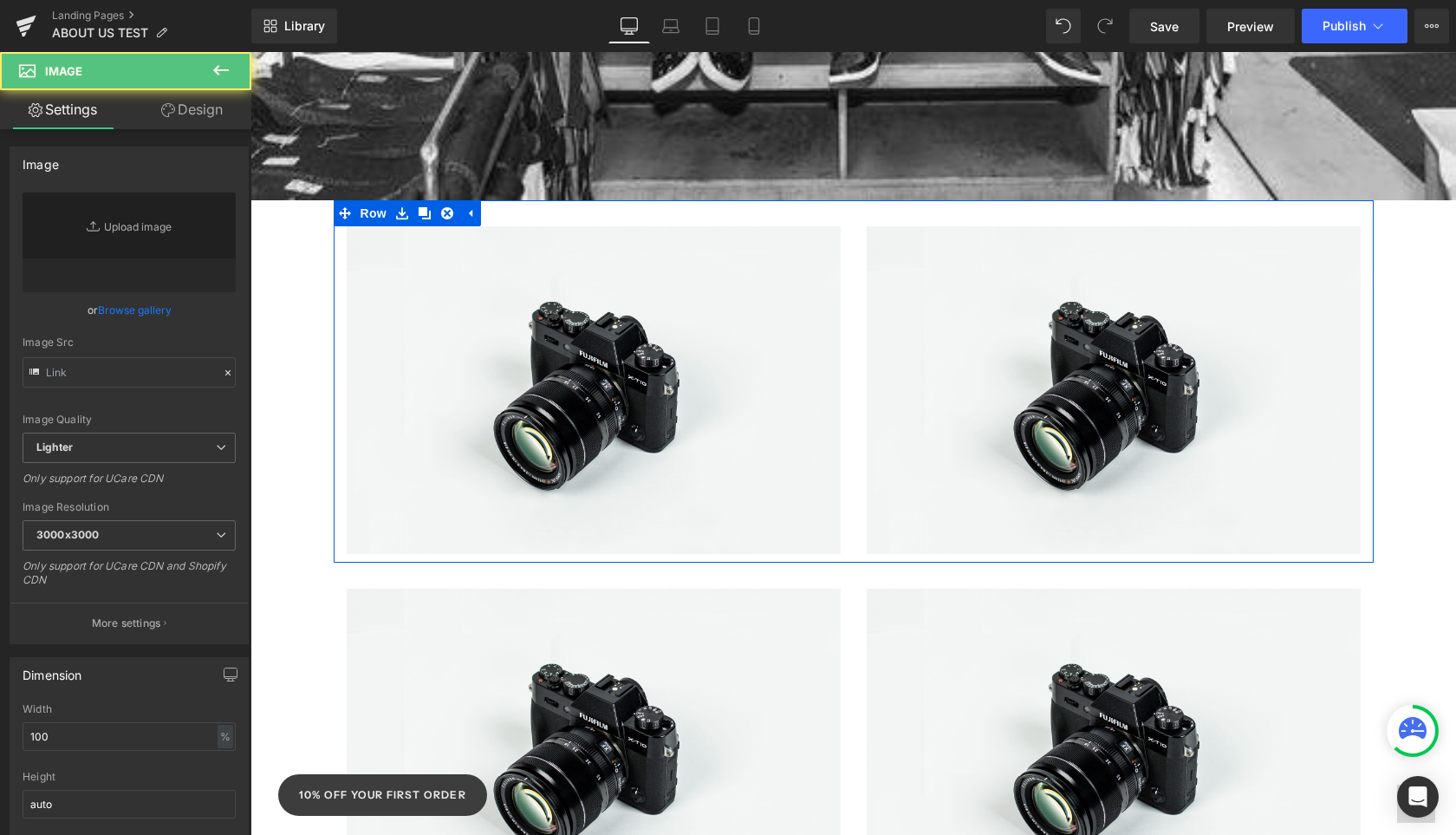
type input "//[DOMAIN_NAME][URL]"
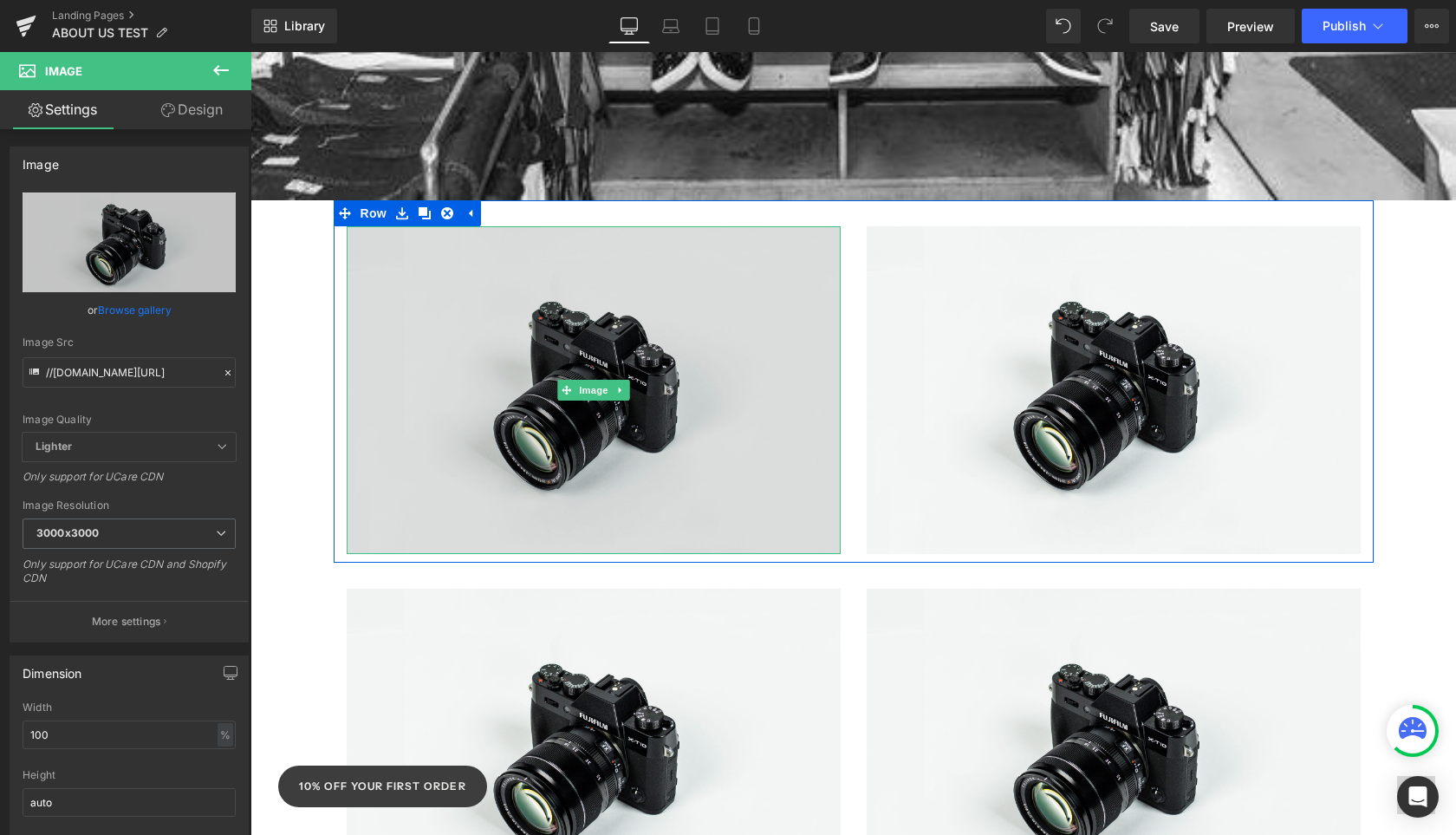
click at [752, 401] on img at bounding box center [593, 390] width 494 height 328
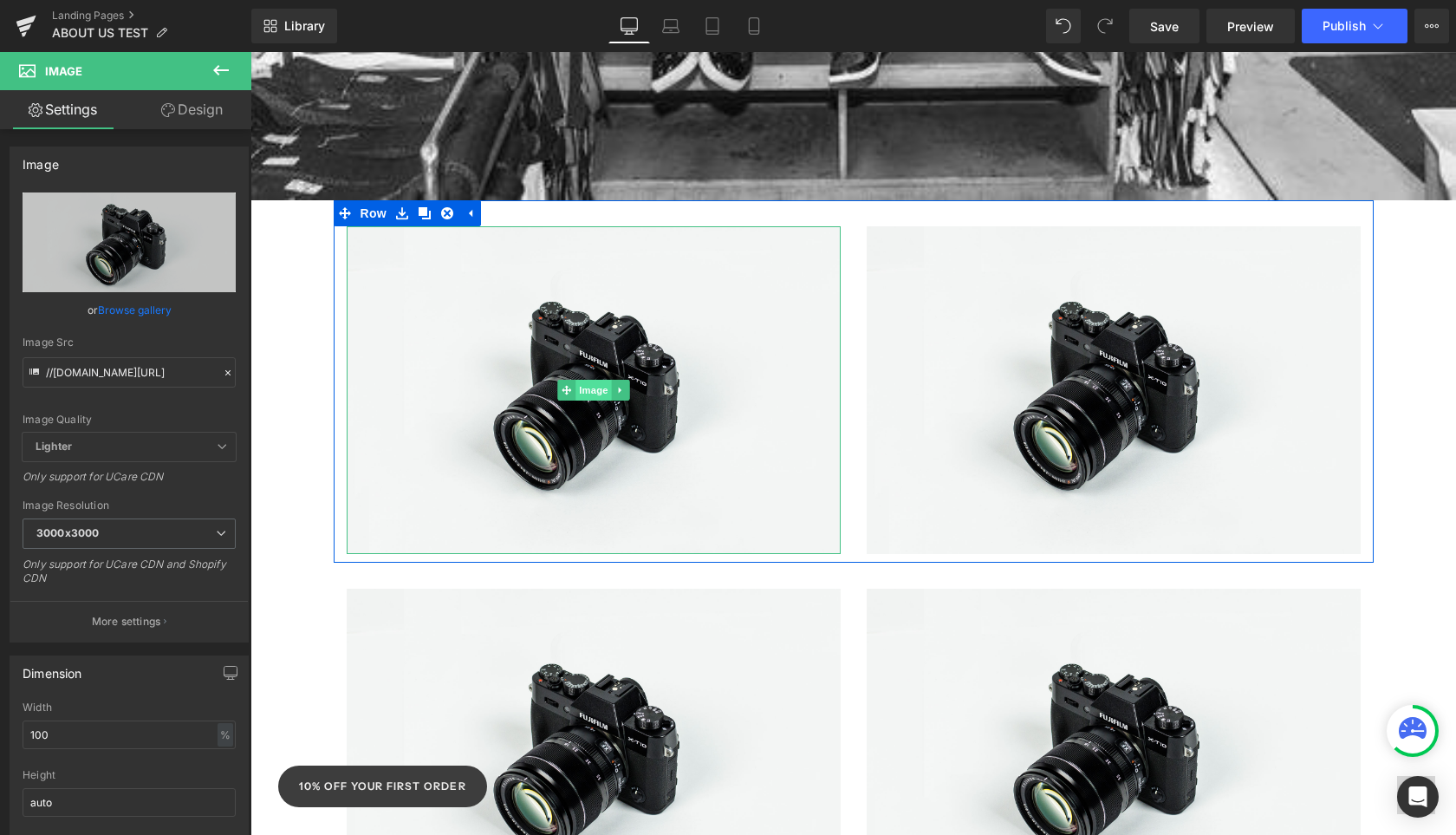
click at [595, 380] on span "Image" at bounding box center [593, 389] width 36 height 20
click at [594, 380] on span "Image" at bounding box center [593, 389] width 36 height 20
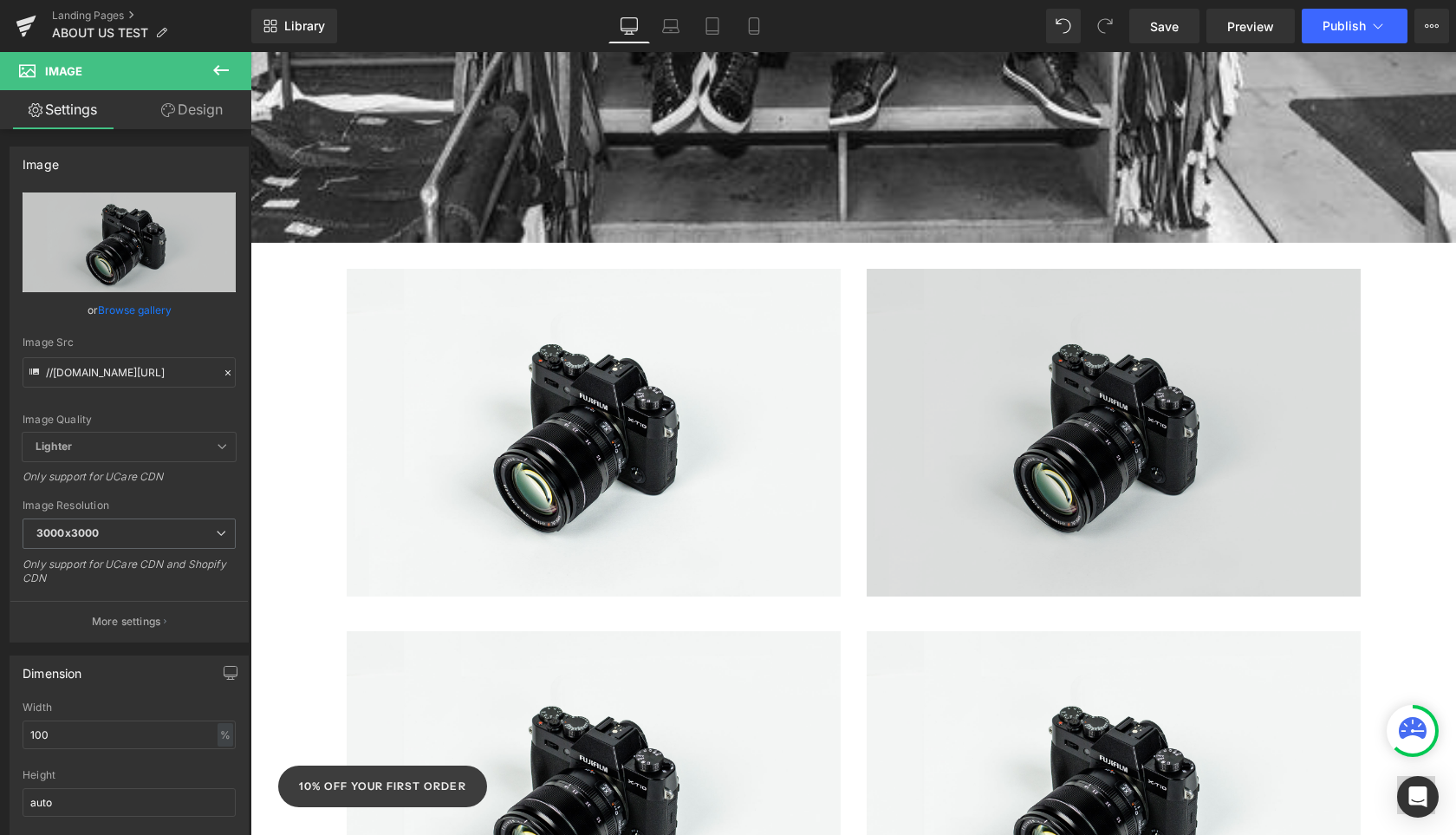
scroll to position [1435, 0]
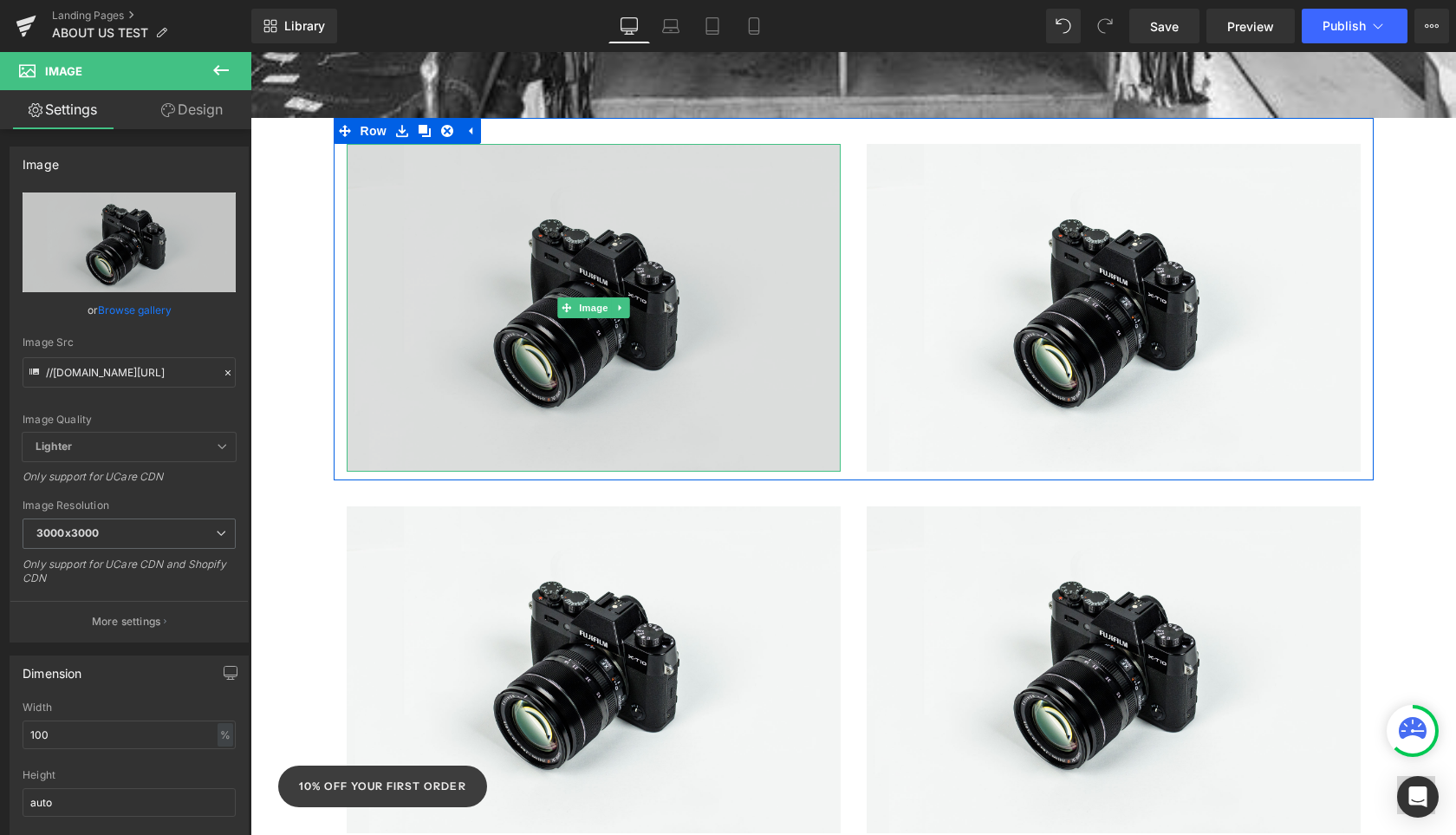
click at [710, 278] on img at bounding box center [593, 308] width 494 height 328
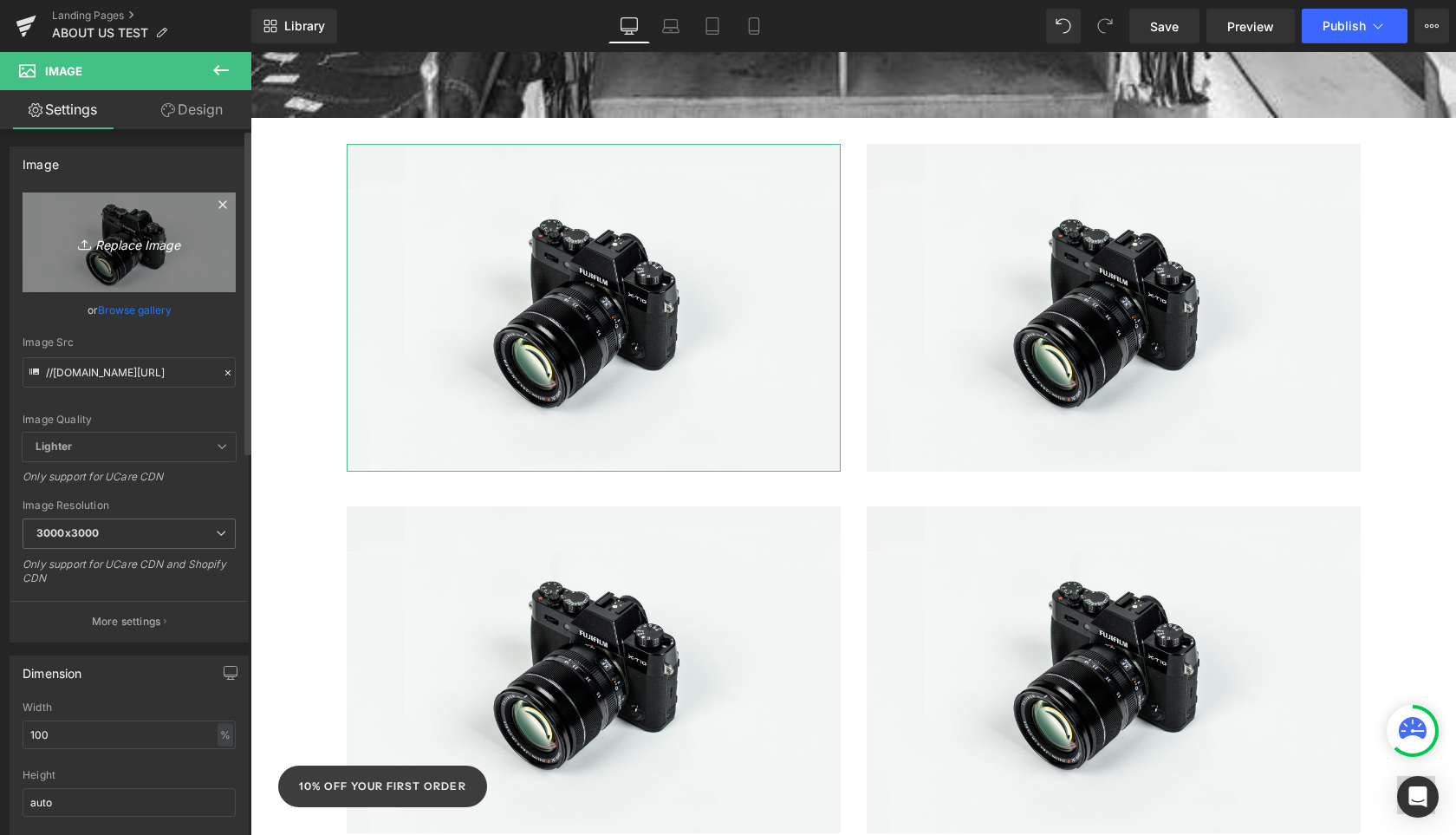
click at [175, 243] on icon "Replace Image" at bounding box center [128, 242] width 139 height 21
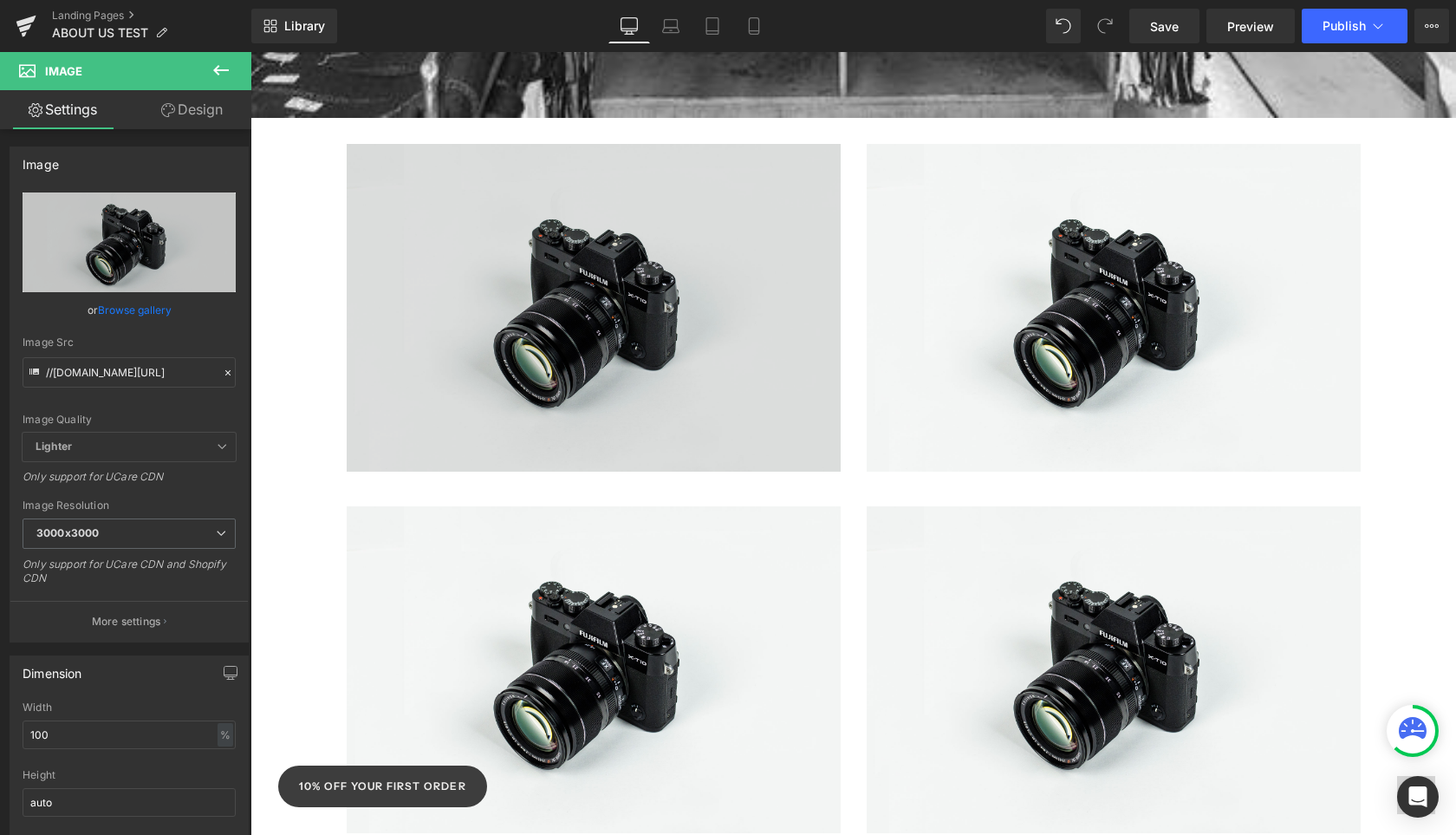
click at [505, 291] on img at bounding box center [593, 308] width 494 height 328
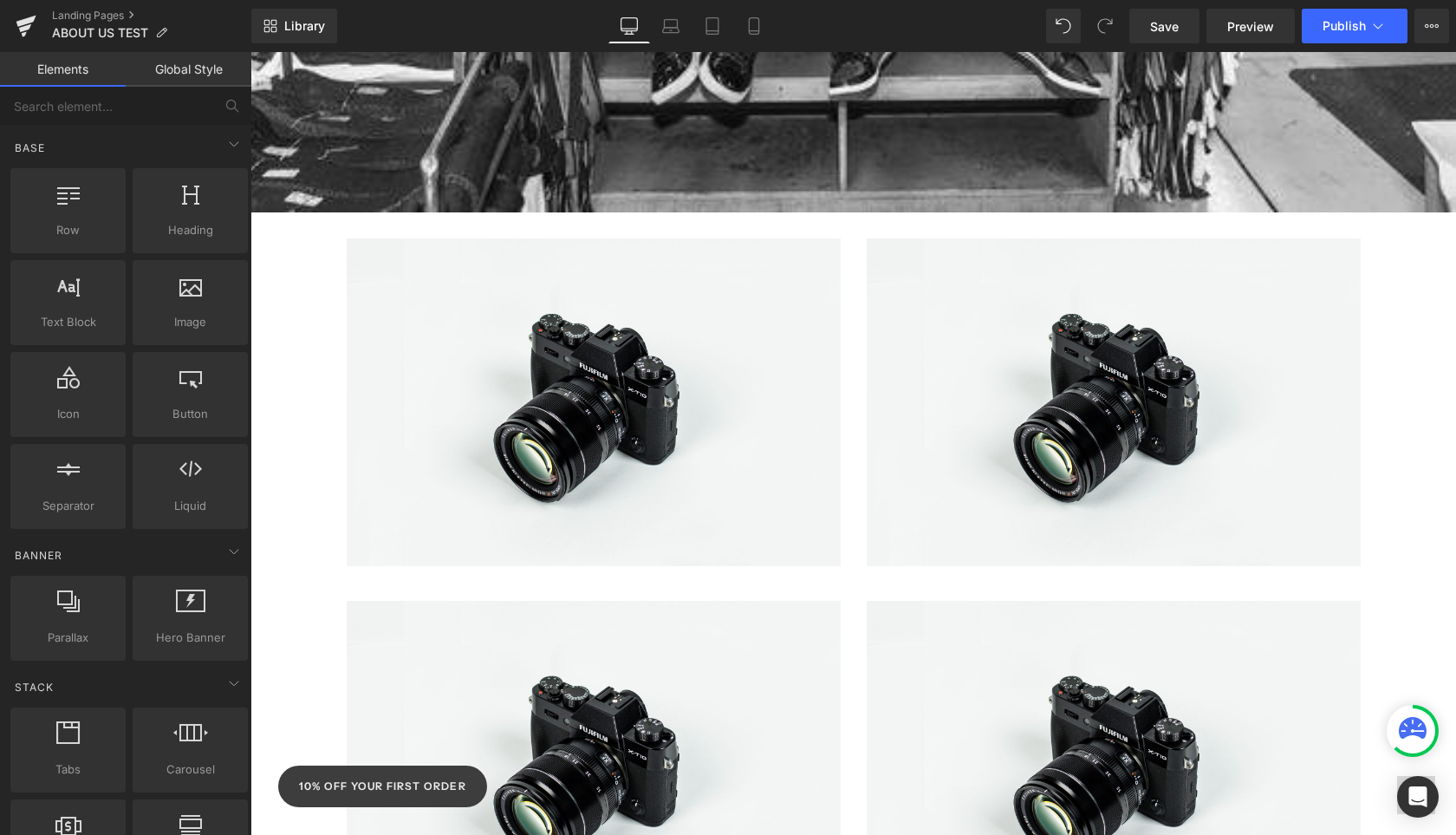
scroll to position [1397, 0]
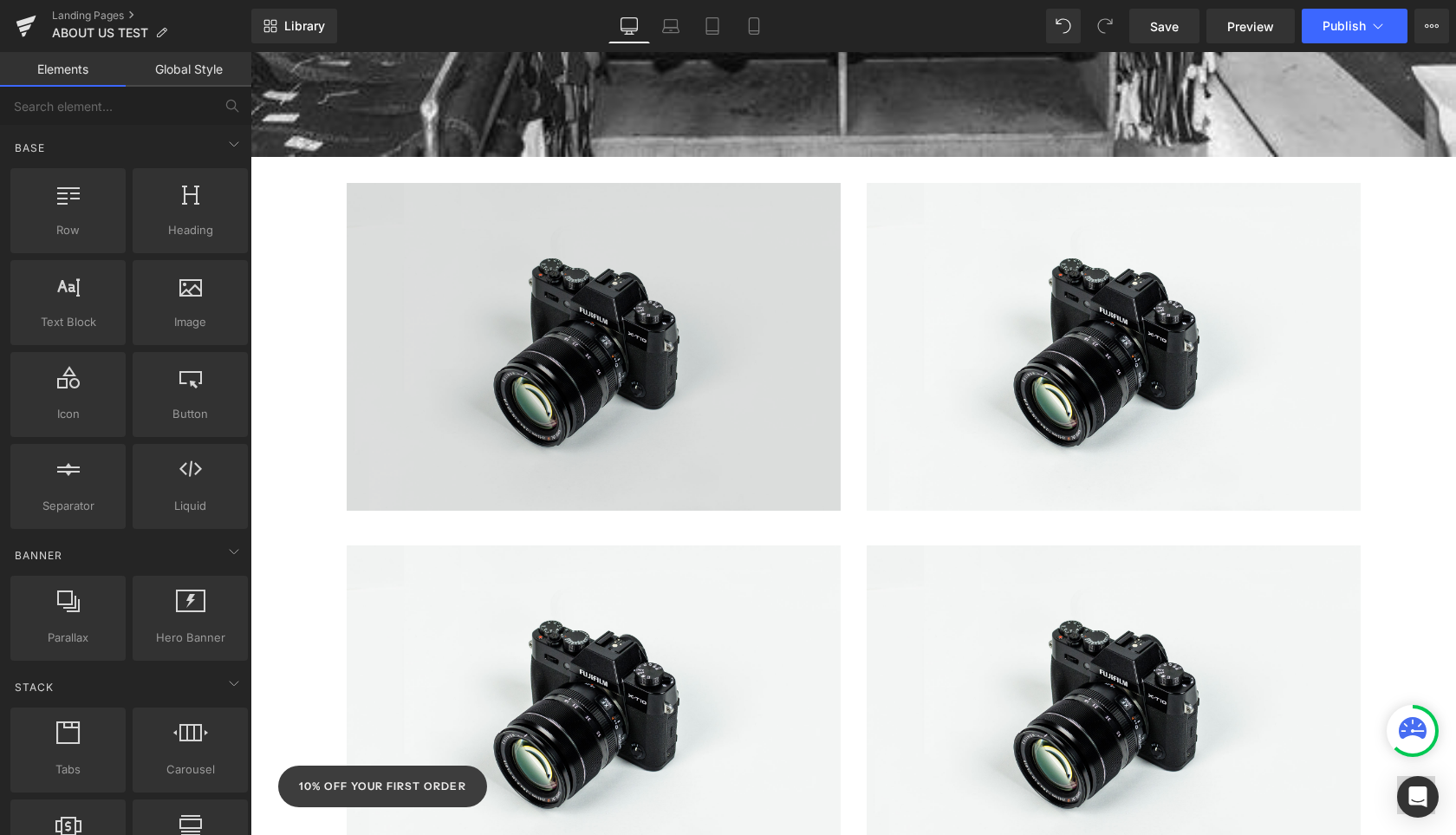
click at [707, 391] on img at bounding box center [593, 346] width 494 height 328
